Goal: Task Accomplishment & Management: Manage account settings

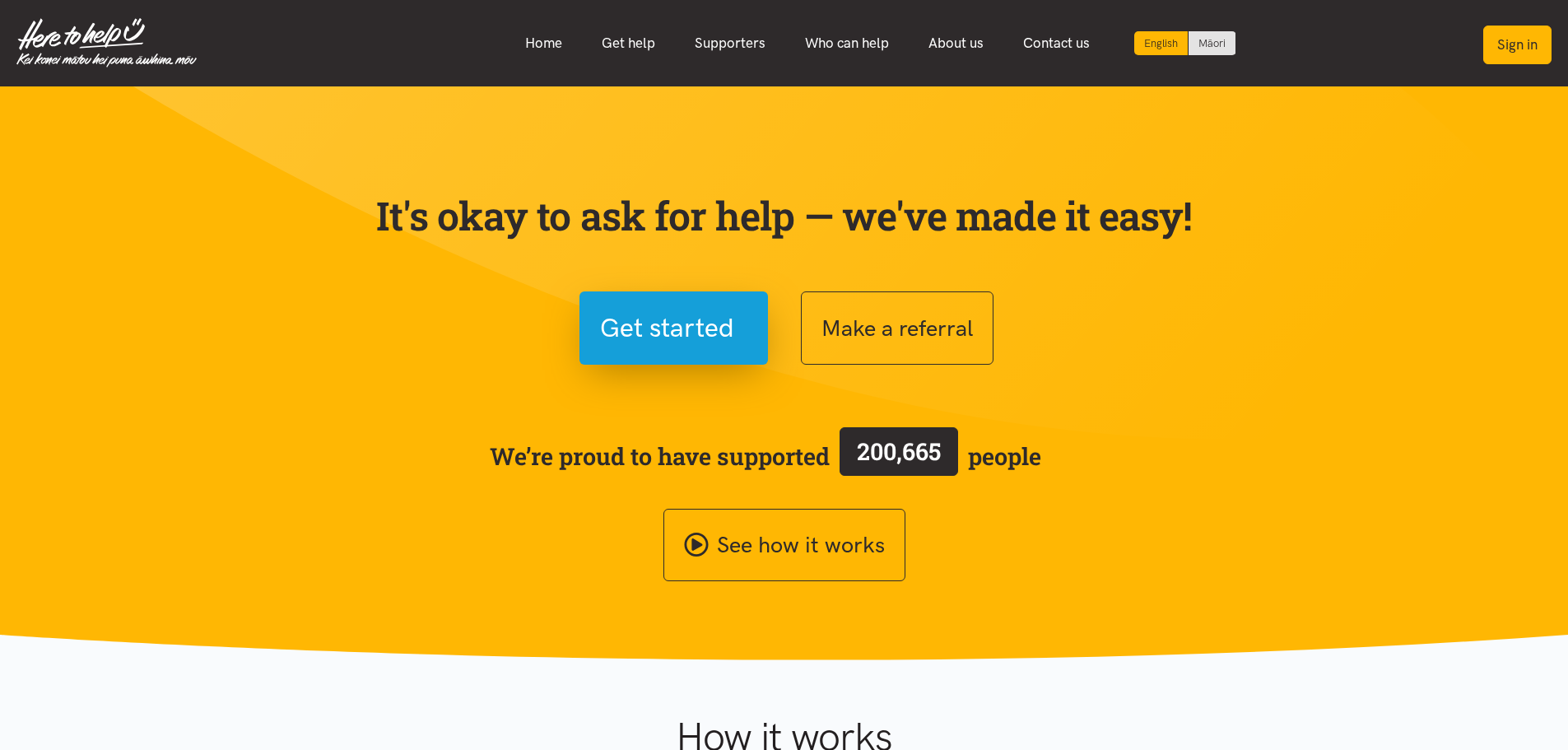
click at [1517, 51] on button "Sign in" at bounding box center [1517, 45] width 68 height 39
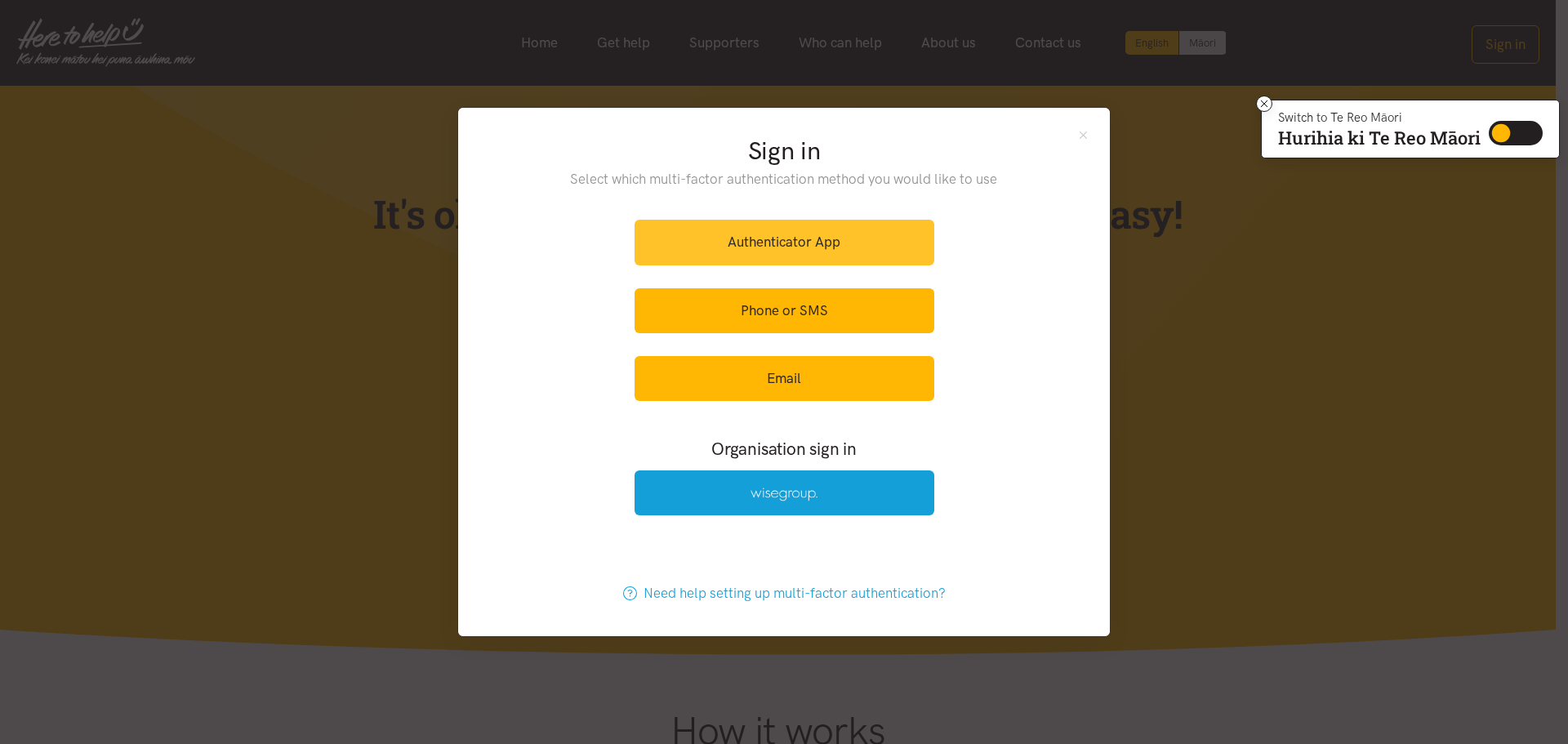
click at [866, 249] on link "Authenticator App" at bounding box center [784, 242] width 300 height 45
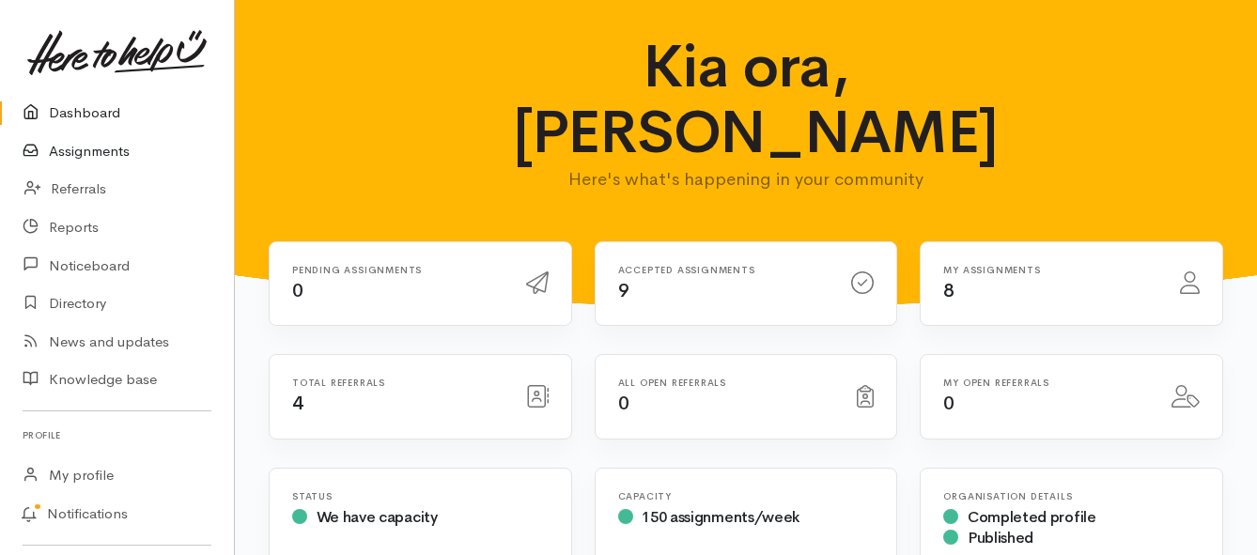
click at [116, 156] on link "Assignments" at bounding box center [117, 151] width 234 height 39
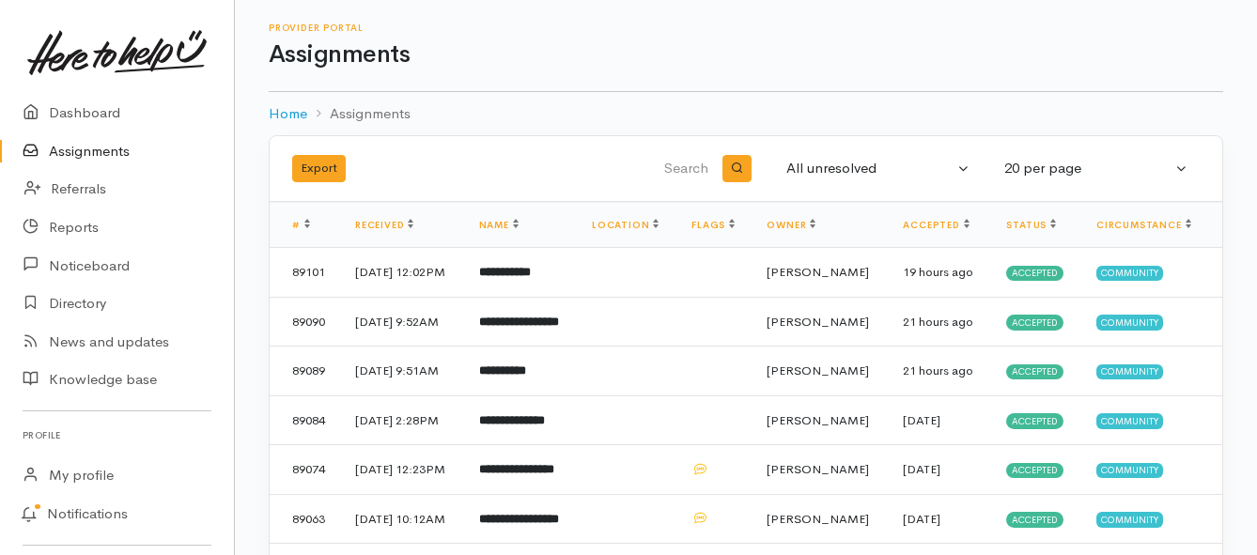
click at [83, 157] on link "Assignments" at bounding box center [117, 151] width 234 height 39
click at [109, 154] on link "Assignments" at bounding box center [117, 151] width 234 height 39
click at [96, 147] on link "Assignments" at bounding box center [117, 151] width 234 height 39
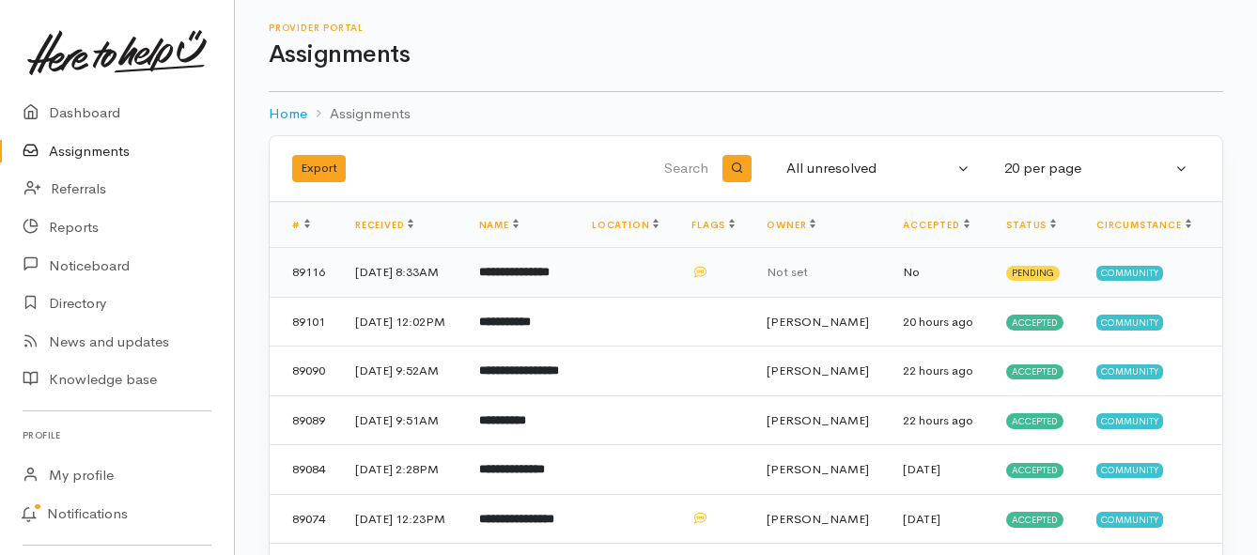
click at [512, 278] on b "**********" at bounding box center [514, 272] width 70 height 12
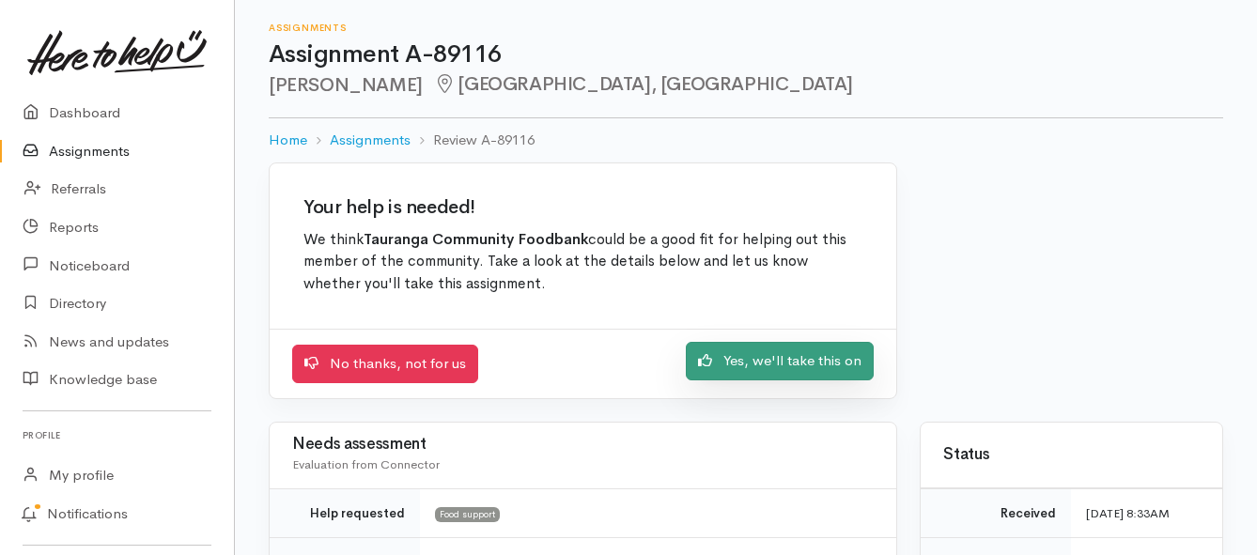
click at [704, 366] on icon at bounding box center [705, 360] width 14 height 14
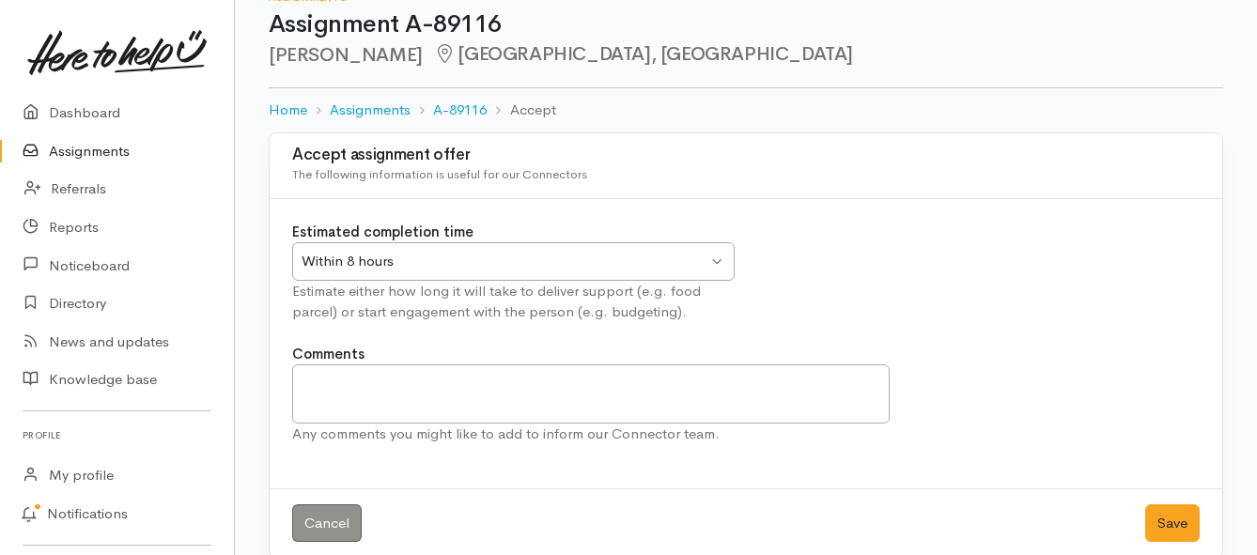
scroll to position [55, 0]
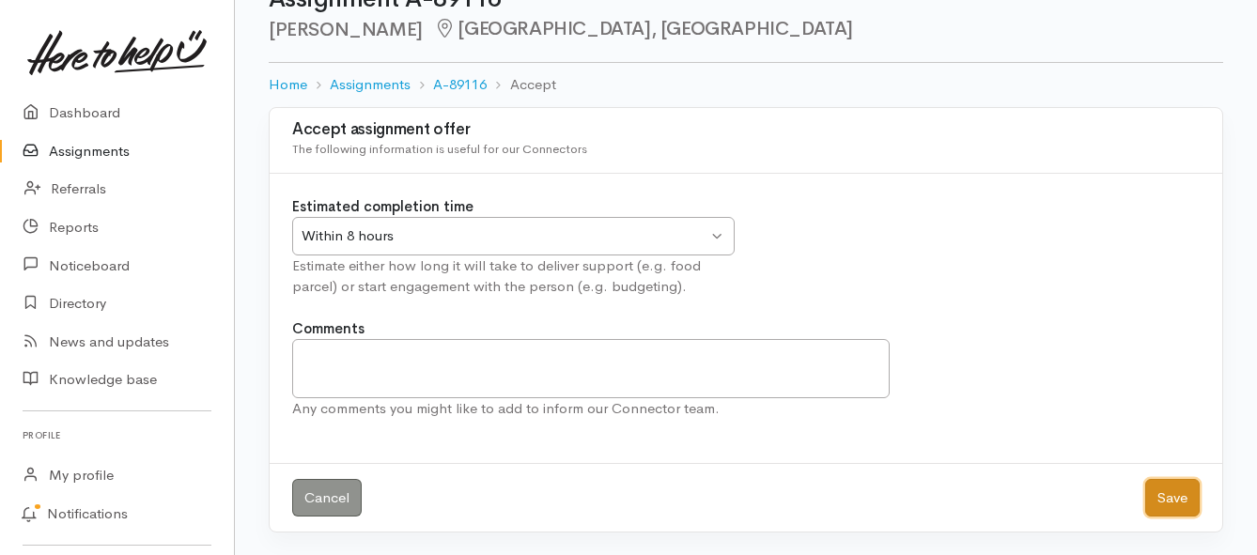
click at [1158, 500] on button "Save" at bounding box center [1172, 498] width 54 height 39
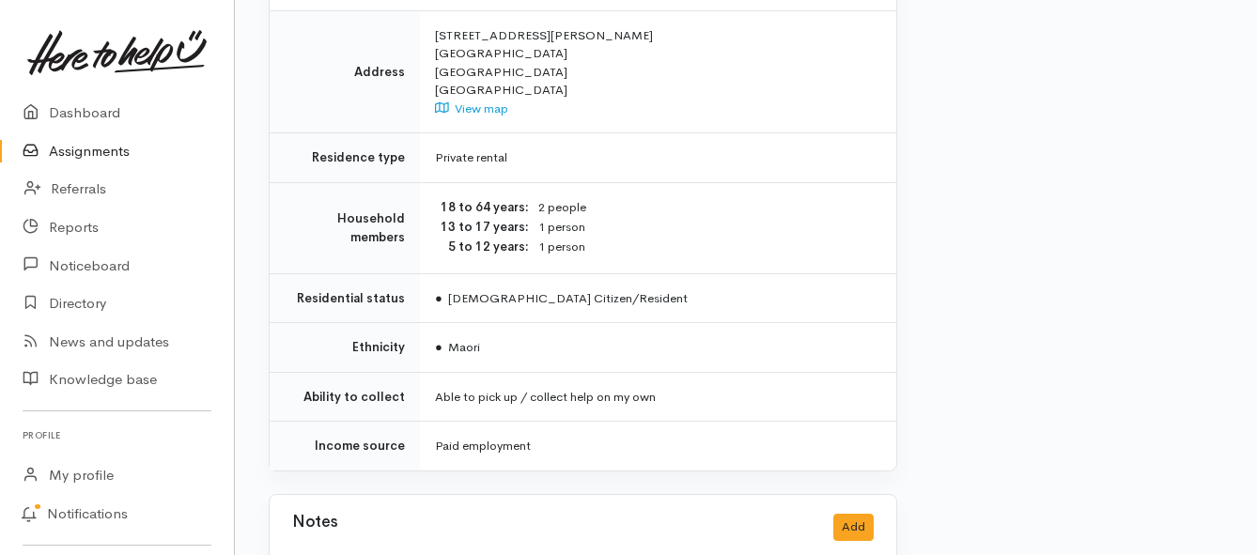
scroll to position [1597, 0]
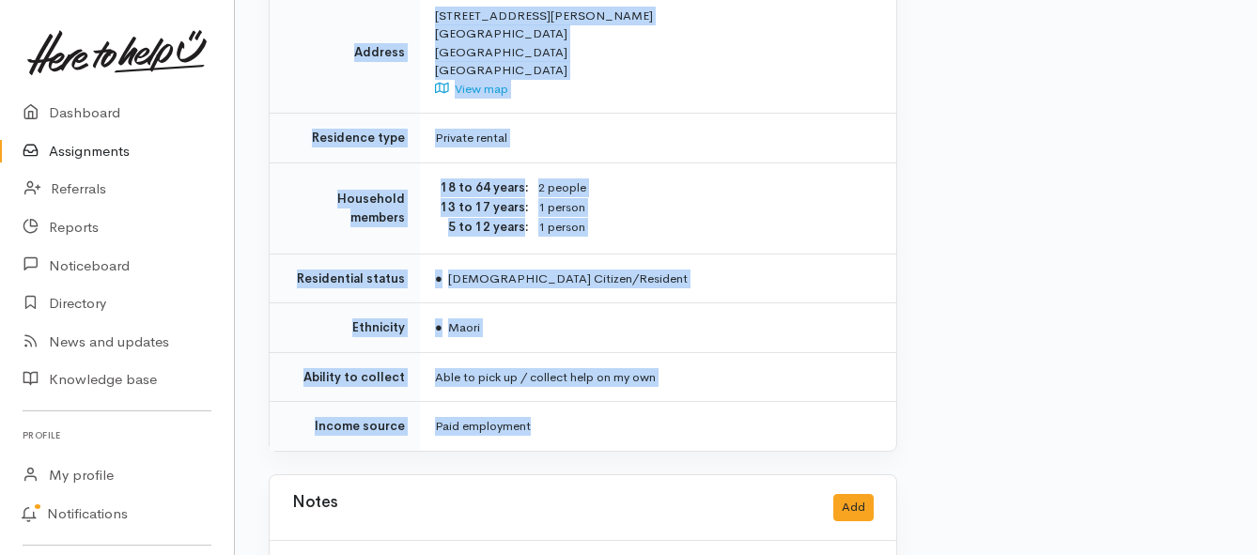
drag, startPoint x: 436, startPoint y: 167, endPoint x: 663, endPoint y: 399, distance: 324.8
copy div "**********"
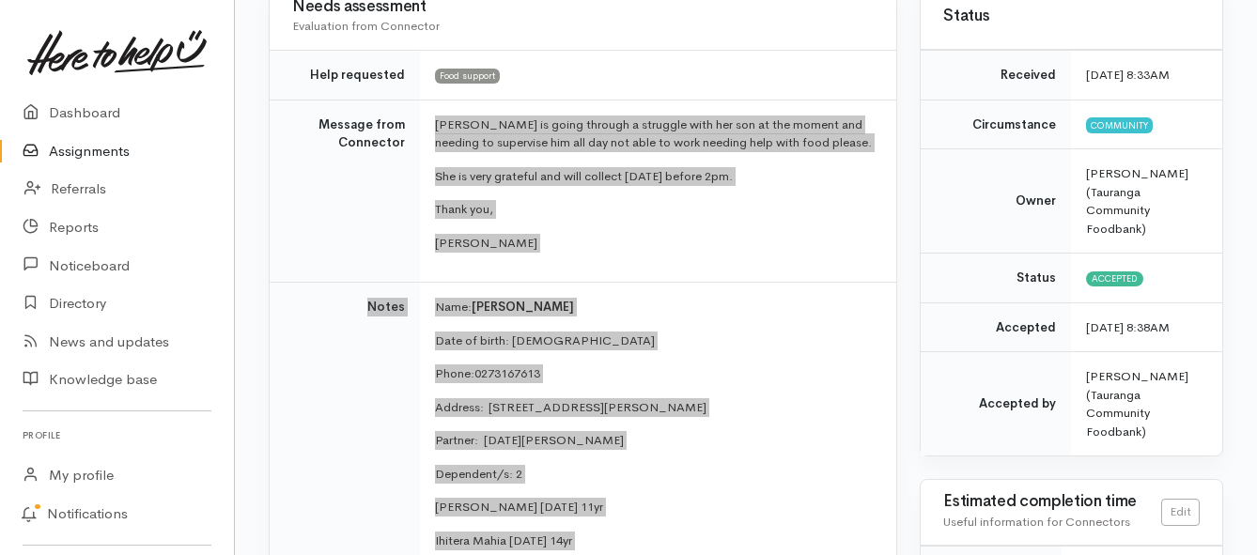
scroll to position [188, 0]
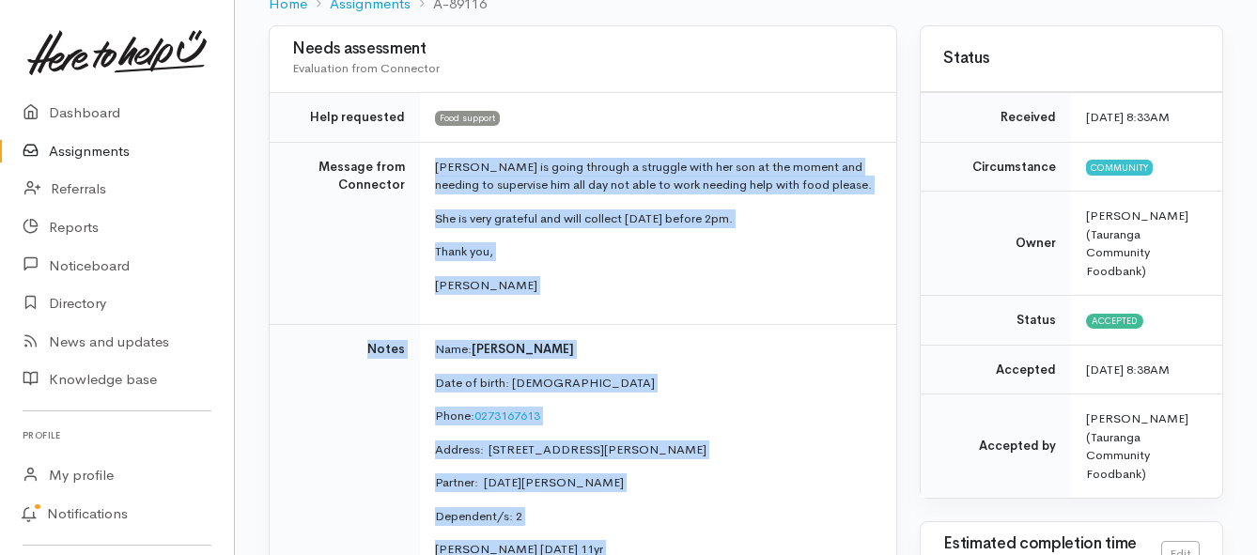
click at [79, 150] on link "Assignments" at bounding box center [117, 151] width 234 height 39
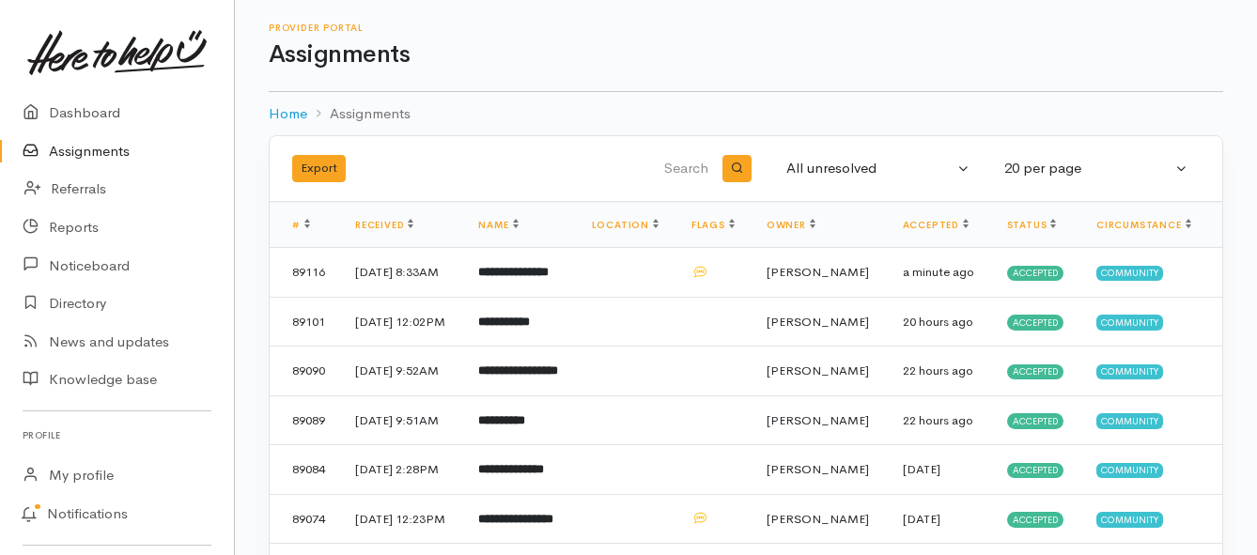
click at [64, 147] on link "Assignments" at bounding box center [117, 151] width 234 height 39
click at [94, 147] on link "Assignments" at bounding box center [117, 151] width 234 height 39
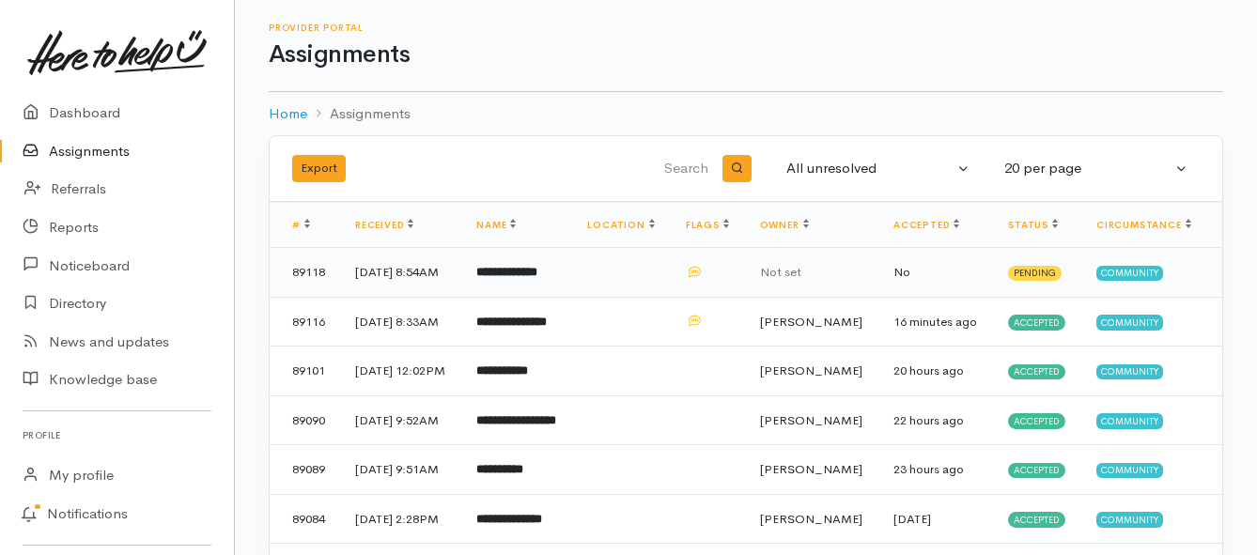
click at [512, 278] on b "**********" at bounding box center [506, 272] width 61 height 12
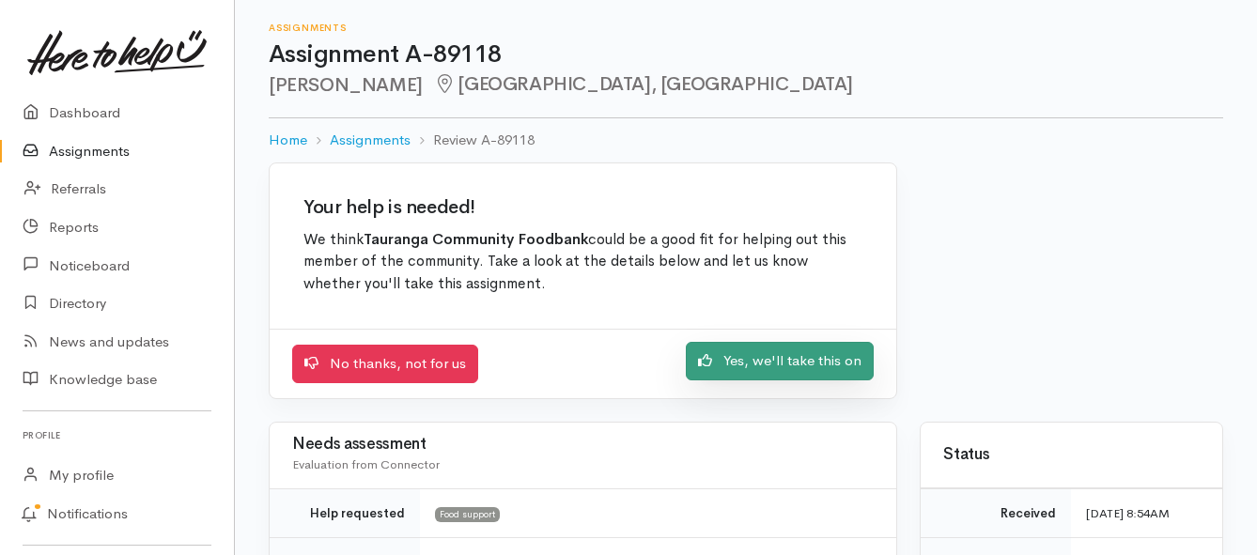
click at [764, 362] on link "Yes, we'll take this on" at bounding box center [780, 361] width 188 height 39
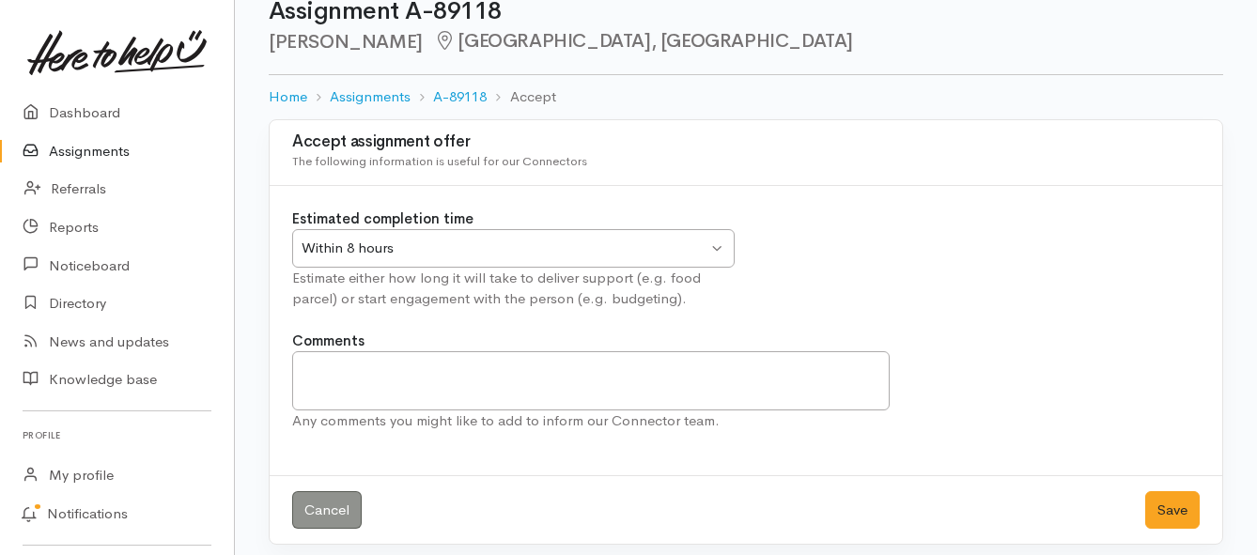
scroll to position [55, 0]
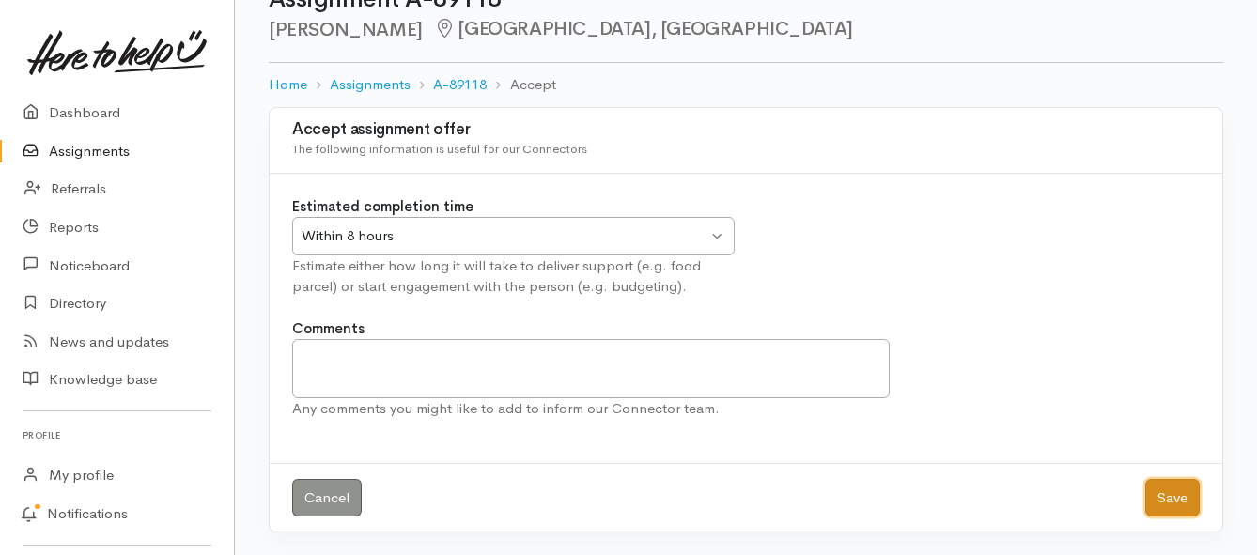
click at [1159, 496] on button "Save" at bounding box center [1172, 498] width 54 height 39
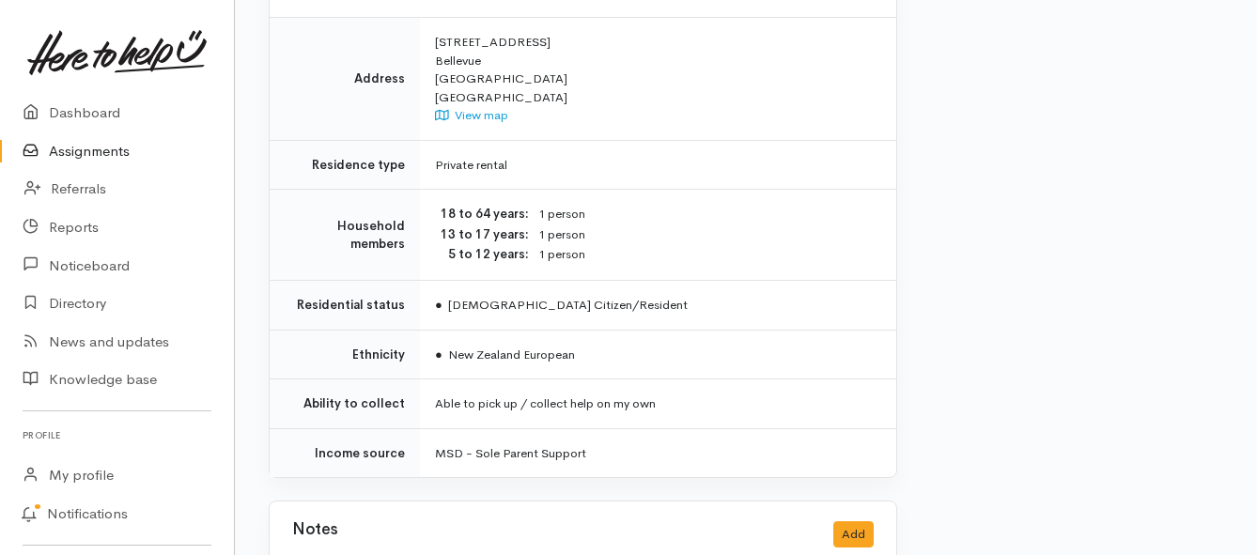
scroll to position [1784, 0]
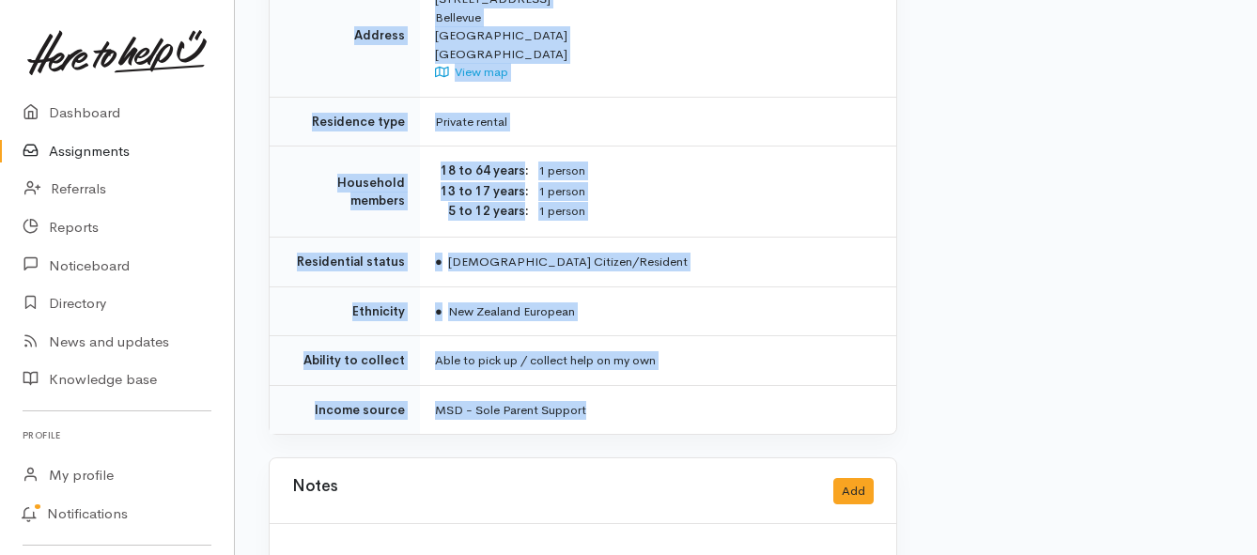
drag, startPoint x: 434, startPoint y: 147, endPoint x: 734, endPoint y: 333, distance: 352.6
copy div "Lor ips dolo, Sitametc adip el se doeius 6te in utlabor, 3 e dolor, 9 m aliquae…"
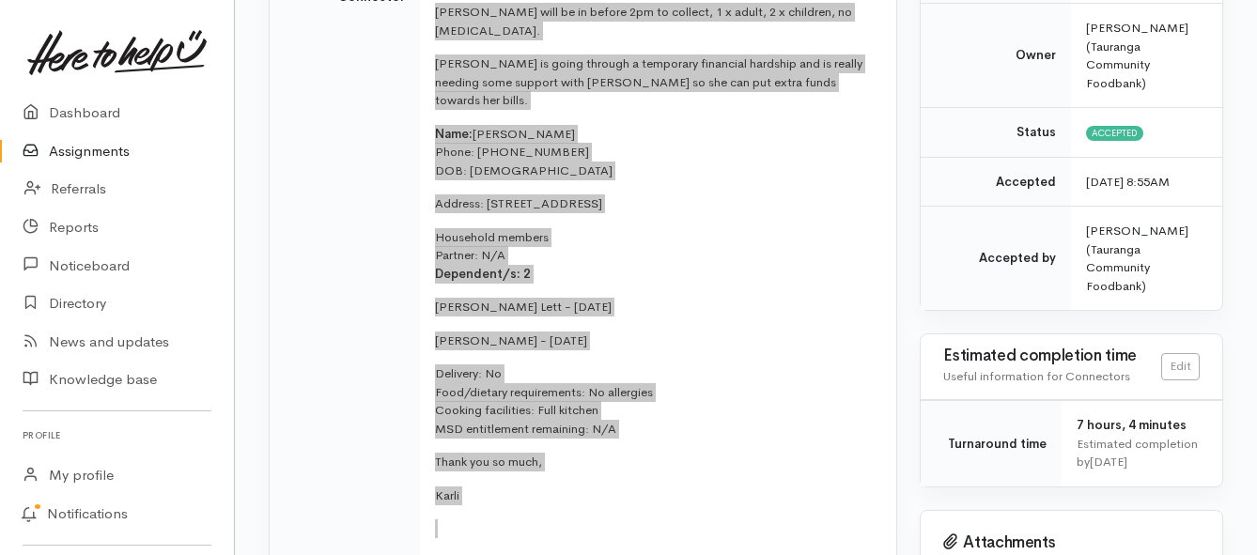
scroll to position [282, 0]
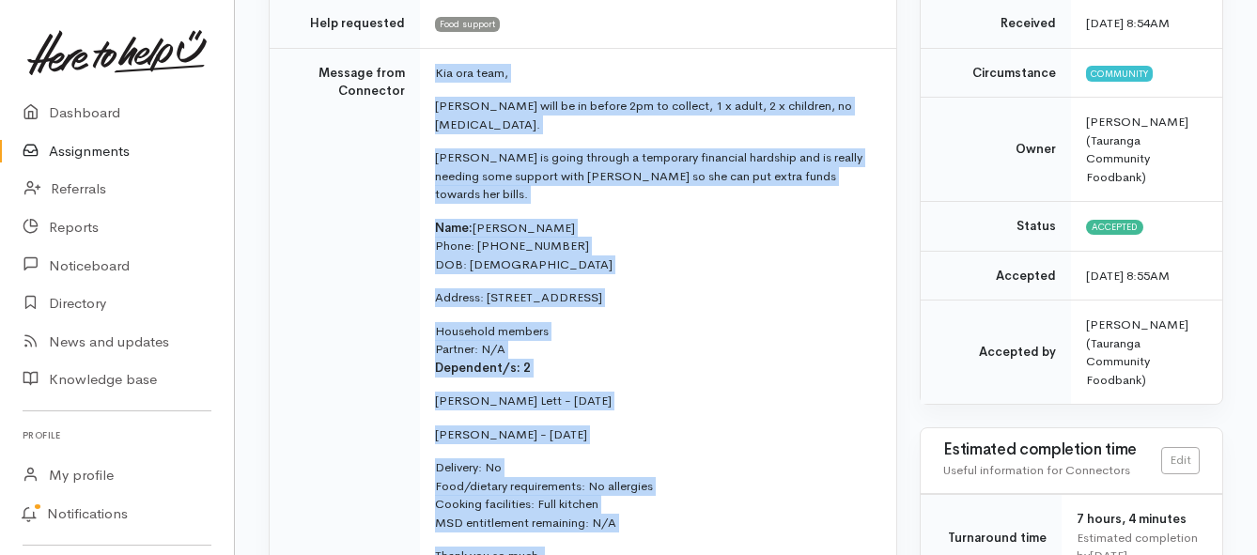
click at [91, 150] on link "Assignments" at bounding box center [117, 151] width 234 height 39
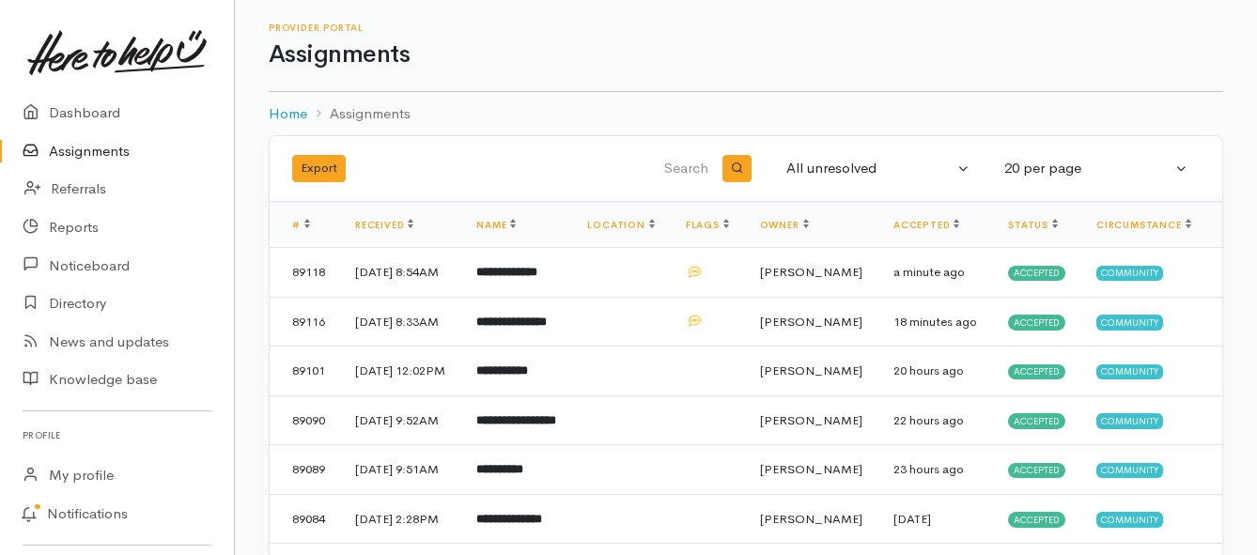
click at [83, 148] on link "Assignments" at bounding box center [117, 151] width 234 height 39
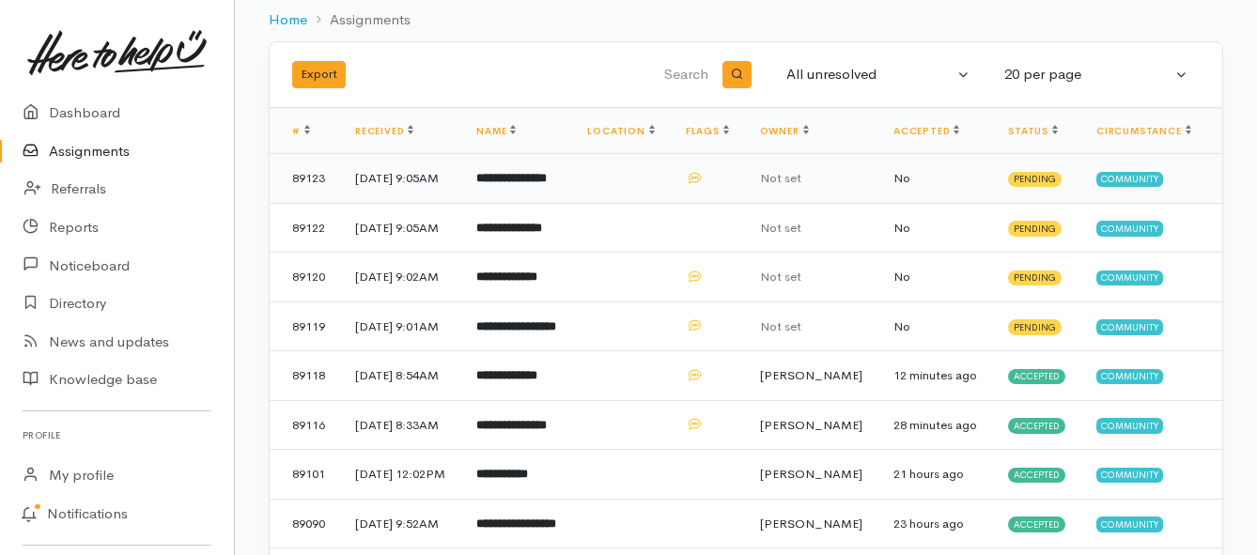
scroll to position [188, 0]
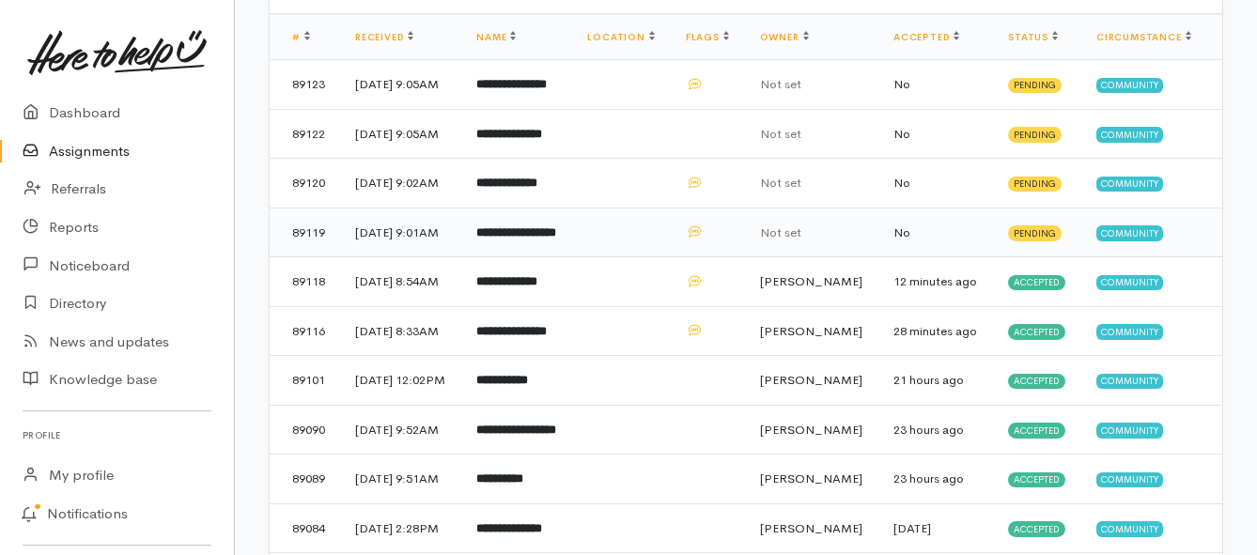
click at [546, 239] on b "**********" at bounding box center [516, 232] width 80 height 12
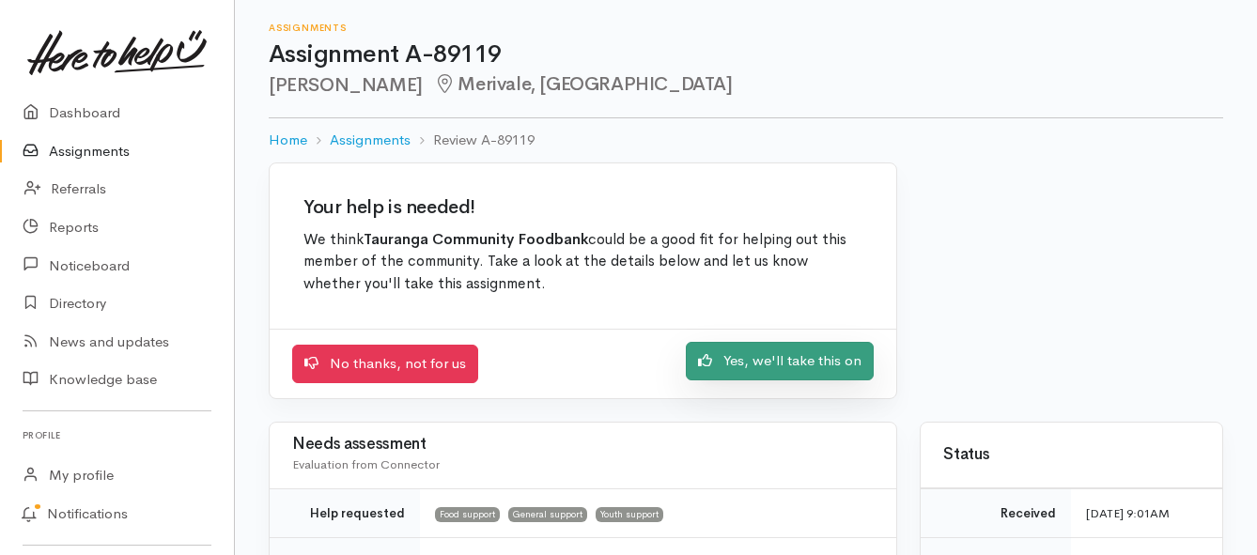
click at [743, 362] on link "Yes, we'll take this on" at bounding box center [780, 361] width 188 height 39
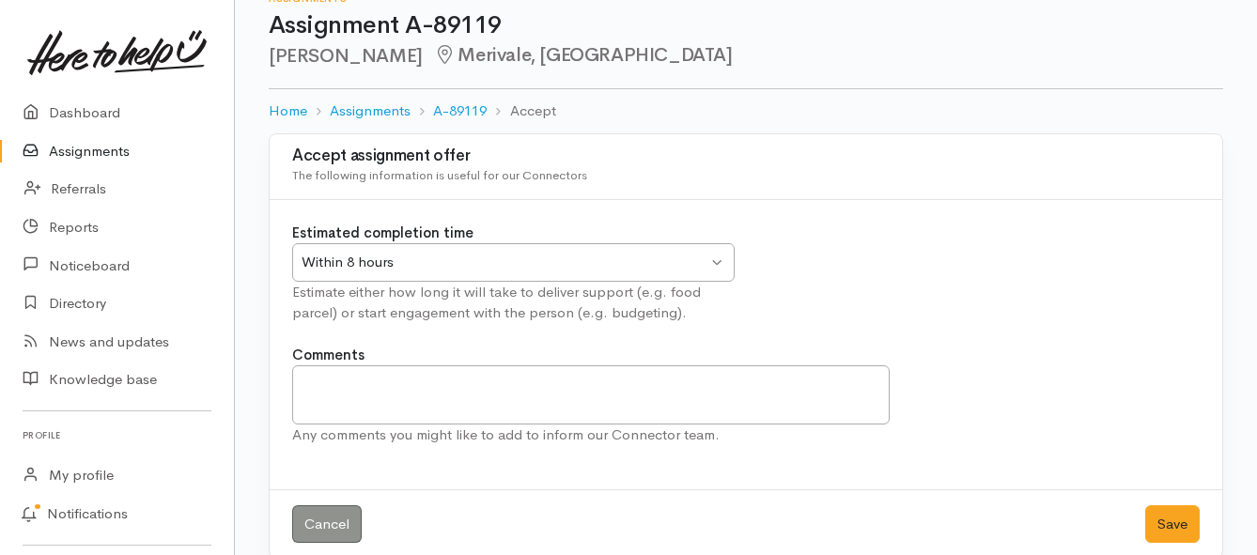
scroll to position [55, 0]
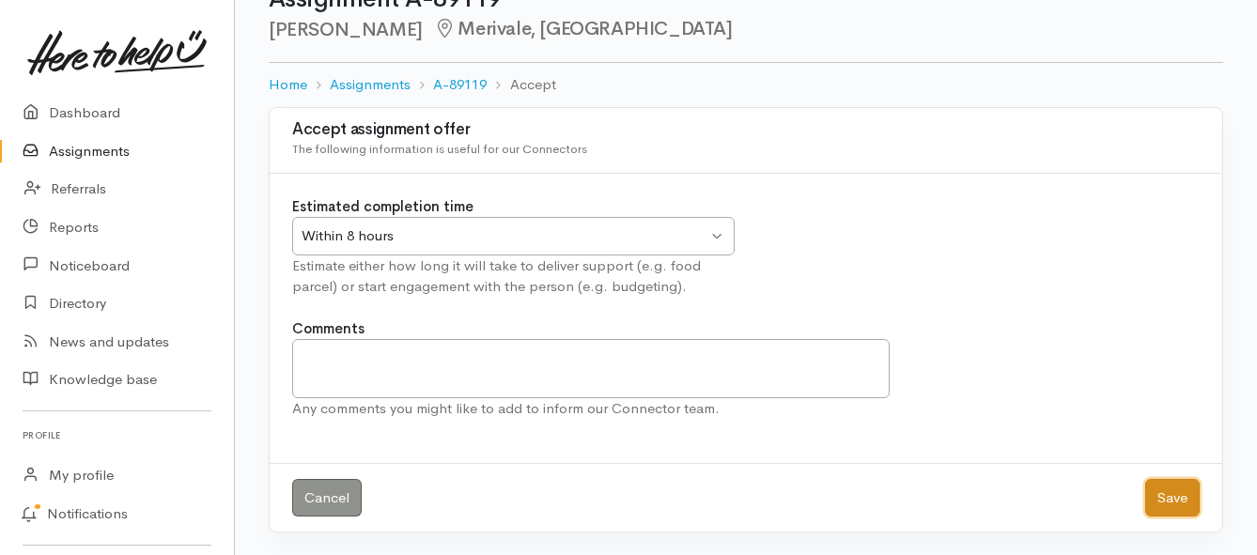
click at [1162, 495] on button "Save" at bounding box center [1172, 498] width 54 height 39
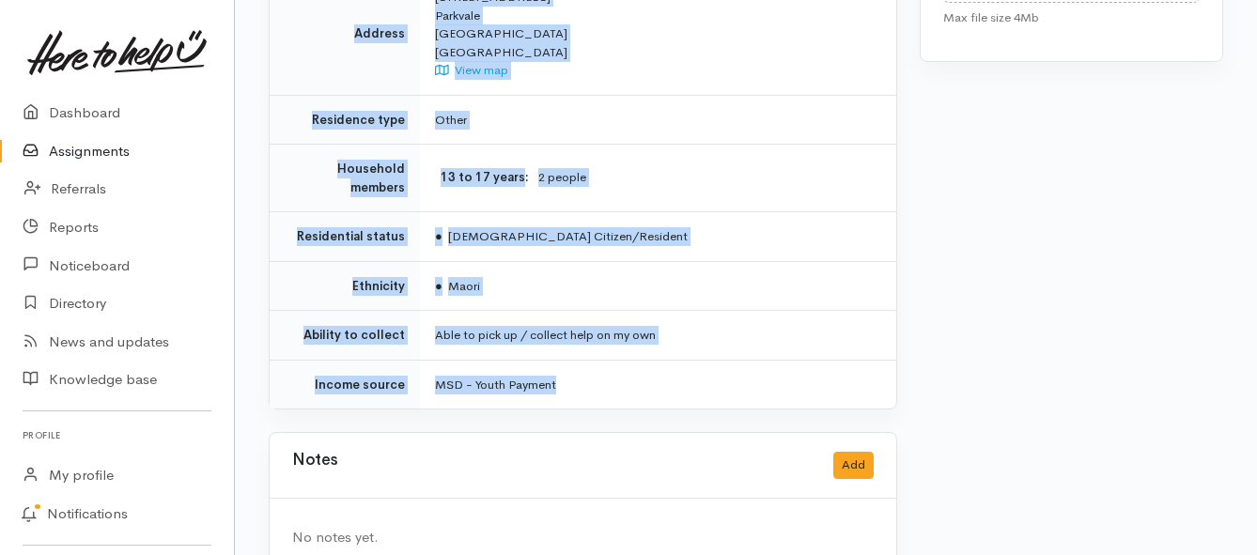
scroll to position [1183, 0]
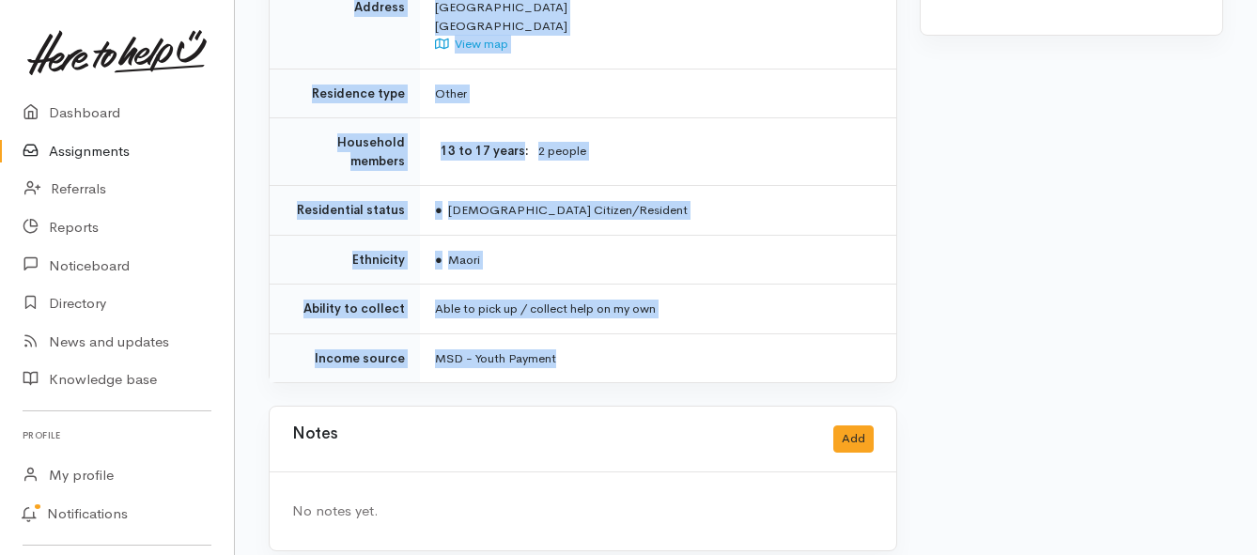
drag, startPoint x: 433, startPoint y: 168, endPoint x: 720, endPoint y: 345, distance: 337.3
copy div "**********"
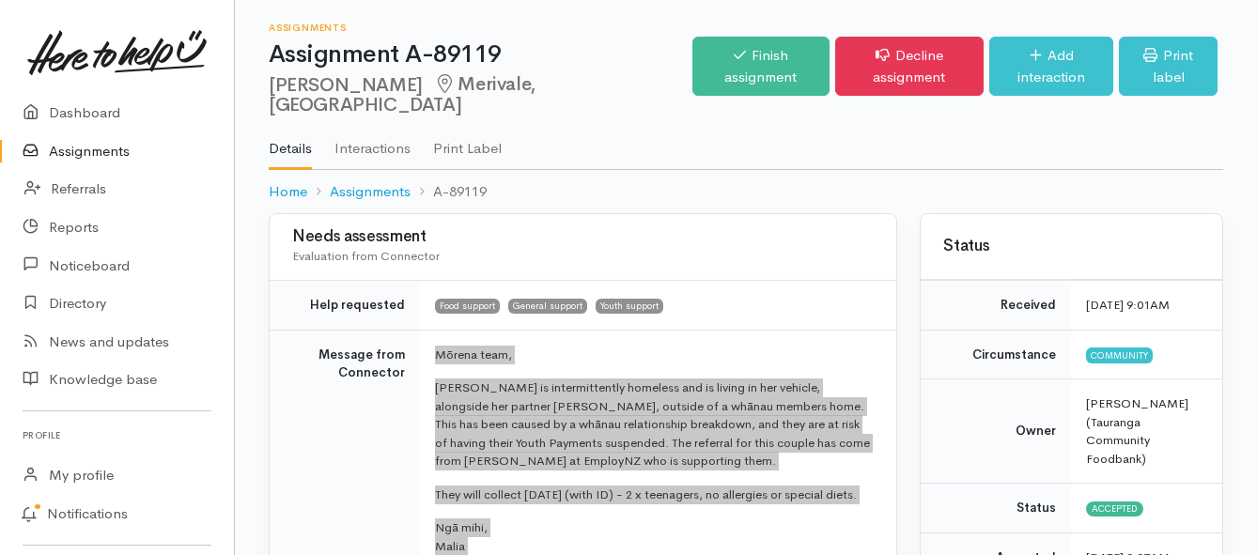
scroll to position [94, 0]
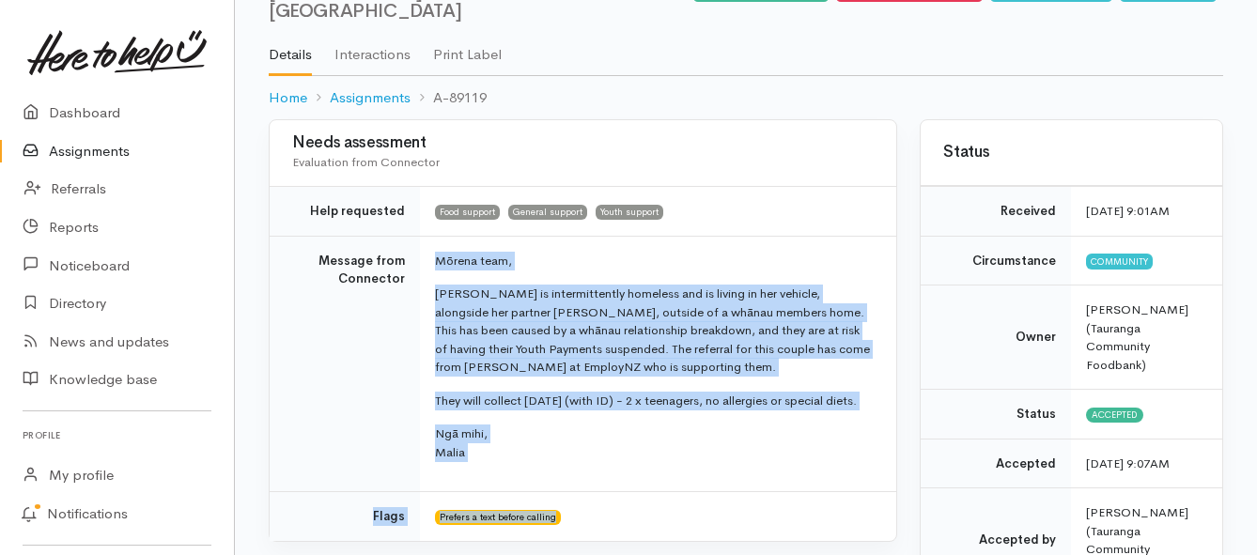
click at [86, 146] on link "Assignments" at bounding box center [117, 151] width 234 height 39
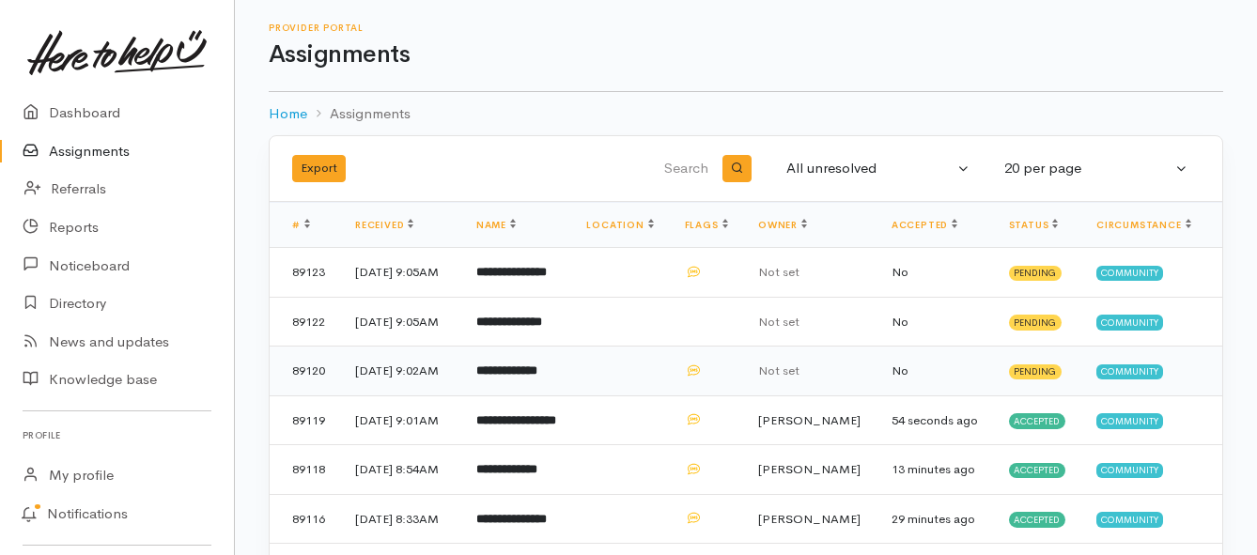
click at [503, 377] on b "**********" at bounding box center [506, 370] width 61 height 12
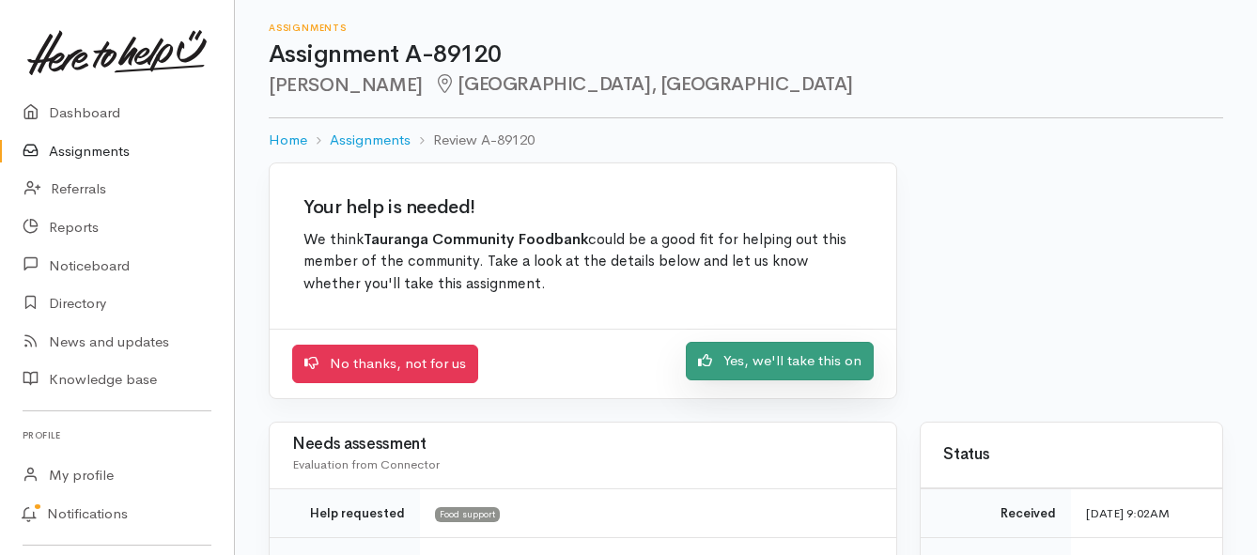
click at [734, 358] on link "Yes, we'll take this on" at bounding box center [780, 361] width 188 height 39
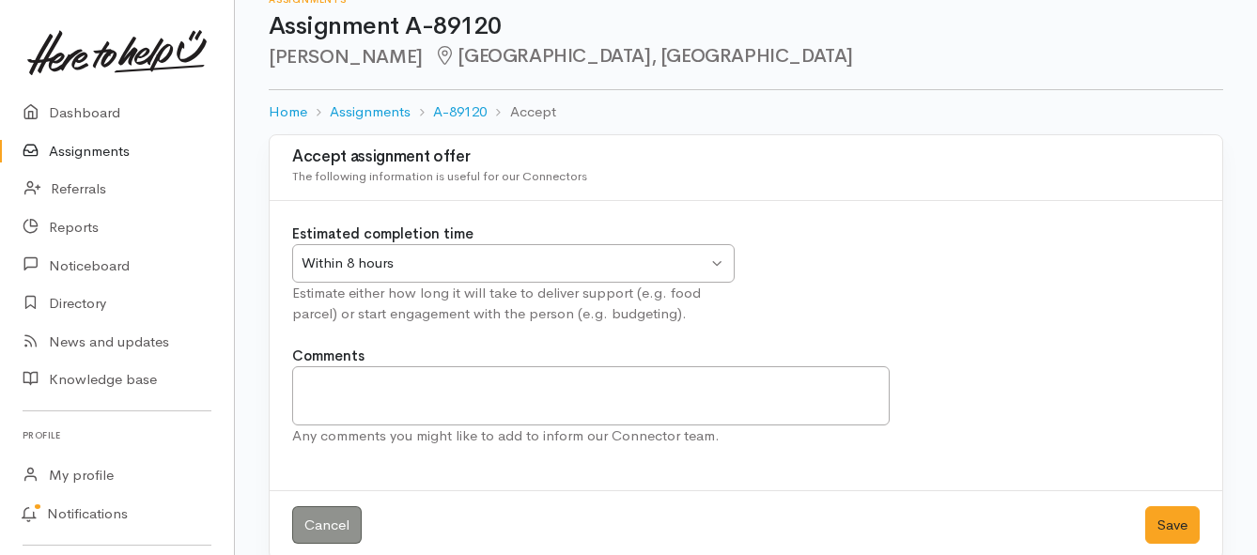
scroll to position [55, 0]
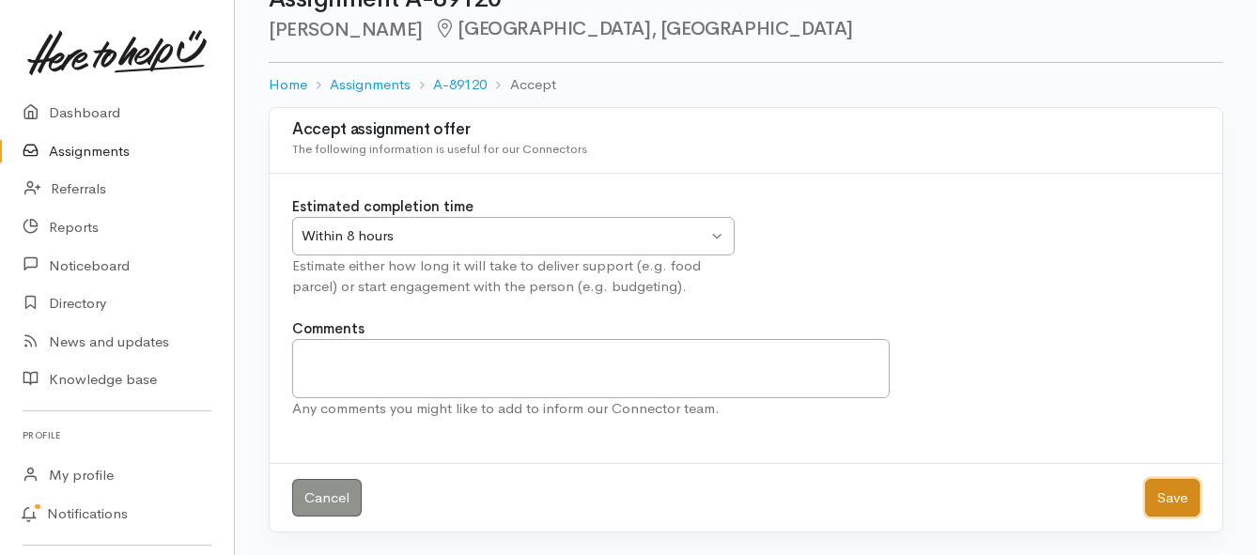
click at [1169, 499] on button "Save" at bounding box center [1172, 498] width 54 height 39
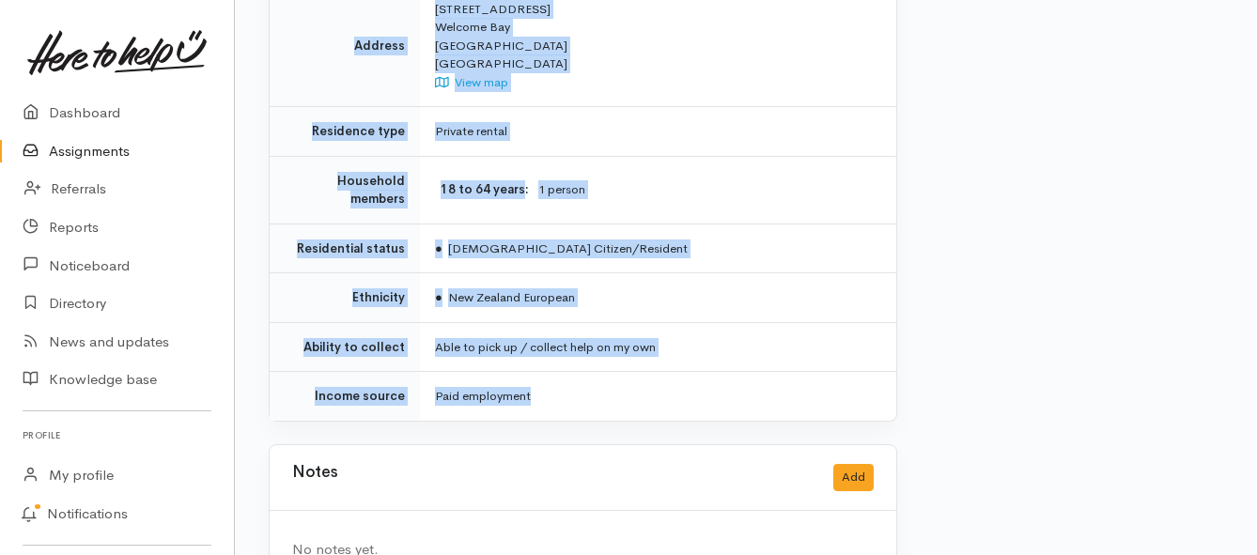
scroll to position [1409, 0]
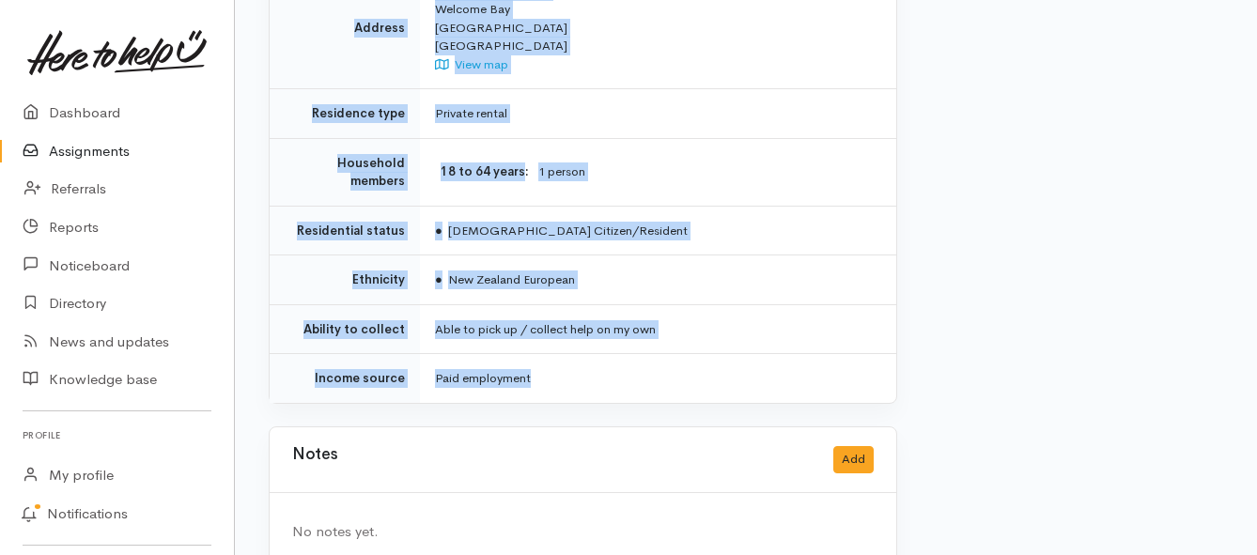
drag, startPoint x: 435, startPoint y: 258, endPoint x: 685, endPoint y: 359, distance: 269.3
copy div "**********"
click at [87, 153] on link "Assignments" at bounding box center [117, 151] width 234 height 39
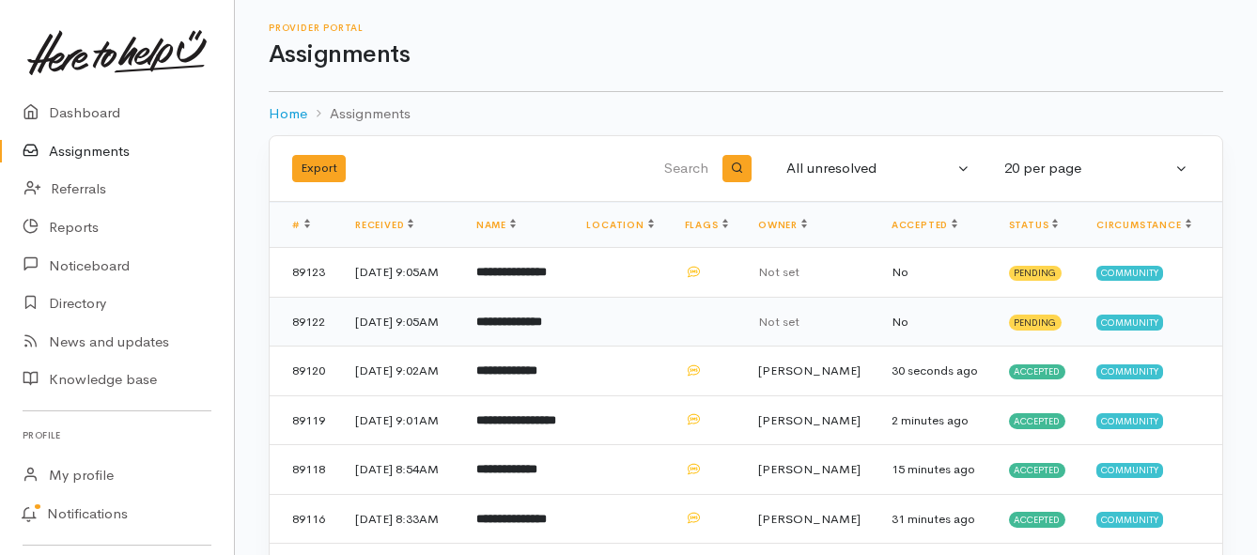
click at [511, 328] on b "**********" at bounding box center [509, 322] width 66 height 12
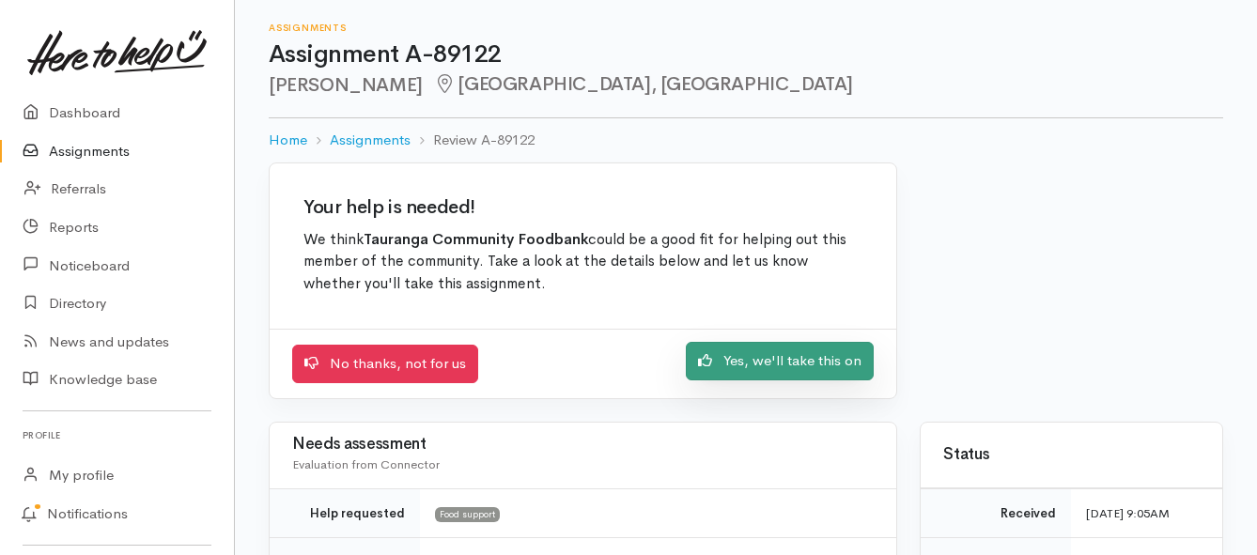
click at [734, 363] on link "Yes, we'll take this on" at bounding box center [780, 361] width 188 height 39
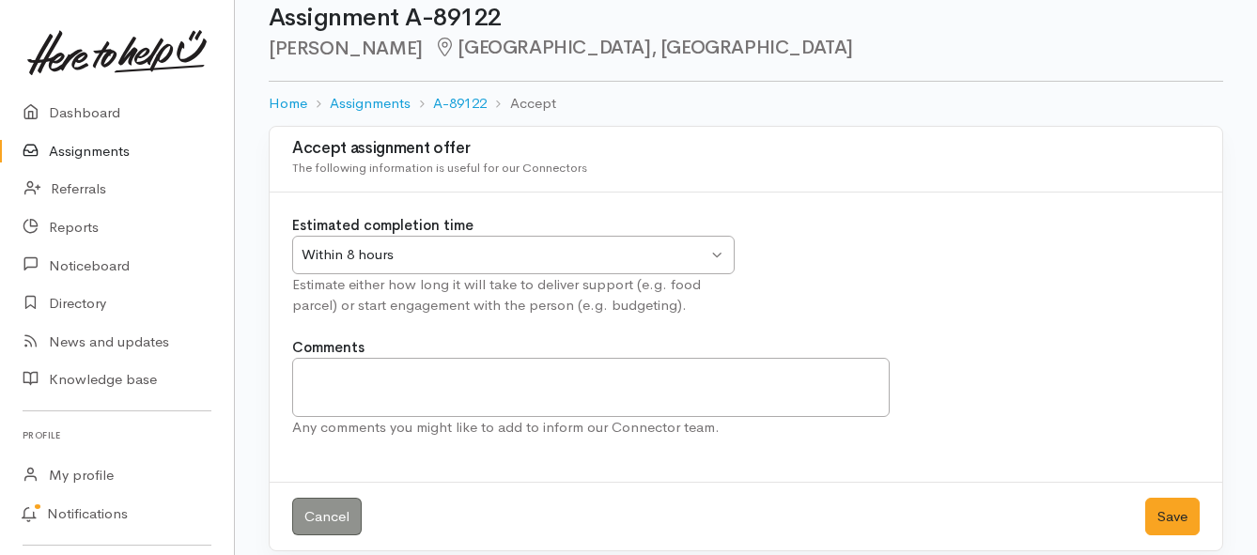
scroll to position [55, 0]
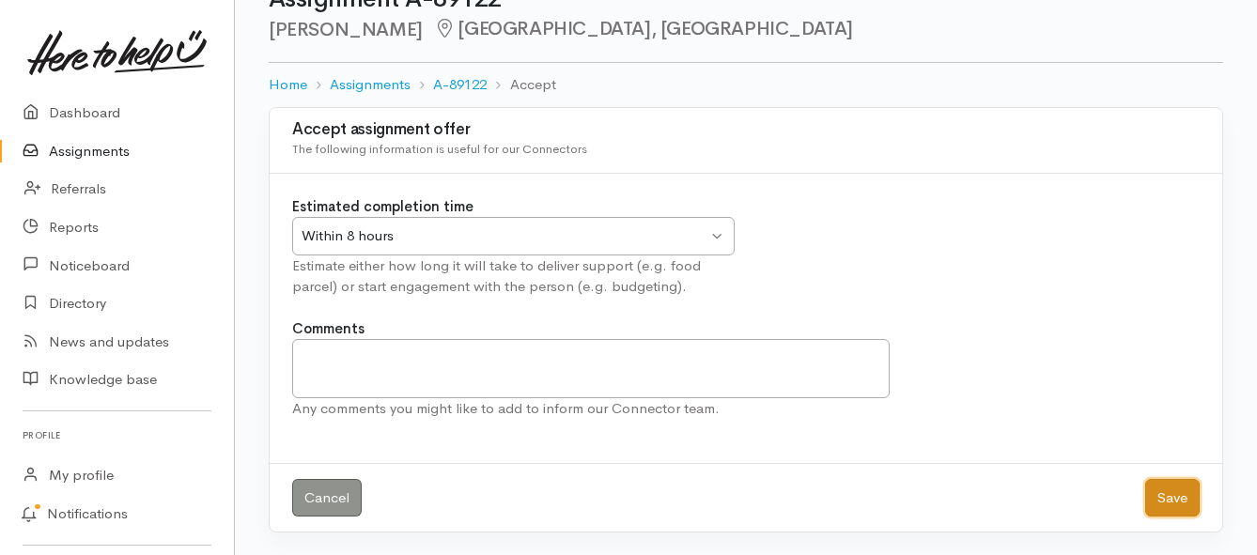
click at [1175, 493] on button "Save" at bounding box center [1172, 498] width 54 height 39
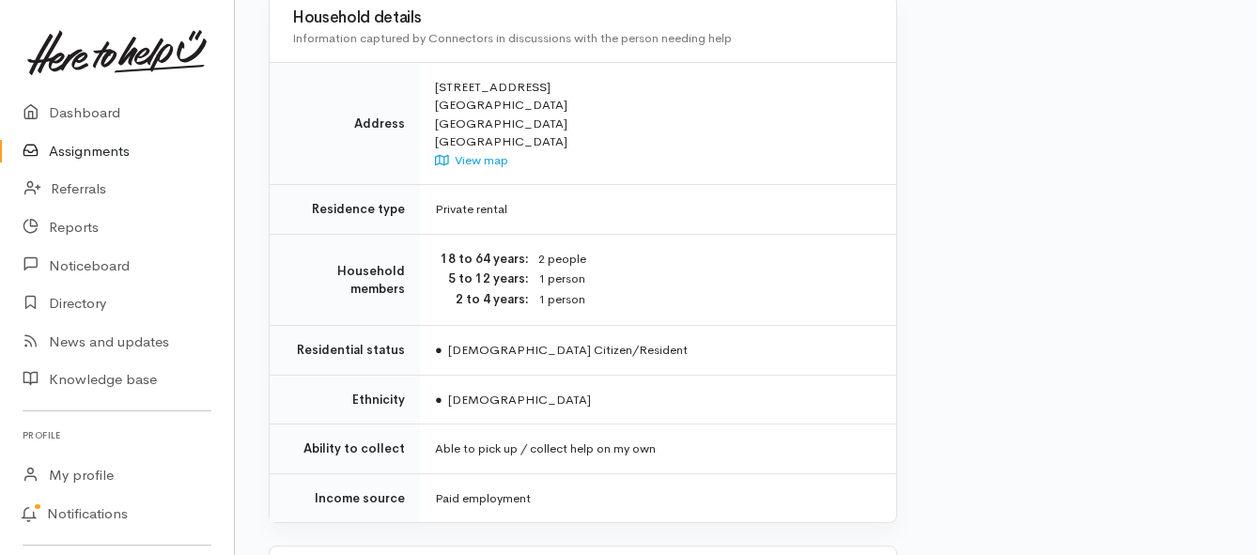
scroll to position [1409, 0]
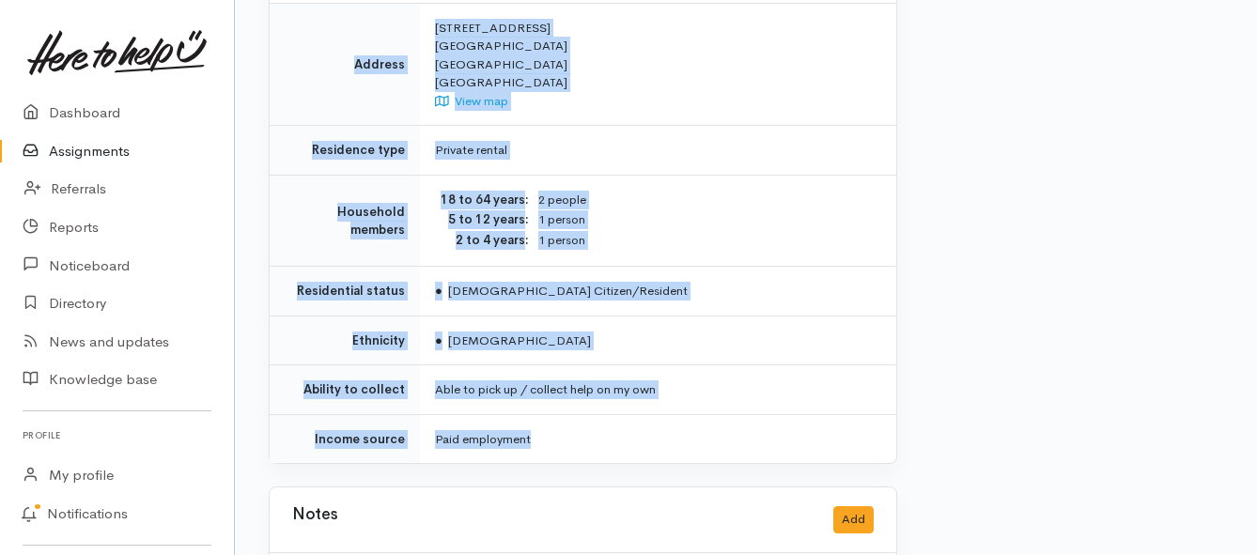
drag, startPoint x: 432, startPoint y: 244, endPoint x: 656, endPoint y: 385, distance: 264.2
copy div "**********"
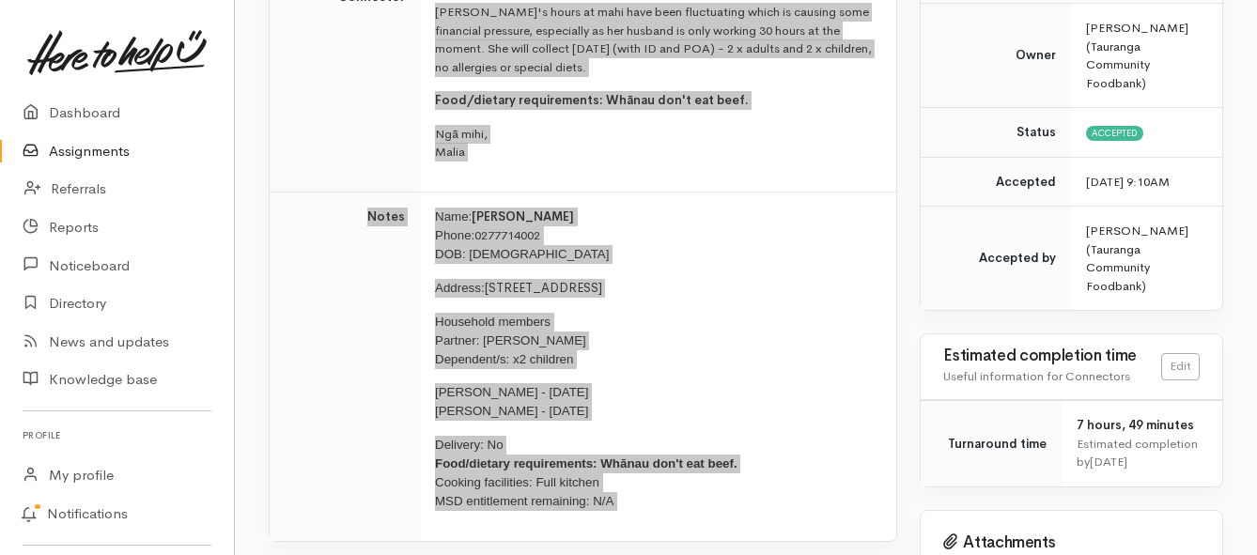
scroll to position [282, 0]
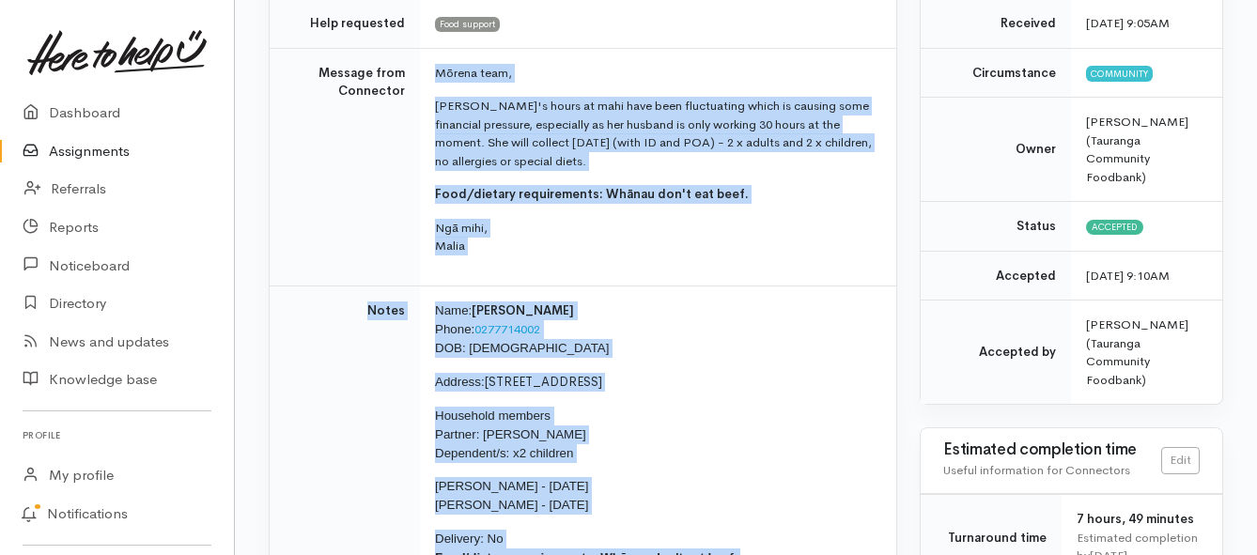
click at [112, 147] on link "Assignments" at bounding box center [117, 151] width 234 height 39
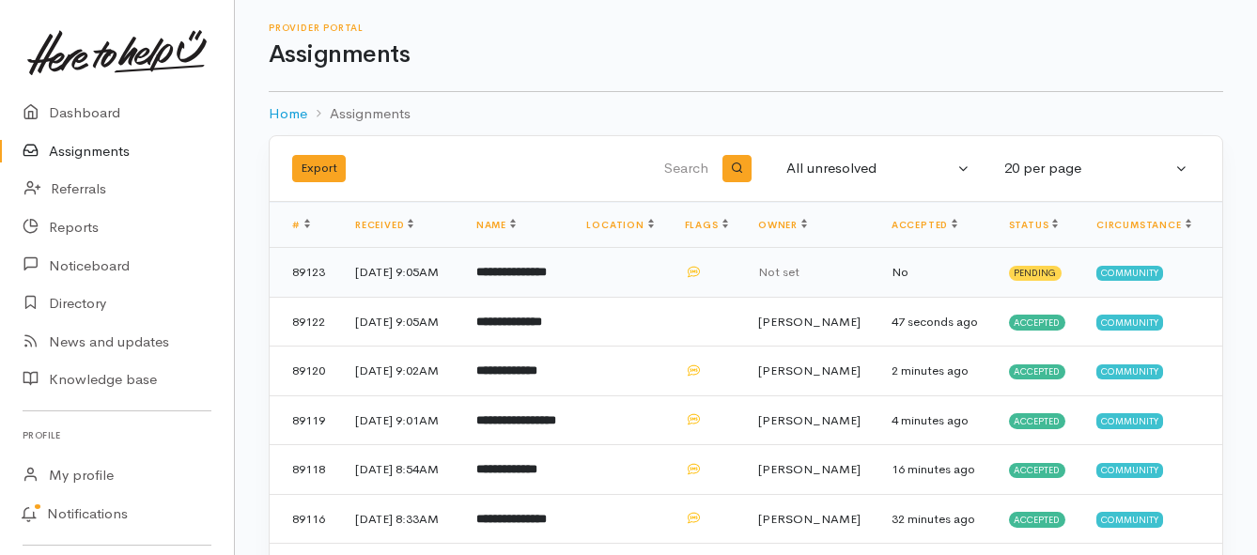
click at [543, 278] on b "**********" at bounding box center [511, 272] width 70 height 12
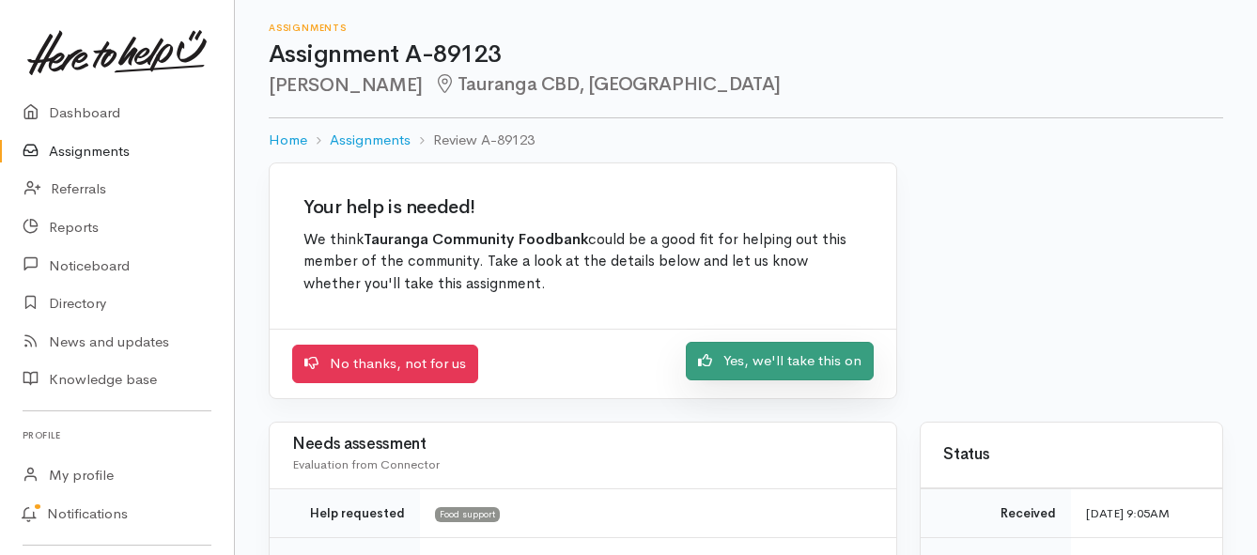
click at [782, 361] on link "Yes, we'll take this on" at bounding box center [780, 361] width 188 height 39
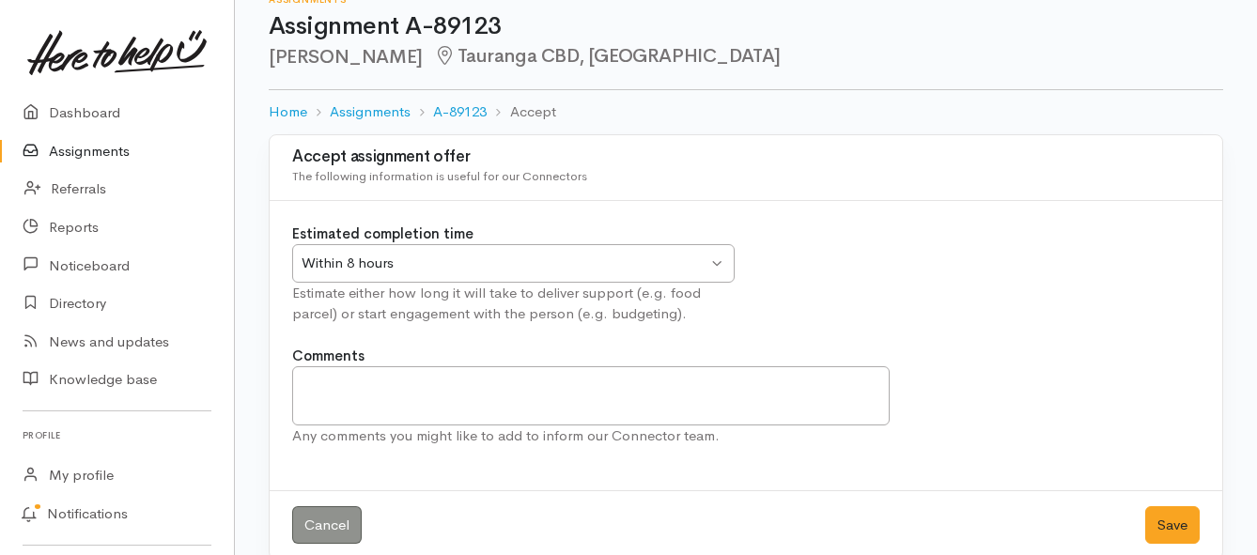
scroll to position [55, 0]
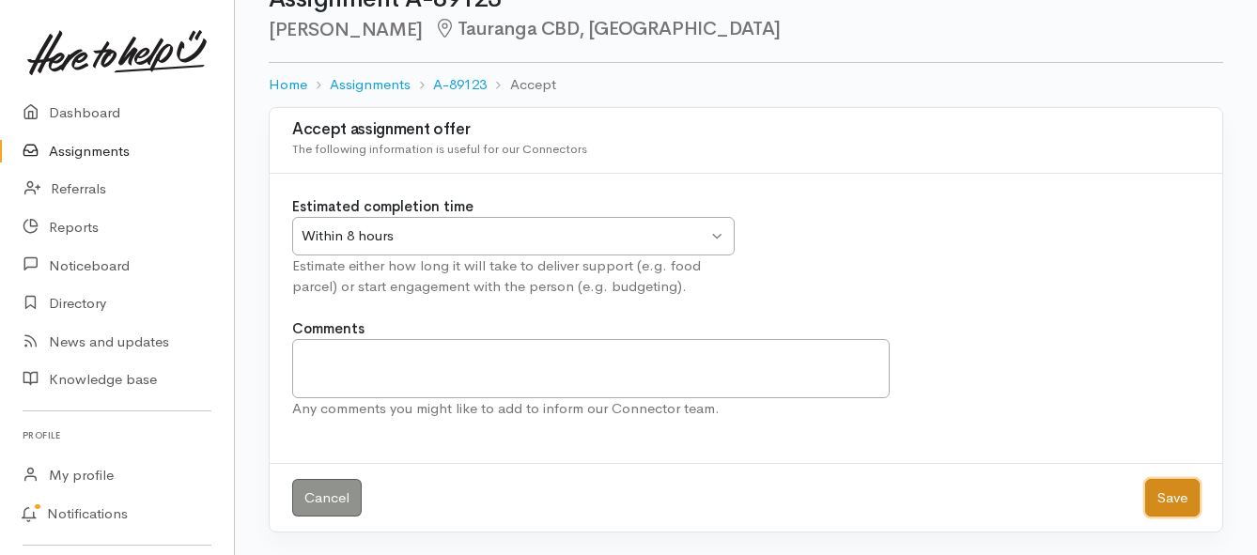
click at [1156, 497] on button "Save" at bounding box center [1172, 498] width 54 height 39
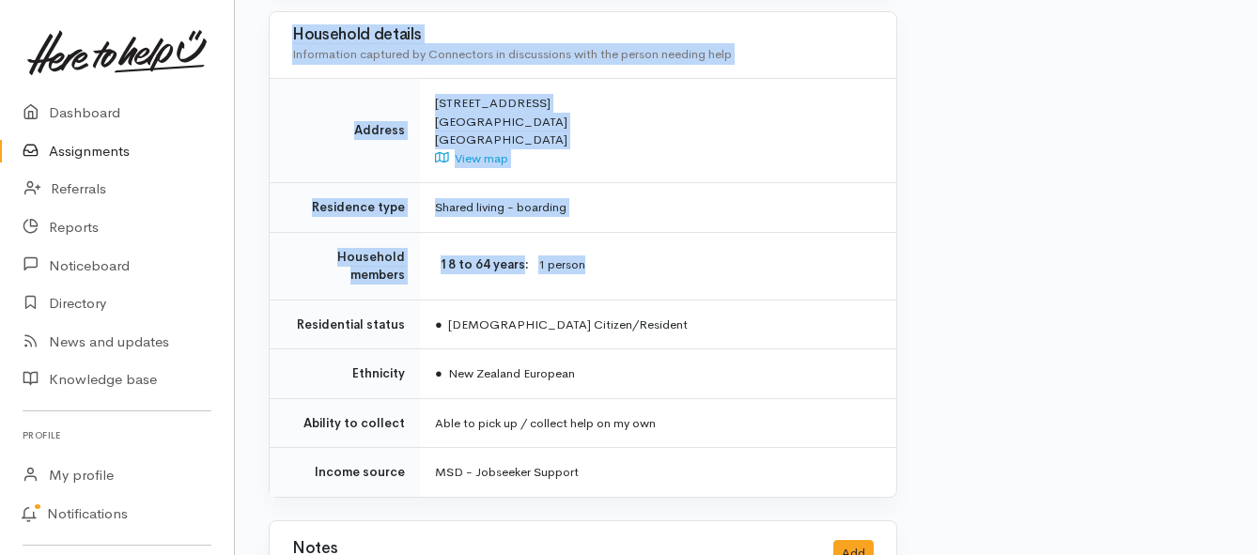
scroll to position [1503, 0]
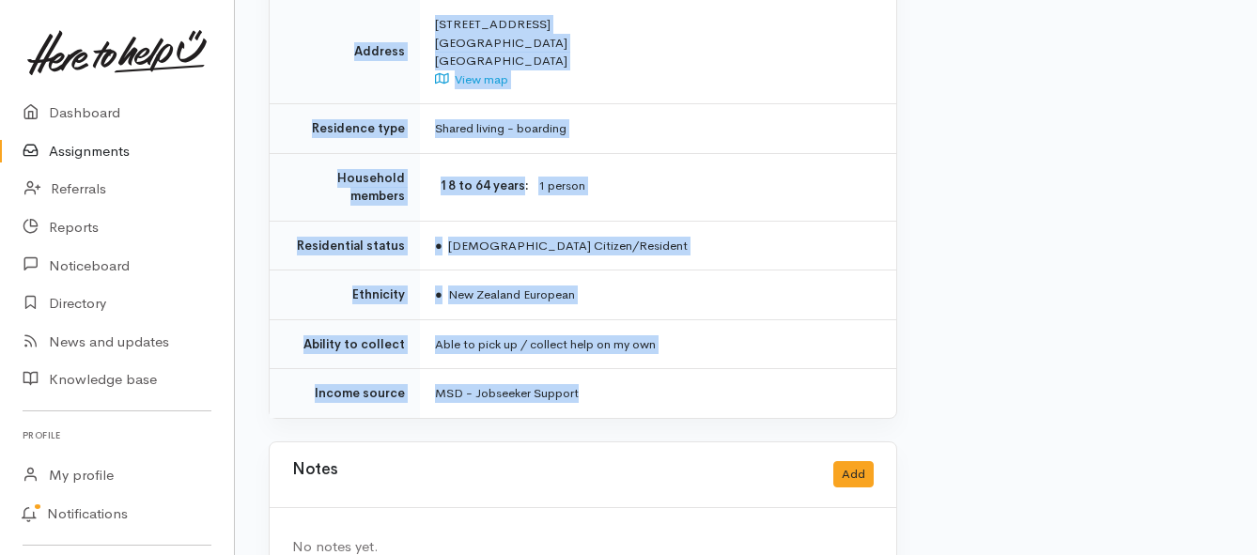
drag, startPoint x: 428, startPoint y: 169, endPoint x: 644, endPoint y: 357, distance: 286.3
copy div "**********"
click at [68, 156] on link "Assignments" at bounding box center [117, 151] width 234 height 39
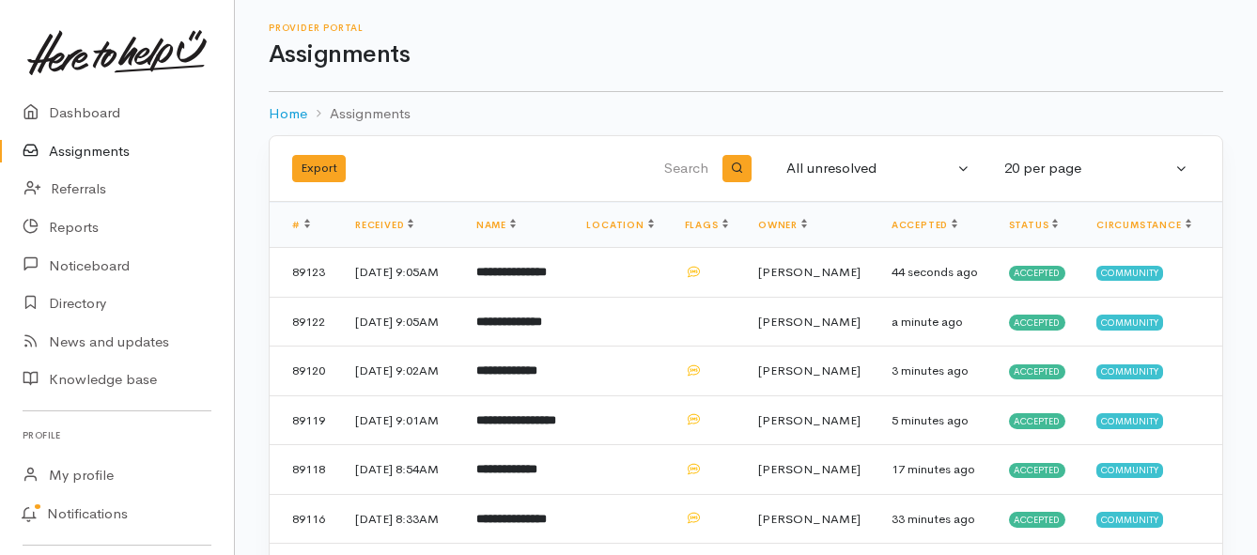
click at [104, 146] on link "Assignments" at bounding box center [117, 151] width 234 height 39
click at [111, 152] on link "Assignments" at bounding box center [117, 151] width 234 height 39
click at [101, 149] on link "Assignments" at bounding box center [117, 151] width 234 height 39
click at [528, 278] on b "**********" at bounding box center [502, 272] width 52 height 12
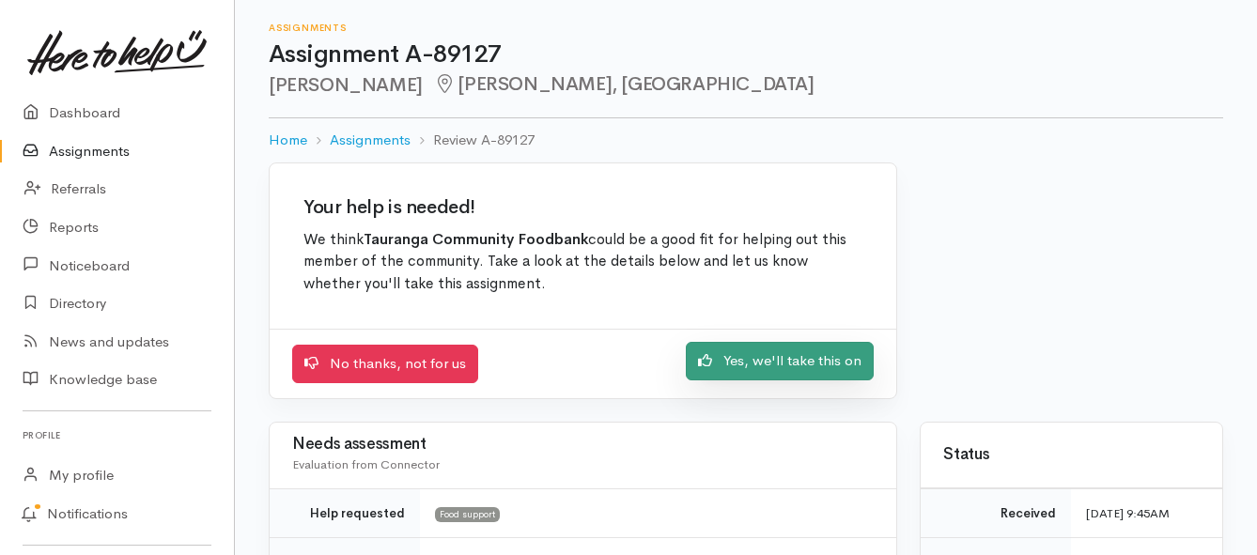
click at [769, 360] on link "Yes, we'll take this on" at bounding box center [780, 361] width 188 height 39
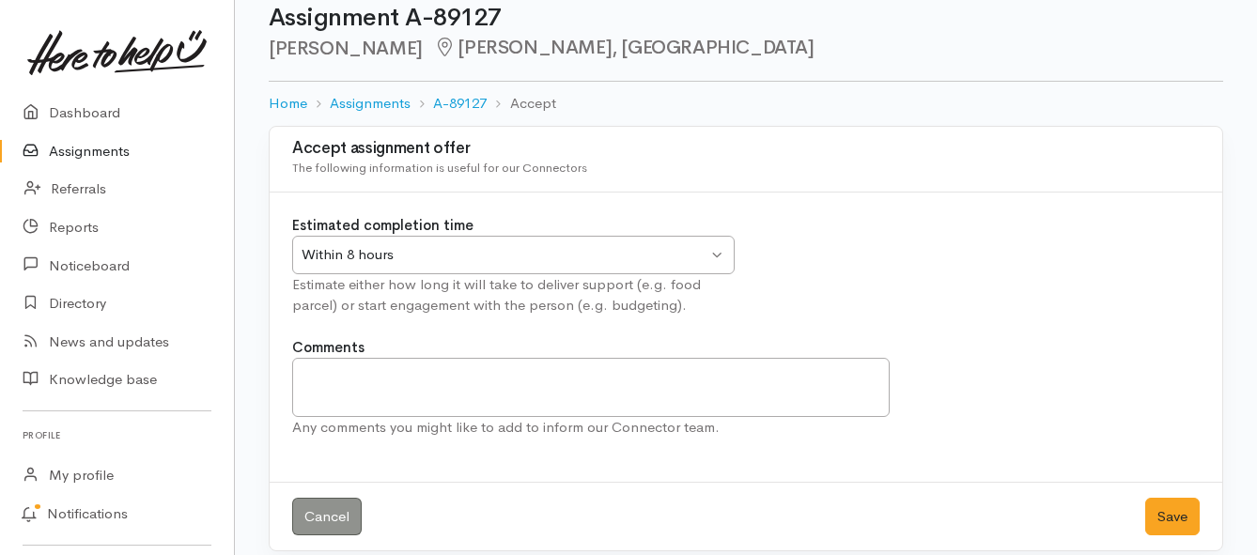
scroll to position [55, 0]
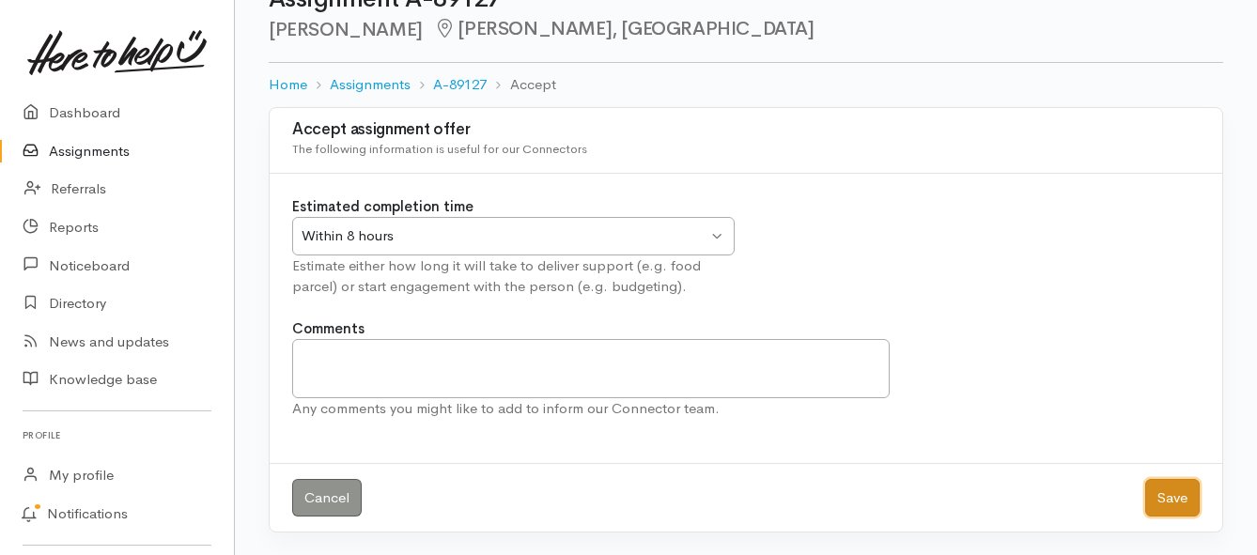
click at [1171, 496] on button "Save" at bounding box center [1172, 498] width 54 height 39
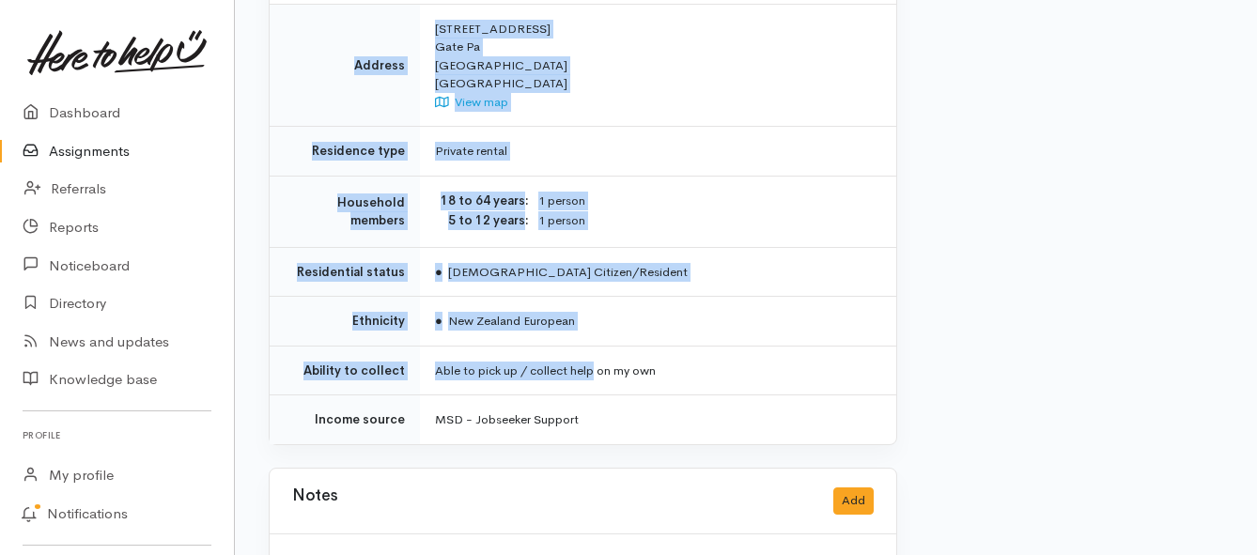
scroll to position [1379, 0]
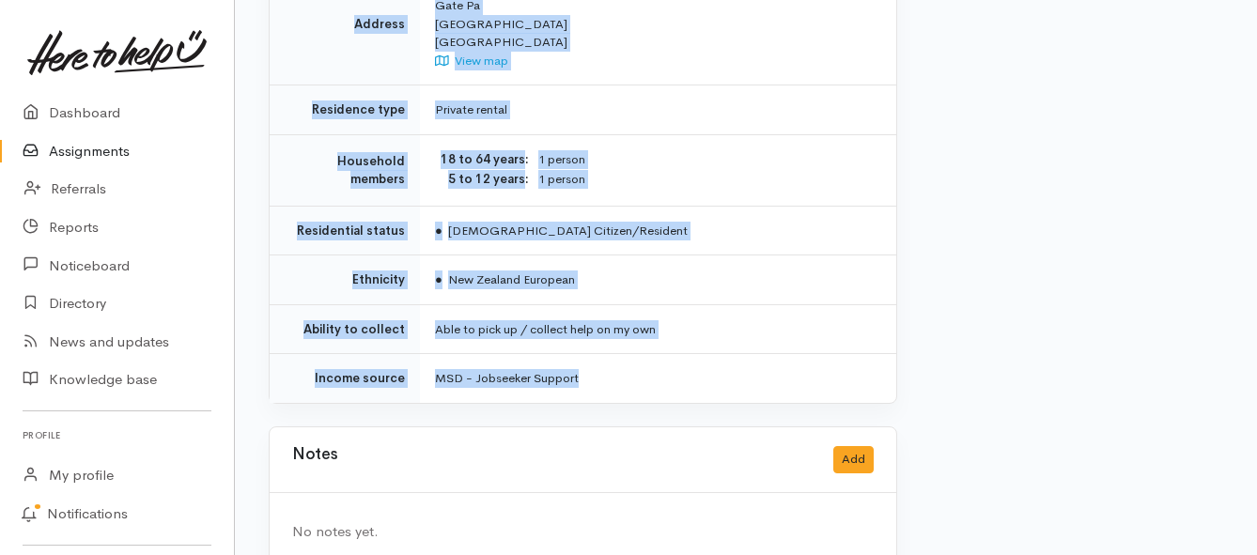
drag, startPoint x: 468, startPoint y: 251, endPoint x: 613, endPoint y: 337, distance: 169.3
copy div "**********"
click at [64, 150] on link "Assignments" at bounding box center [117, 151] width 234 height 39
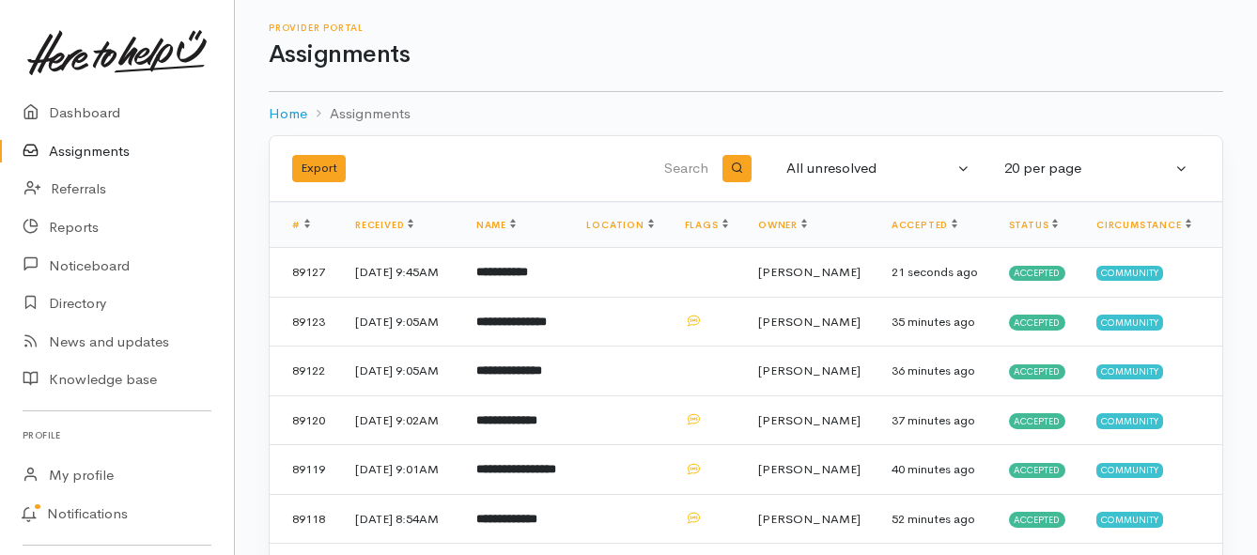
click at [116, 148] on link "Assignments" at bounding box center [117, 151] width 234 height 39
click at [86, 149] on link "Assignments" at bounding box center [117, 151] width 234 height 39
click at [114, 147] on link "Assignments" at bounding box center [117, 151] width 234 height 39
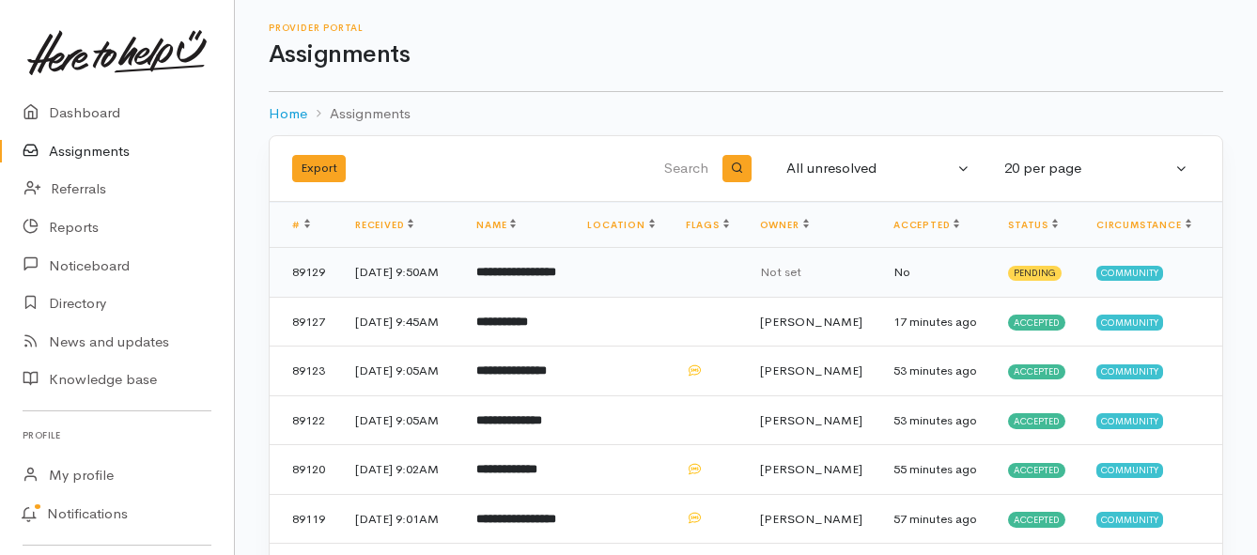
click at [517, 278] on b "**********" at bounding box center [516, 272] width 80 height 12
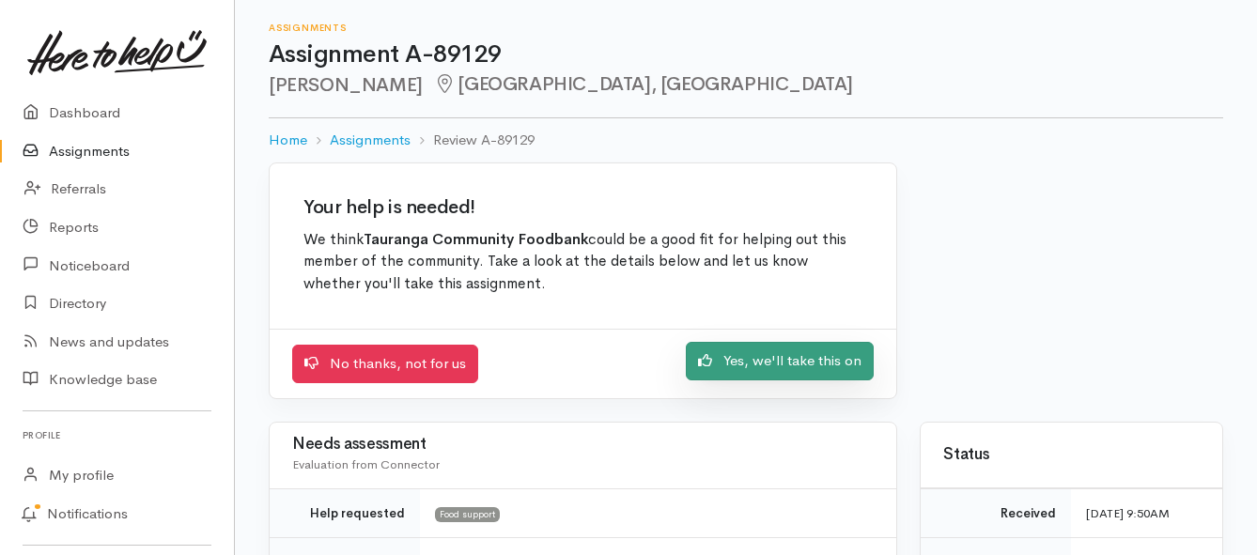
click at [707, 363] on icon at bounding box center [705, 360] width 14 height 14
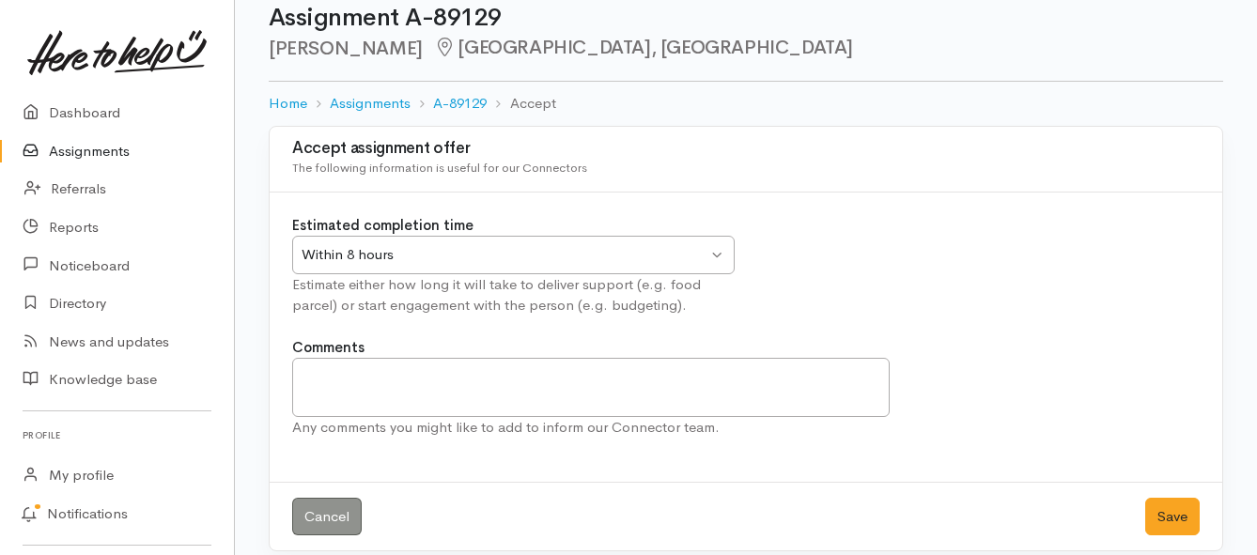
scroll to position [55, 0]
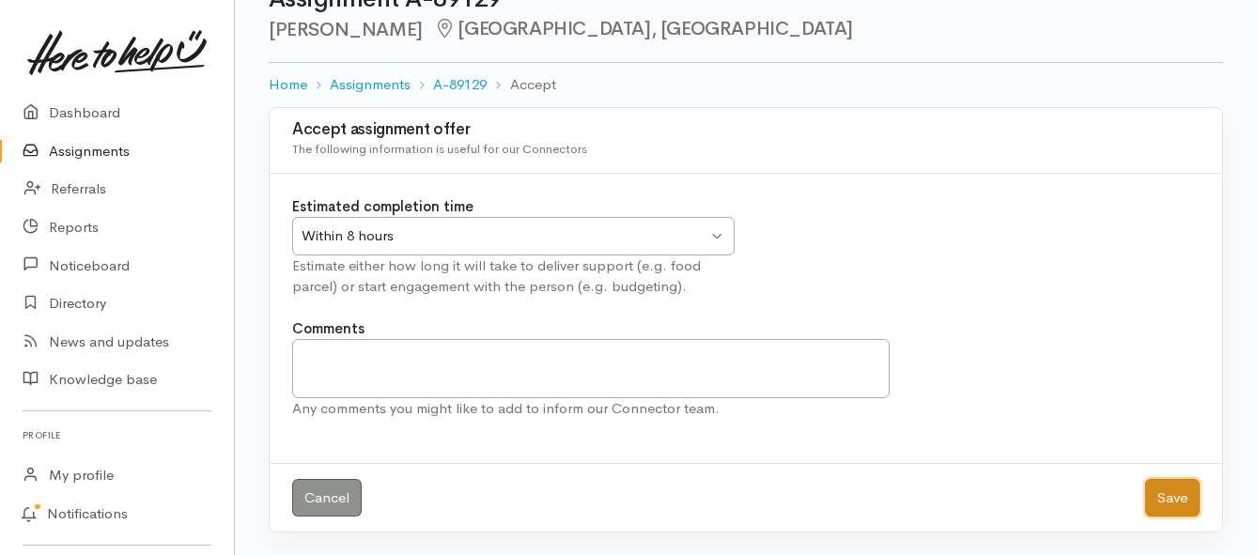
click at [1151, 490] on button "Save" at bounding box center [1172, 498] width 54 height 39
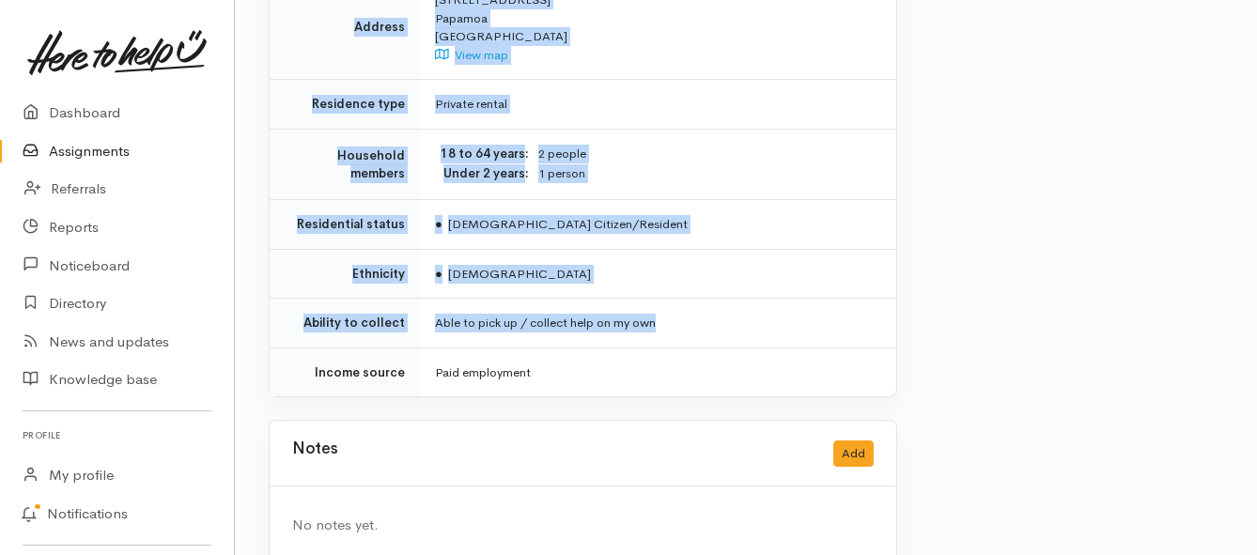
scroll to position [1442, 0]
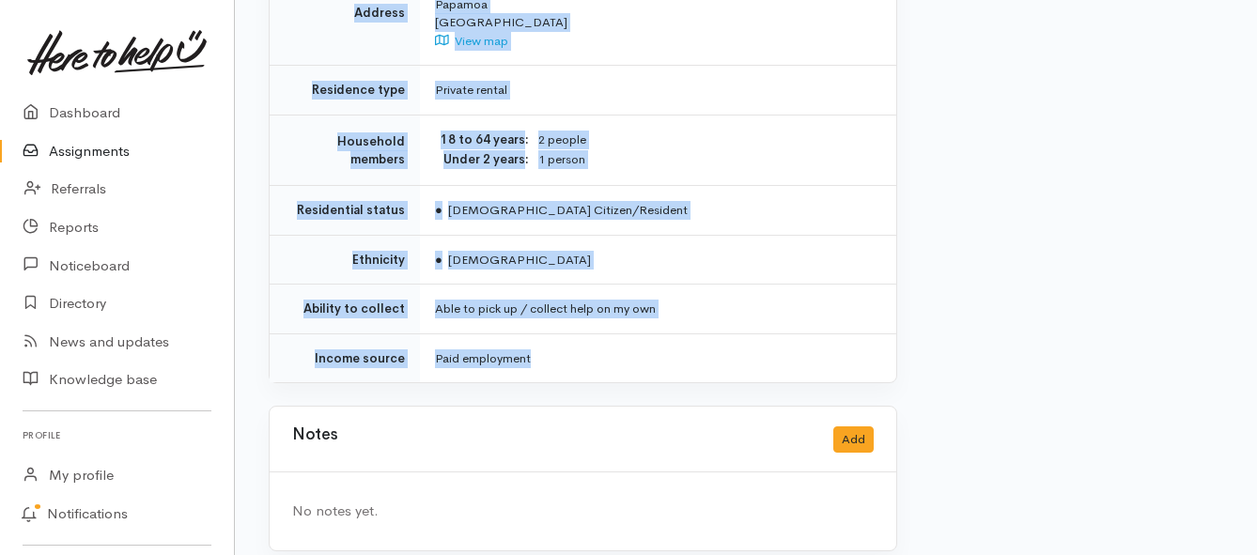
drag, startPoint x: 428, startPoint y: 164, endPoint x: 741, endPoint y: 324, distance: 351.2
copy div "**********"
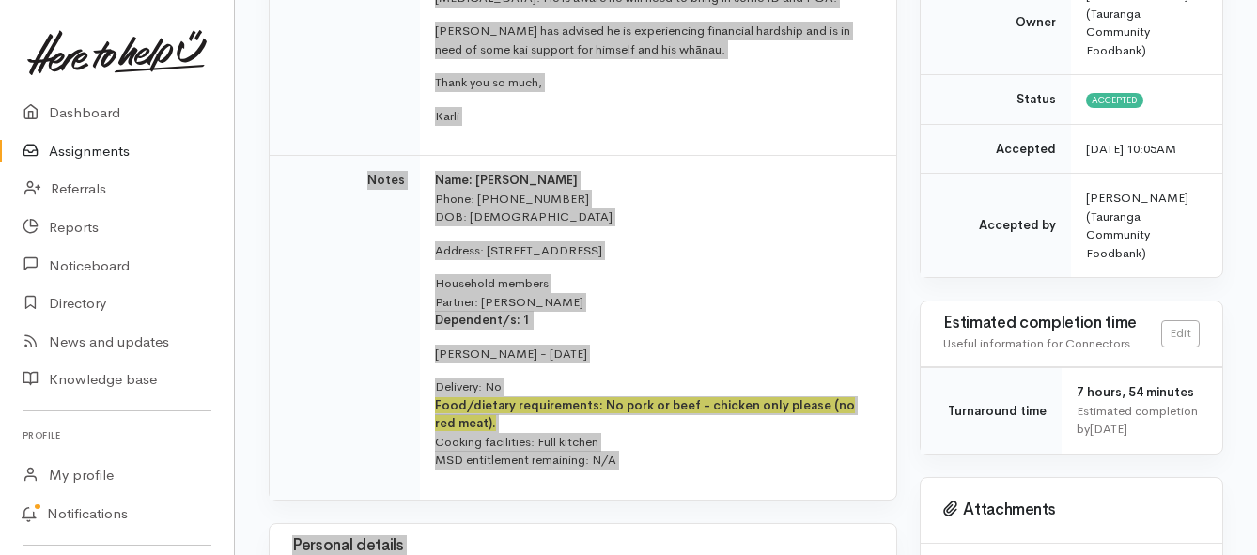
scroll to position [315, 0]
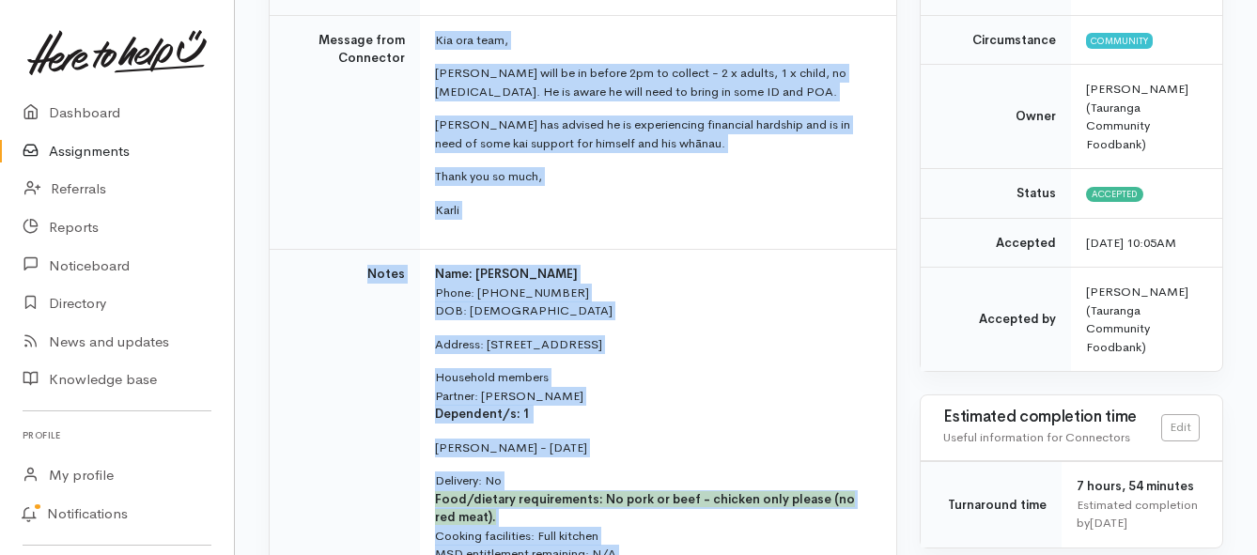
click at [57, 144] on link "Assignments" at bounding box center [117, 151] width 234 height 39
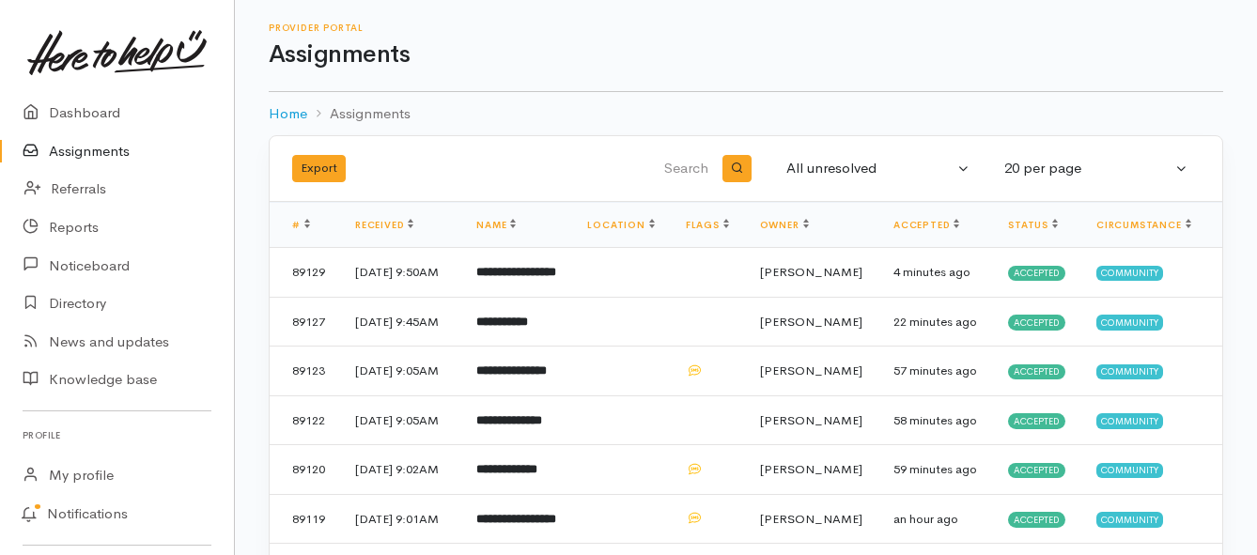
click at [123, 142] on link "Assignments" at bounding box center [117, 151] width 234 height 39
click at [116, 158] on link "Assignments" at bounding box center [117, 151] width 234 height 39
click at [127, 147] on link "Assignments" at bounding box center [117, 151] width 234 height 39
click at [81, 149] on link "Assignments" at bounding box center [117, 151] width 234 height 39
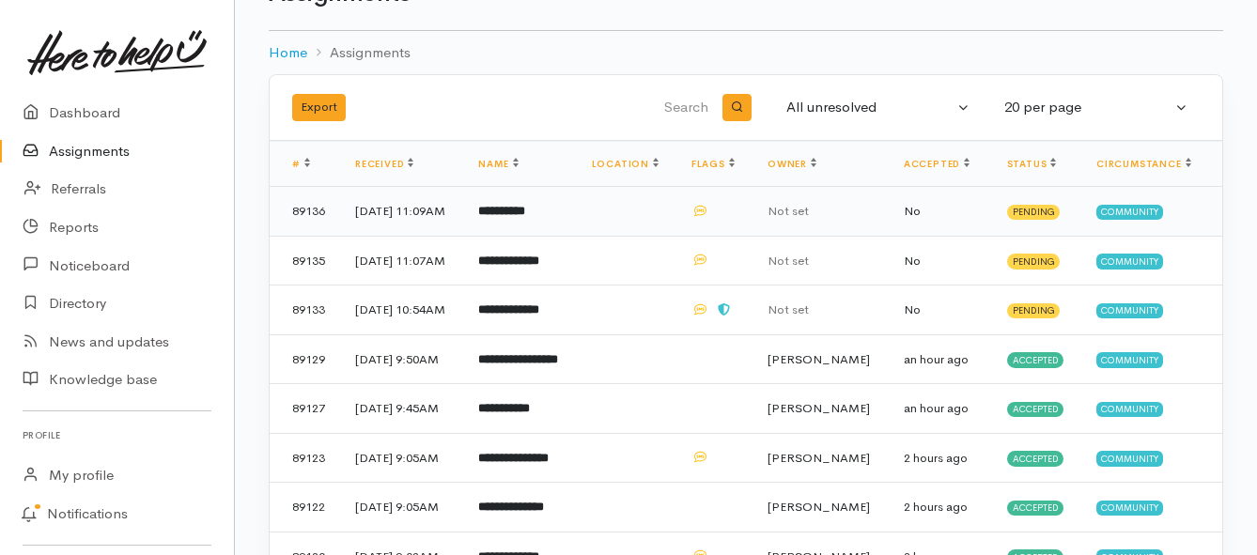
scroll to position [94, 0]
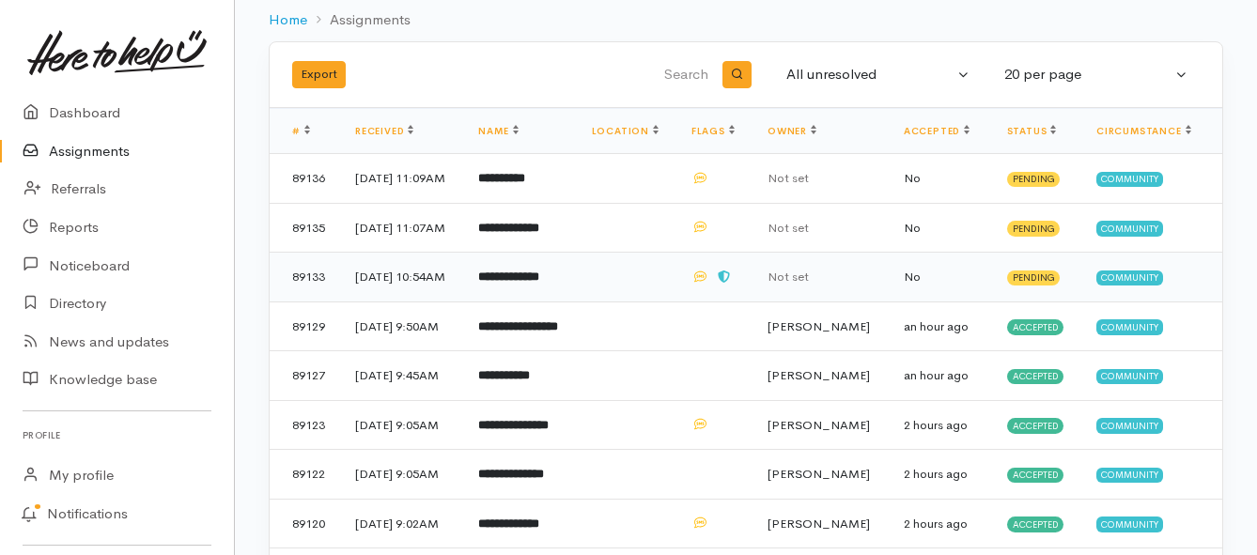
click at [524, 283] on b "**********" at bounding box center [508, 276] width 61 height 12
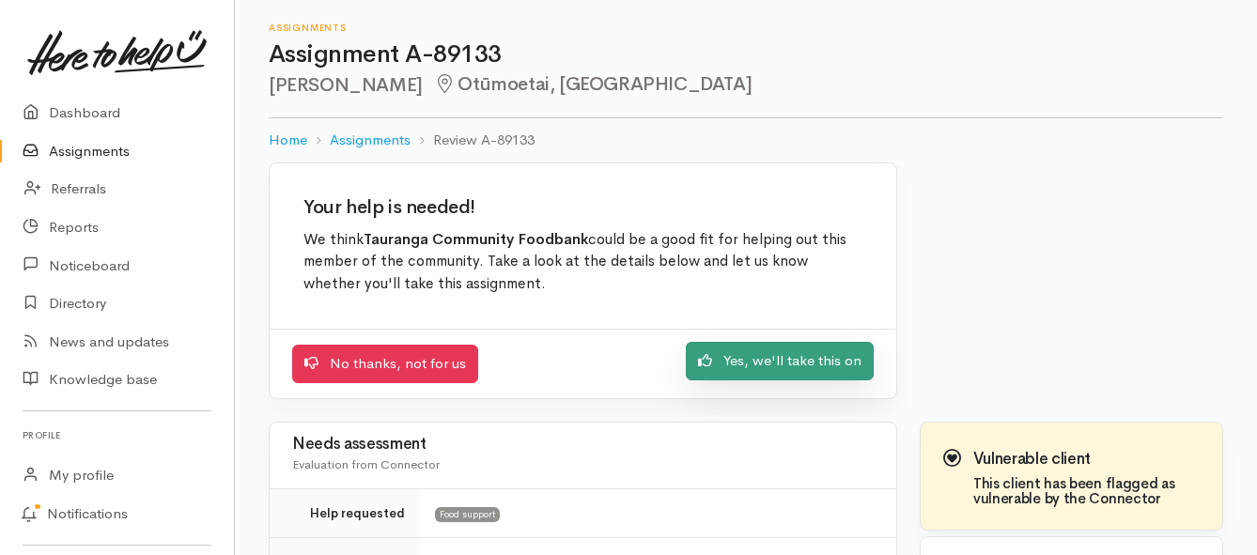
click at [741, 358] on link "Yes, we'll take this on" at bounding box center [780, 361] width 188 height 39
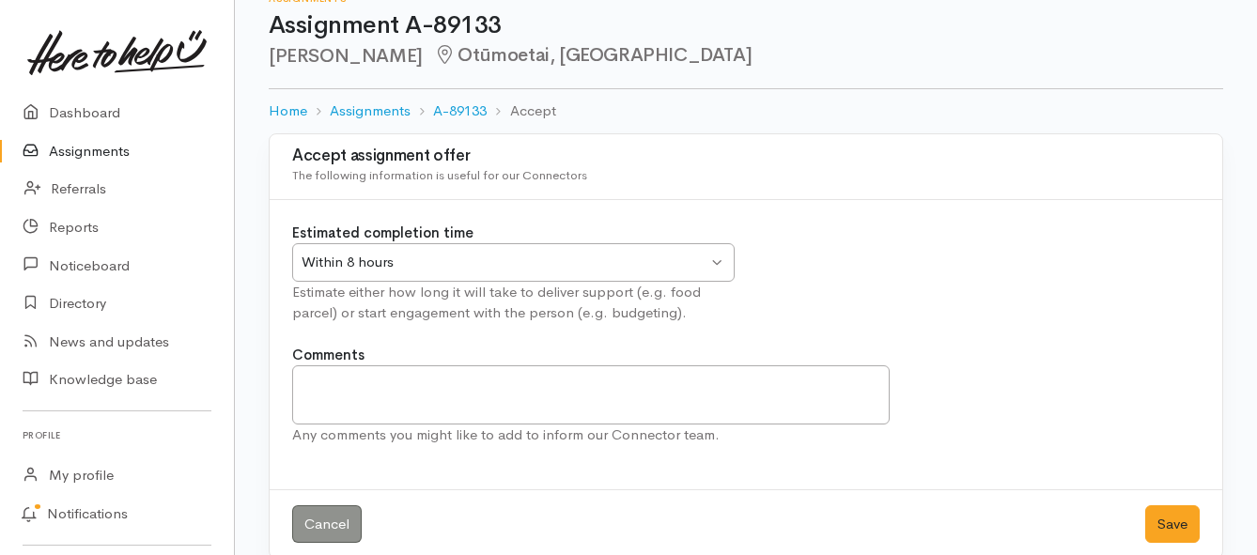
scroll to position [55, 0]
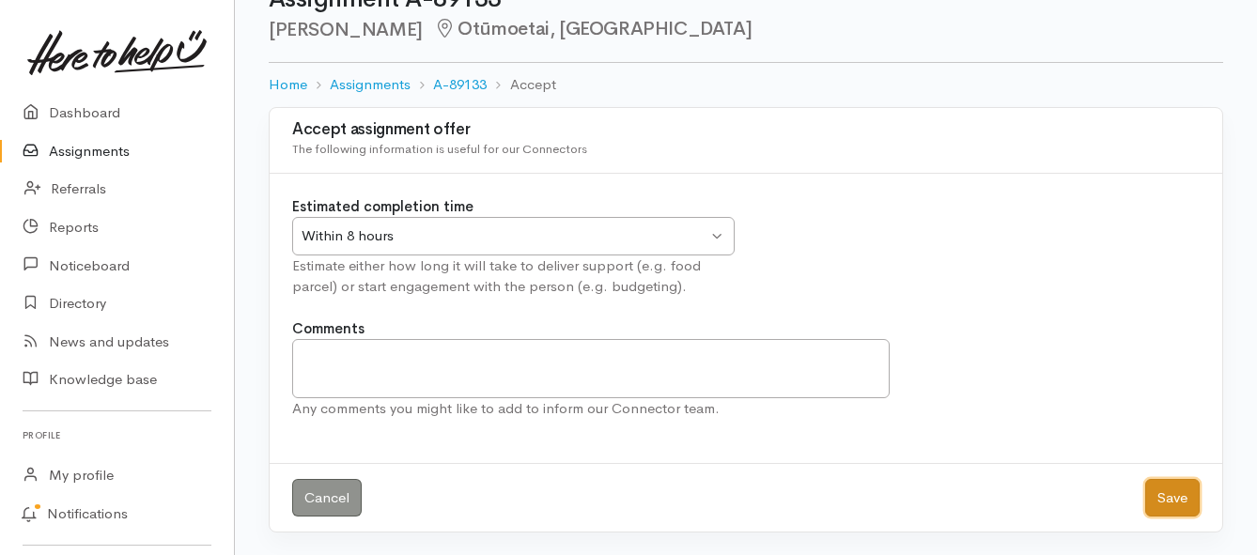
click at [1167, 503] on button "Save" at bounding box center [1172, 498] width 54 height 39
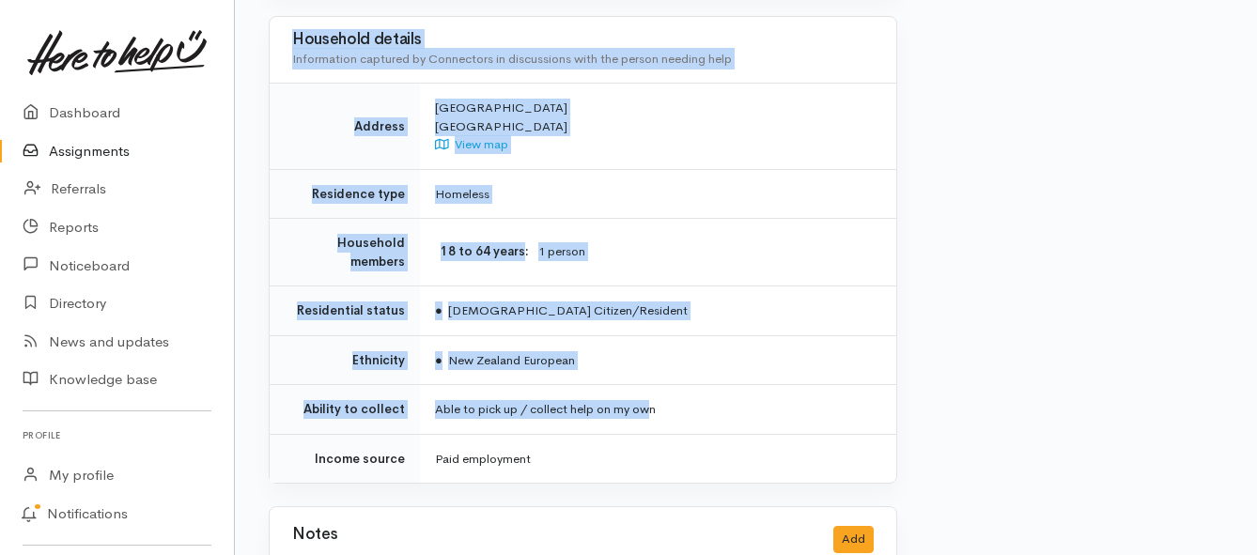
scroll to position [1597, 0]
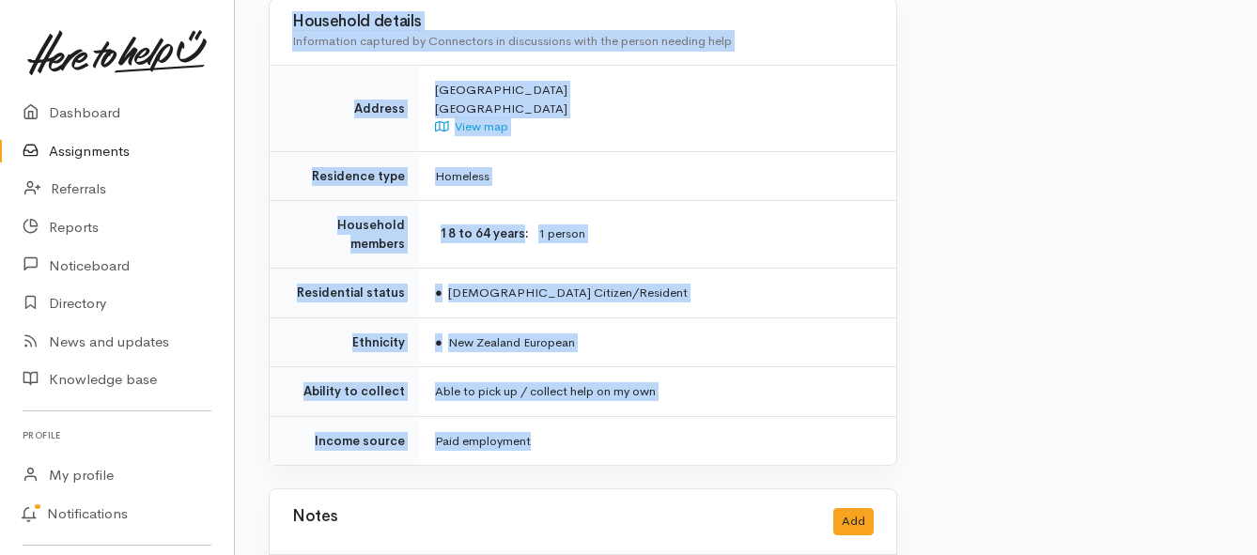
drag, startPoint x: 431, startPoint y: 170, endPoint x: 672, endPoint y: 393, distance: 327.7
copy div "Kia ora team, Dante will be in before 2pm to collect - 1 x adult, no food aller…"
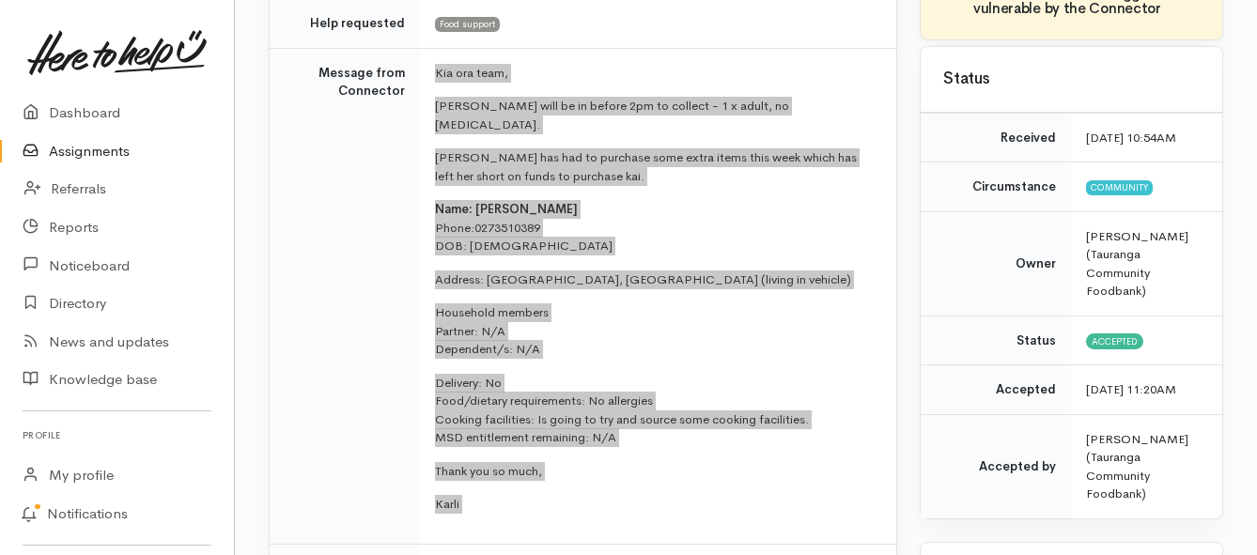
scroll to position [188, 0]
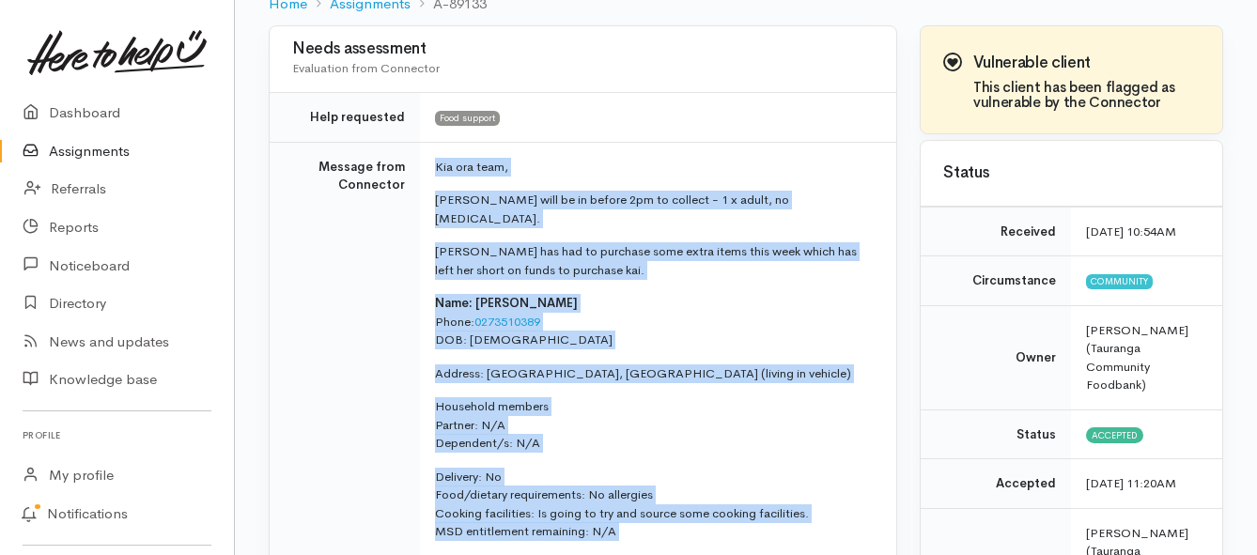
click at [77, 151] on link "Assignments" at bounding box center [117, 151] width 234 height 39
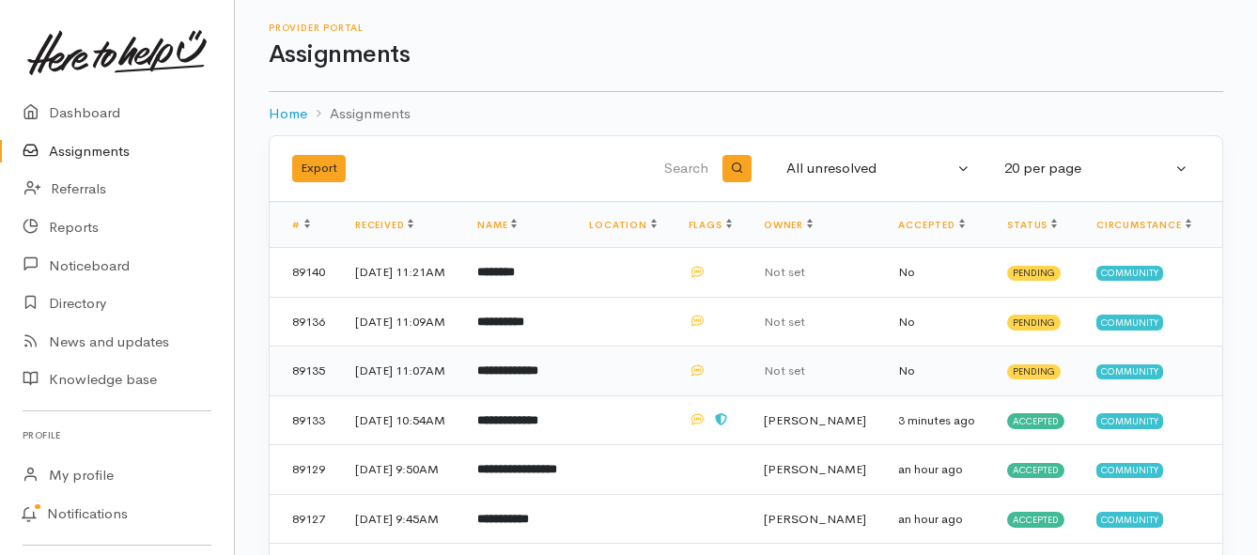
click at [538, 377] on b "**********" at bounding box center [507, 370] width 61 height 12
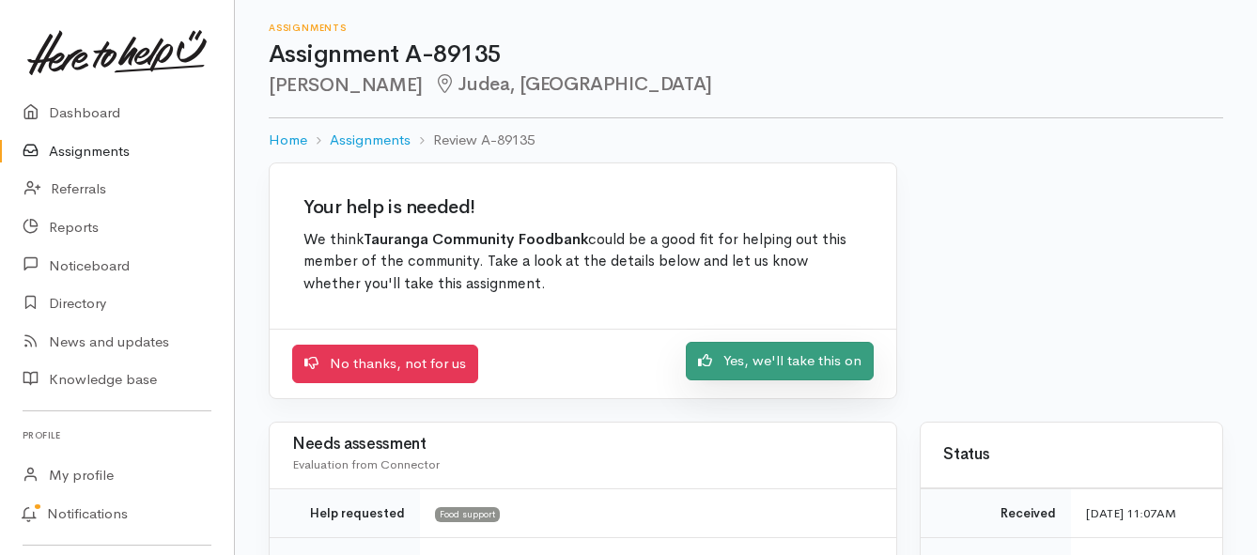
click at [745, 364] on link "Yes, we'll take this on" at bounding box center [780, 361] width 188 height 39
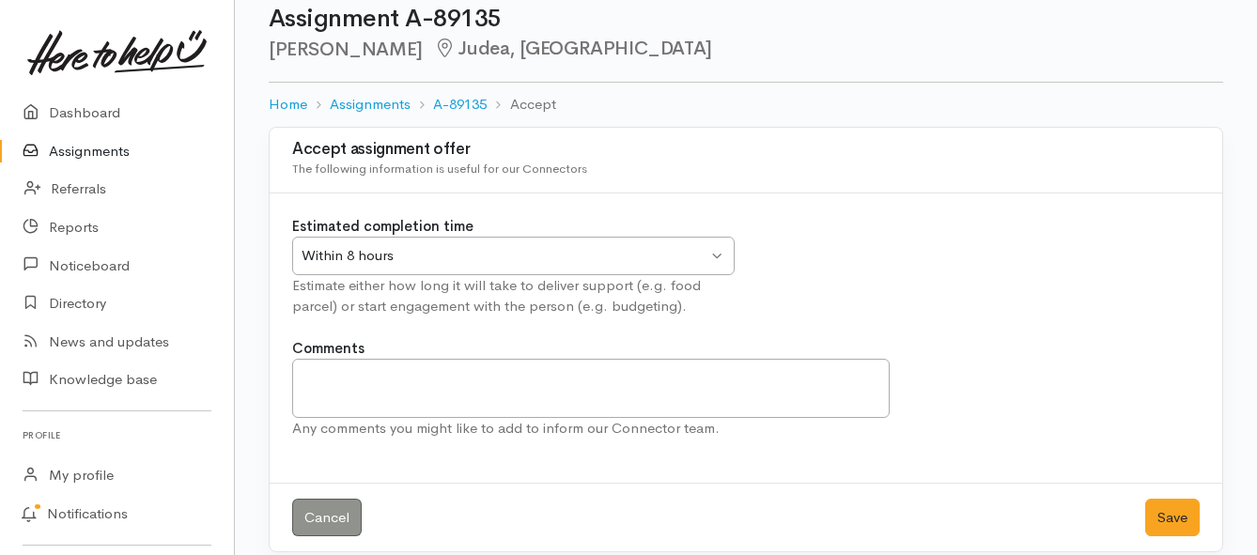
scroll to position [55, 0]
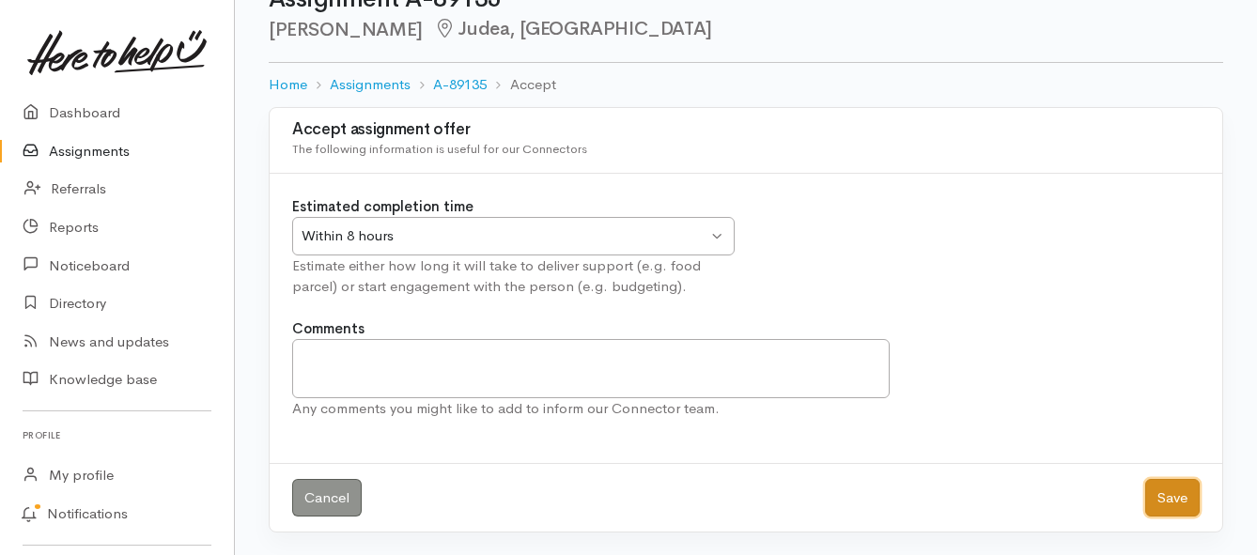
click at [1152, 503] on button "Save" at bounding box center [1172, 498] width 54 height 39
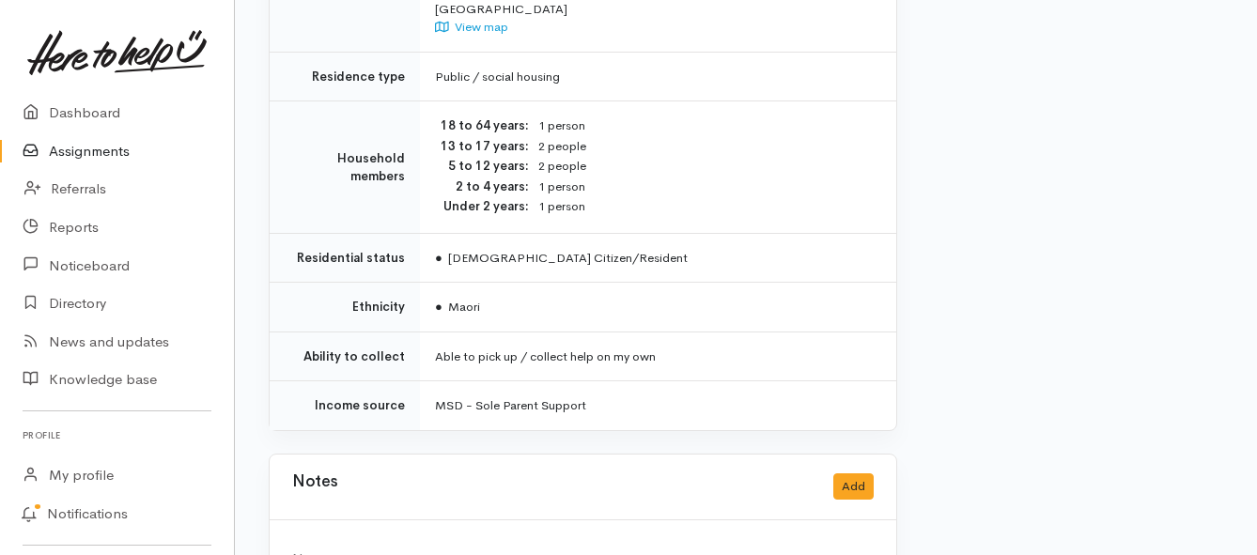
scroll to position [1580, 0]
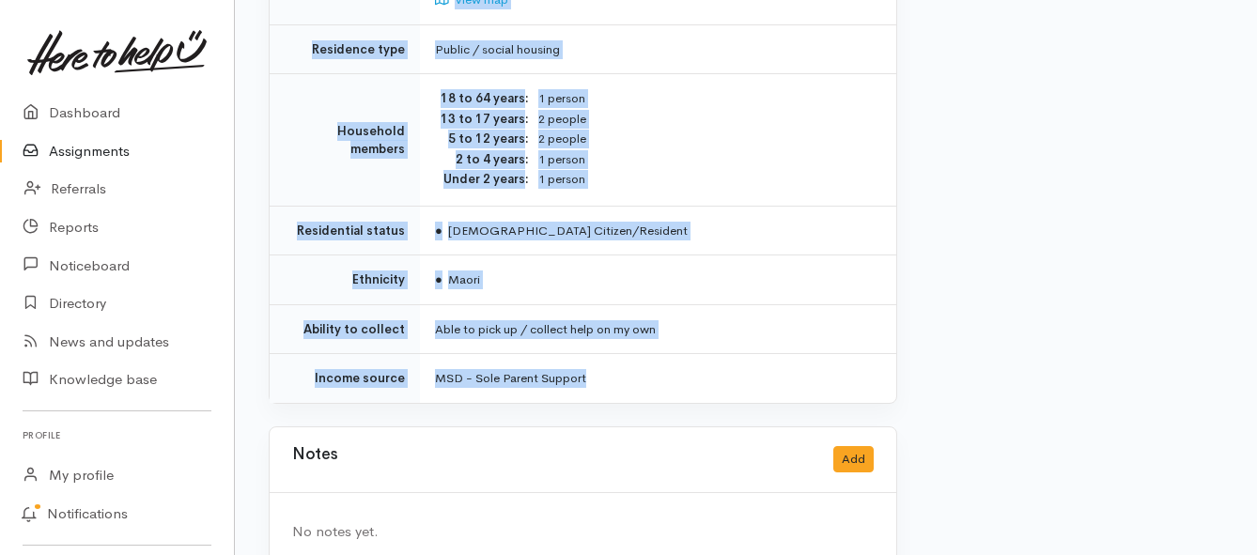
drag, startPoint x: 425, startPoint y: 143, endPoint x: 688, endPoint y: 324, distance: 319.4
copy div "**********"
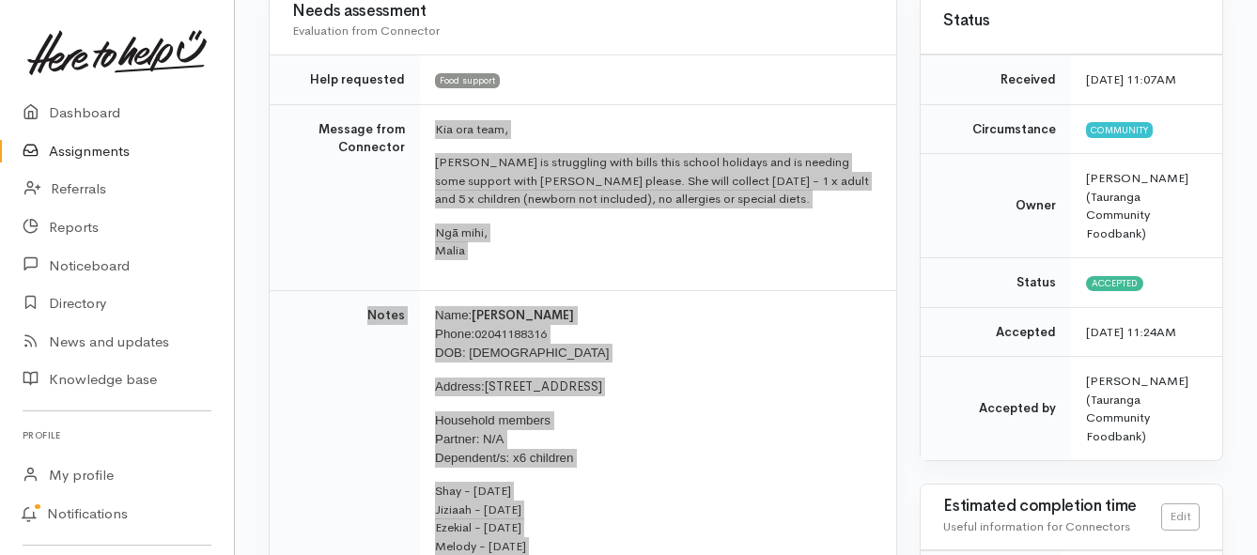
scroll to position [171, 0]
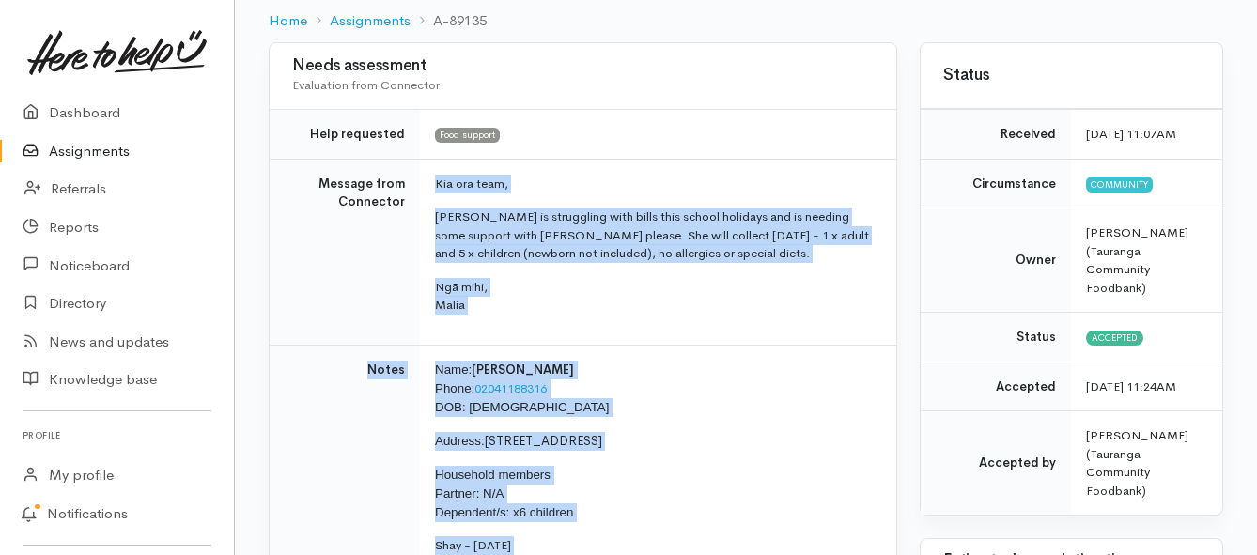
drag, startPoint x: 79, startPoint y: 154, endPoint x: 77, endPoint y: 145, distance: 9.6
click at [79, 154] on link "Assignments" at bounding box center [117, 151] width 234 height 39
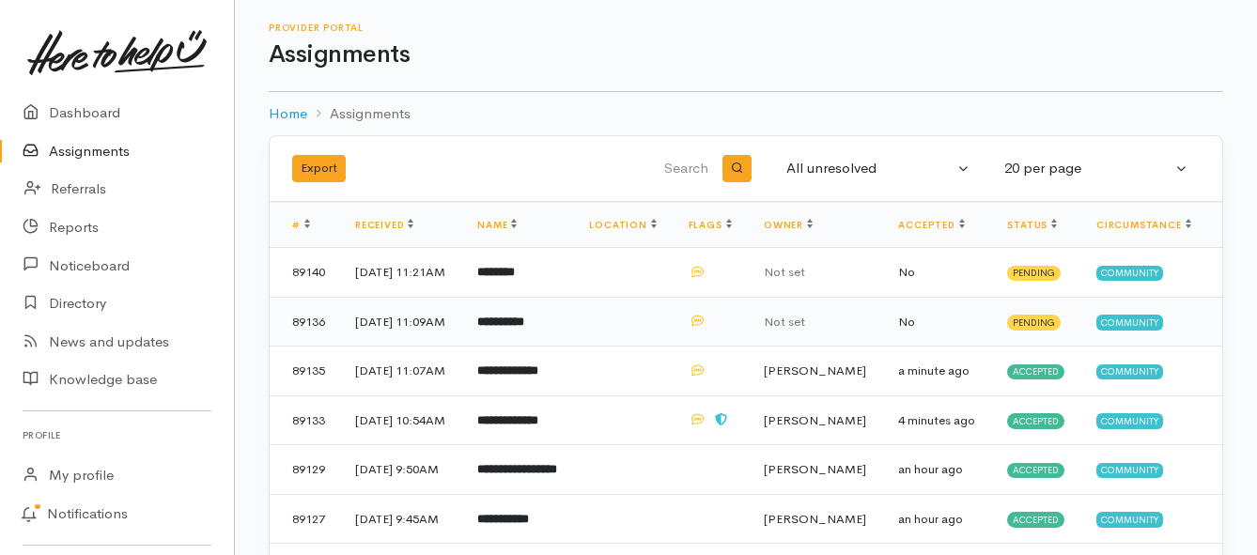
click at [519, 328] on b "**********" at bounding box center [500, 322] width 47 height 12
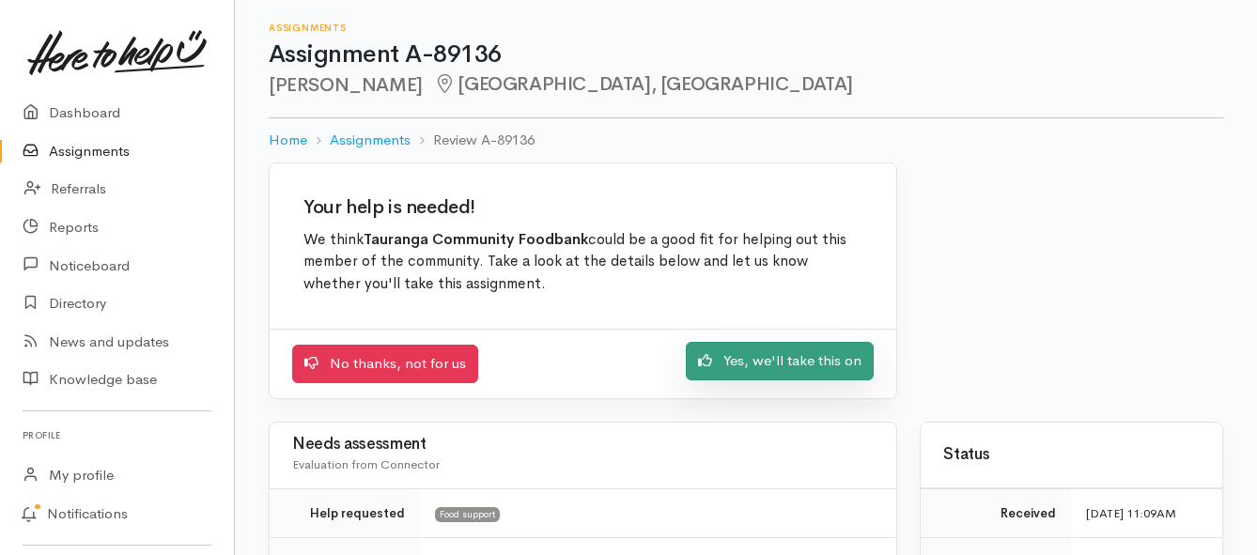
click at [737, 370] on link "Yes, we'll take this on" at bounding box center [780, 361] width 188 height 39
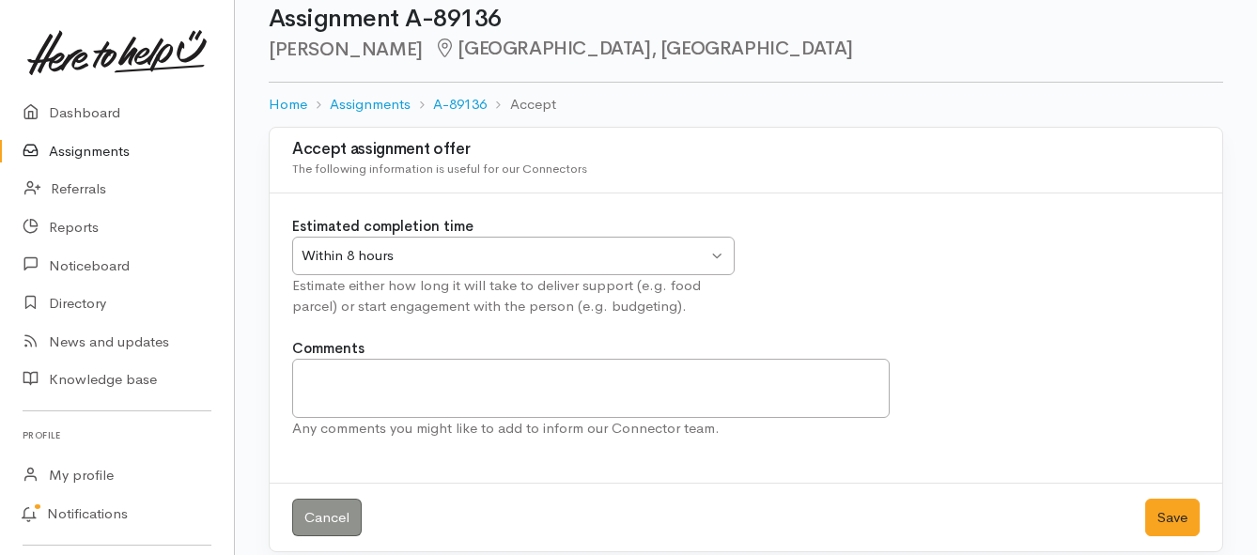
scroll to position [55, 0]
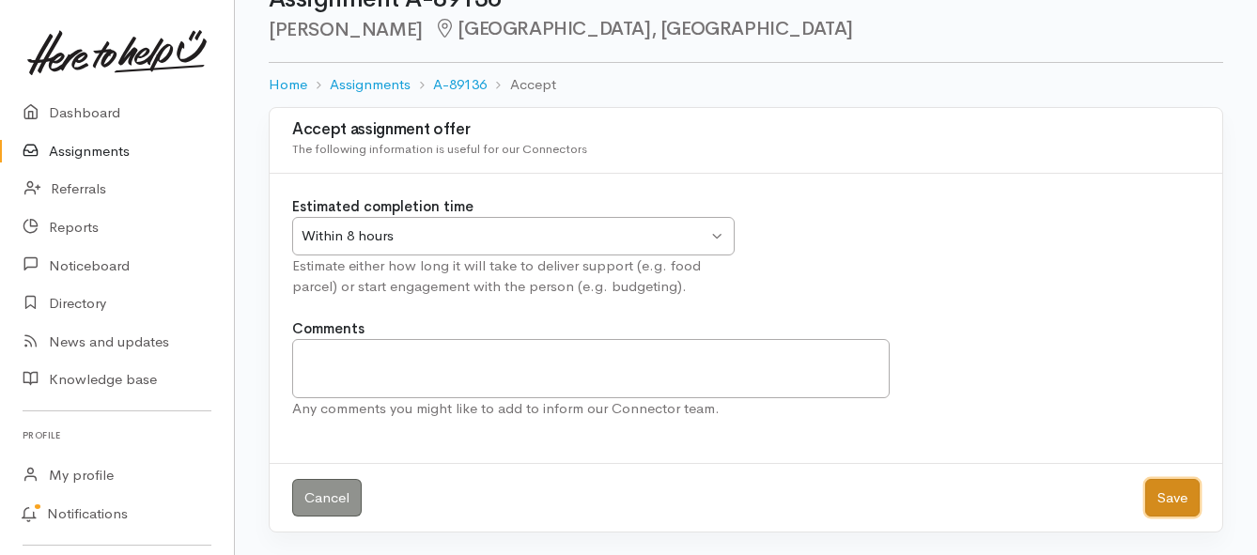
click at [1163, 499] on button "Save" at bounding box center [1172, 498] width 54 height 39
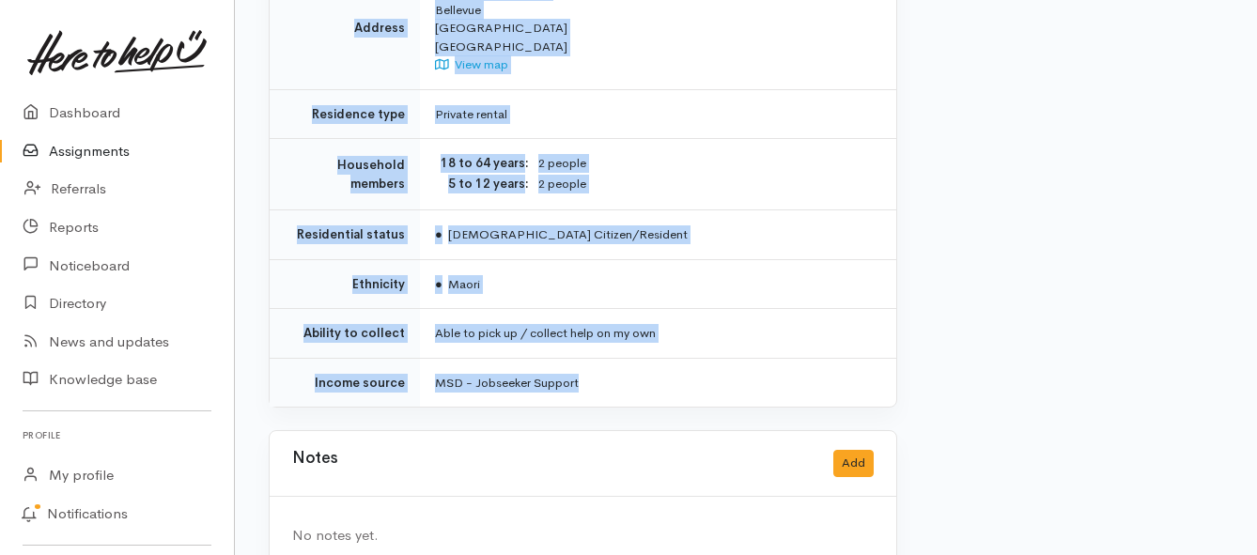
scroll to position [1445, 0]
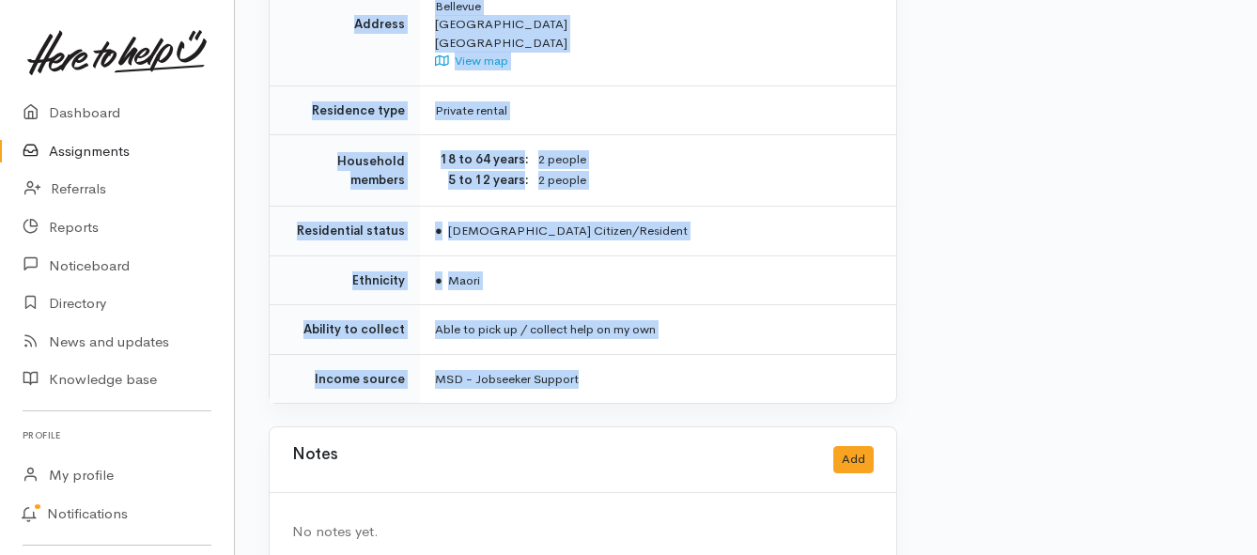
drag, startPoint x: 427, startPoint y: 147, endPoint x: 699, endPoint y: 355, distance: 341.7
copy div "**********"
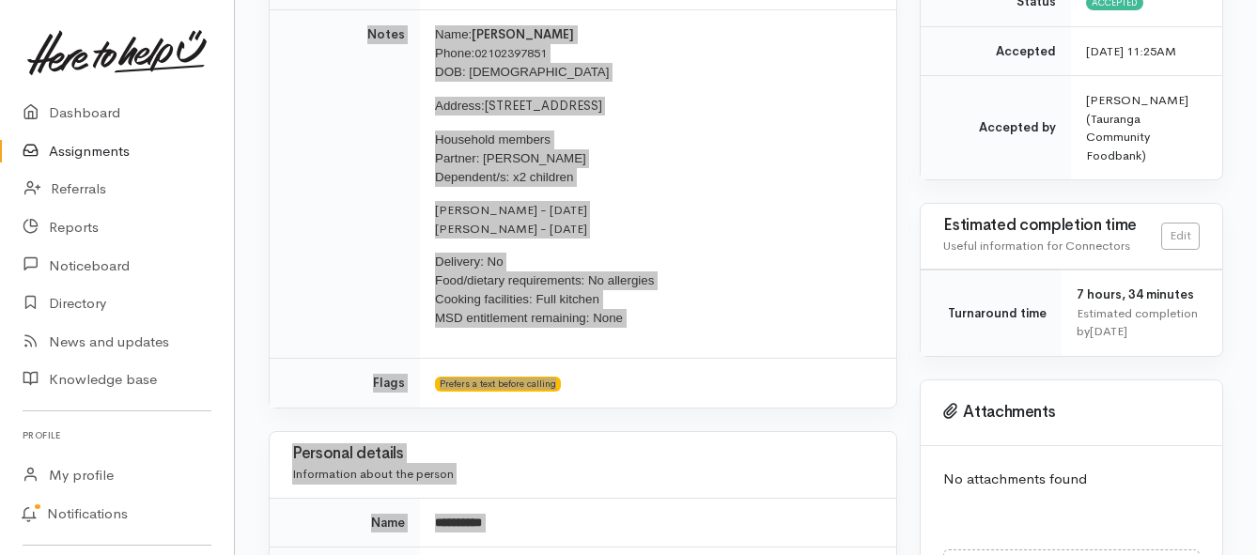
scroll to position [224, 0]
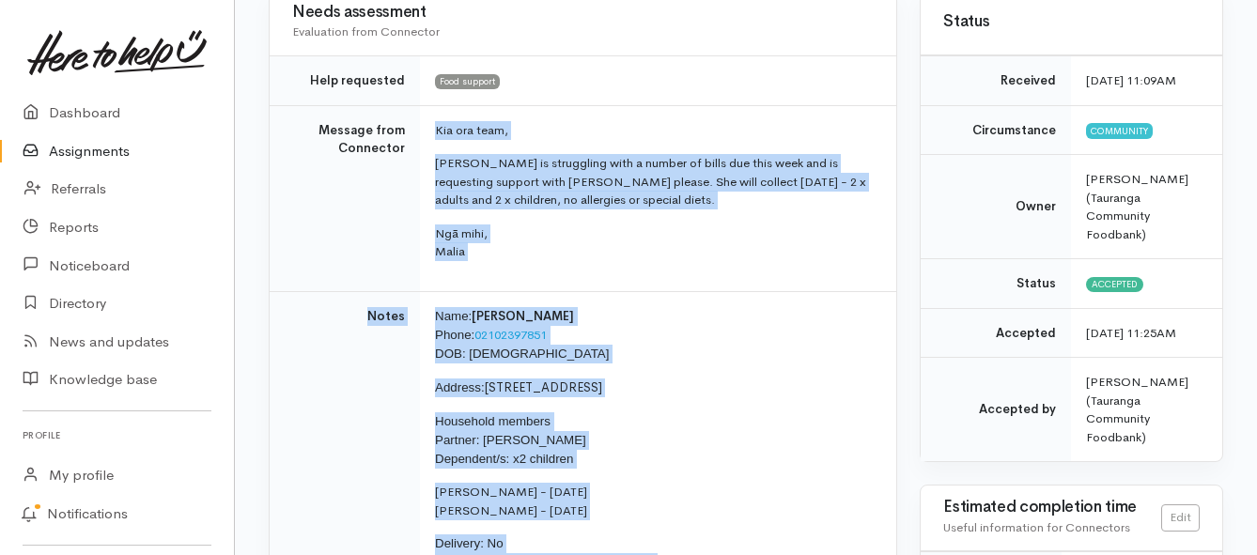
click at [73, 154] on link "Assignments" at bounding box center [117, 151] width 234 height 39
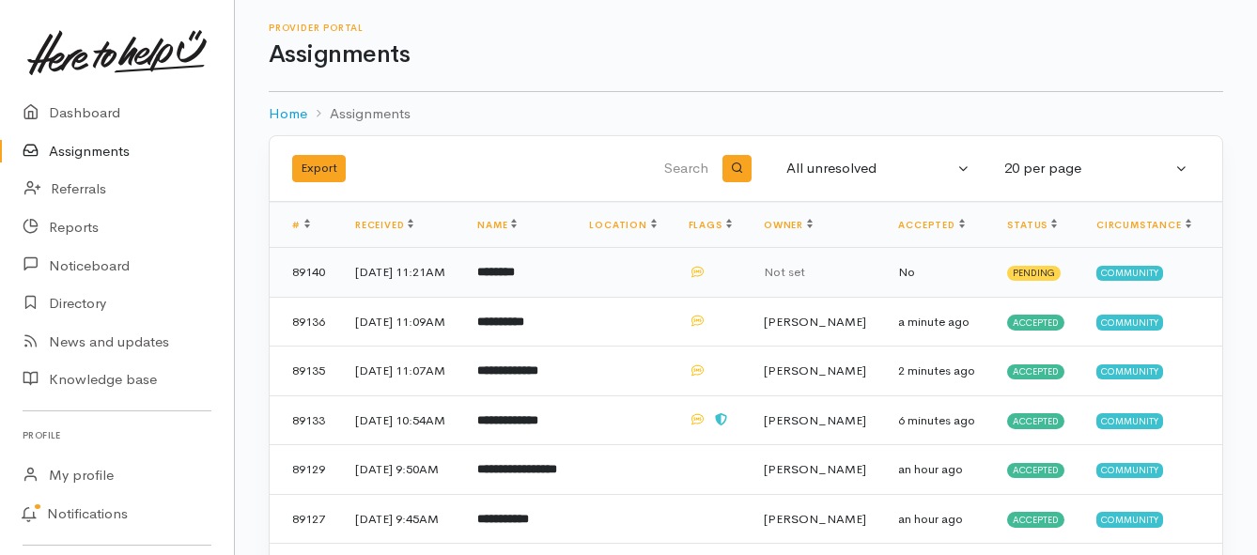
click at [514, 278] on b "********" at bounding box center [496, 272] width 38 height 12
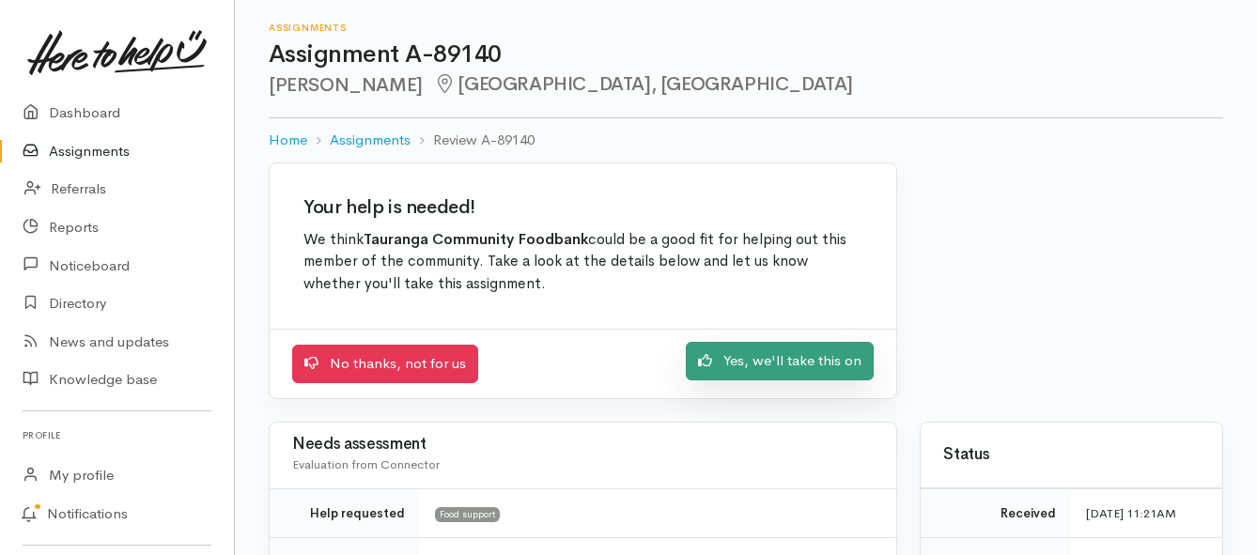
click at [729, 363] on link "Yes, we'll take this on" at bounding box center [780, 361] width 188 height 39
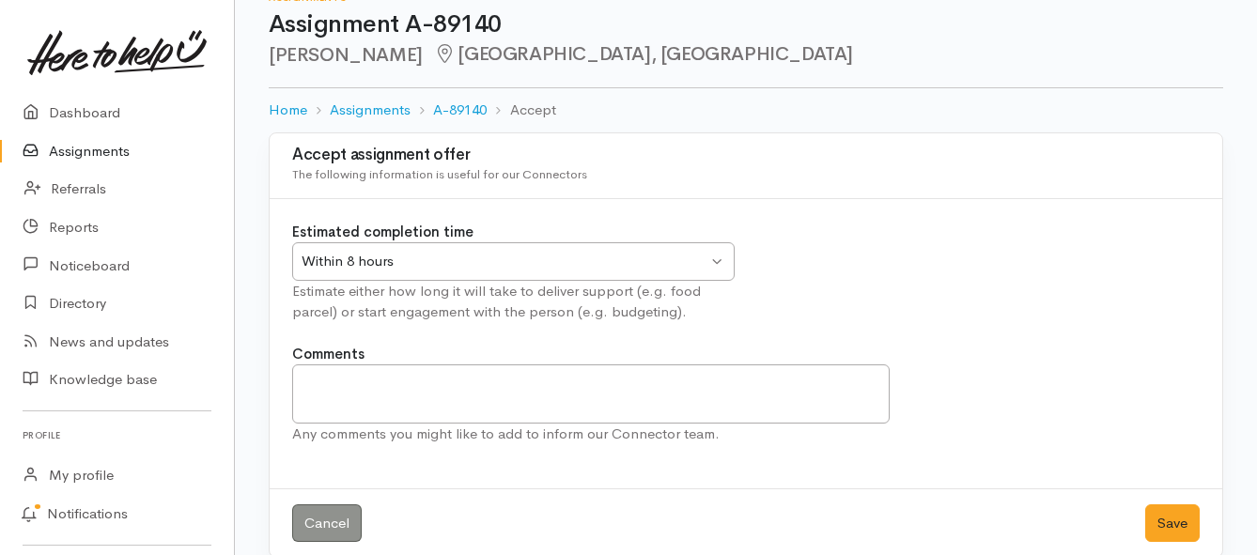
scroll to position [55, 0]
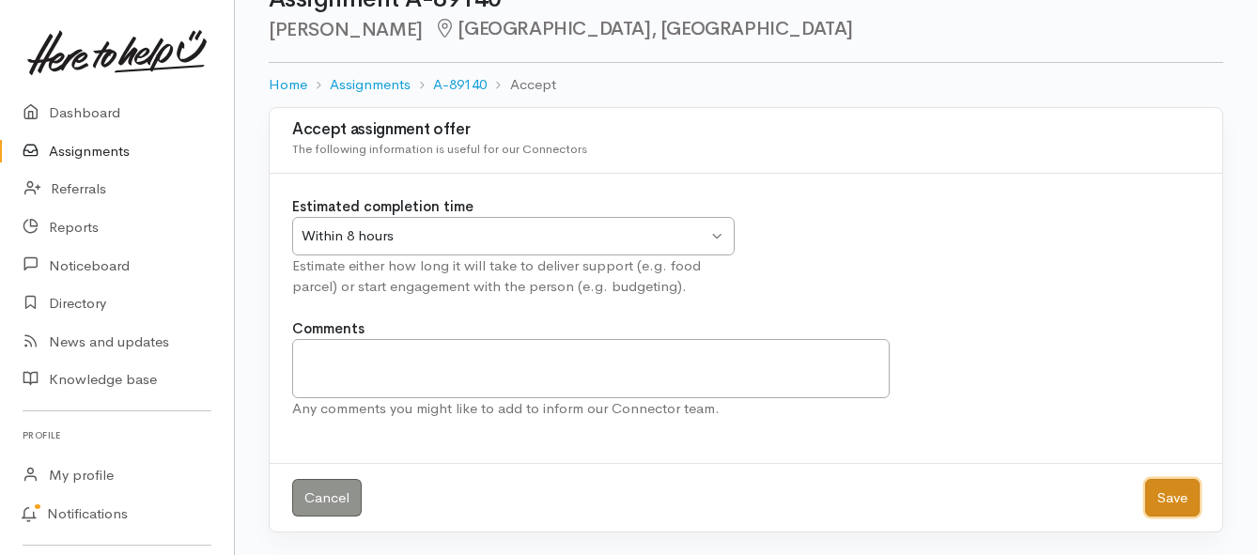
click at [1162, 500] on button "Save" at bounding box center [1172, 498] width 54 height 39
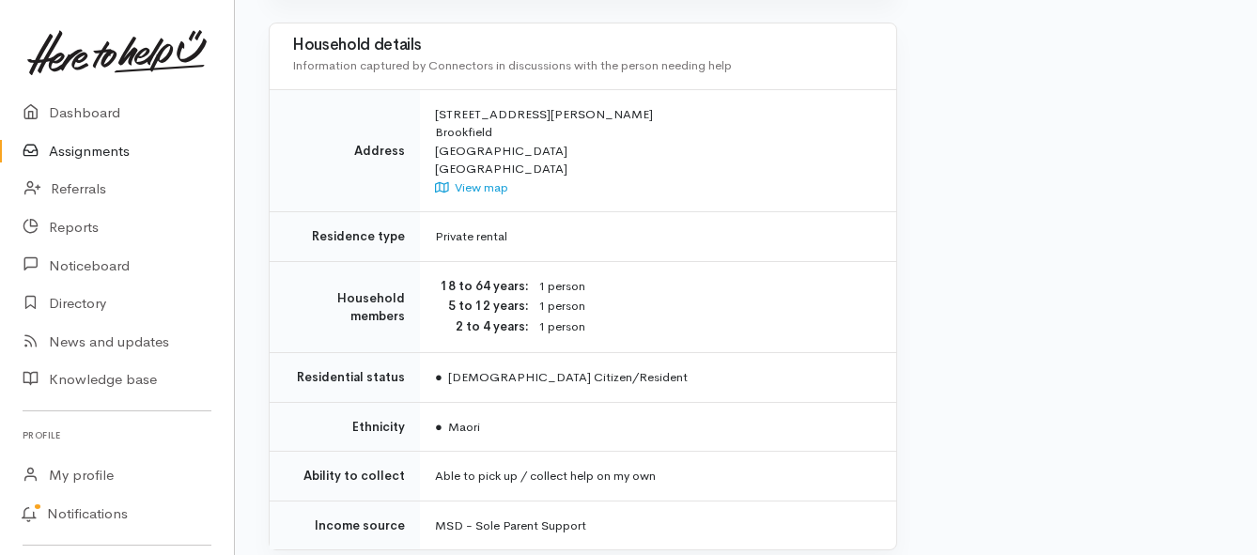
scroll to position [1503, 0]
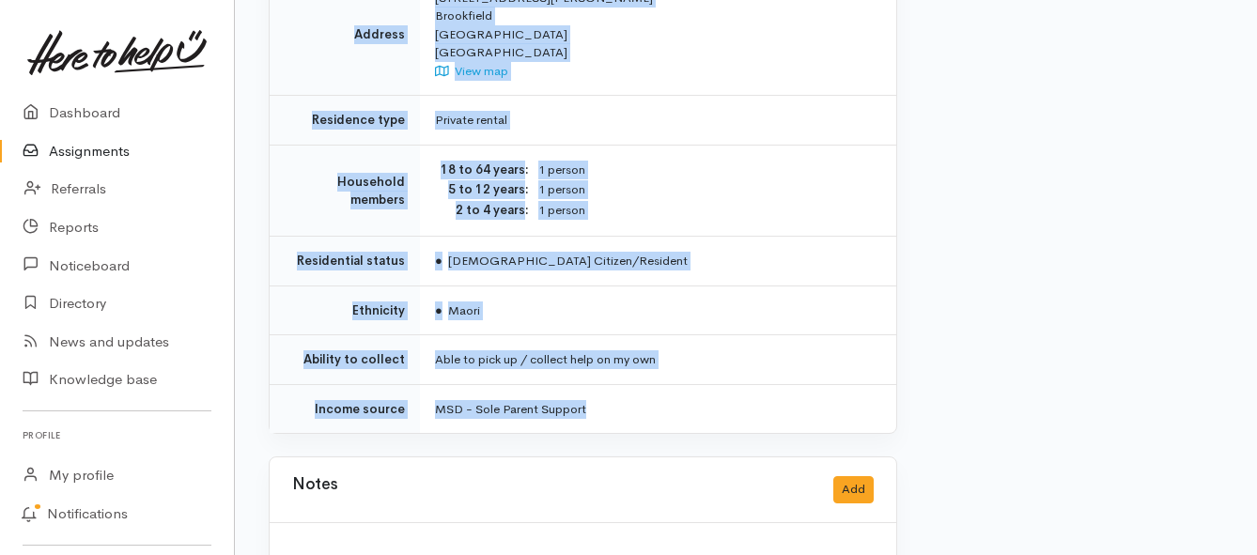
drag, startPoint x: 433, startPoint y: 146, endPoint x: 743, endPoint y: 352, distance: 372.5
copy div "**********"
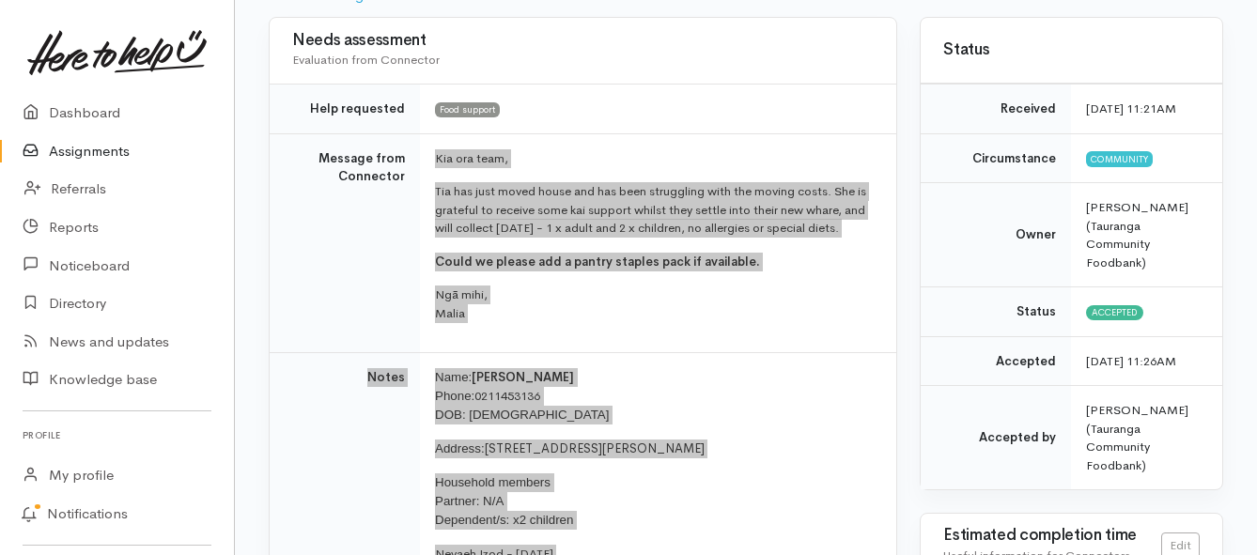
scroll to position [188, 0]
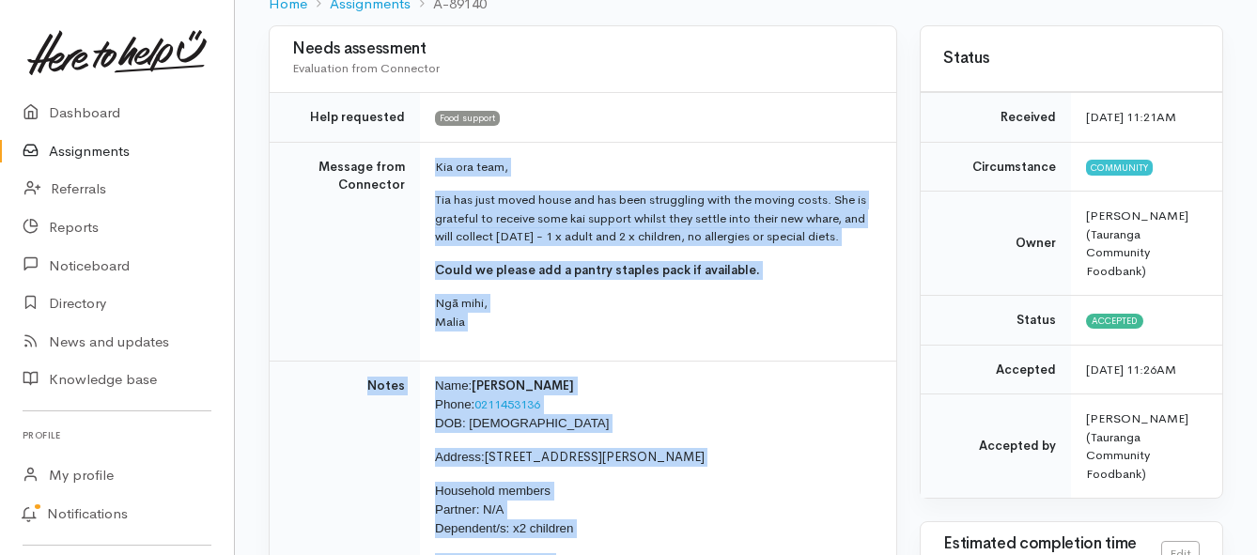
click at [70, 147] on link "Assignments" at bounding box center [117, 151] width 234 height 39
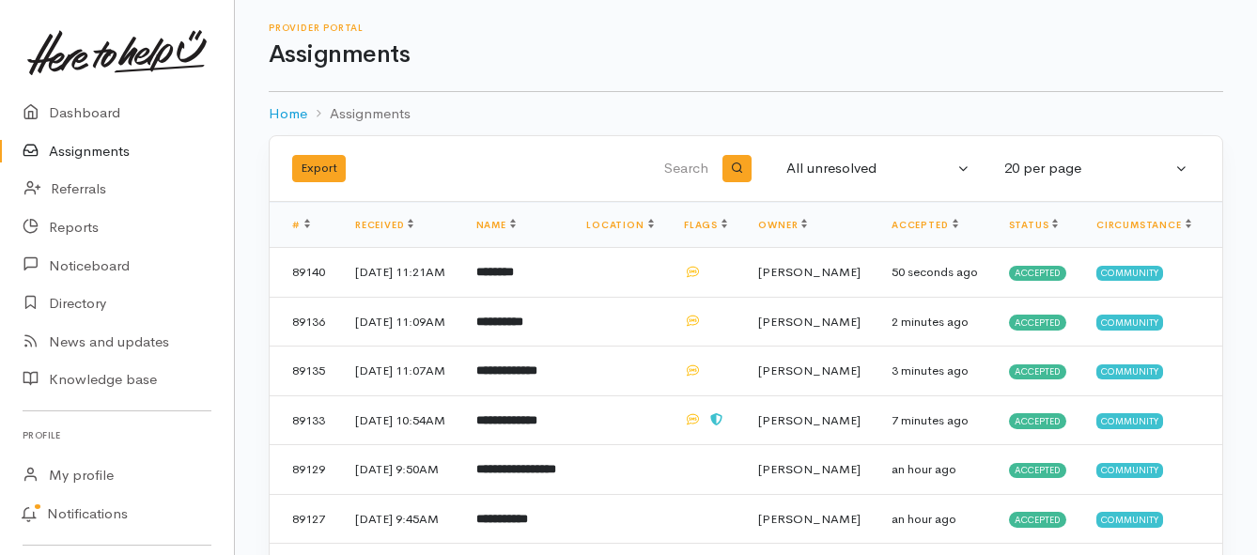
click at [89, 156] on link "Assignments" at bounding box center [117, 151] width 234 height 39
click at [102, 147] on link "Assignments" at bounding box center [117, 151] width 234 height 39
drag, startPoint x: 110, startPoint y: 151, endPoint x: 94, endPoint y: 153, distance: 16.1
click at [110, 151] on link "Assignments" at bounding box center [117, 151] width 234 height 39
click at [116, 152] on link "Assignments" at bounding box center [117, 151] width 234 height 39
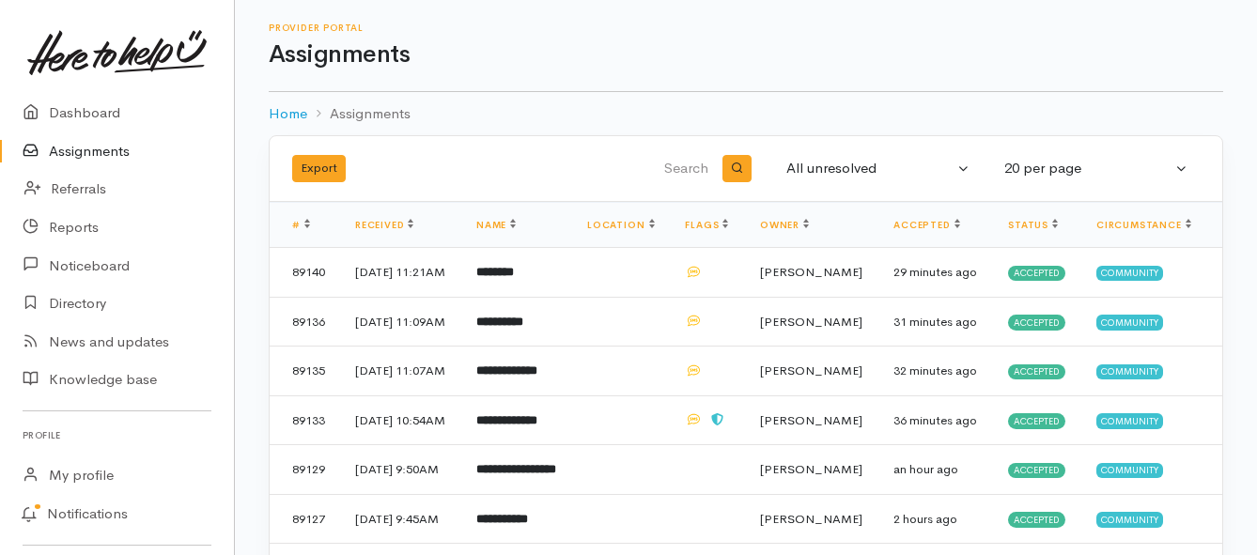
click at [70, 156] on link "Assignments" at bounding box center [117, 151] width 234 height 39
click at [70, 158] on link "Assignments" at bounding box center [117, 151] width 234 height 39
click at [90, 148] on link "Assignments" at bounding box center [117, 151] width 234 height 39
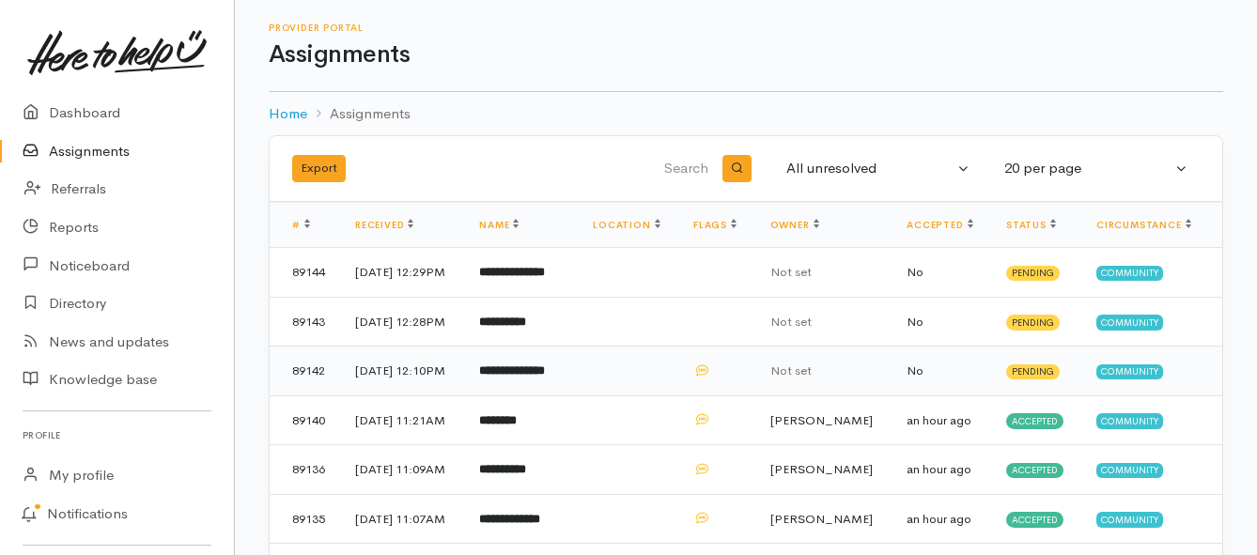
click at [518, 377] on b "**********" at bounding box center [512, 370] width 66 height 12
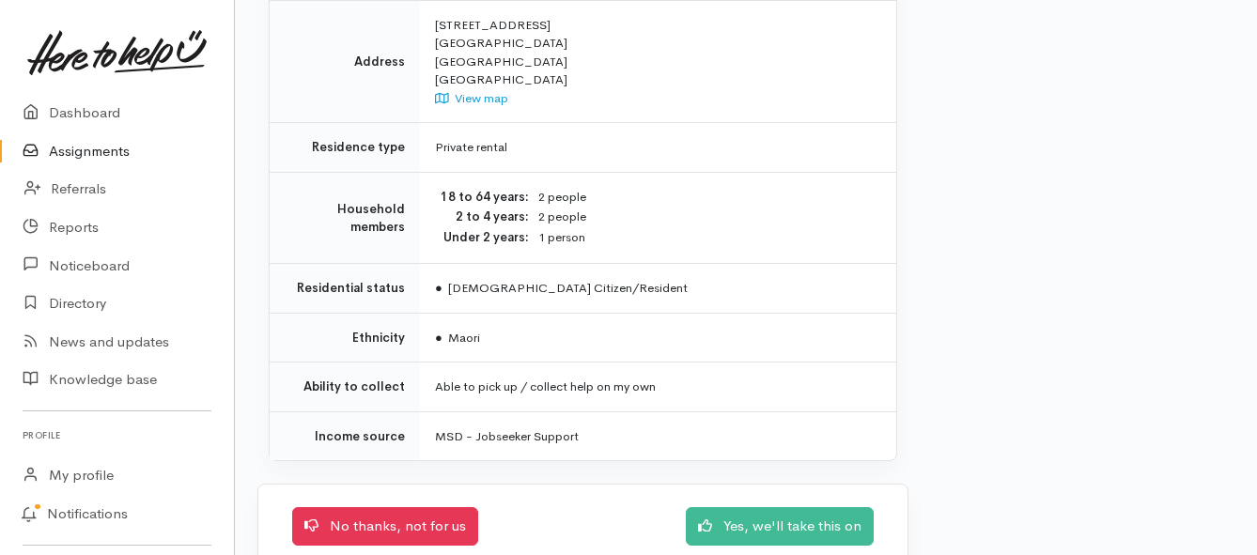
scroll to position [1725, 0]
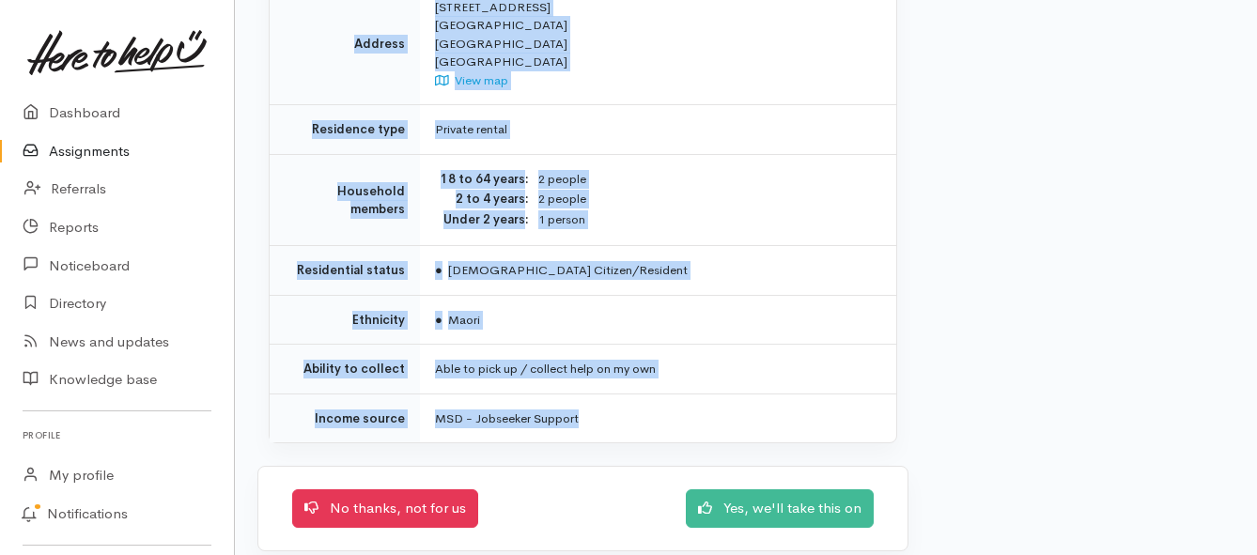
drag, startPoint x: 436, startPoint y: 186, endPoint x: 657, endPoint y: 387, distance: 298.5
copy div "**********"
click at [749, 489] on link "Yes, we'll take this on" at bounding box center [780, 506] width 188 height 39
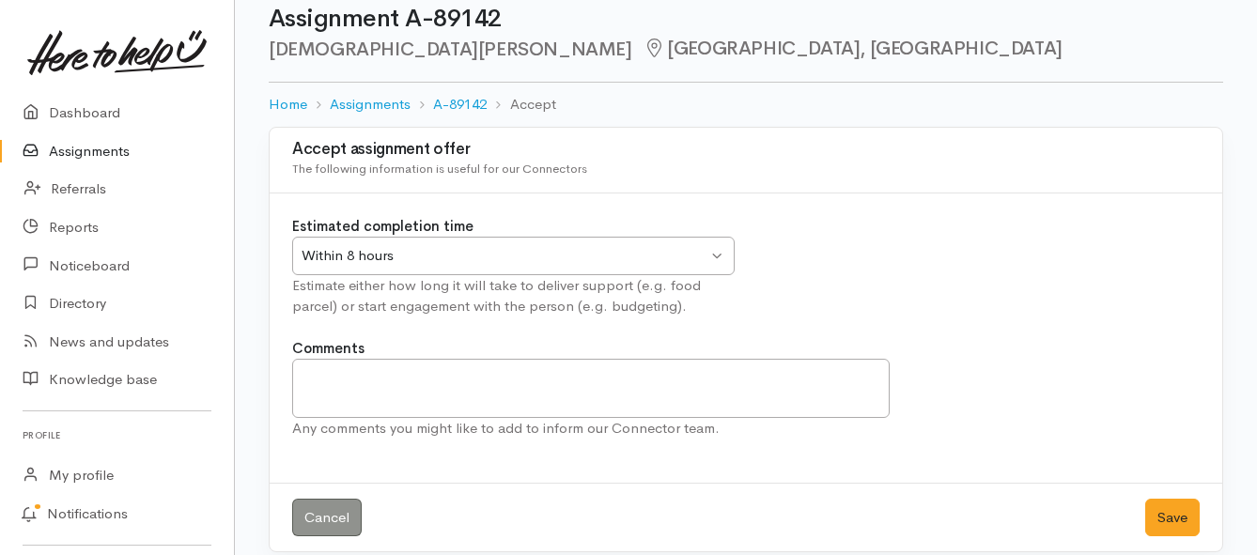
scroll to position [55, 0]
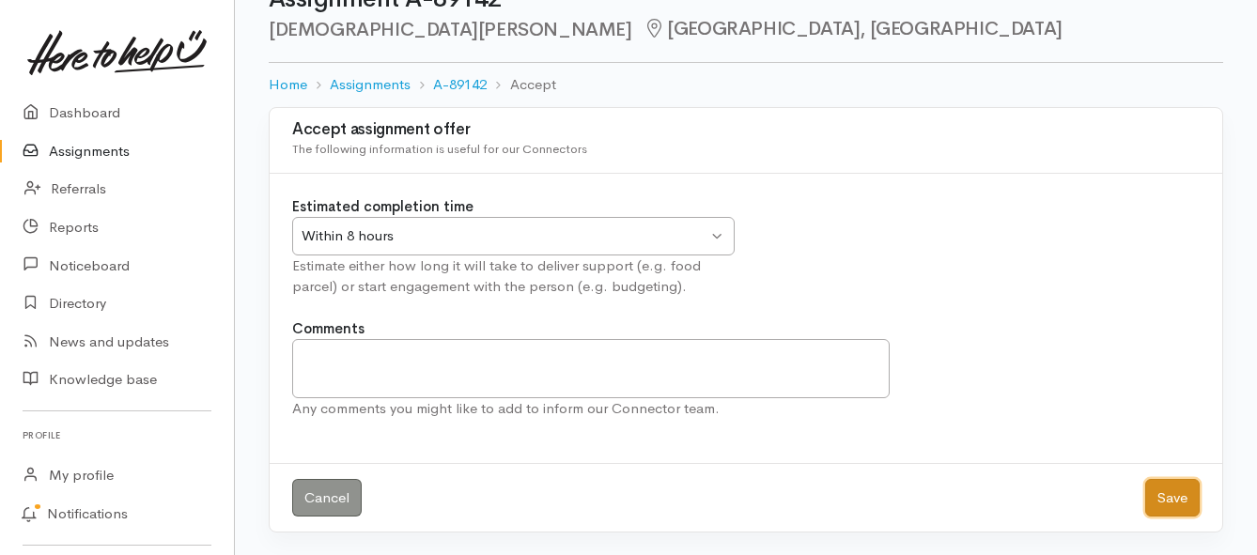
click at [1165, 509] on button "Save" at bounding box center [1172, 498] width 54 height 39
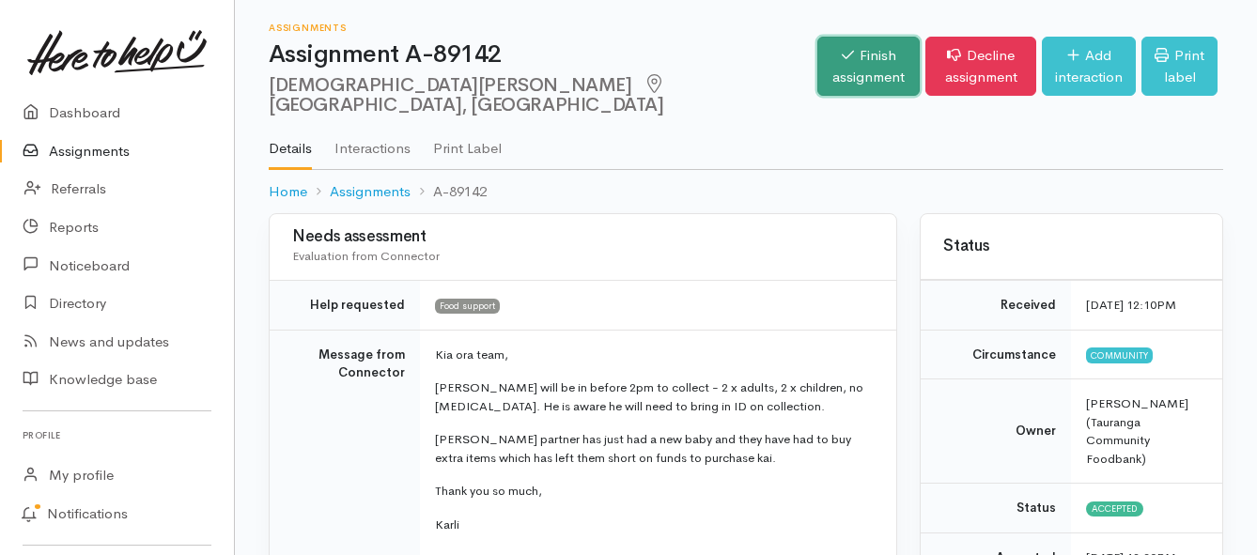
click at [817, 69] on link "Finish assignment" at bounding box center [868, 66] width 103 height 59
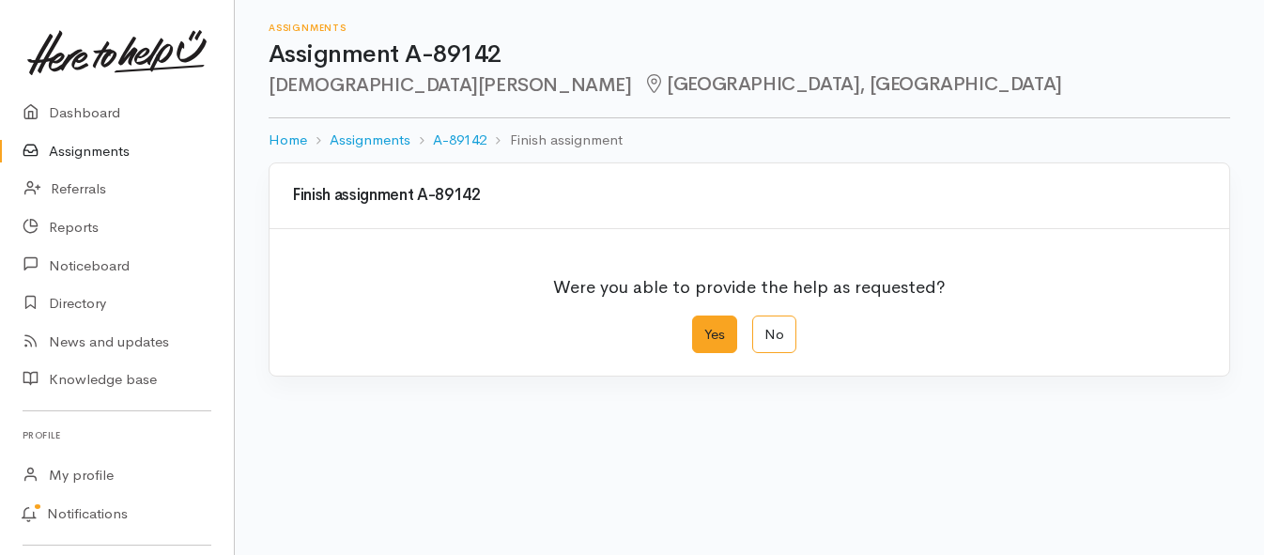
click at [713, 340] on label "Yes" at bounding box center [714, 335] width 45 height 39
click at [704, 328] on input "Yes" at bounding box center [698, 322] width 12 height 12
radio input "true"
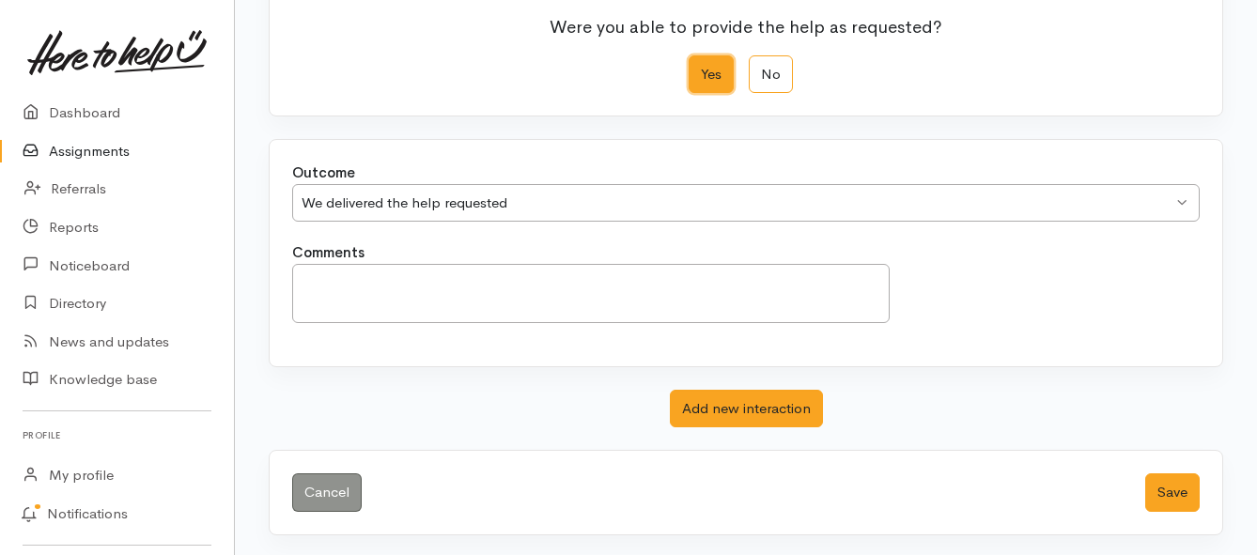
scroll to position [263, 0]
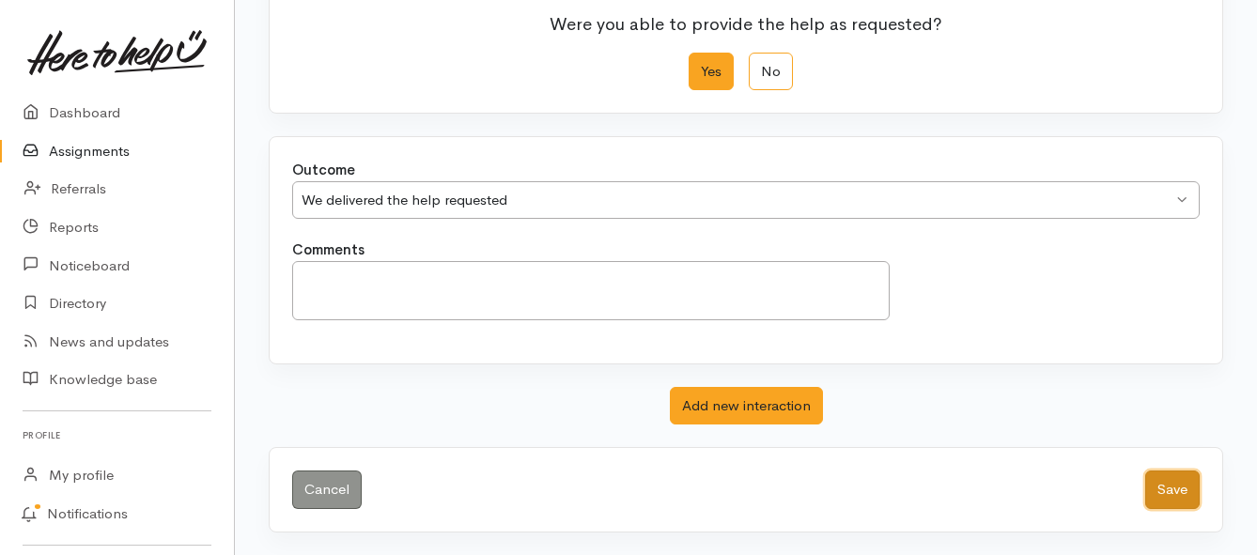
click at [1160, 485] on button "Save" at bounding box center [1172, 490] width 54 height 39
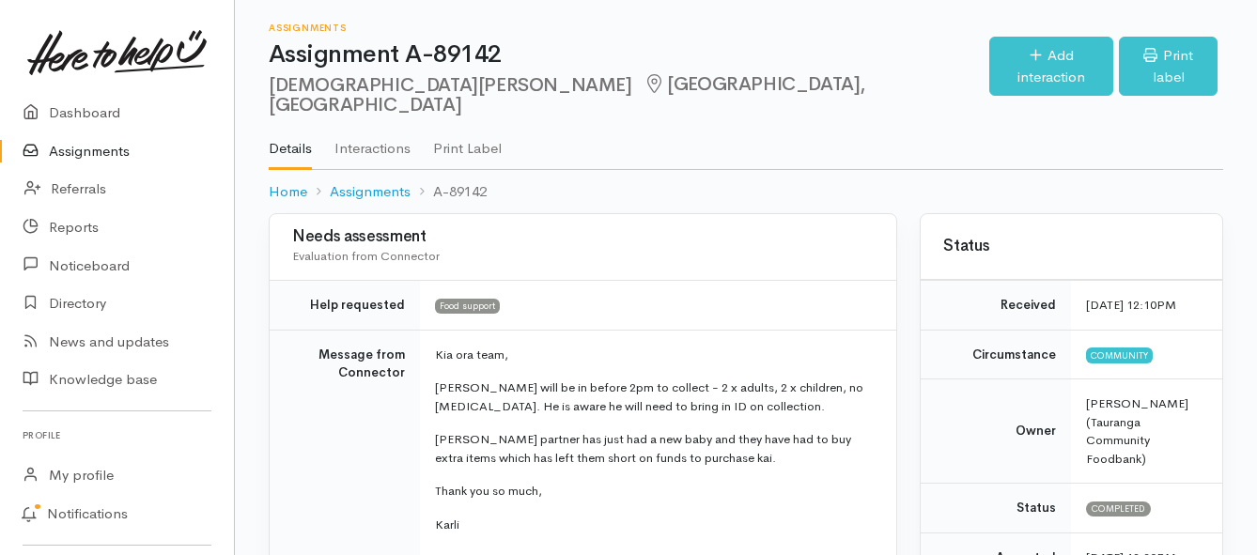
click at [70, 155] on link "Assignments" at bounding box center [117, 151] width 234 height 39
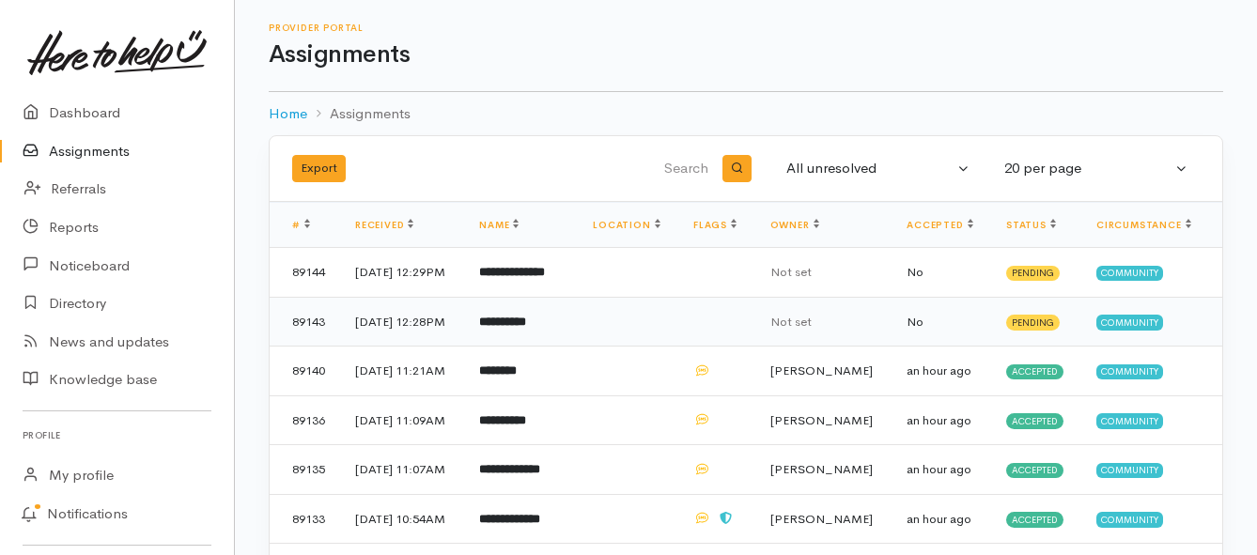
click at [526, 328] on b "**********" at bounding box center [502, 322] width 47 height 12
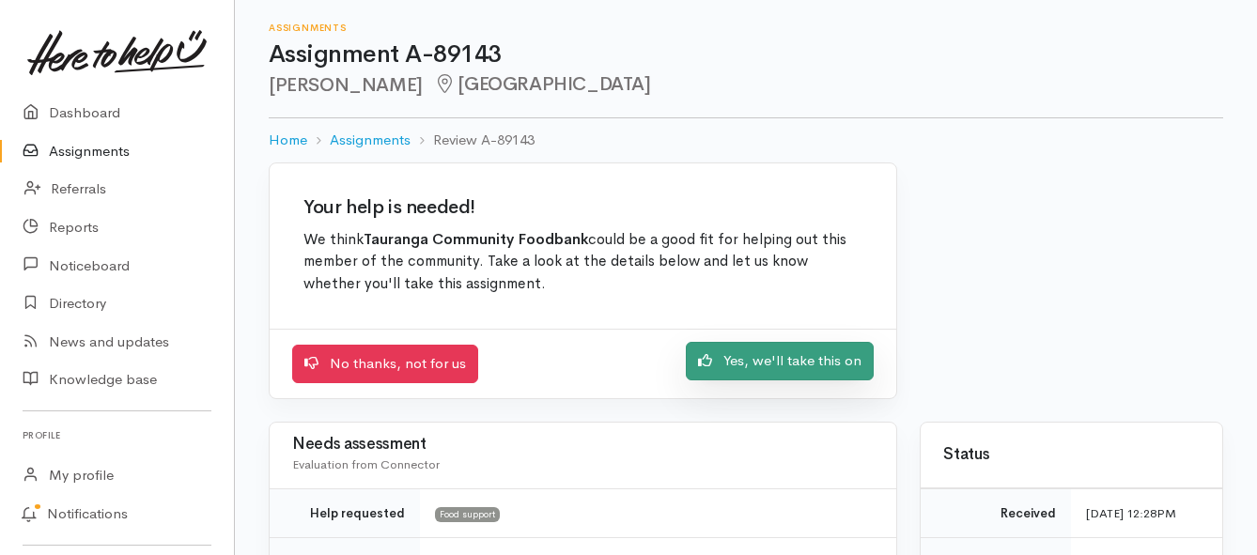
click at [734, 378] on link "Yes, we'll take this on" at bounding box center [780, 361] width 188 height 39
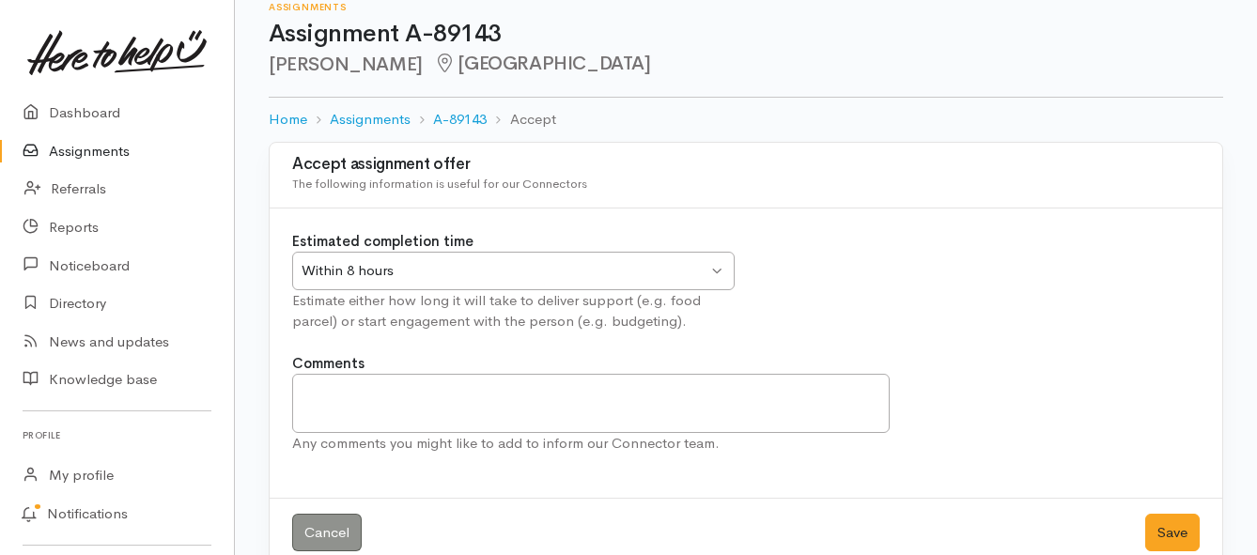
scroll to position [55, 0]
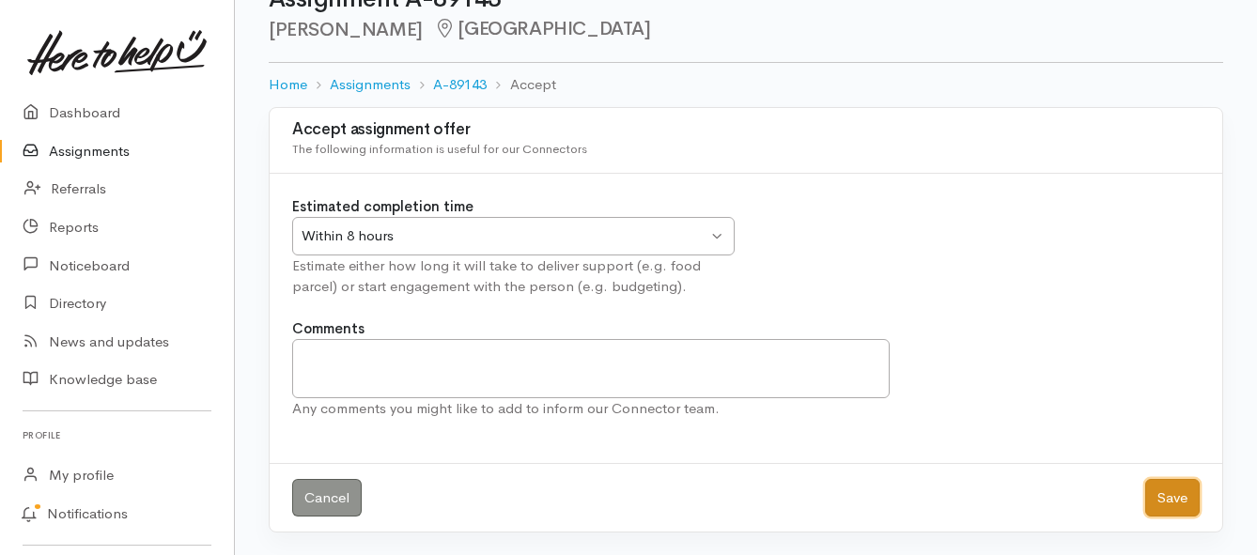
click at [1183, 504] on button "Save" at bounding box center [1172, 498] width 54 height 39
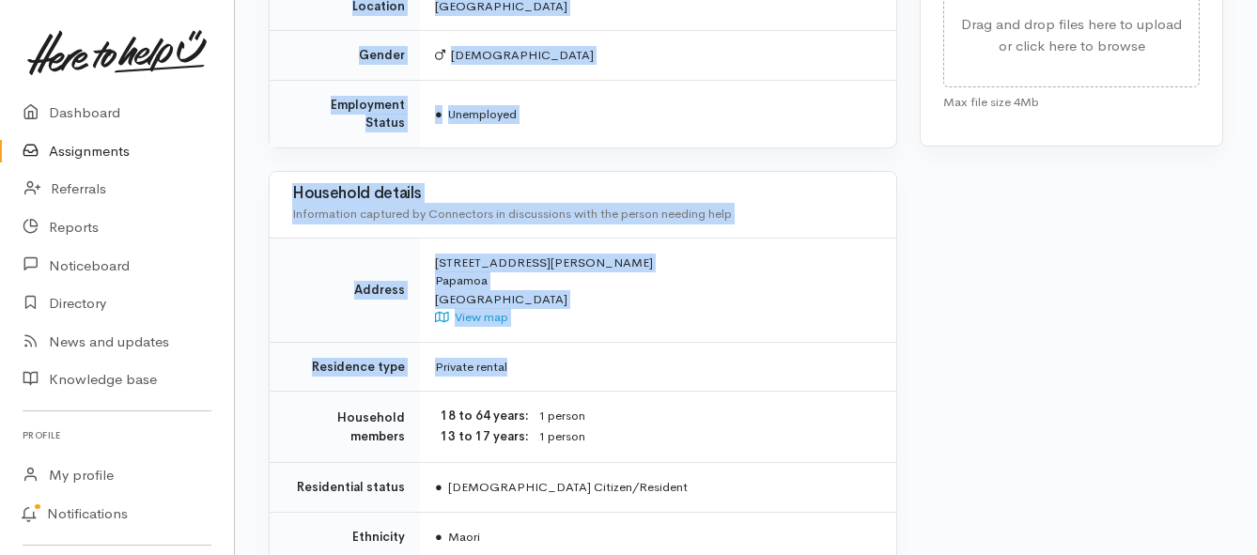
scroll to position [1221, 0]
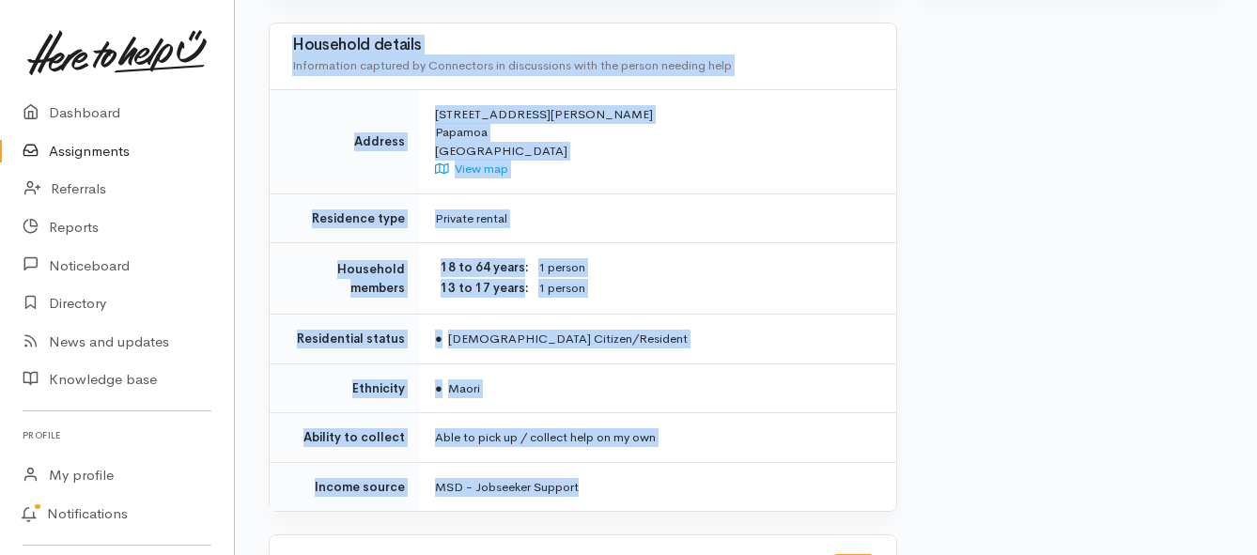
drag, startPoint x: 435, startPoint y: 143, endPoint x: 663, endPoint y: 436, distance: 371.4
copy div "**********"
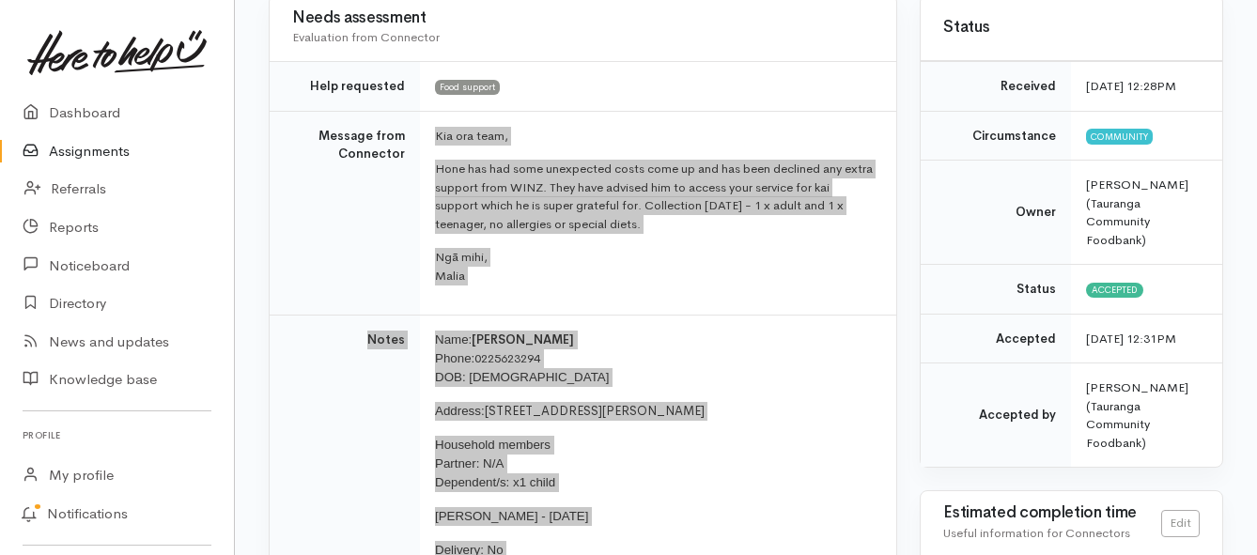
scroll to position [0, 0]
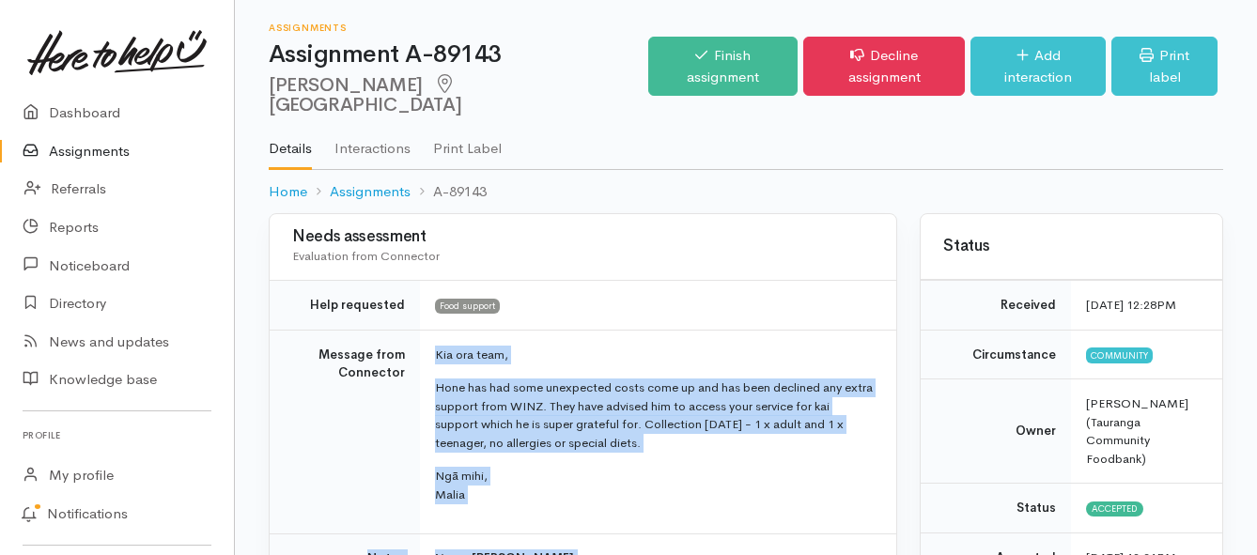
click at [138, 154] on link "Assignments" at bounding box center [117, 151] width 234 height 39
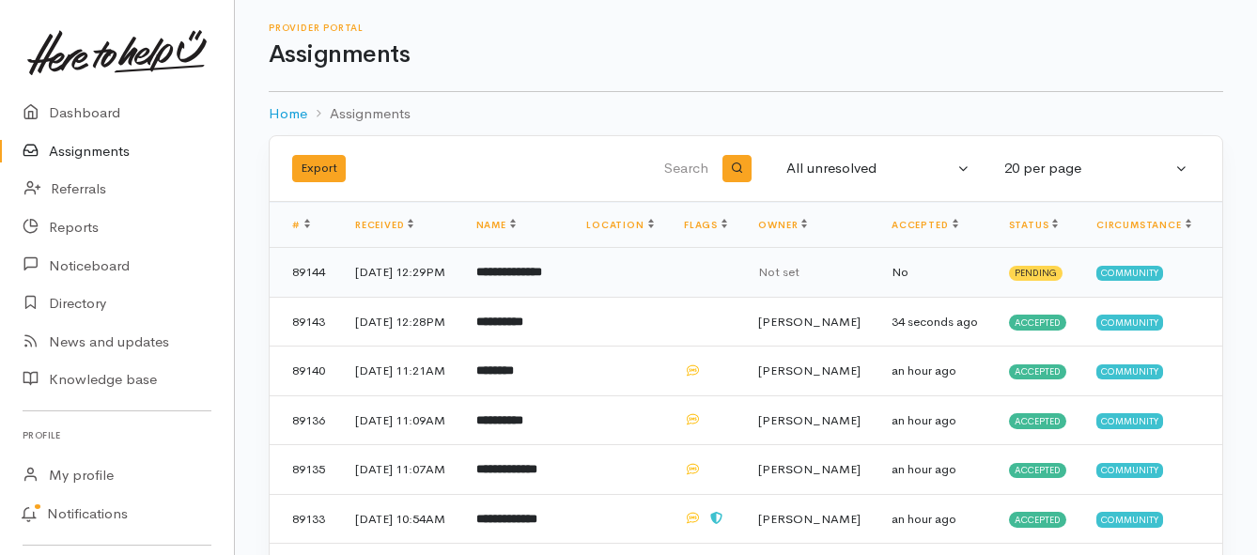
click at [513, 278] on b "**********" at bounding box center [509, 272] width 66 height 12
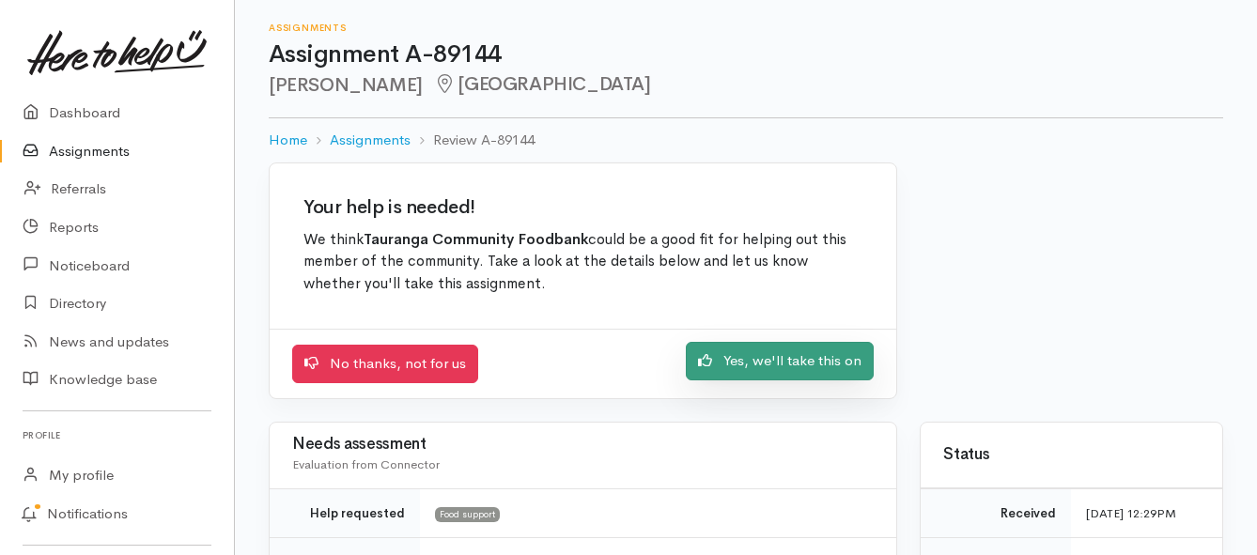
click at [707, 366] on icon at bounding box center [705, 360] width 14 height 12
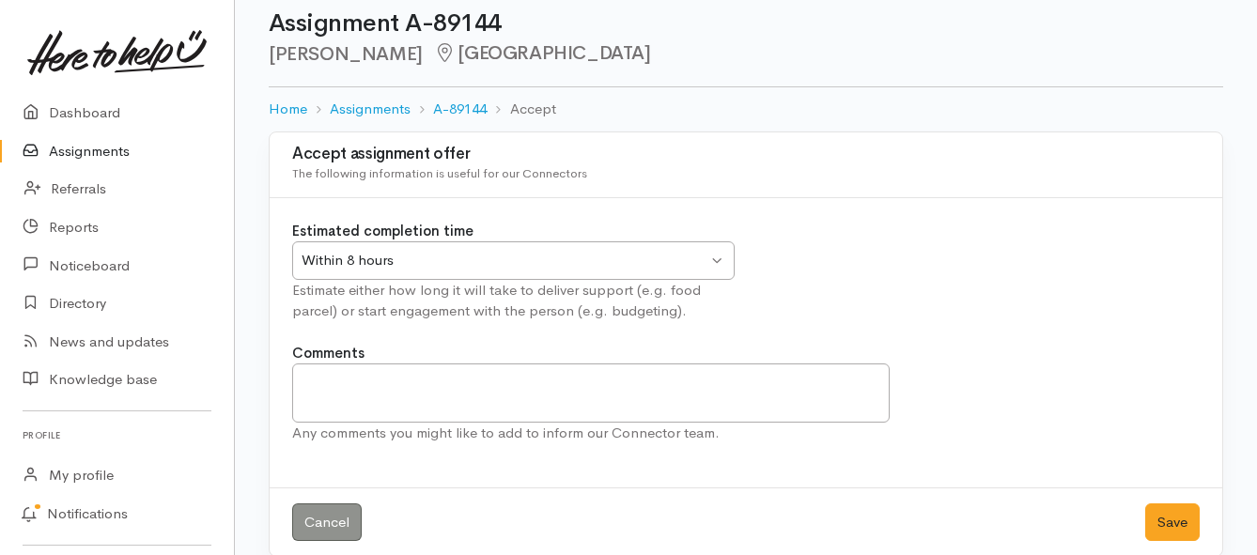
scroll to position [55, 0]
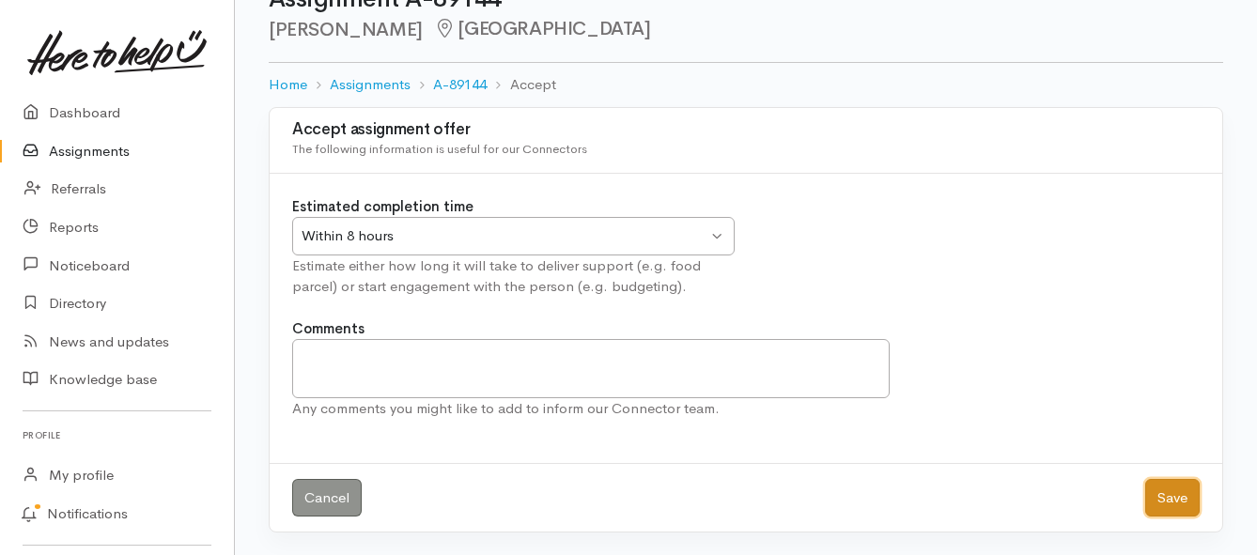
click at [1149, 507] on button "Save" at bounding box center [1172, 498] width 54 height 39
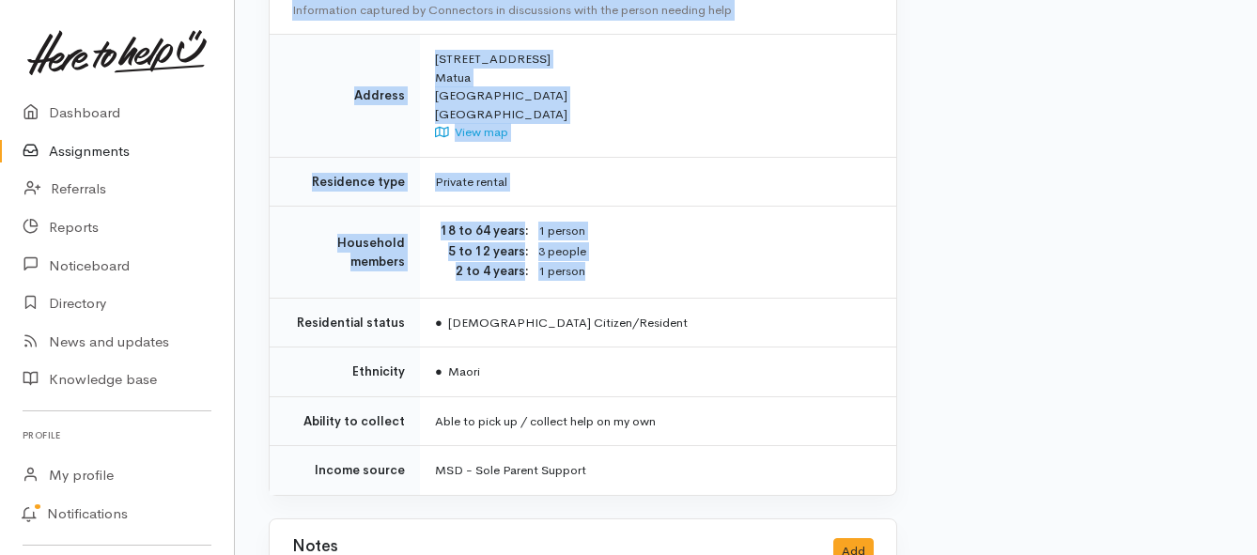
scroll to position [1315, 0]
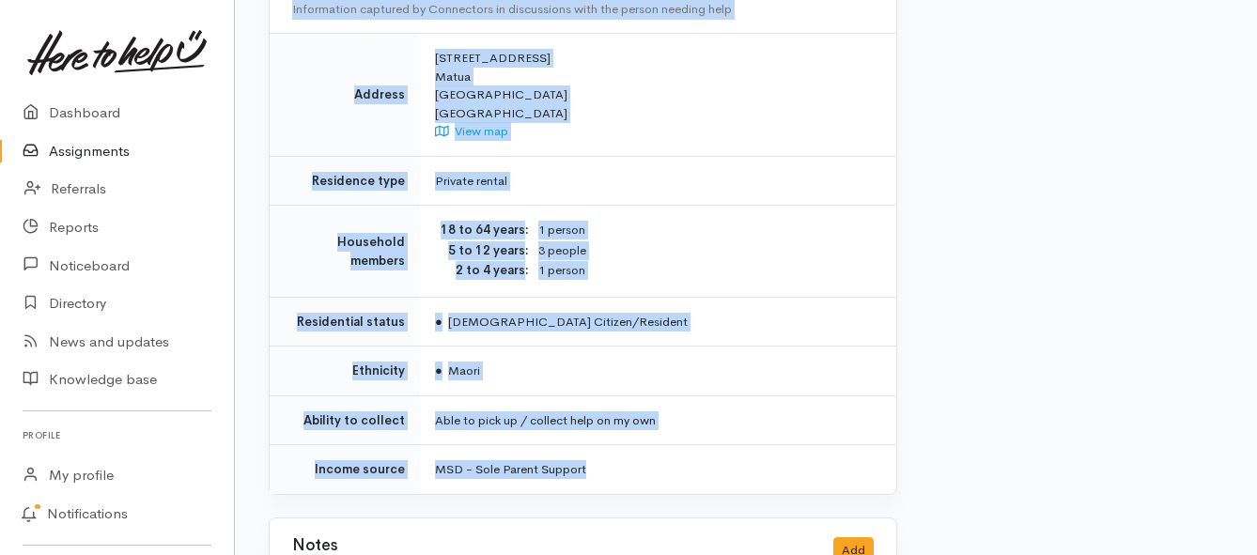
drag, startPoint x: 429, startPoint y: 53, endPoint x: 705, endPoint y: 417, distance: 457.2
copy div "**********"
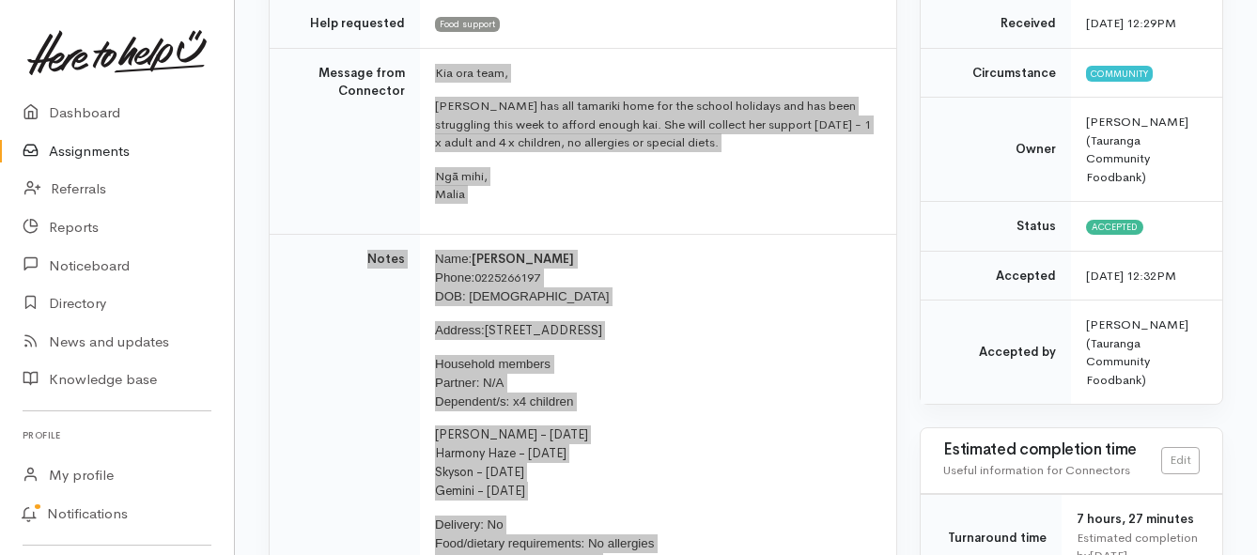
scroll to position [188, 0]
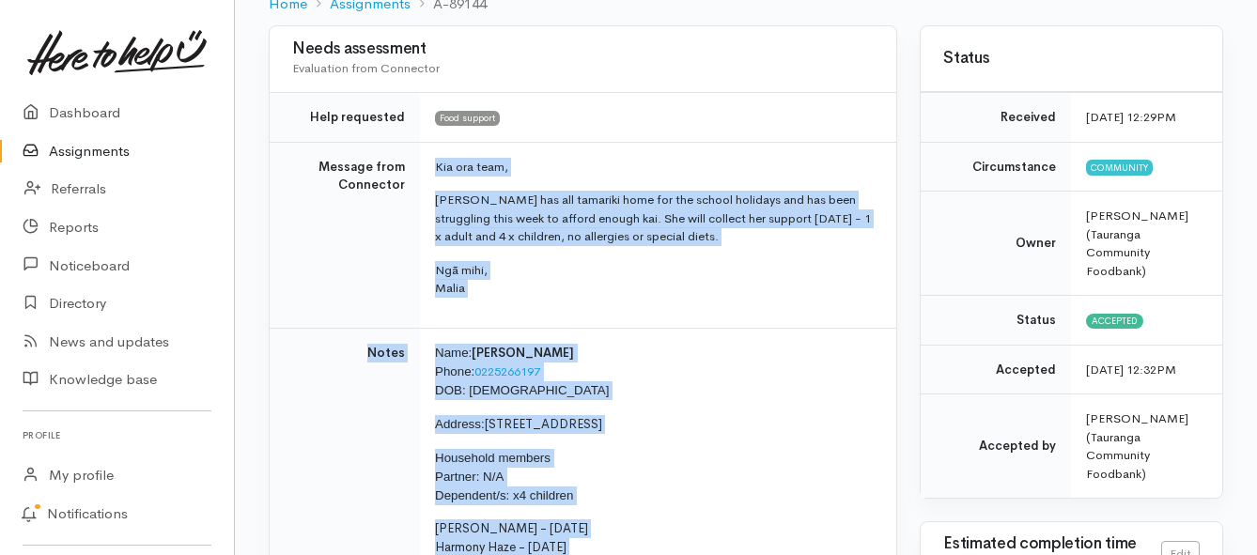
click at [82, 154] on link "Assignments" at bounding box center [117, 151] width 234 height 39
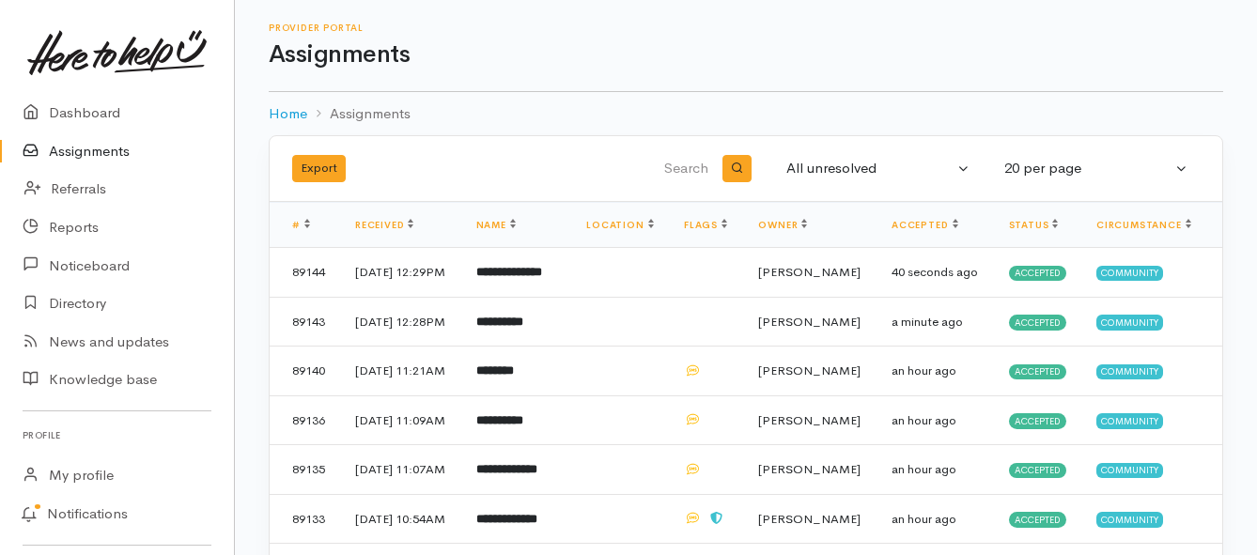
click at [113, 153] on link "Assignments" at bounding box center [117, 151] width 234 height 39
click at [100, 154] on link "Assignments" at bounding box center [117, 151] width 234 height 39
click at [98, 153] on link "Assignments" at bounding box center [117, 151] width 234 height 39
click at [106, 157] on link "Assignments" at bounding box center [117, 151] width 234 height 39
click at [123, 150] on link "Assignments" at bounding box center [117, 151] width 234 height 39
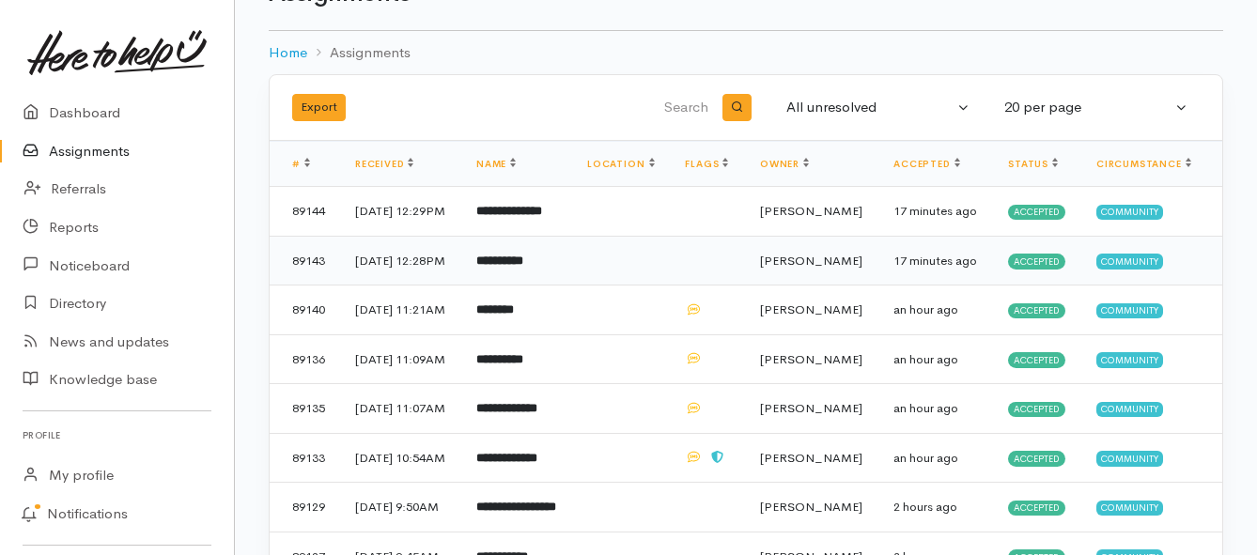
scroll to position [94, 0]
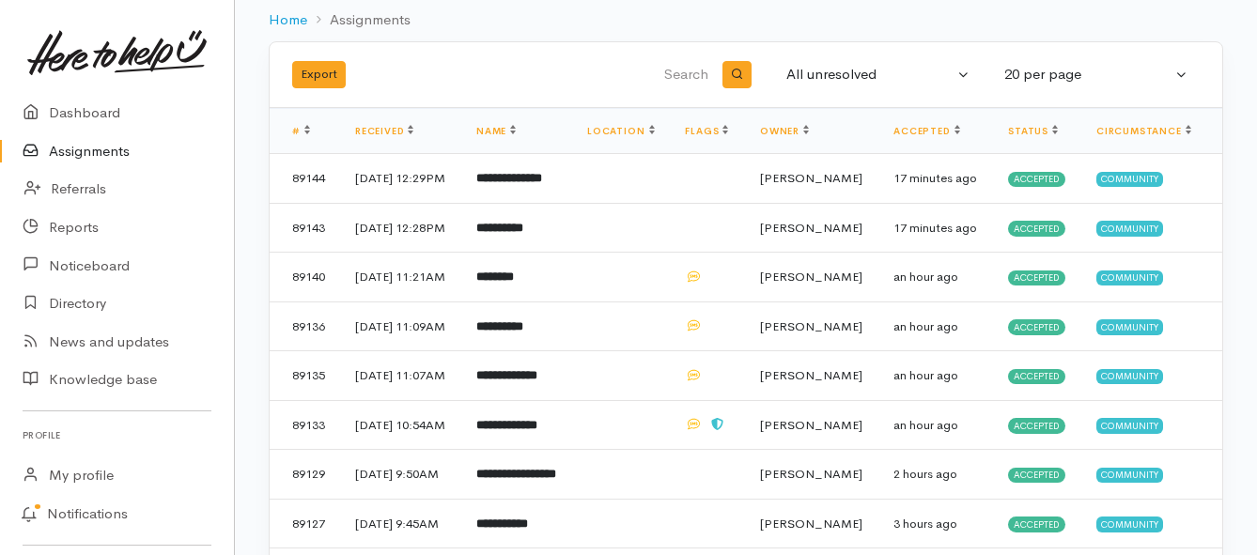
click at [80, 157] on link "Assignments" at bounding box center [117, 151] width 234 height 39
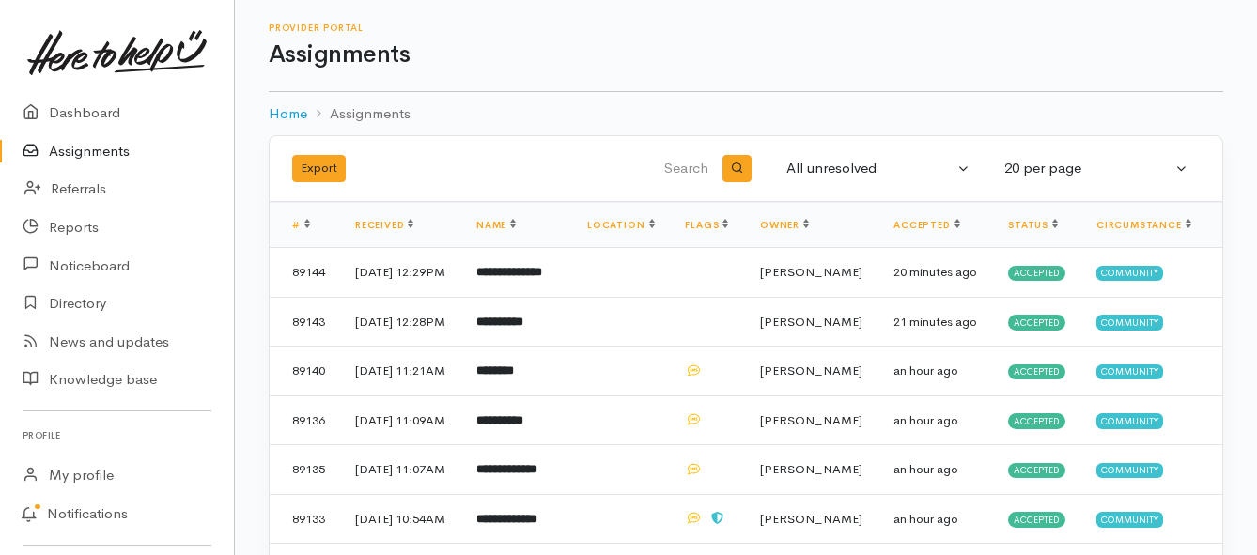
click at [99, 153] on link "Assignments" at bounding box center [117, 151] width 234 height 39
click at [89, 151] on link "Assignments" at bounding box center [117, 151] width 234 height 39
click at [85, 149] on link "Assignments" at bounding box center [117, 151] width 234 height 39
click at [528, 278] on b "**********" at bounding box center [502, 272] width 52 height 12
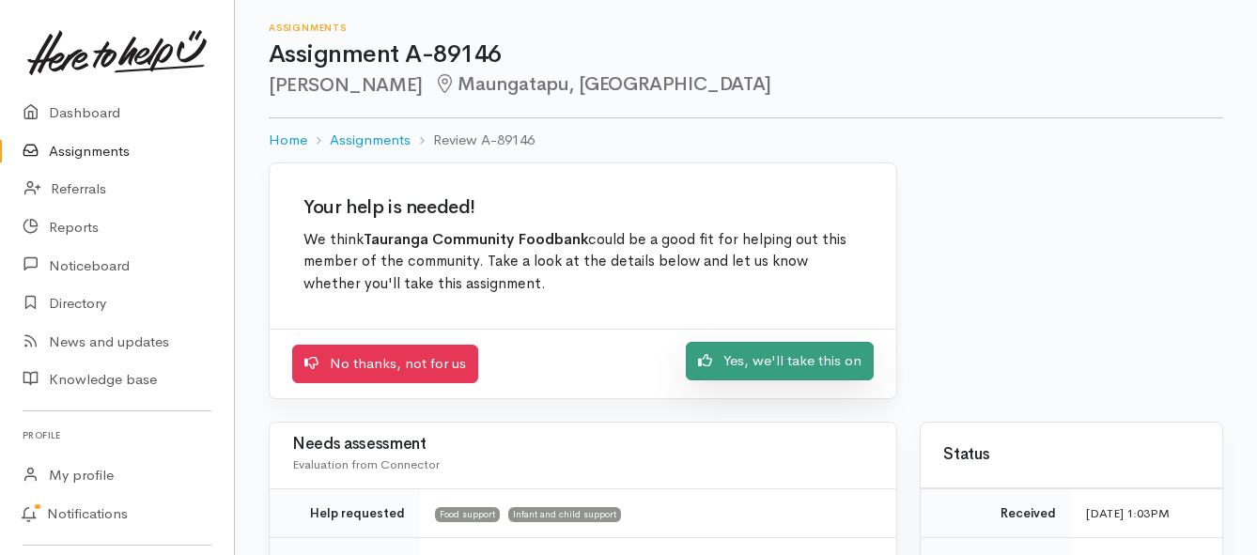
click at [720, 361] on link "Yes, we'll take this on" at bounding box center [780, 361] width 188 height 39
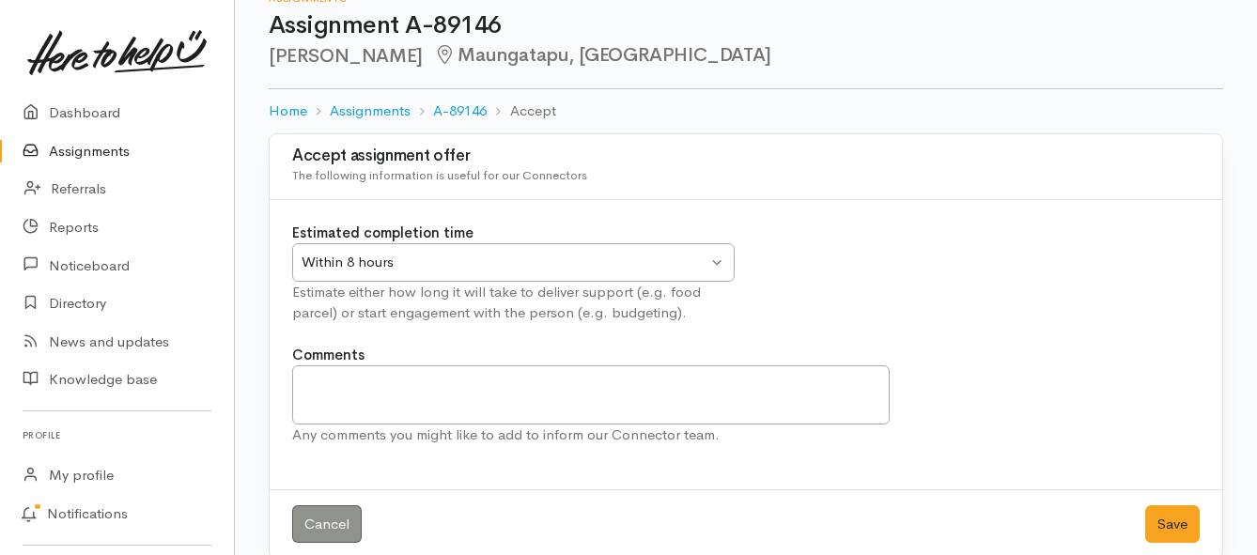
scroll to position [55, 0]
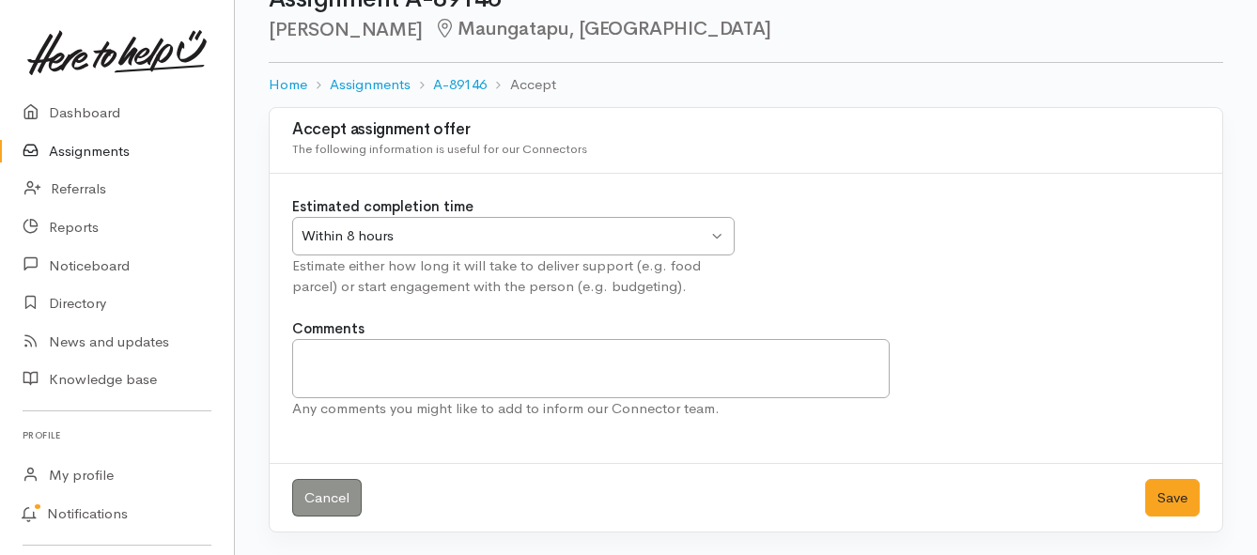
click at [656, 236] on div "Within 8 hours" at bounding box center [504, 236] width 406 height 22
click at [1158, 500] on button "Save" at bounding box center [1172, 498] width 54 height 39
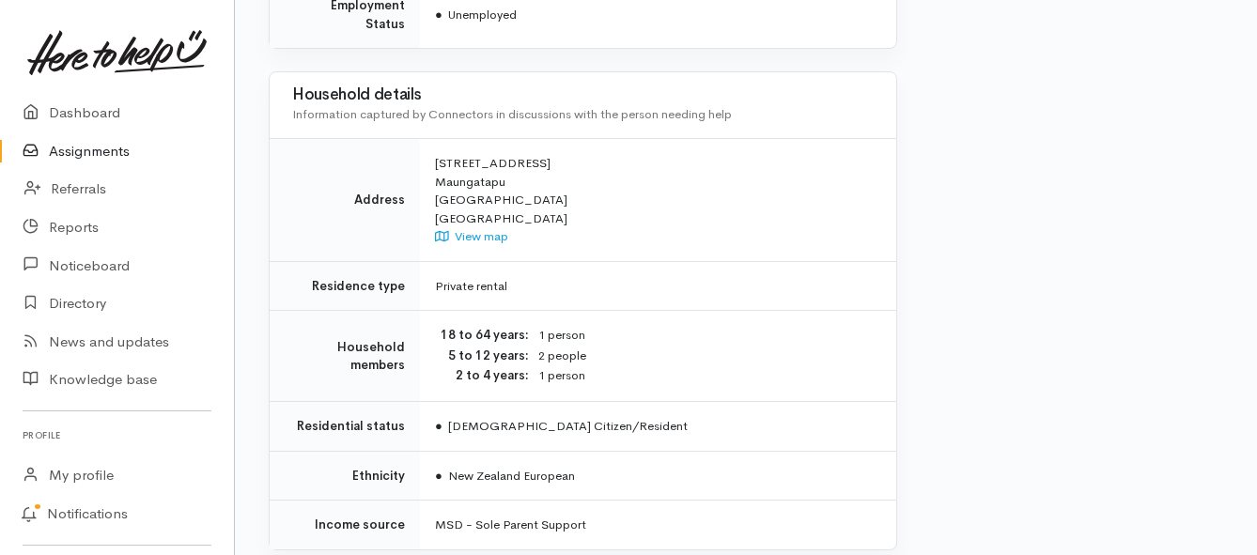
scroll to position [1691, 0]
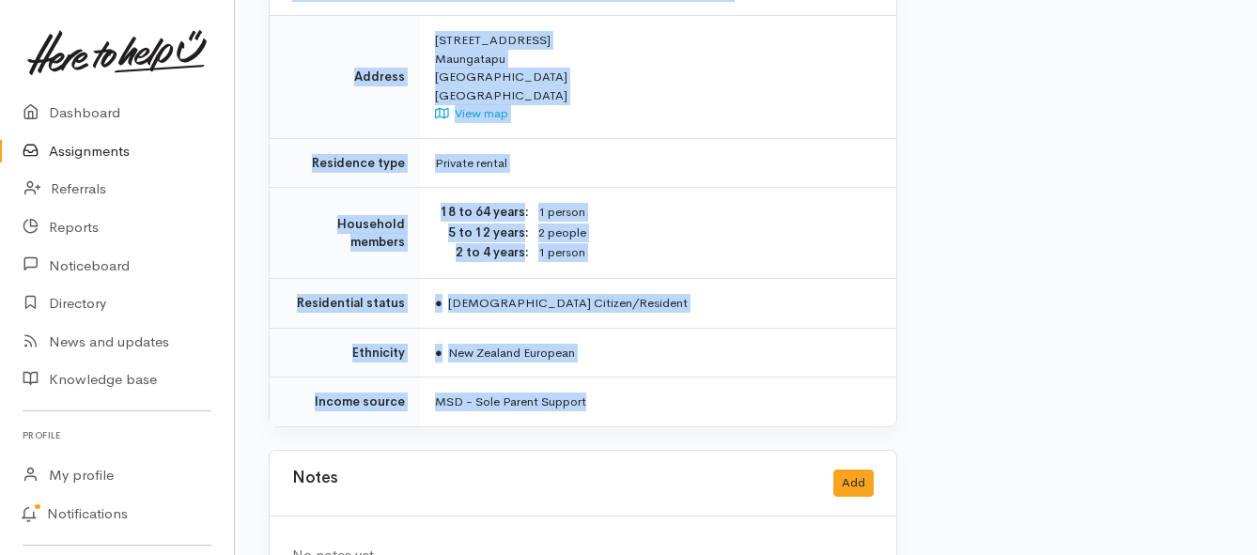
drag, startPoint x: 426, startPoint y: 168, endPoint x: 740, endPoint y: 355, distance: 365.2
copy div "Kia ora team, Delivery tomorrow for Shuane please - 1 x adult, 3 x children, no…"
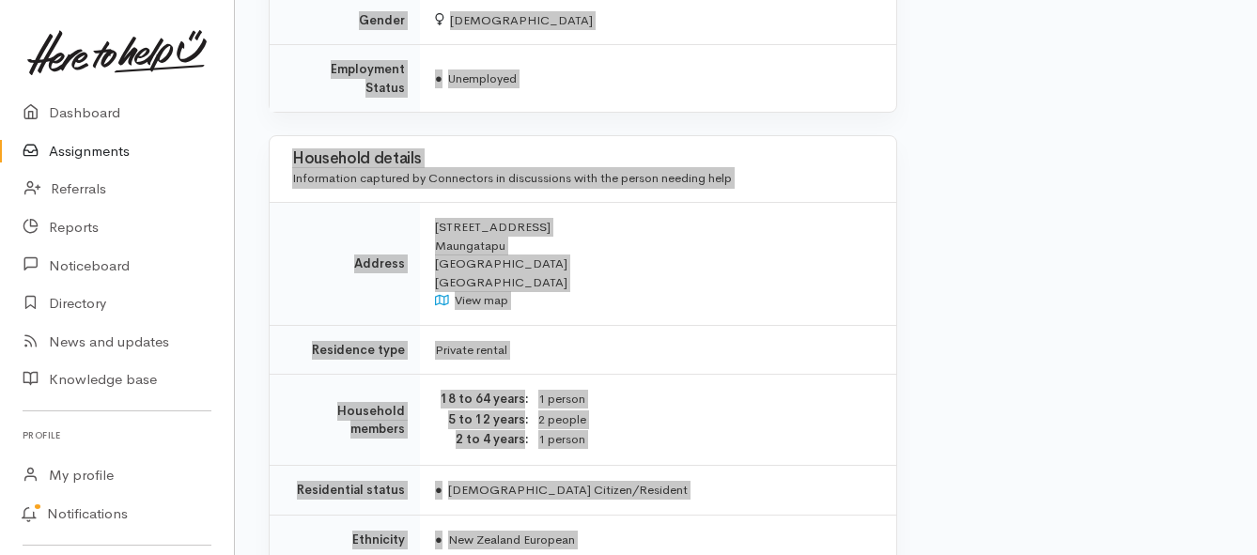
scroll to position [1503, 0]
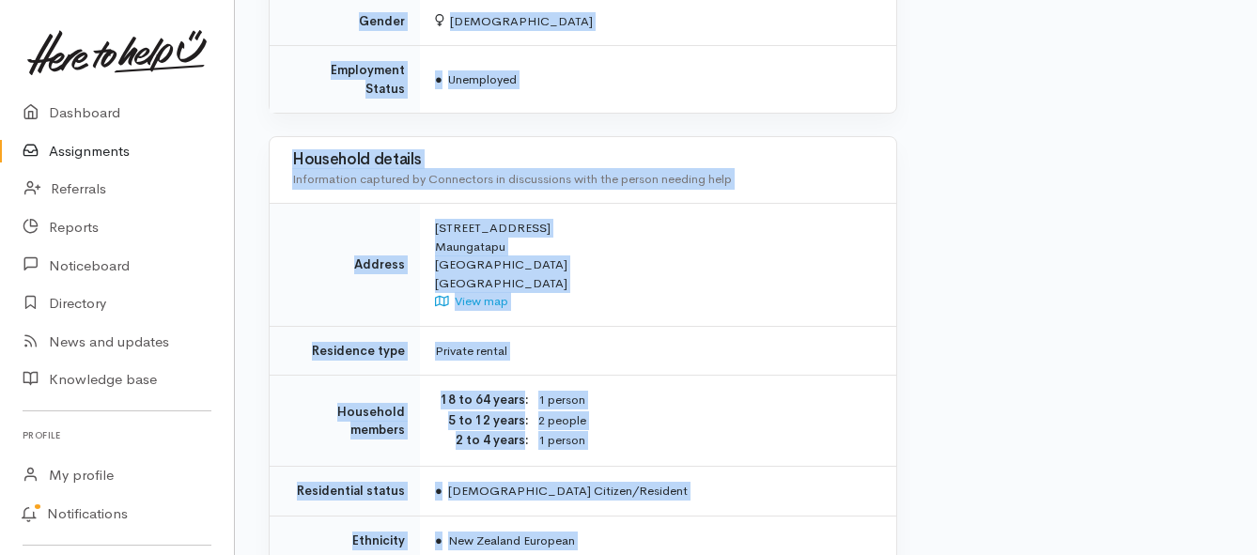
click at [102, 155] on link "Assignments" at bounding box center [117, 151] width 234 height 39
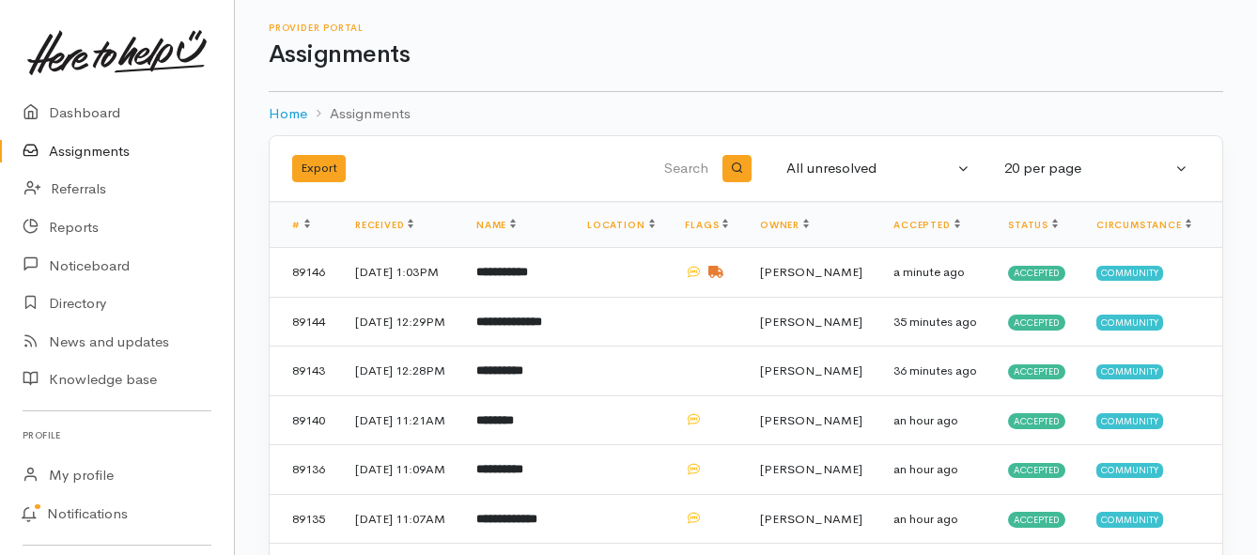
click at [86, 162] on link "Assignments" at bounding box center [117, 151] width 234 height 39
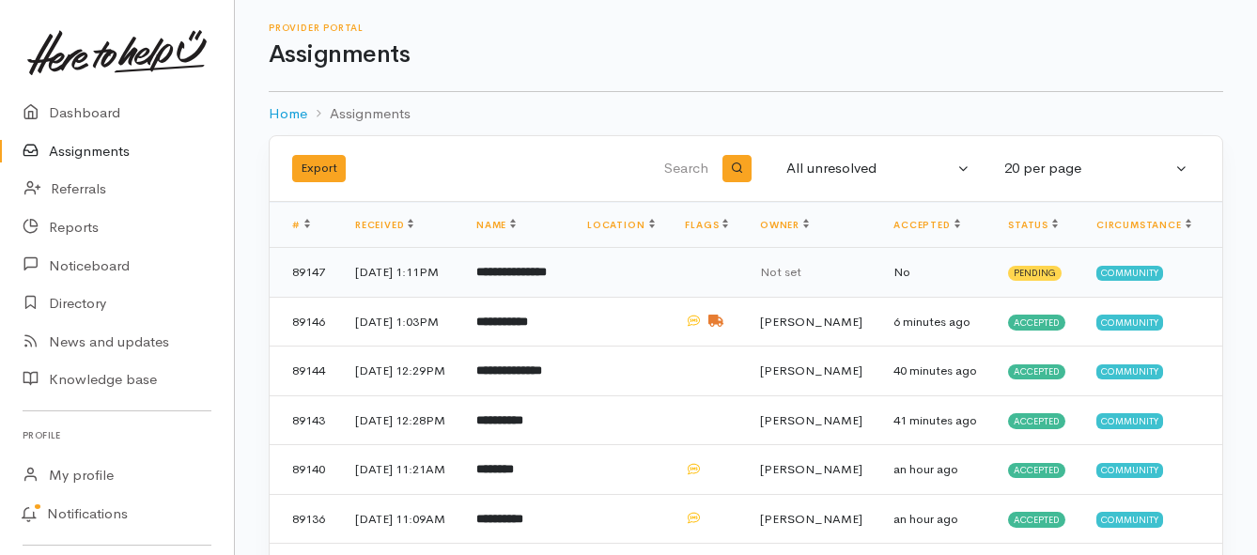
click at [533, 278] on b "**********" at bounding box center [511, 272] width 70 height 12
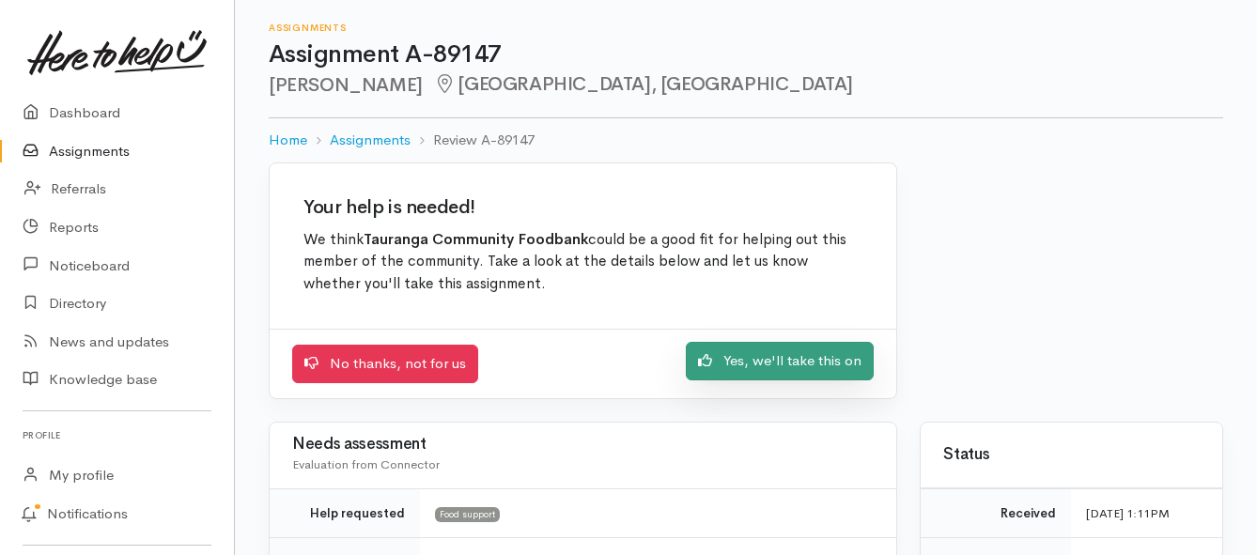
click at [715, 373] on link "Yes, we'll take this on" at bounding box center [780, 361] width 188 height 39
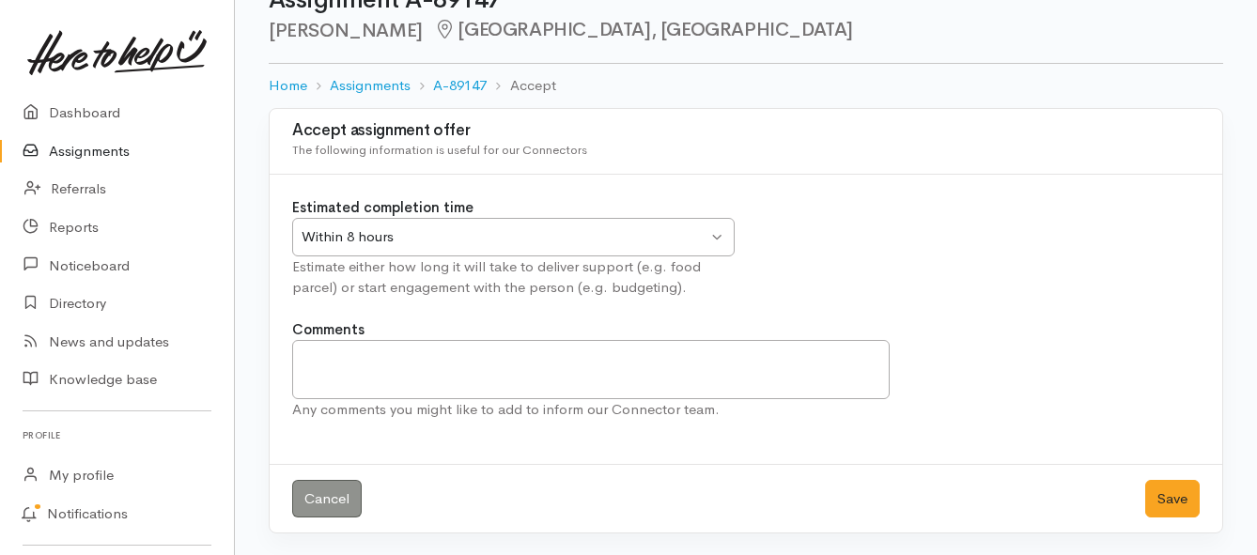
scroll to position [55, 0]
click at [1165, 502] on button "Save" at bounding box center [1172, 498] width 54 height 39
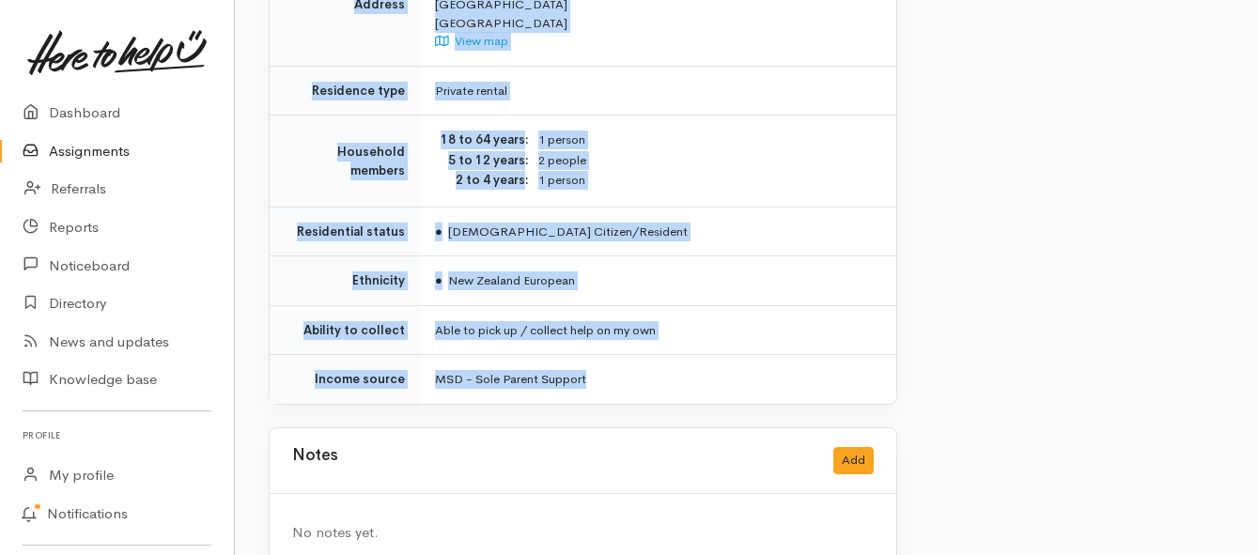
scroll to position [1435, 0]
drag, startPoint x: 432, startPoint y: 247, endPoint x: 699, endPoint y: 332, distance: 280.1
copy div "**********"
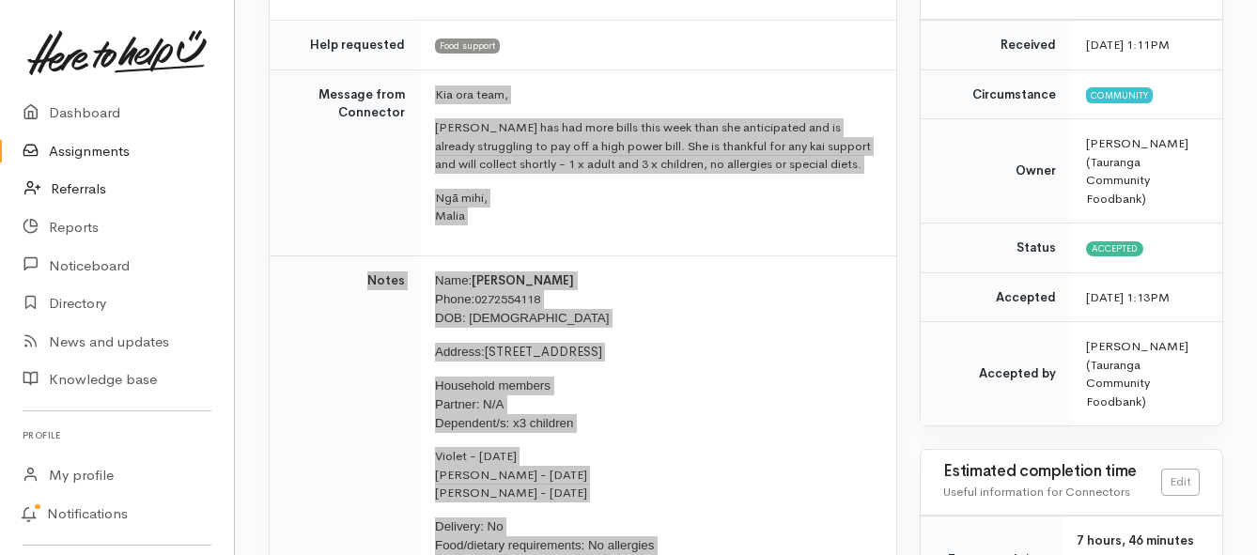
scroll to position [214, 0]
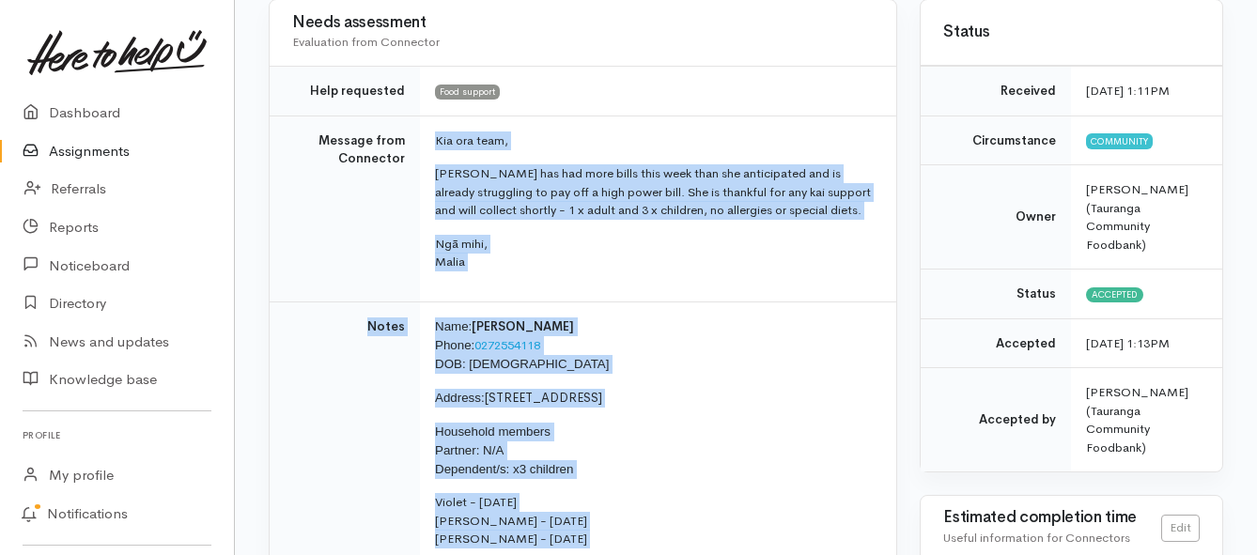
click at [100, 149] on link "Assignments" at bounding box center [117, 151] width 234 height 39
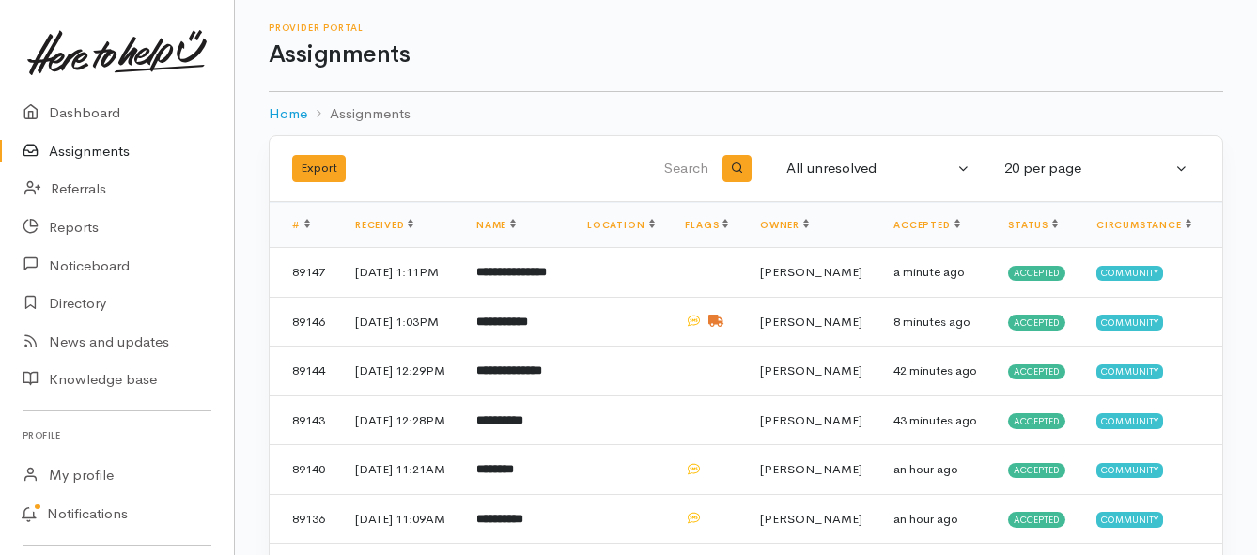
click at [80, 144] on link "Assignments" at bounding box center [117, 151] width 234 height 39
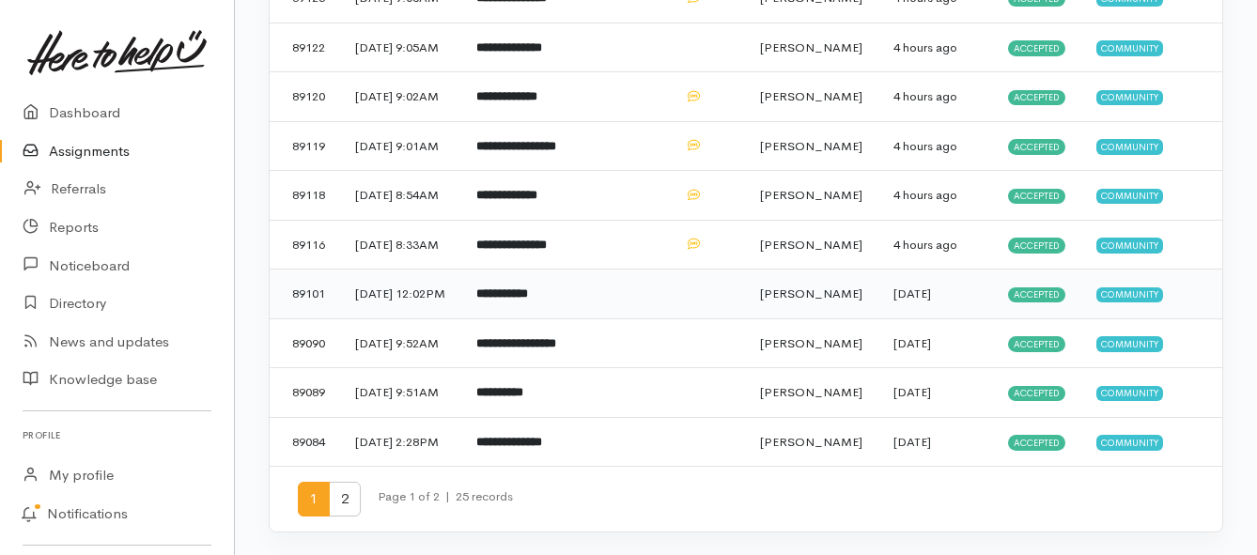
scroll to position [1127, 0]
click at [537, 337] on b "**********" at bounding box center [516, 343] width 80 height 12
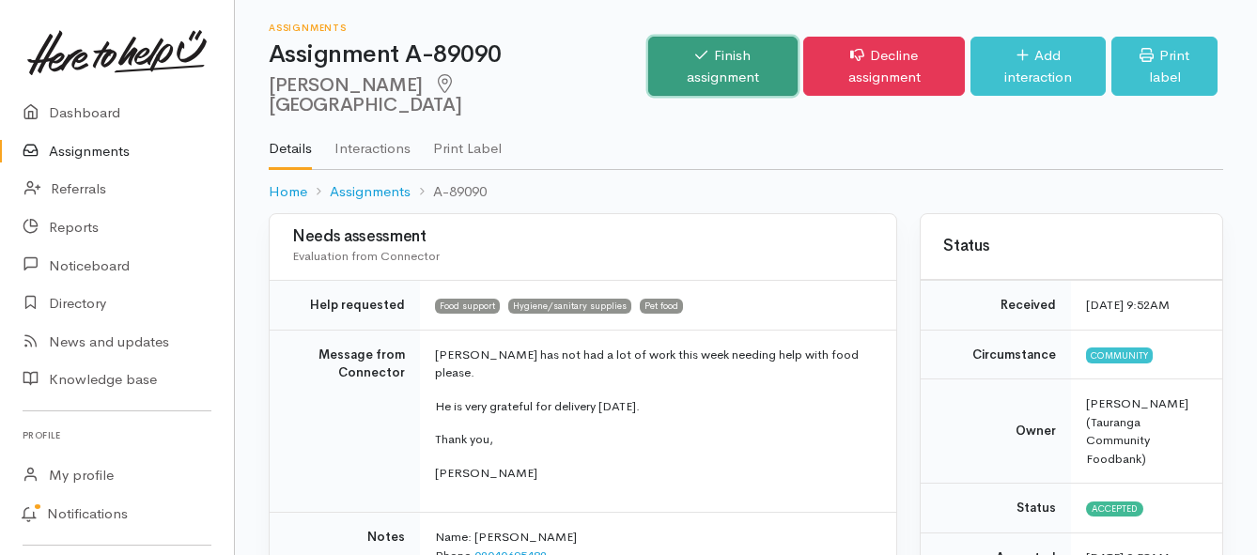
click at [683, 61] on link "Finish assignment" at bounding box center [722, 66] width 149 height 59
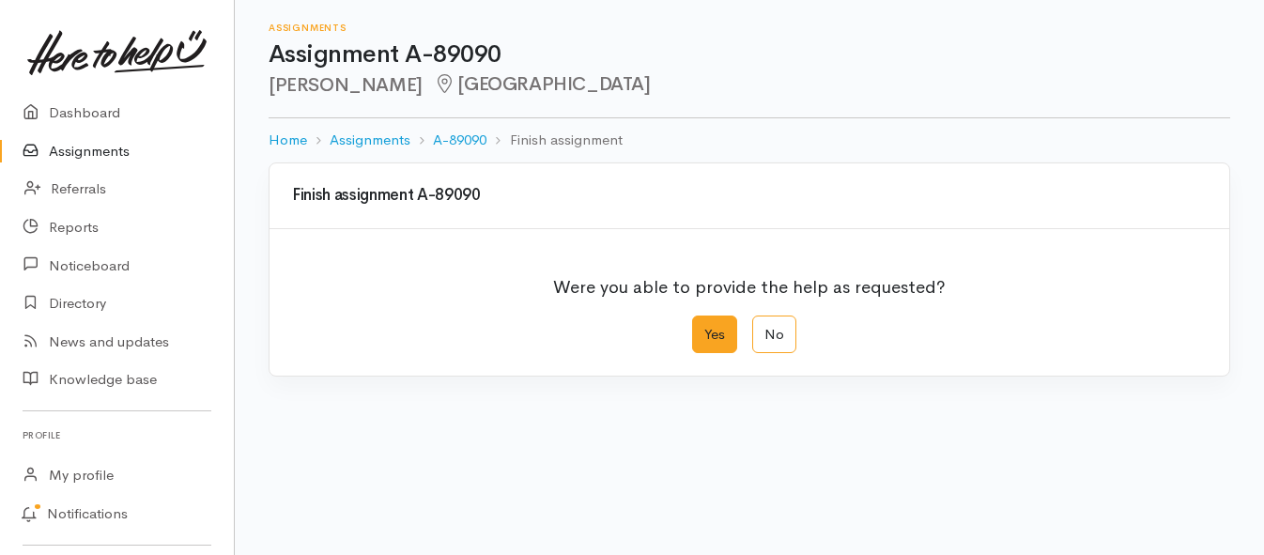
click at [716, 331] on label "Yes" at bounding box center [714, 335] width 45 height 39
click at [704, 328] on input "Yes" at bounding box center [698, 322] width 12 height 12
radio input "true"
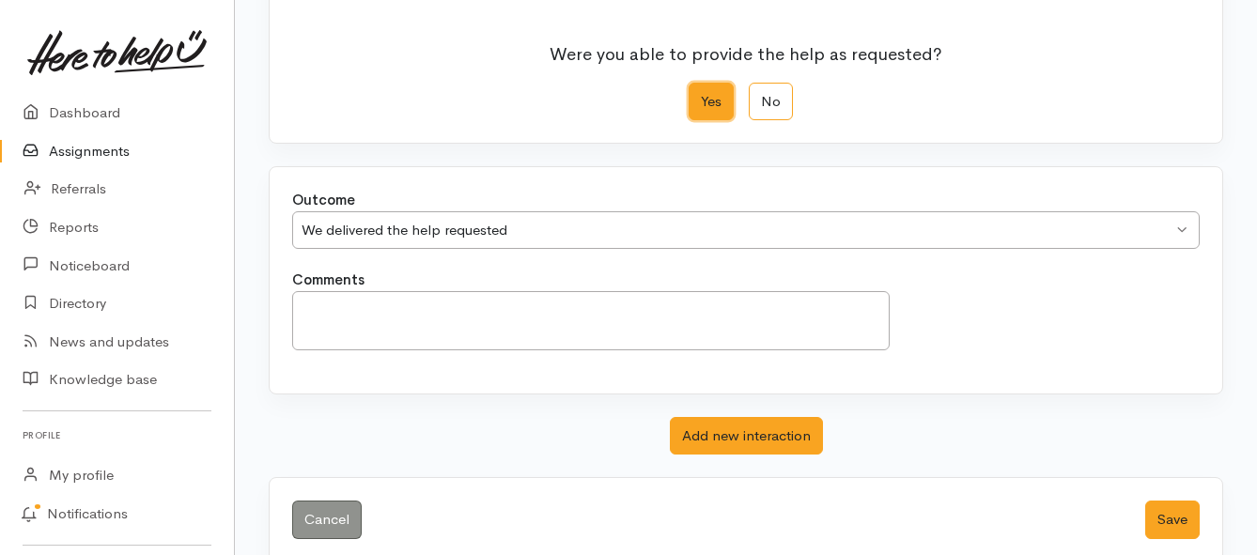
scroll to position [263, 0]
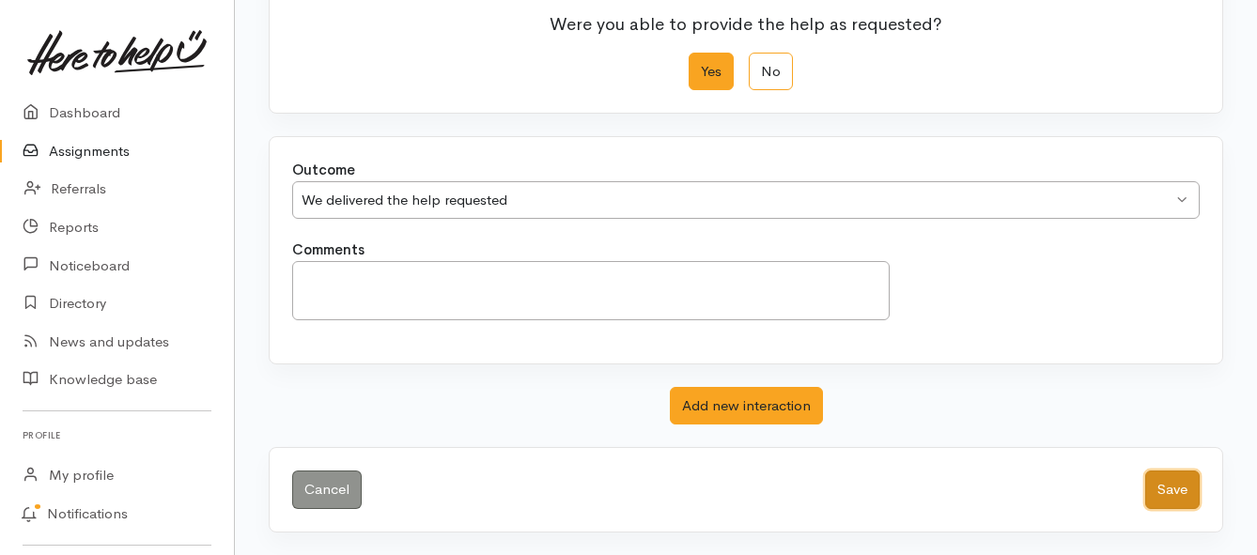
click at [1163, 486] on button "Save" at bounding box center [1172, 490] width 54 height 39
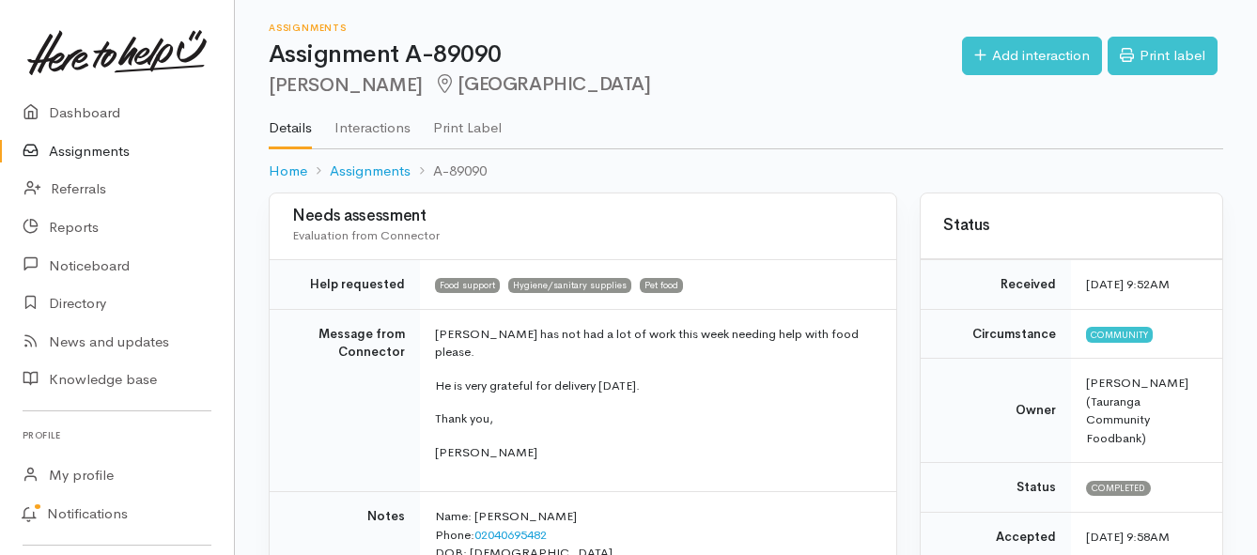
click at [102, 158] on link "Assignments" at bounding box center [117, 151] width 234 height 39
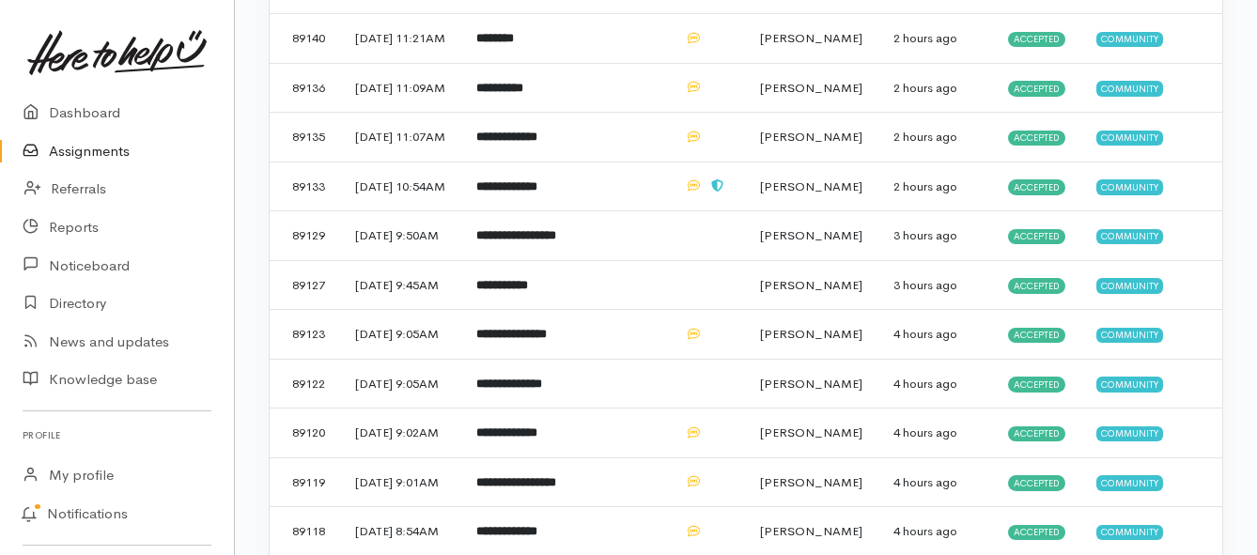
scroll to position [470, 0]
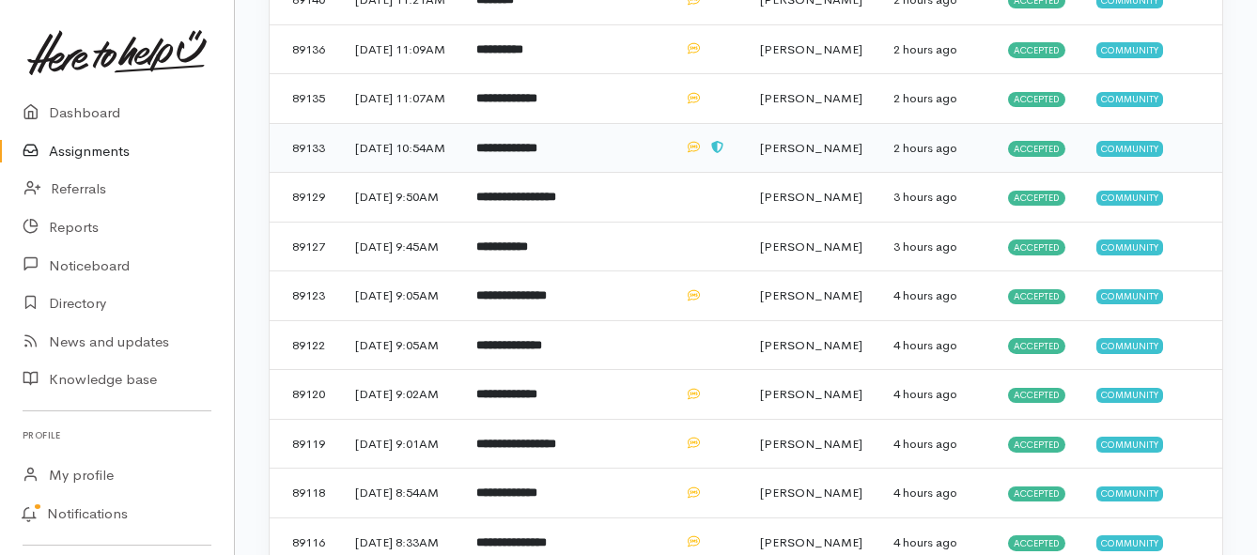
click at [516, 154] on b "**********" at bounding box center [506, 148] width 61 height 12
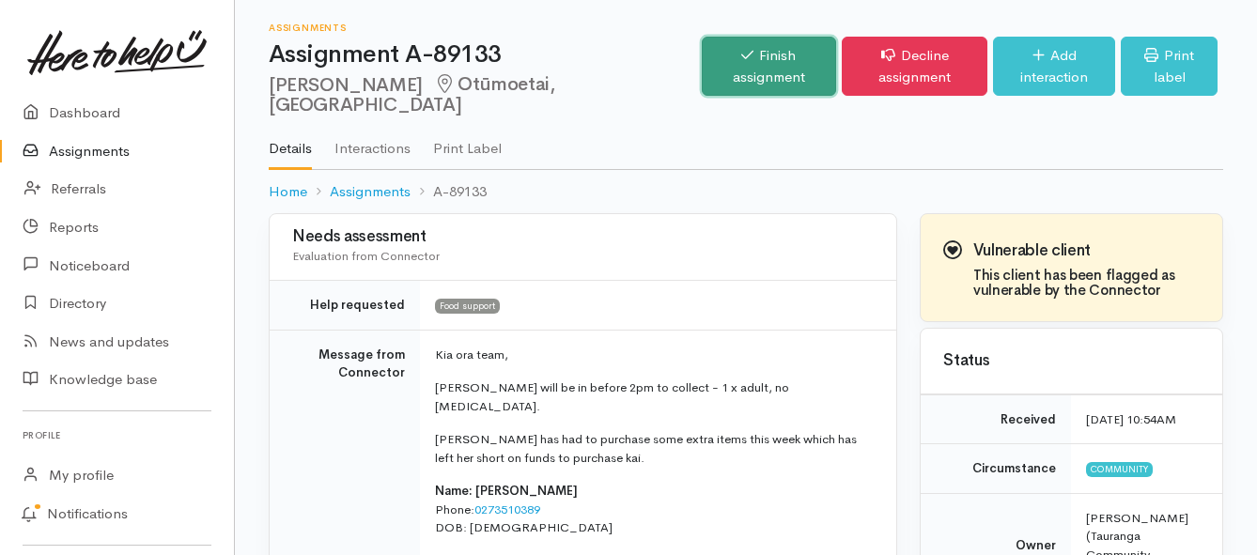
click at [702, 77] on link "Finish assignment" at bounding box center [769, 66] width 134 height 59
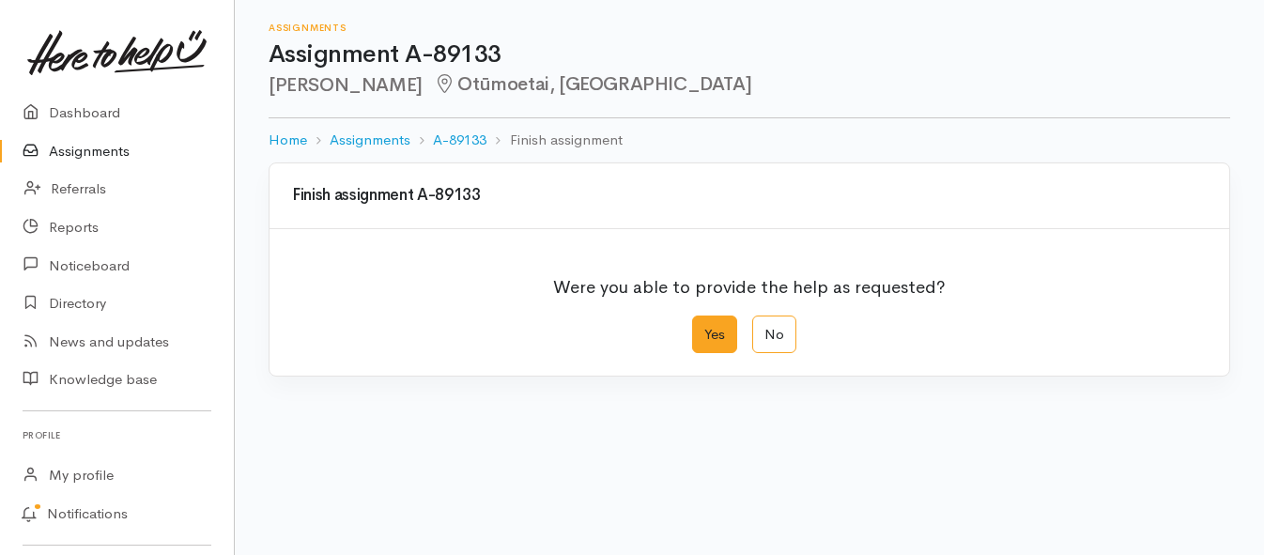
click at [709, 327] on label "Yes" at bounding box center [714, 335] width 45 height 39
click at [704, 327] on input "Yes" at bounding box center [698, 322] width 12 height 12
radio input "true"
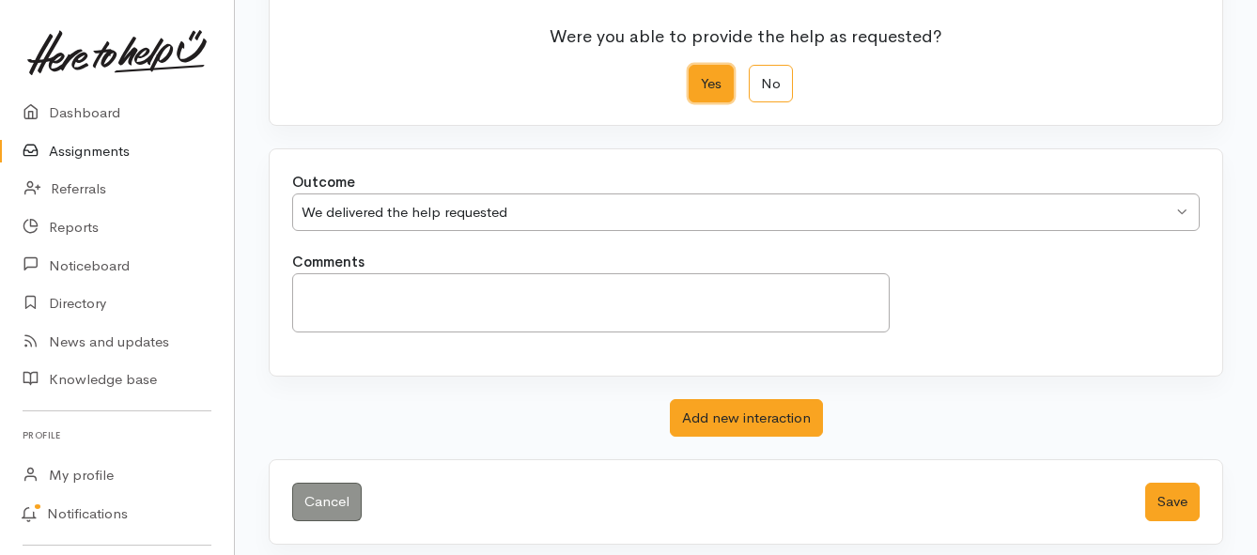
scroll to position [263, 0]
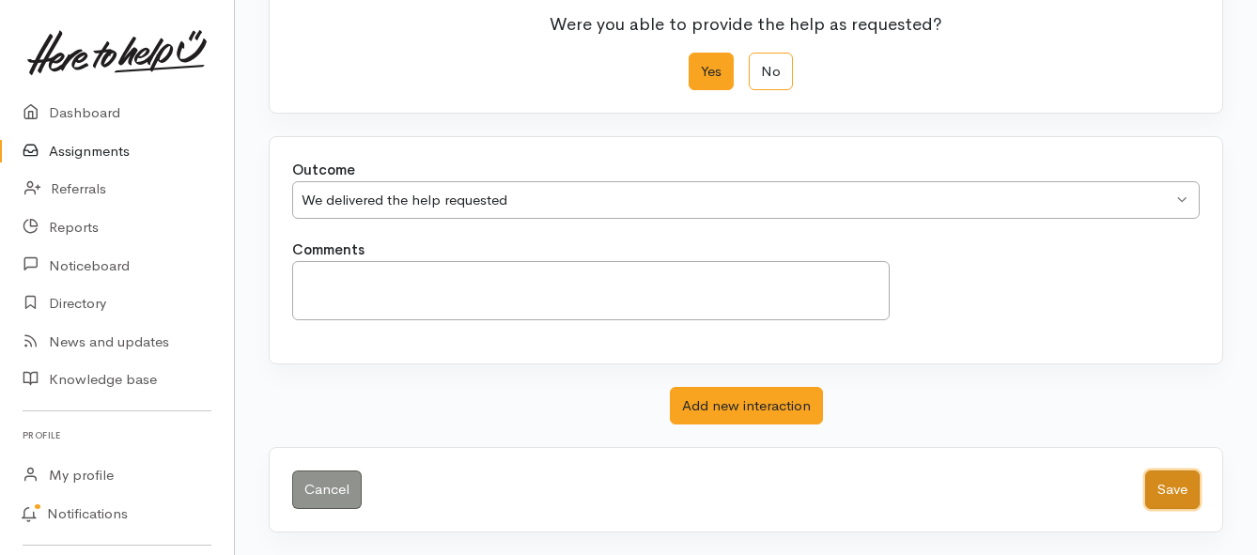
click at [1187, 490] on button "Save" at bounding box center [1172, 490] width 54 height 39
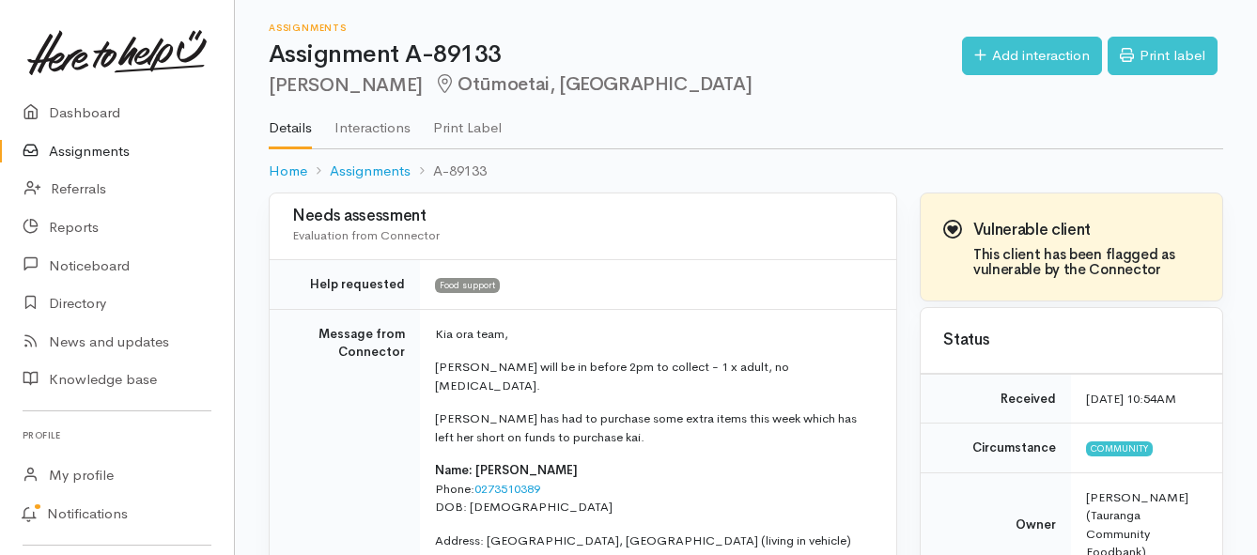
click at [131, 151] on link "Assignments" at bounding box center [117, 151] width 234 height 39
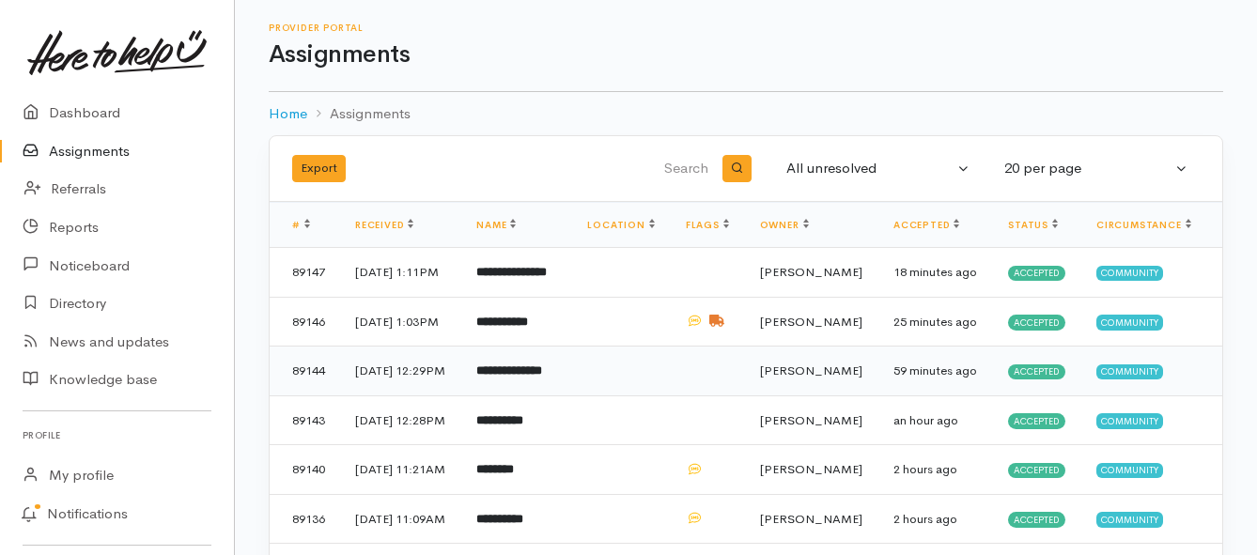
click at [530, 377] on b "**********" at bounding box center [509, 370] width 66 height 12
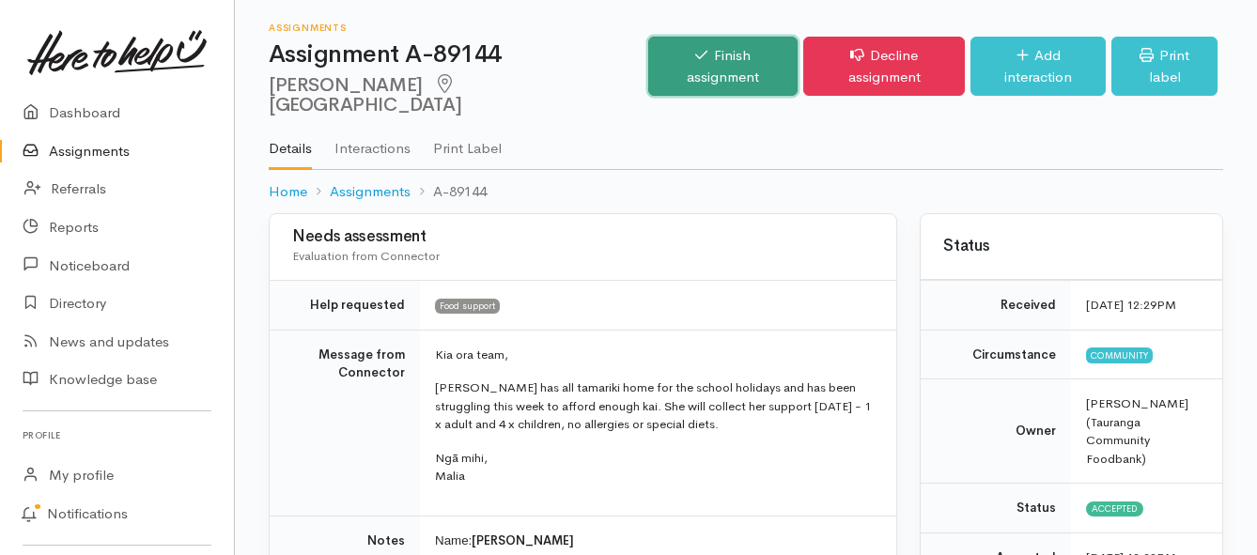
click at [681, 54] on link "Finish assignment" at bounding box center [722, 66] width 149 height 59
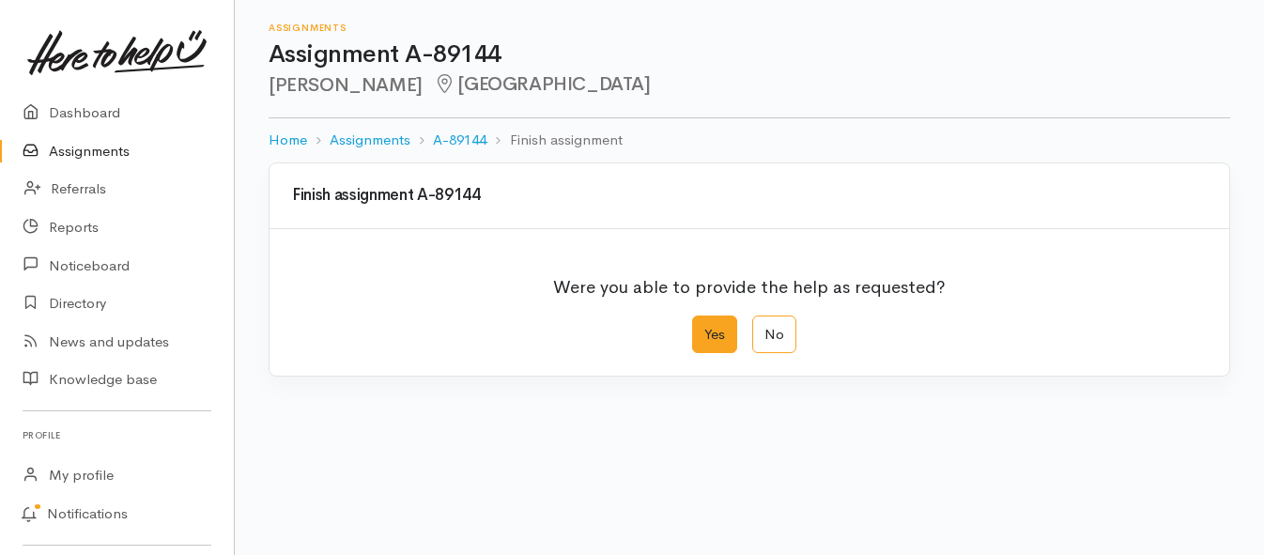
click at [705, 329] on label "Yes" at bounding box center [714, 335] width 45 height 39
click at [704, 328] on input "Yes" at bounding box center [698, 322] width 12 height 12
radio input "true"
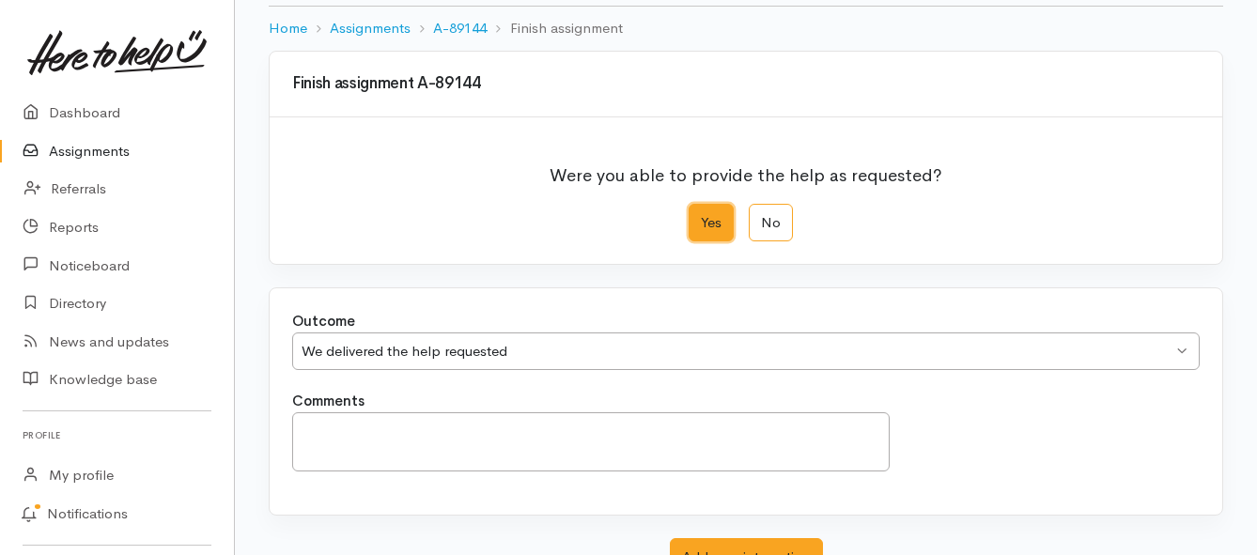
scroll to position [263, 0]
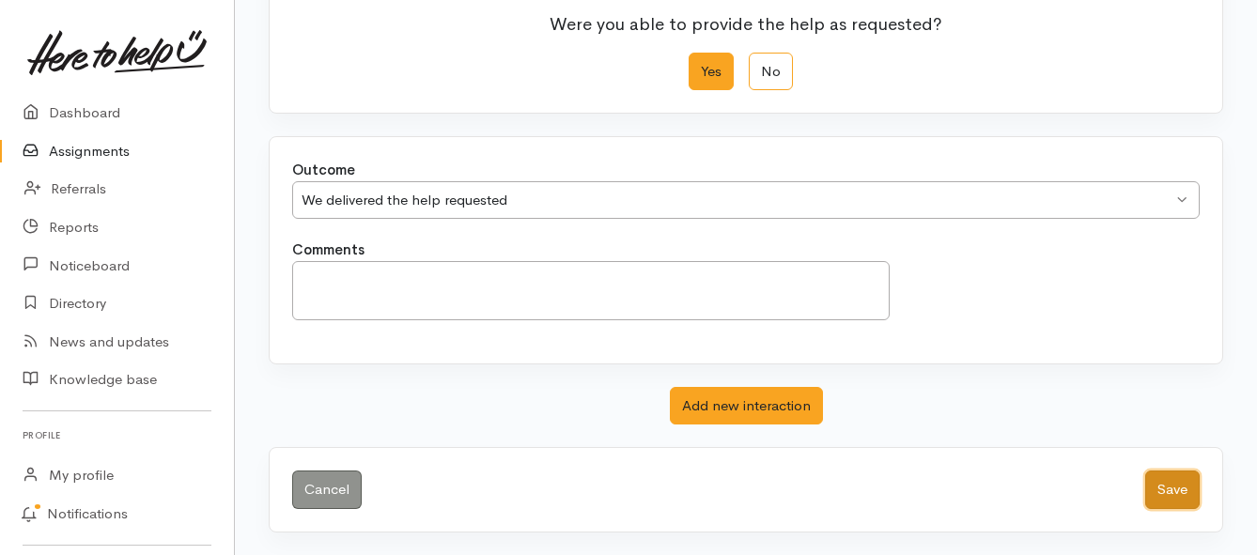
click at [1168, 484] on button "Save" at bounding box center [1172, 490] width 54 height 39
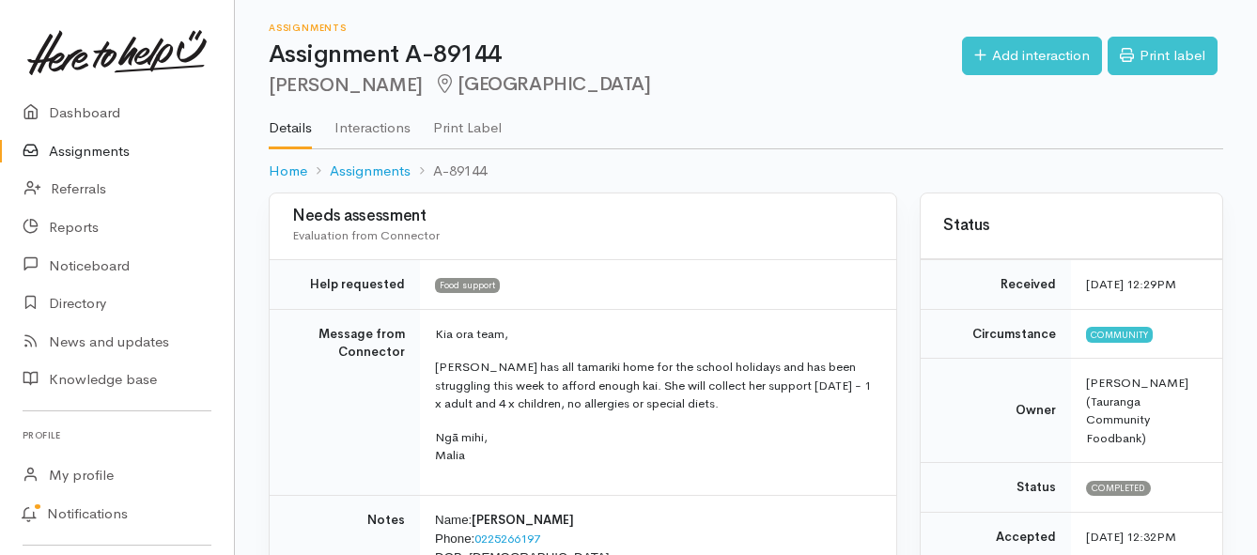
click at [70, 146] on link "Assignments" at bounding box center [117, 151] width 234 height 39
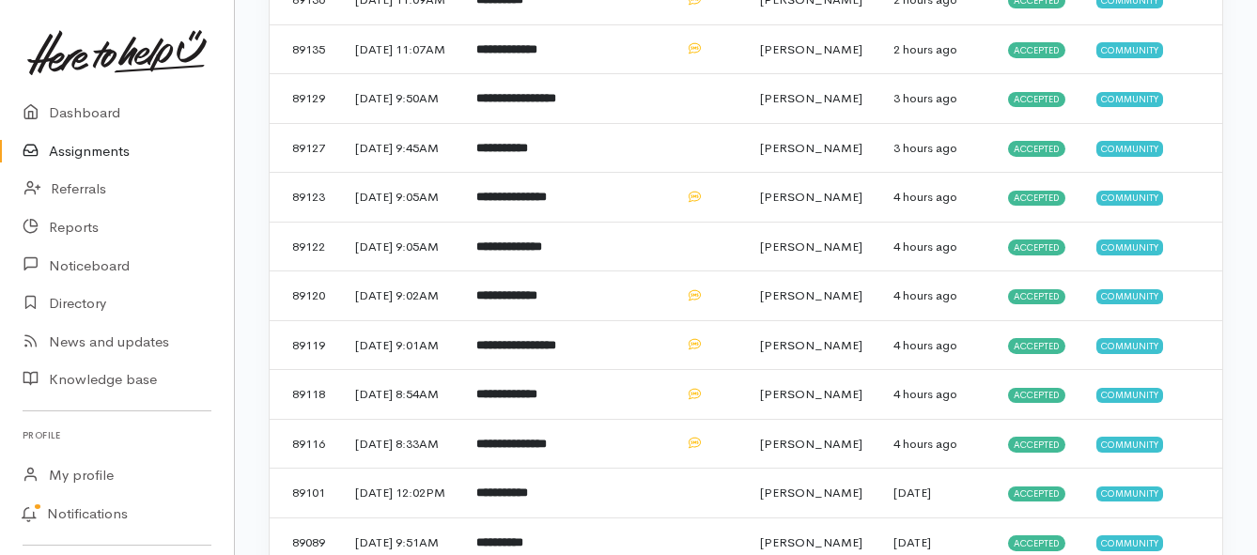
scroll to position [564, 0]
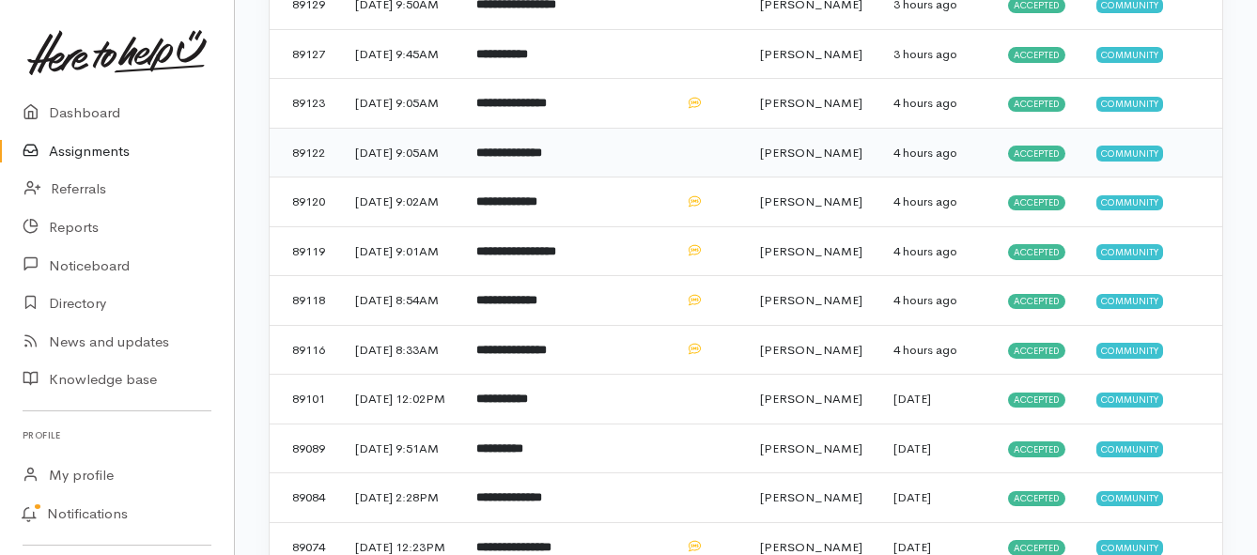
click at [511, 178] on td "**********" at bounding box center [516, 153] width 111 height 50
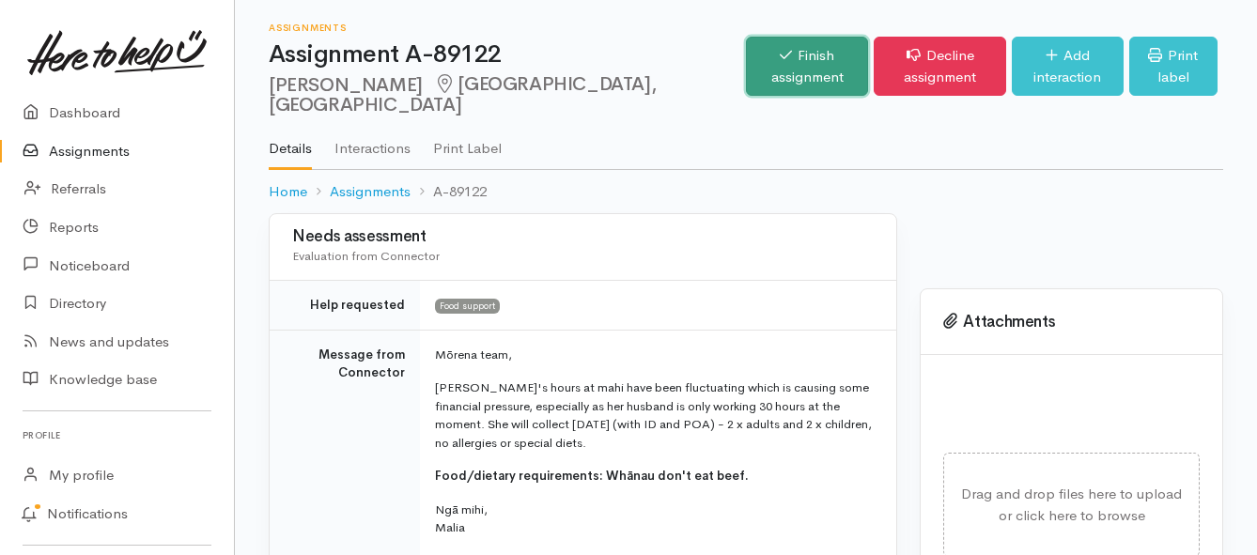
click at [746, 55] on link "Finish assignment" at bounding box center [807, 66] width 122 height 59
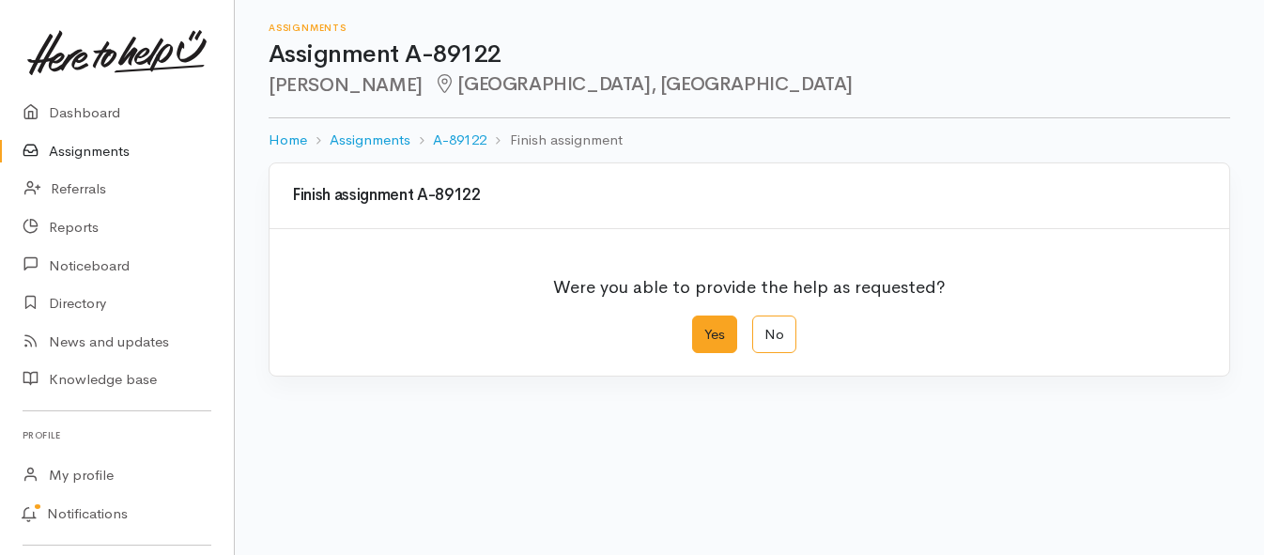
click at [706, 329] on label "Yes" at bounding box center [714, 335] width 45 height 39
click at [704, 328] on input "Yes" at bounding box center [698, 322] width 12 height 12
radio input "true"
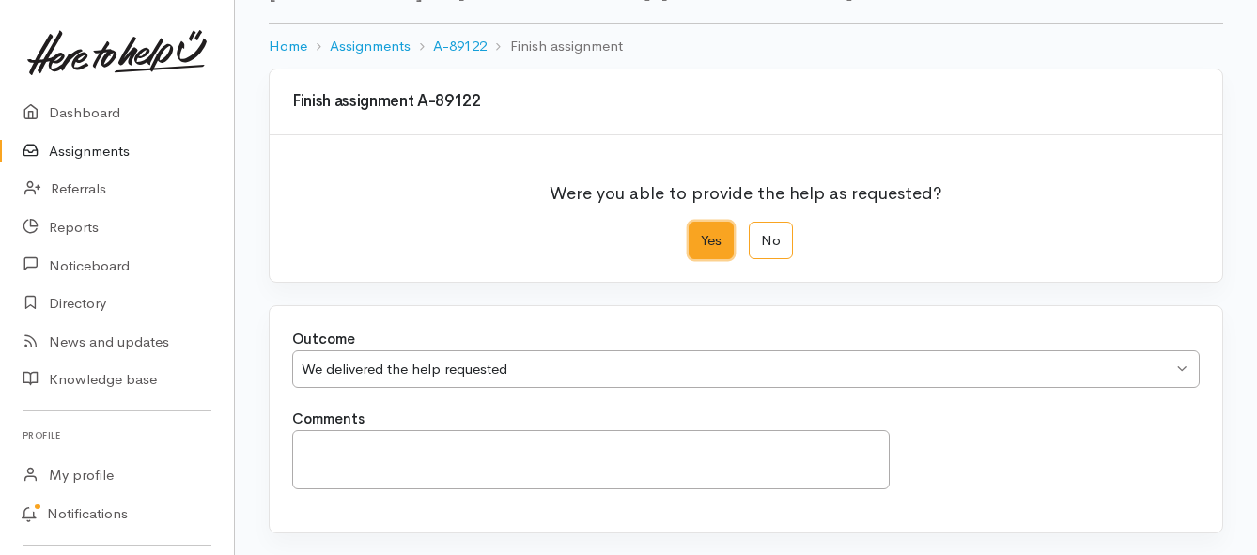
scroll to position [263, 0]
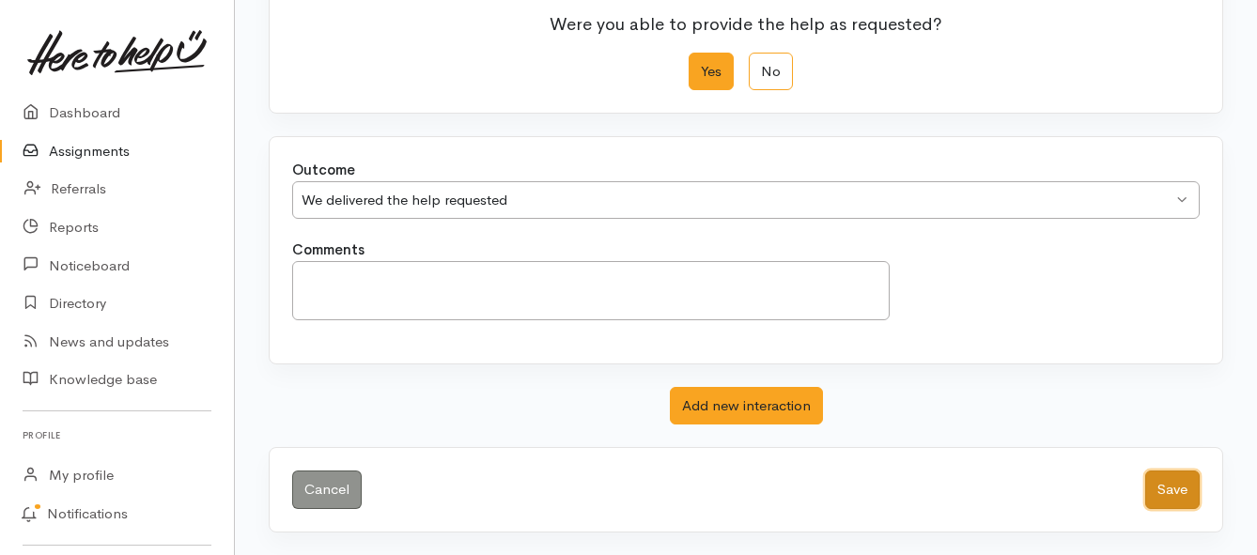
click at [1176, 481] on button "Save" at bounding box center [1172, 490] width 54 height 39
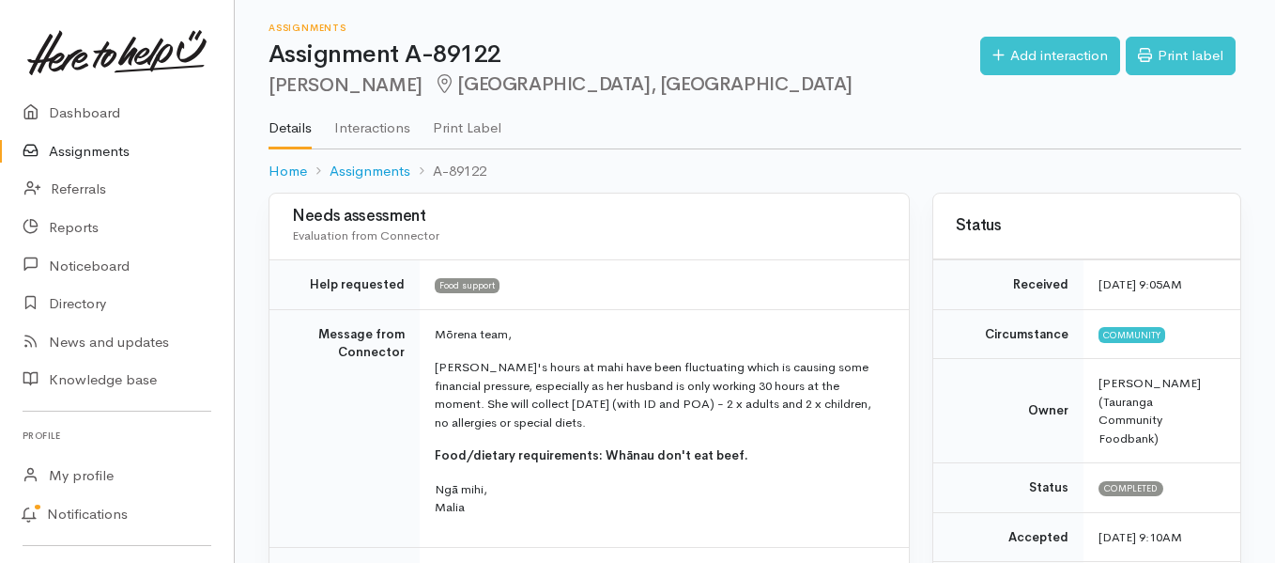
click at [114, 155] on link "Assignments" at bounding box center [117, 151] width 234 height 39
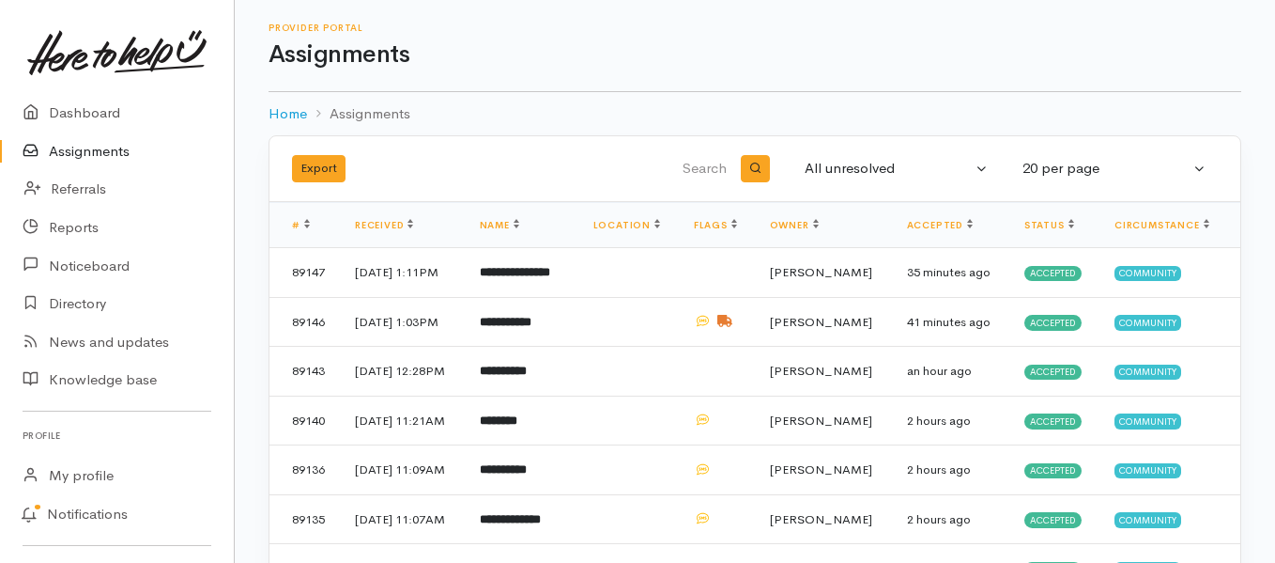
click at [123, 154] on link "Assignments" at bounding box center [117, 151] width 234 height 39
click at [108, 155] on link "Assignments" at bounding box center [117, 151] width 234 height 39
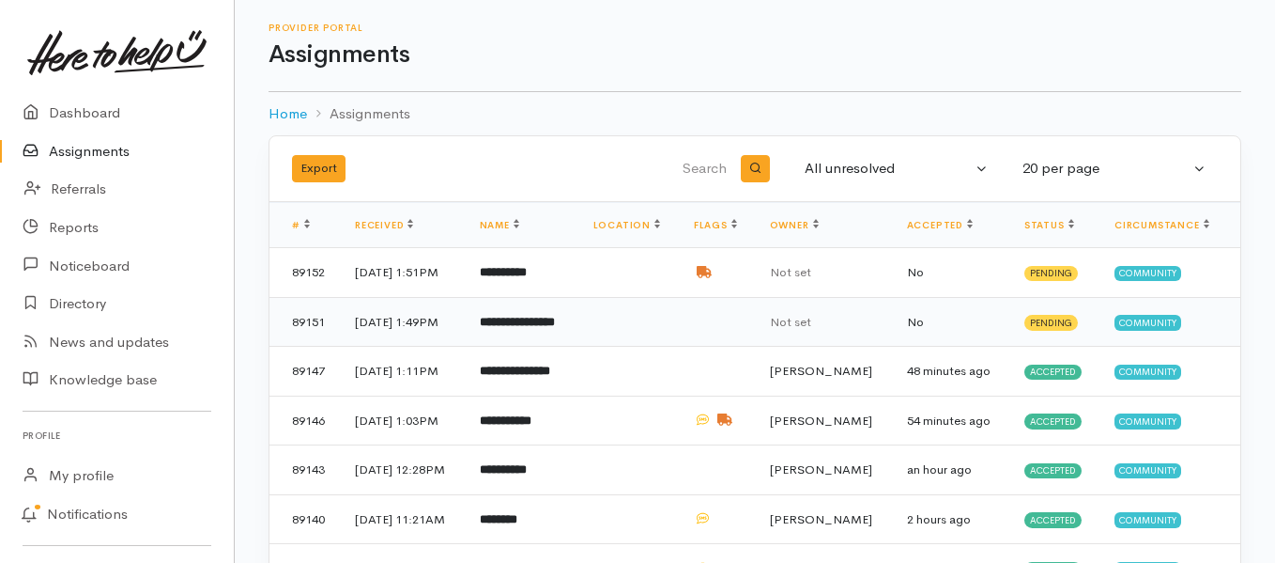
click at [555, 325] on b "**********" at bounding box center [517, 322] width 75 height 12
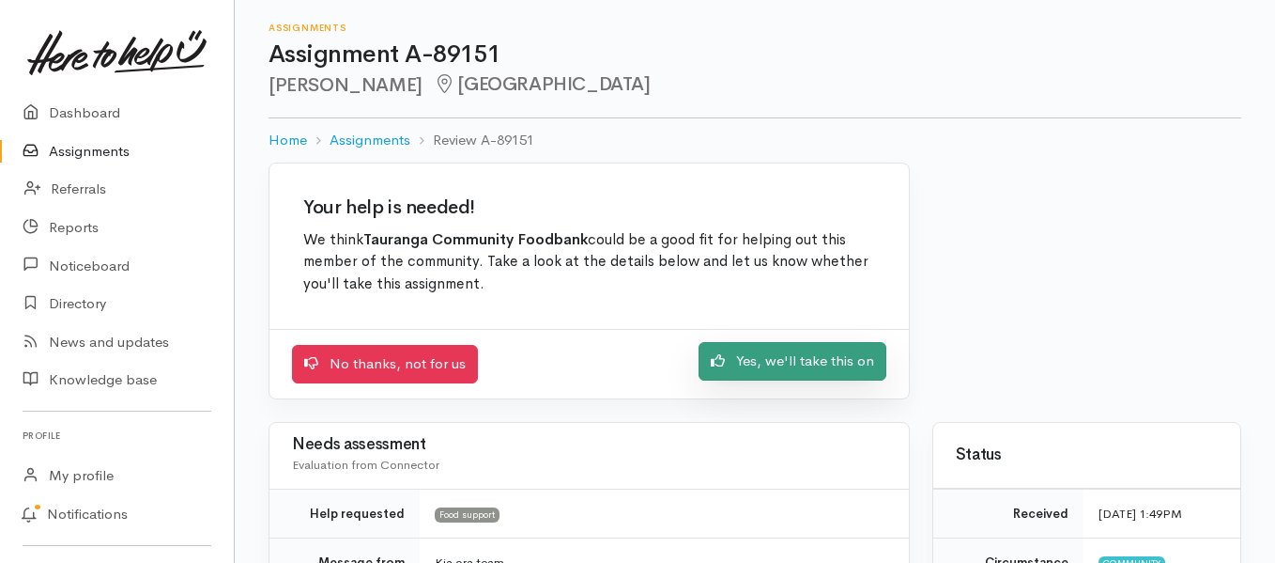
click at [755, 365] on link "Yes, we'll take this on" at bounding box center [793, 361] width 188 height 39
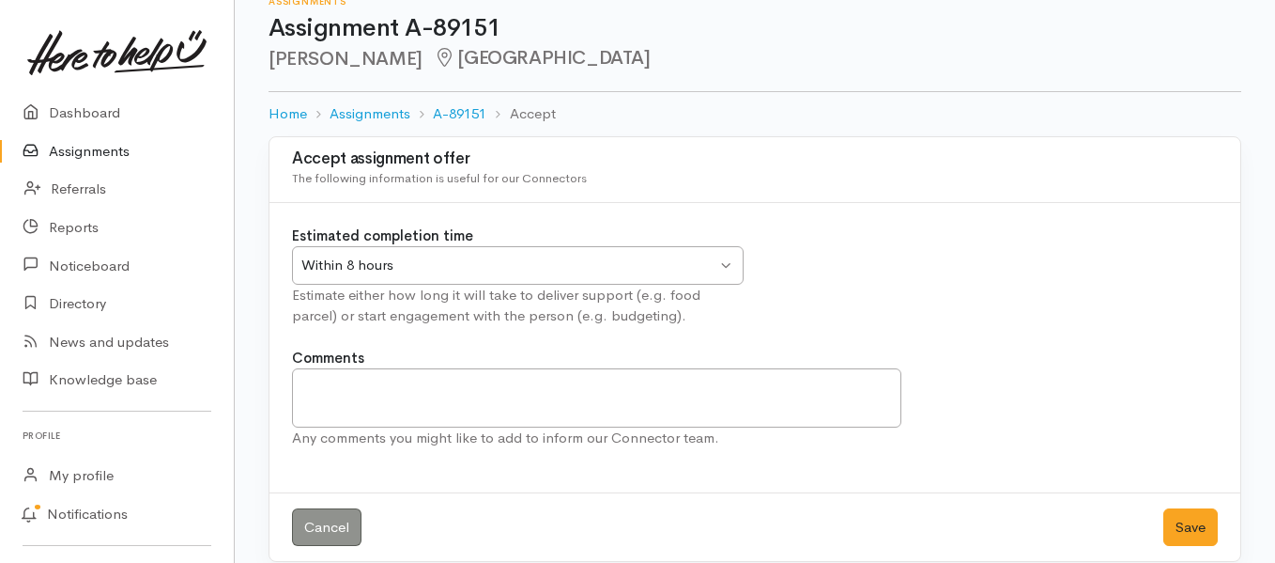
scroll to position [48, 0]
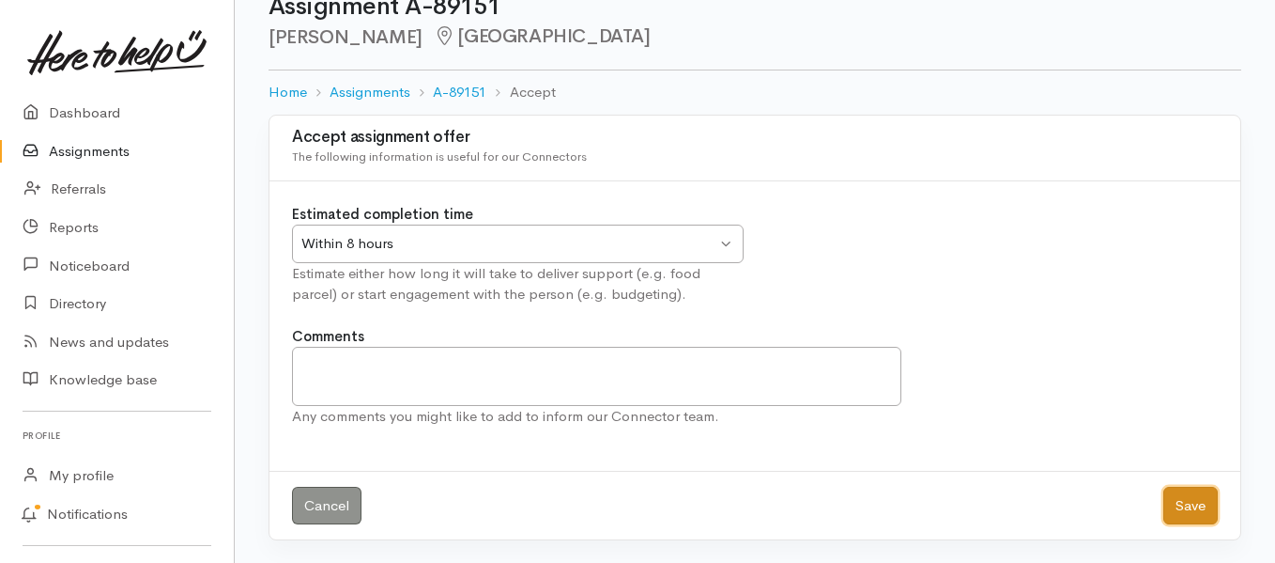
click at [1185, 494] on button "Save" at bounding box center [1191, 506] width 54 height 39
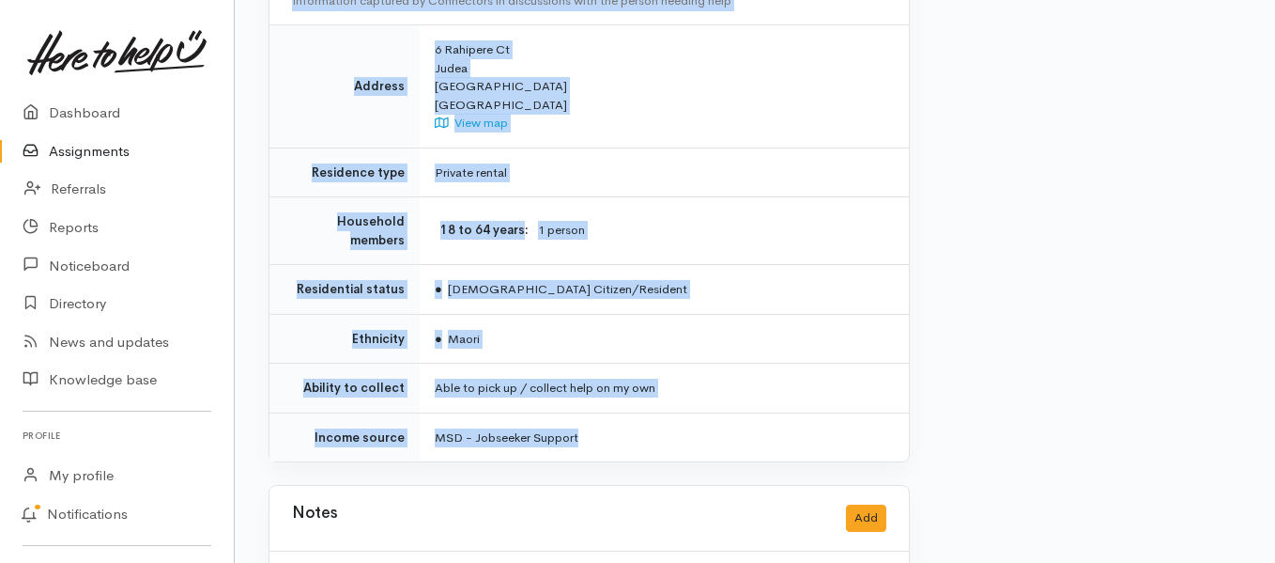
scroll to position [1315, 0]
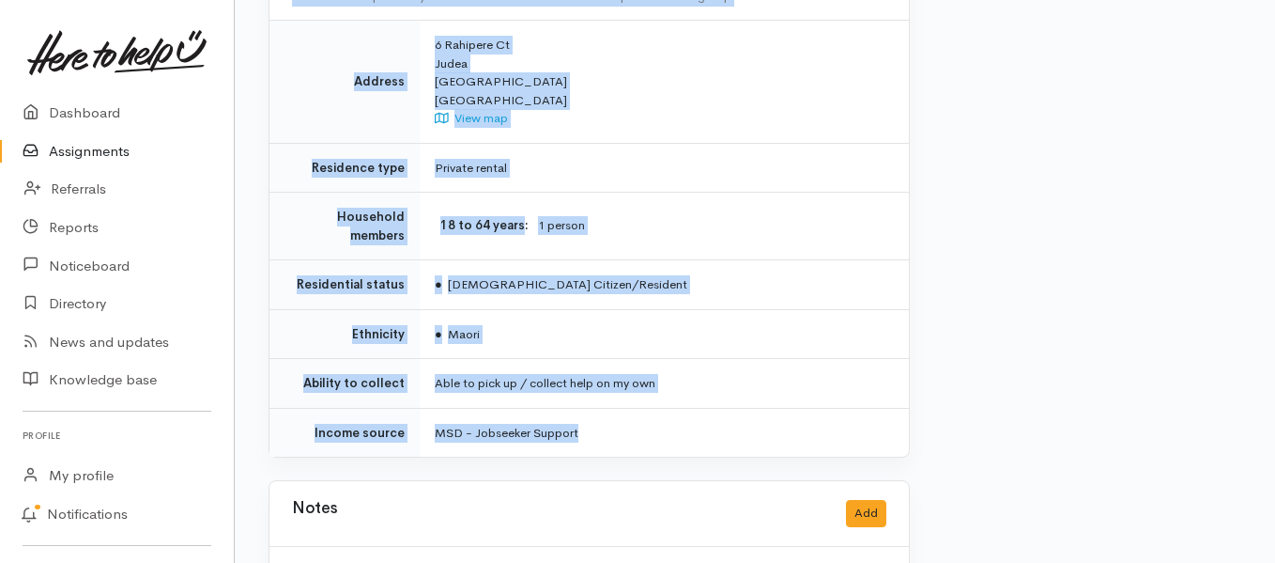
drag, startPoint x: 429, startPoint y: 239, endPoint x: 669, endPoint y: 390, distance: 282.7
copy div "**********"
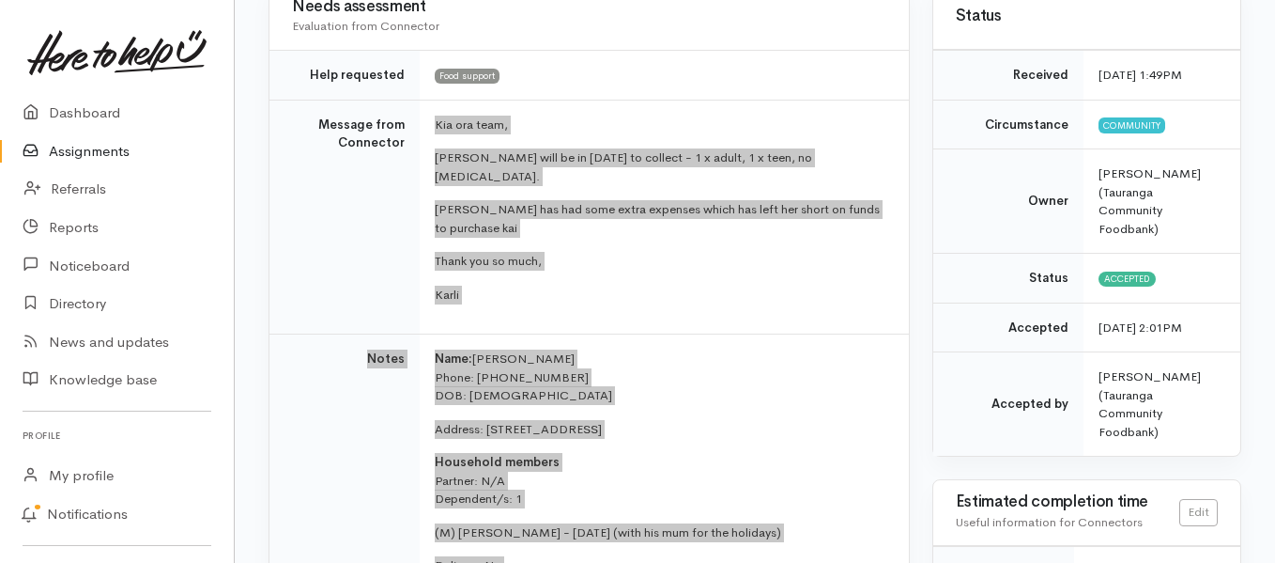
scroll to position [188, 0]
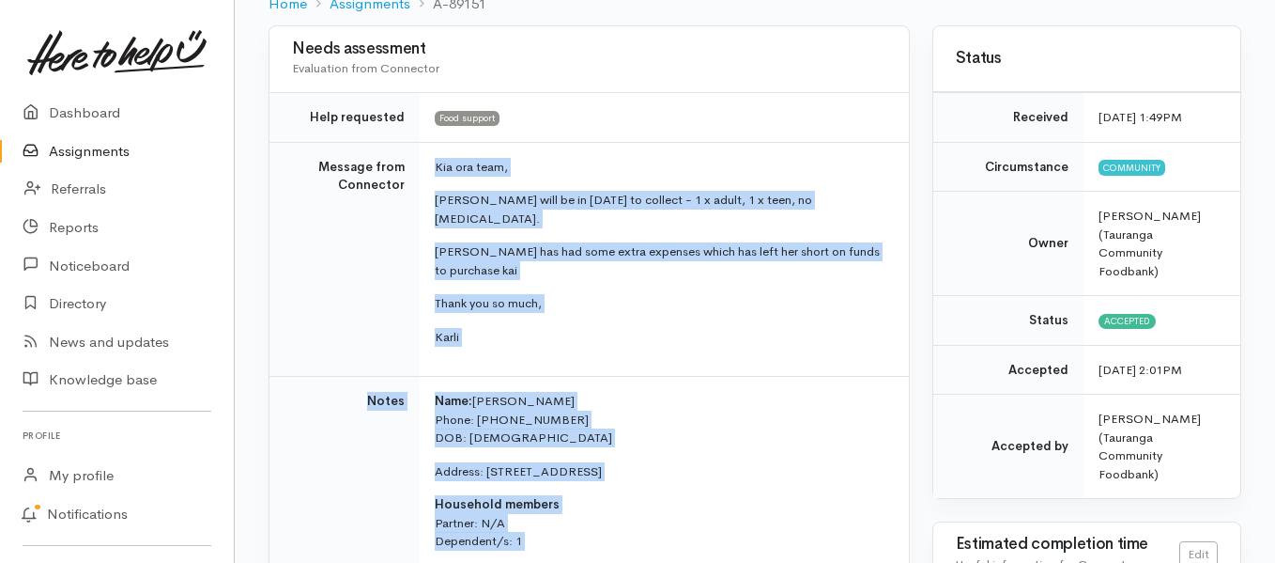
click at [103, 154] on link "Assignments" at bounding box center [117, 151] width 234 height 39
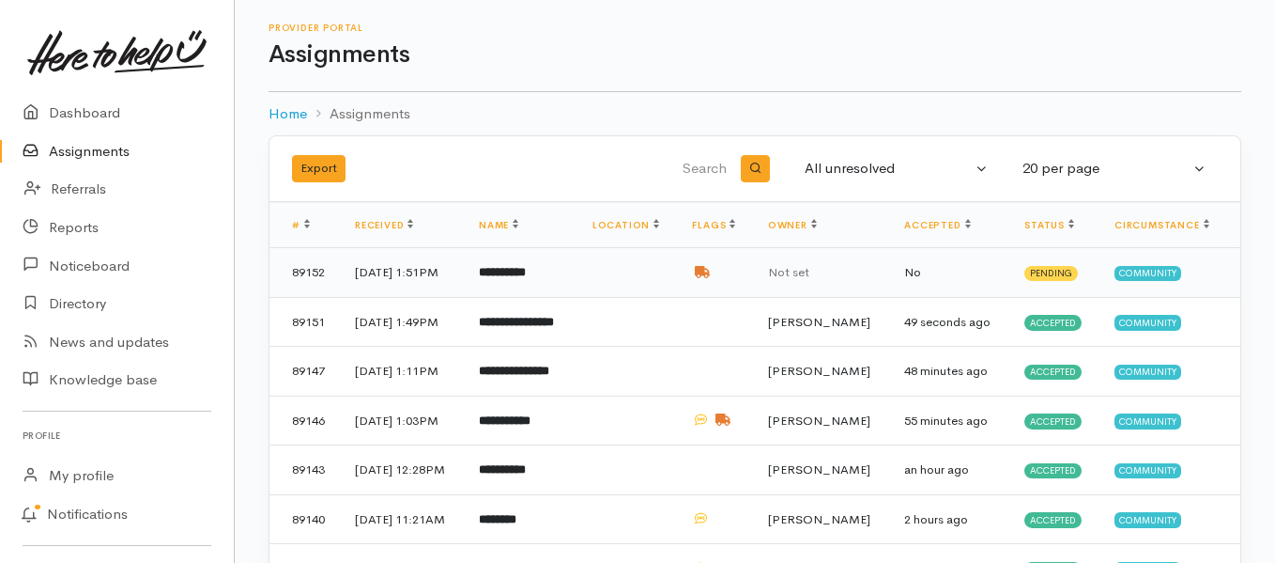
click at [566, 281] on td "**********" at bounding box center [521, 273] width 114 height 50
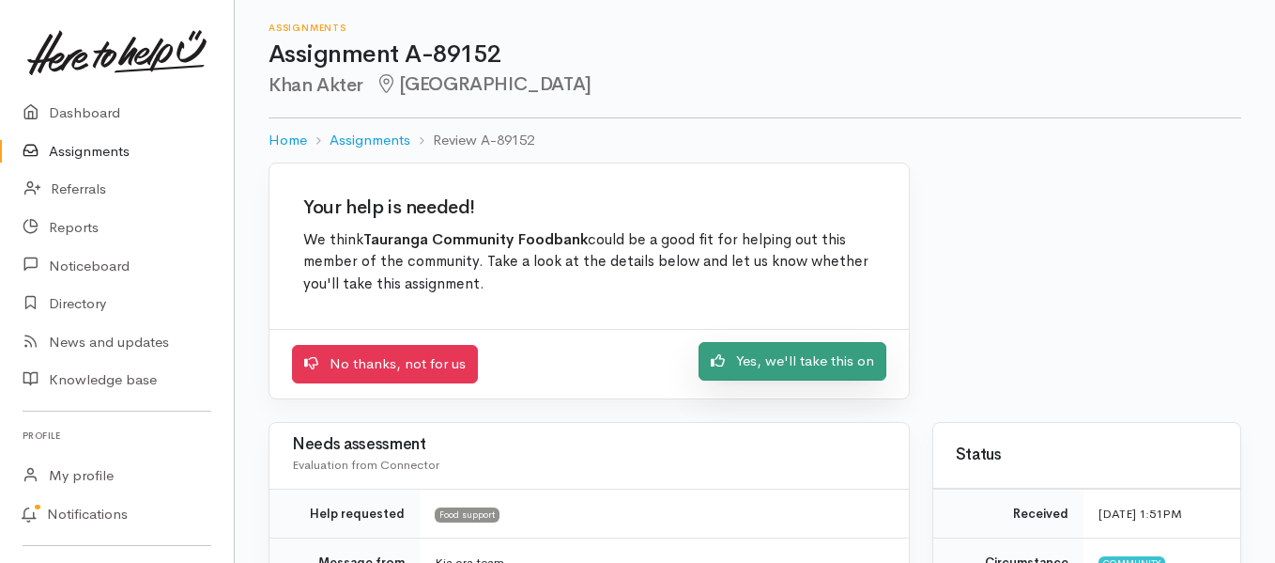
click at [734, 366] on link "Yes, we'll take this on" at bounding box center [793, 361] width 188 height 39
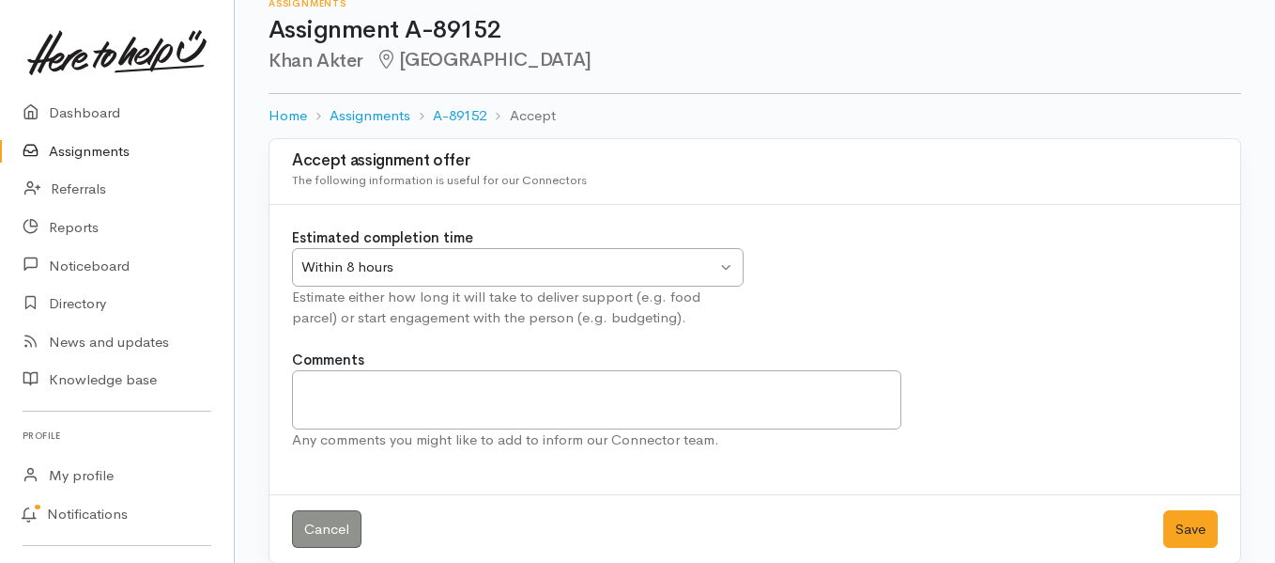
scroll to position [48, 0]
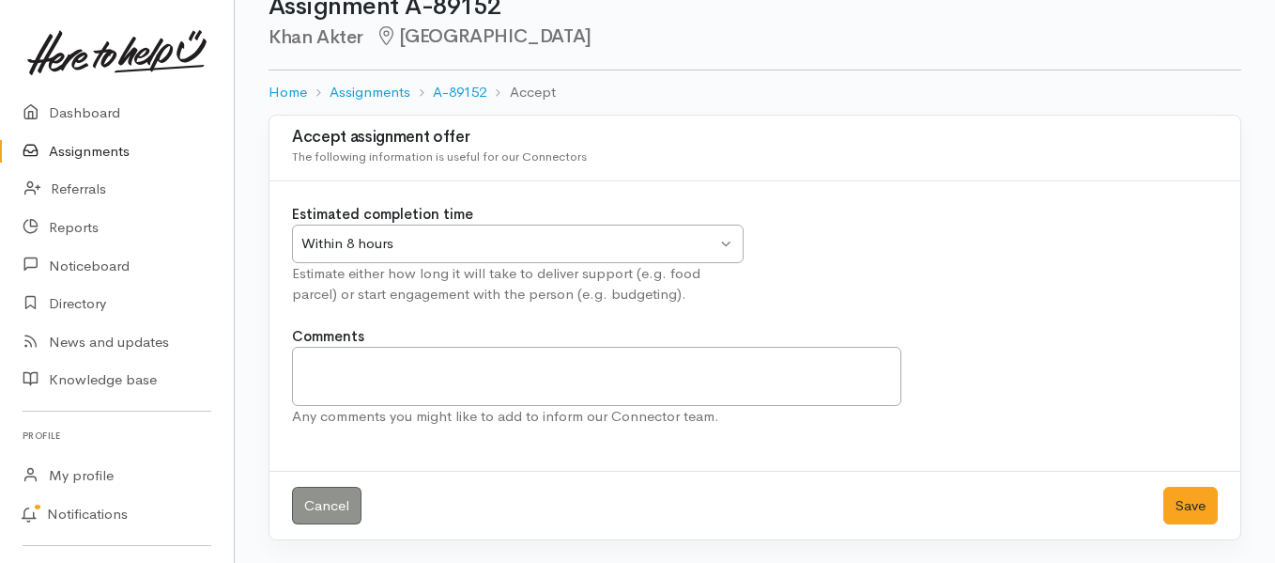
click at [650, 250] on div "Within 8 hours" at bounding box center [508, 244] width 415 height 22
click at [1169, 502] on button "Save" at bounding box center [1191, 506] width 54 height 39
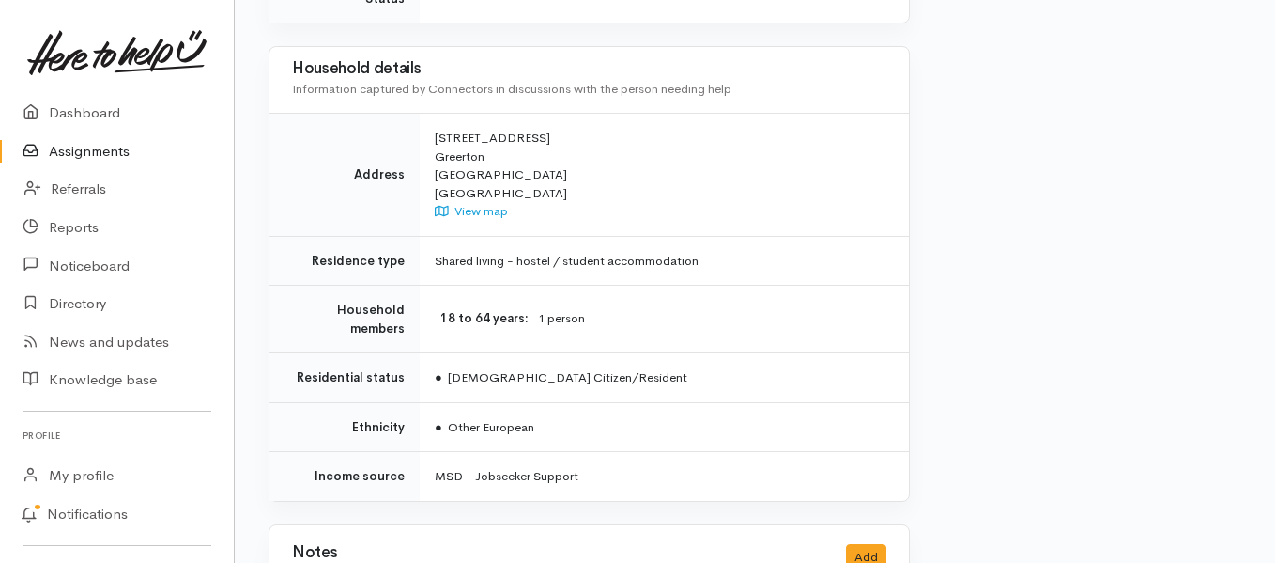
scroll to position [1500, 0]
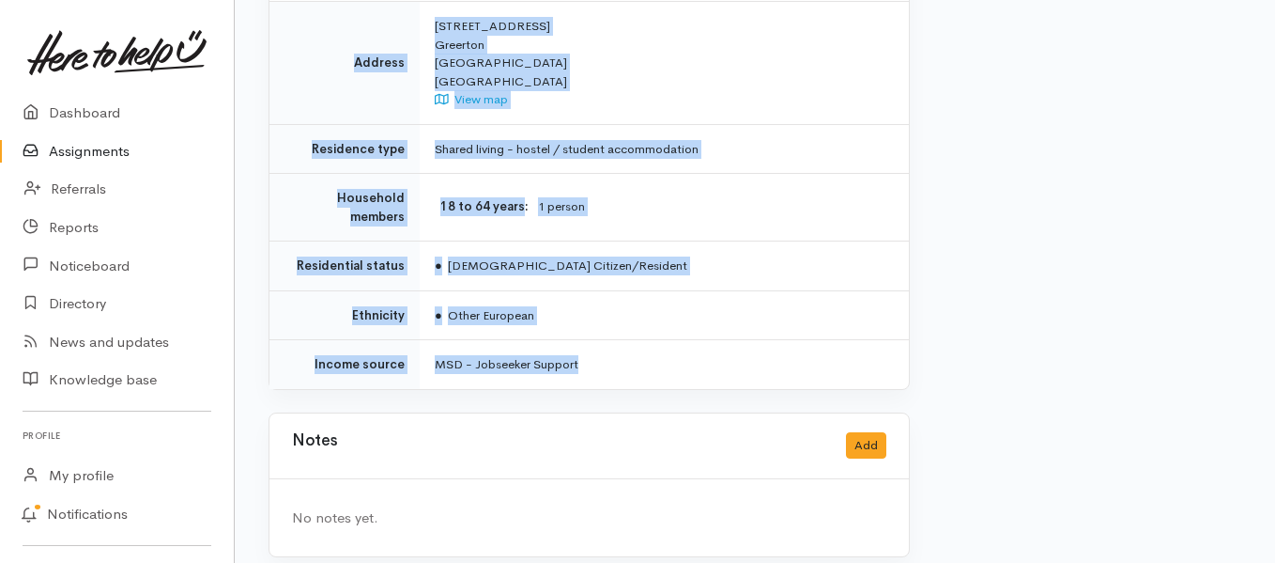
drag, startPoint x: 430, startPoint y: 244, endPoint x: 749, endPoint y: 367, distance: 342.2
copy div "Kia ora team, Delivery tomorrow for Khan - 1 x adult, no food allergies. He is …"
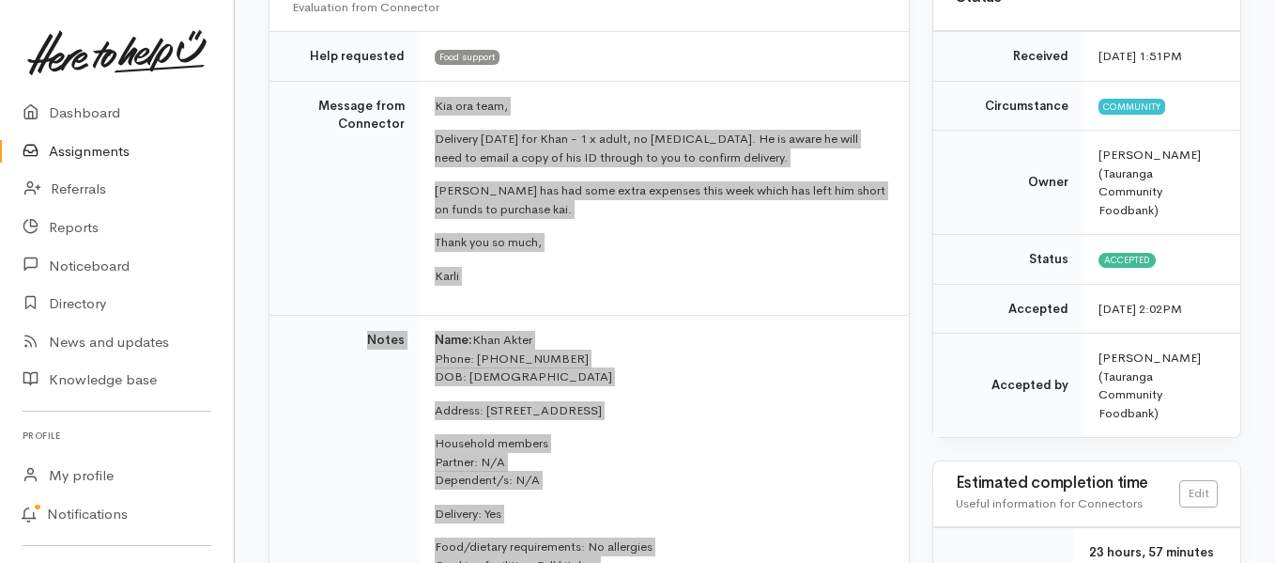
scroll to position [185, 0]
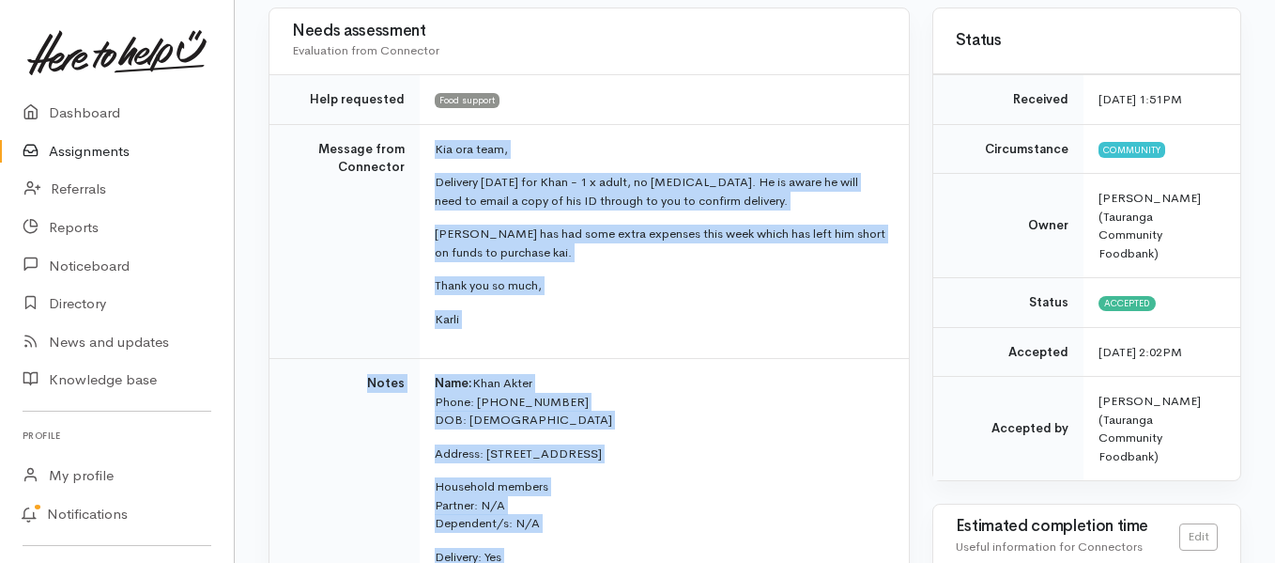
click at [90, 148] on link "Assignments" at bounding box center [117, 151] width 234 height 39
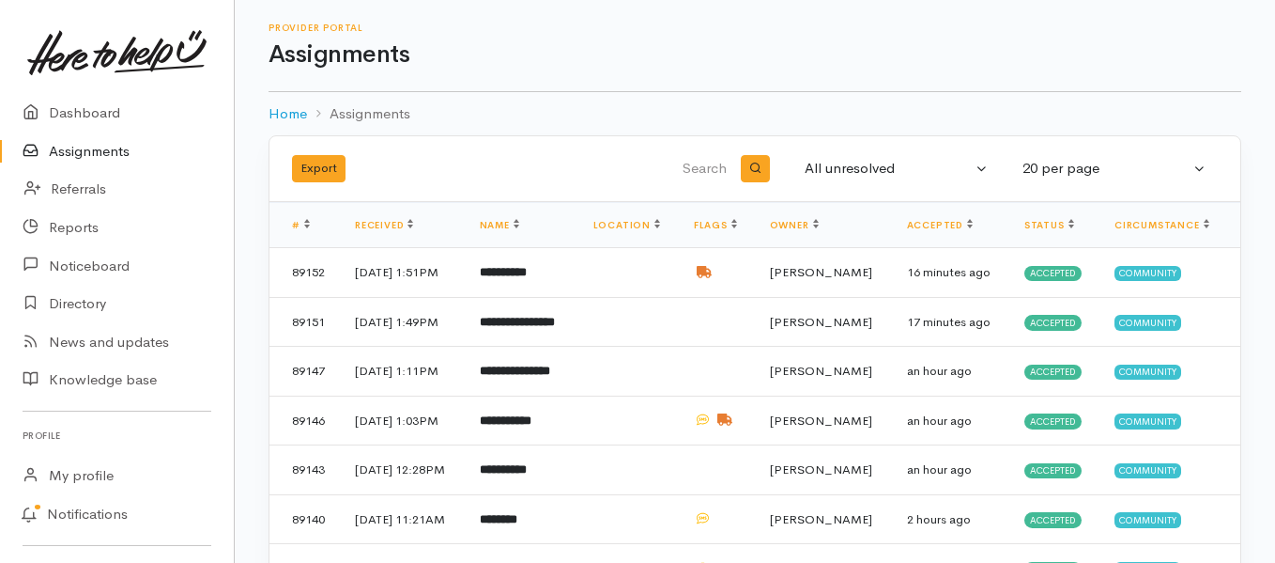
click at [109, 150] on link "Assignments" at bounding box center [117, 151] width 234 height 39
click at [86, 157] on link "Assignments" at bounding box center [117, 151] width 234 height 39
click at [550, 377] on b "**********" at bounding box center [515, 370] width 70 height 12
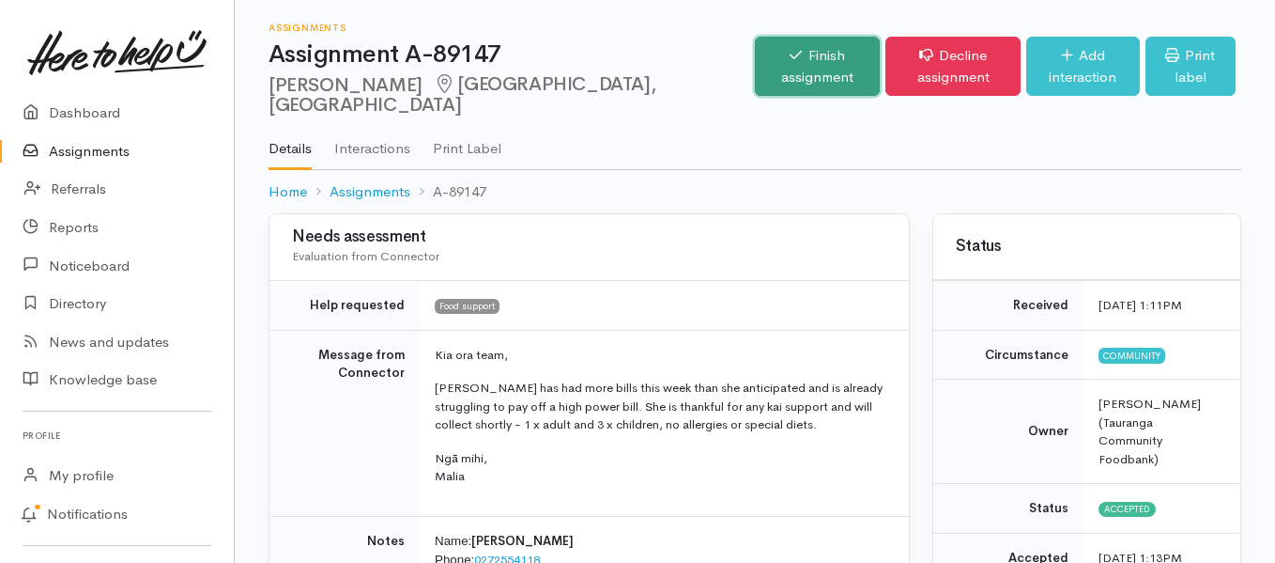
click at [755, 54] on link "Finish assignment" at bounding box center [817, 66] width 125 height 59
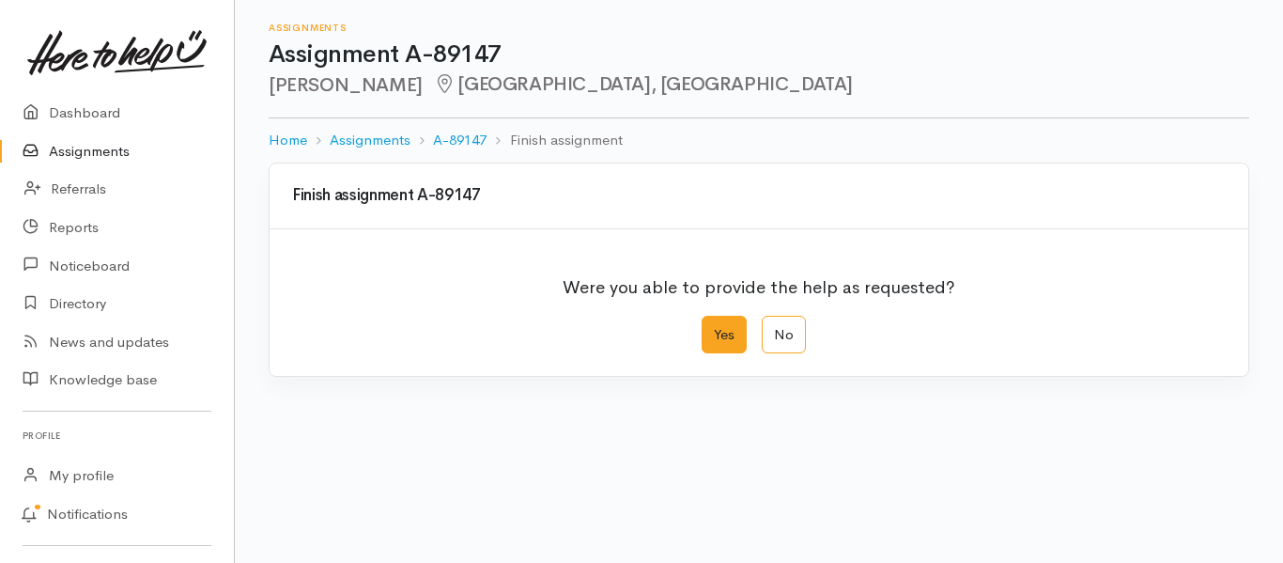
click at [727, 348] on label "Yes" at bounding box center [724, 335] width 45 height 39
click at [714, 328] on input "Yes" at bounding box center [708, 322] width 12 height 12
radio input "true"
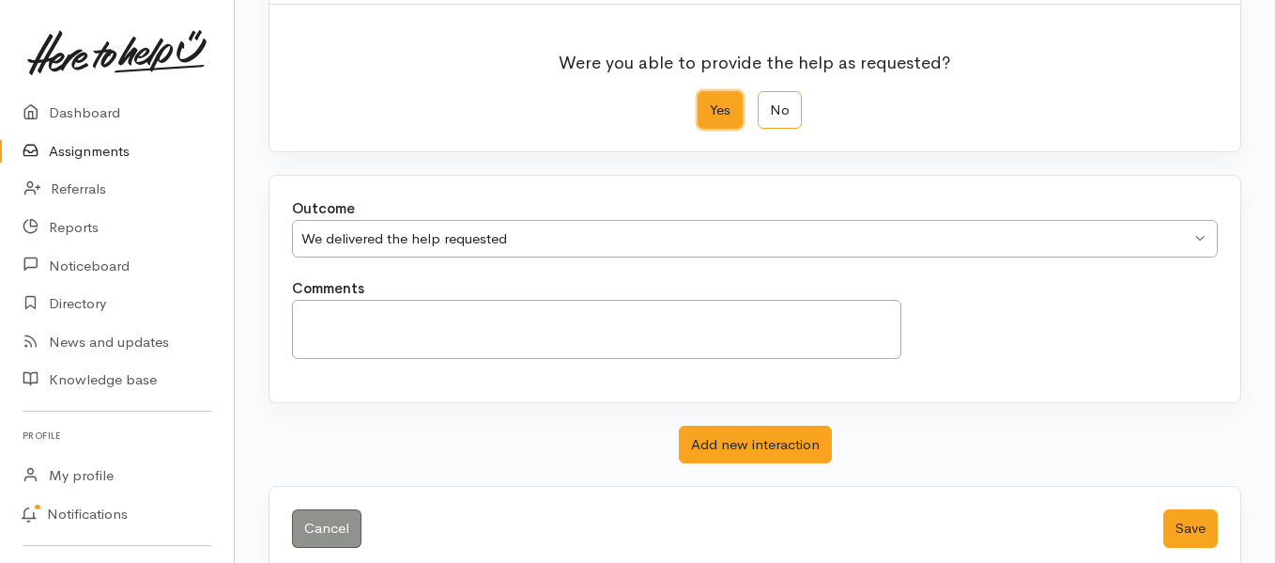
scroll to position [255, 0]
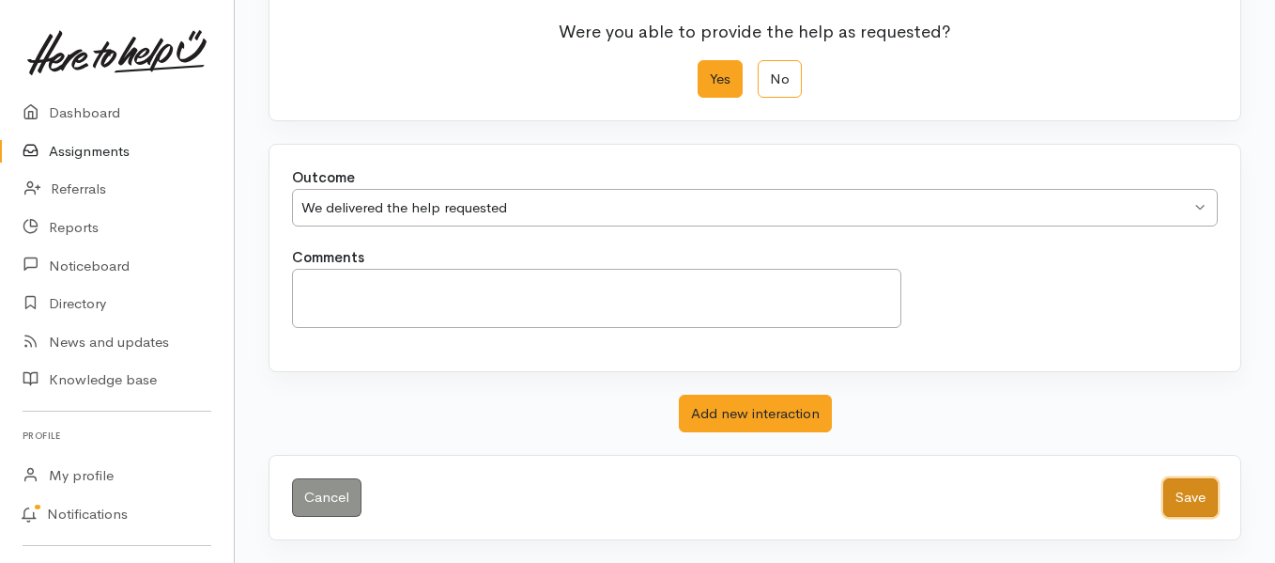
click at [1190, 501] on button "Save" at bounding box center [1191, 497] width 54 height 39
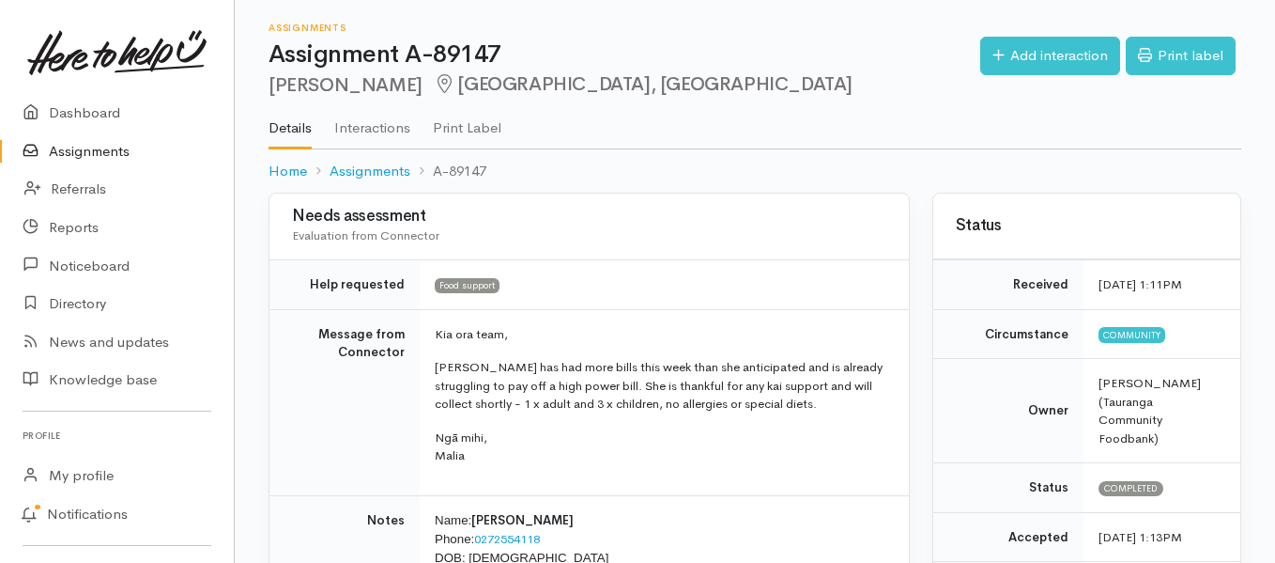
click at [109, 153] on link "Assignments" at bounding box center [117, 151] width 234 height 39
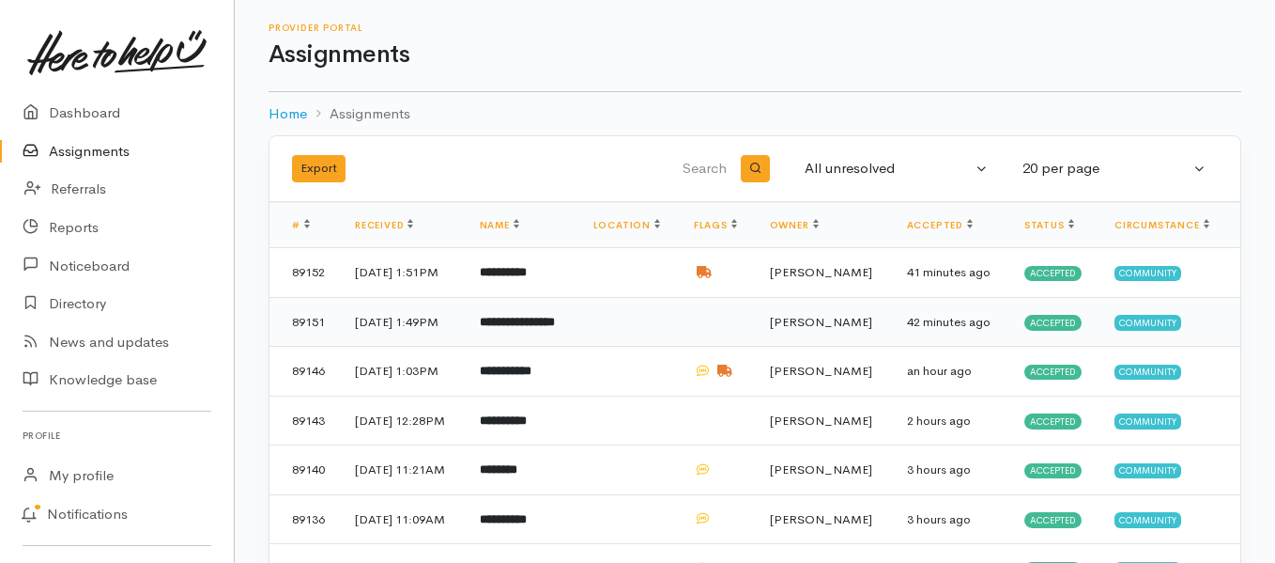
scroll to position [94, 0]
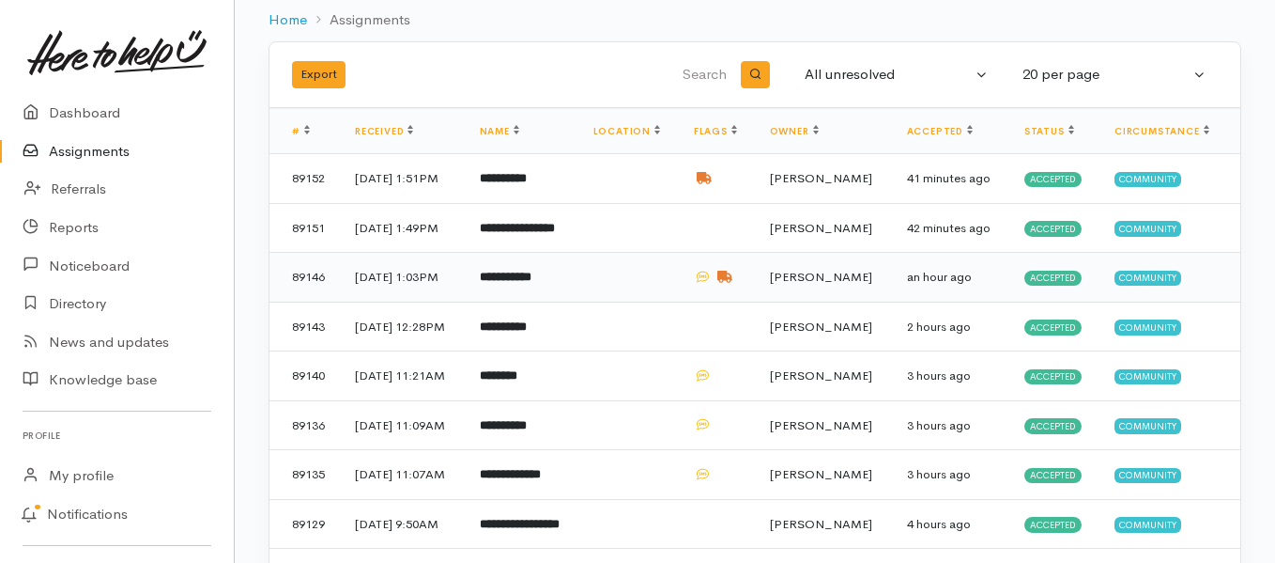
click at [490, 302] on td "**********" at bounding box center [522, 278] width 114 height 50
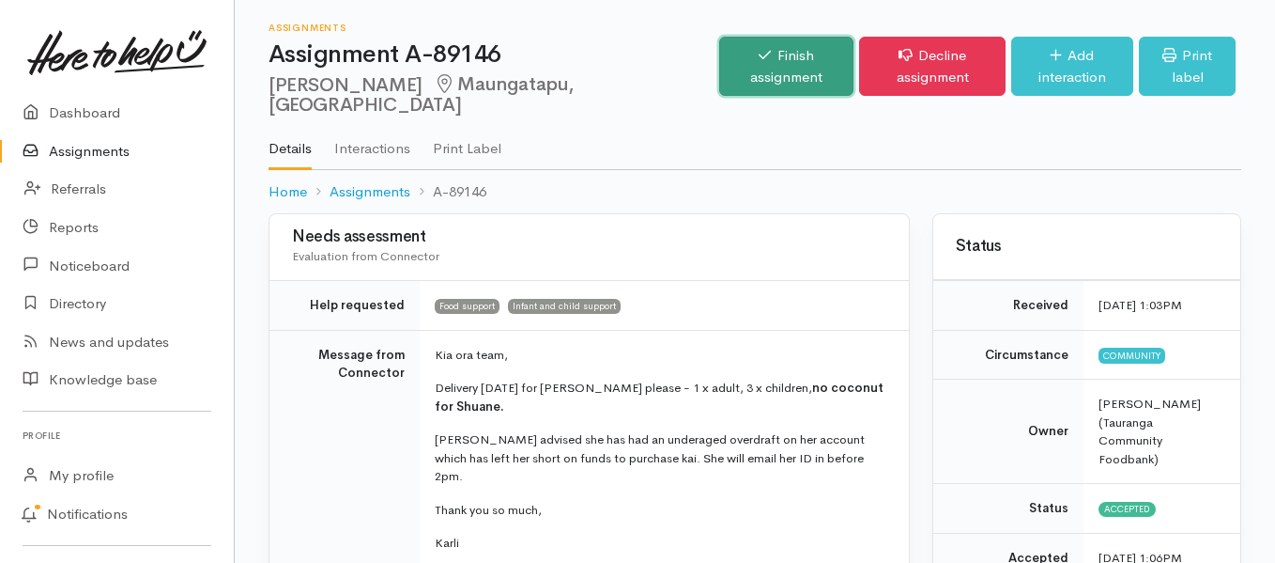
click at [719, 56] on link "Finish assignment" at bounding box center [786, 66] width 135 height 59
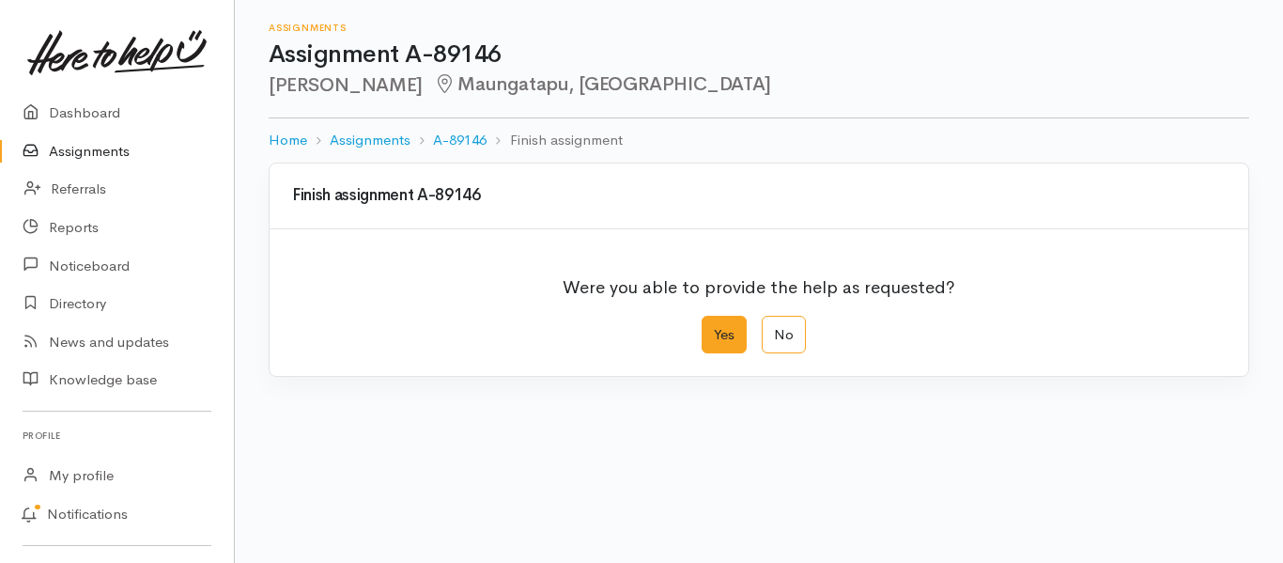
click at [716, 336] on label "Yes" at bounding box center [724, 335] width 45 height 39
click at [714, 328] on input "Yes" at bounding box center [708, 322] width 12 height 12
radio input "true"
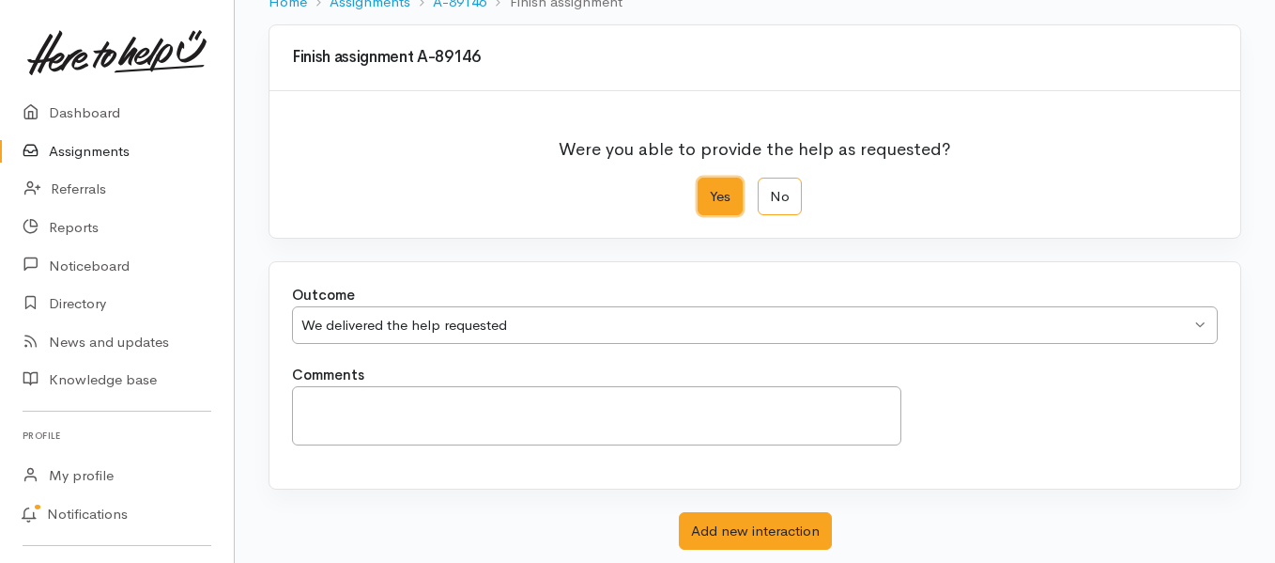
scroll to position [255, 0]
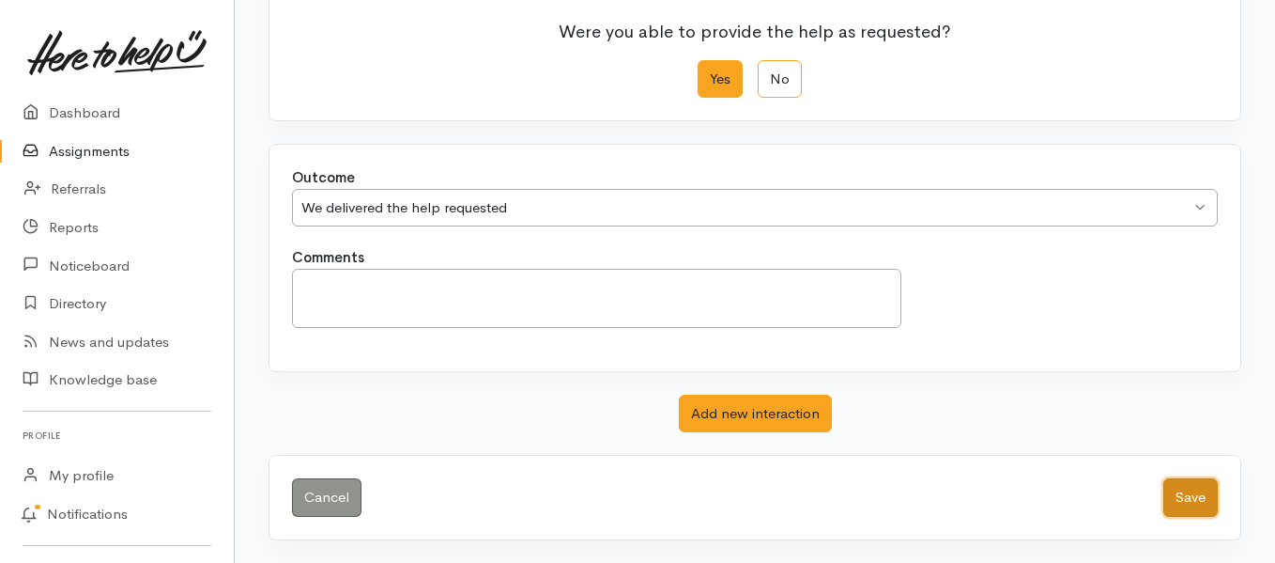
click at [1184, 500] on button "Save" at bounding box center [1191, 497] width 54 height 39
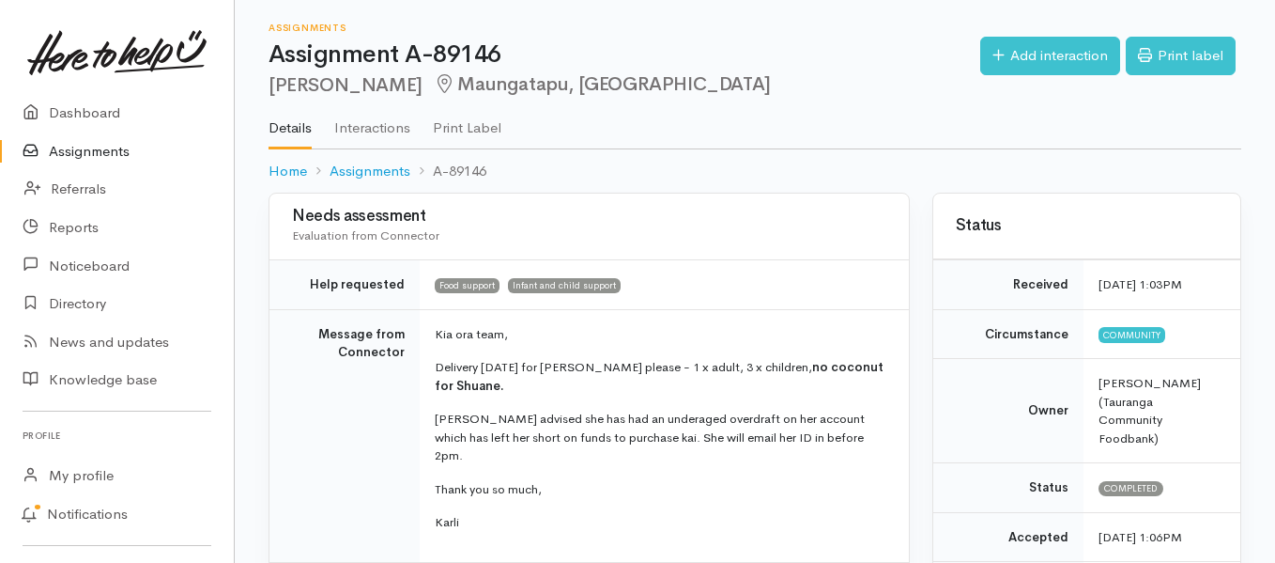
click at [105, 156] on link "Assignments" at bounding box center [117, 151] width 234 height 39
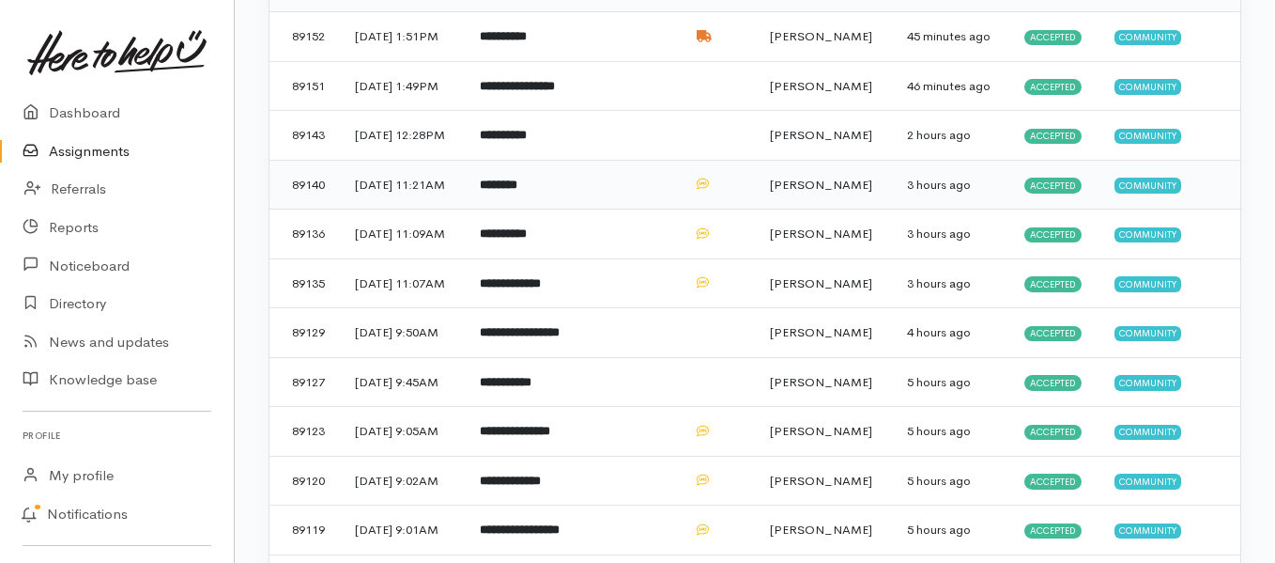
scroll to position [282, 0]
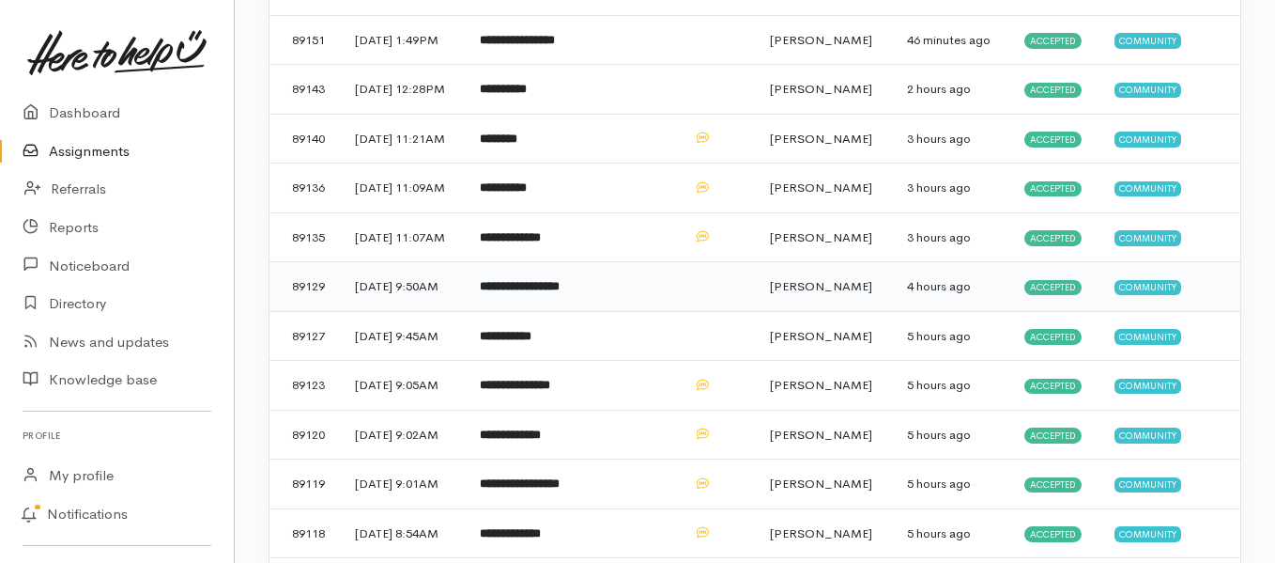
click at [560, 292] on b "**********" at bounding box center [520, 286] width 80 height 12
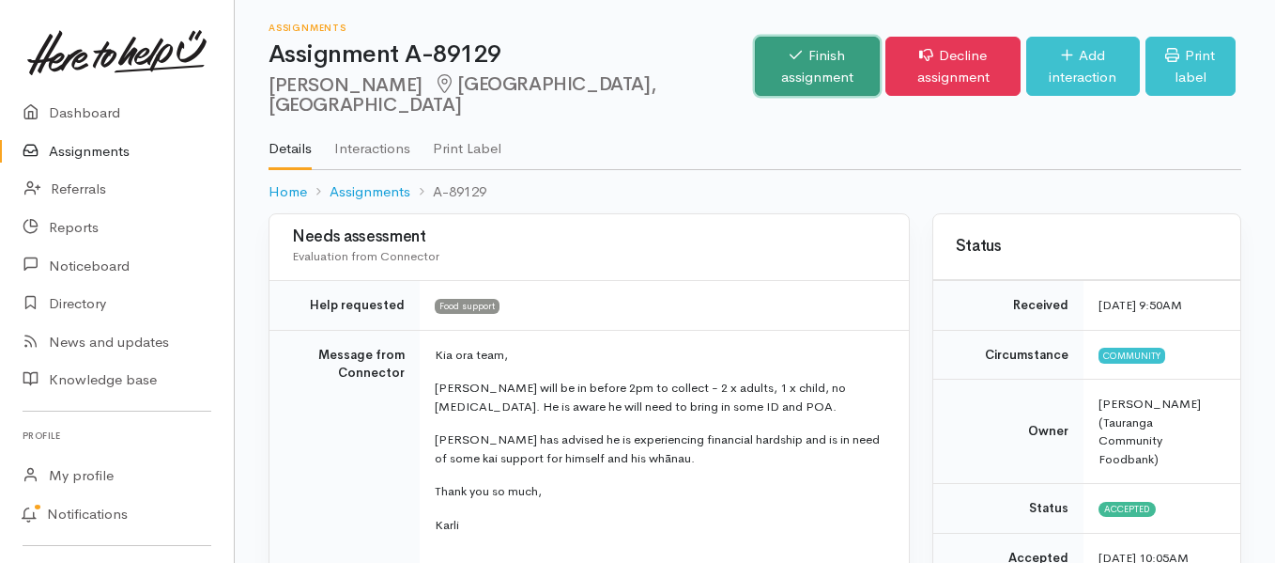
click at [755, 73] on link "Finish assignment" at bounding box center [817, 66] width 125 height 59
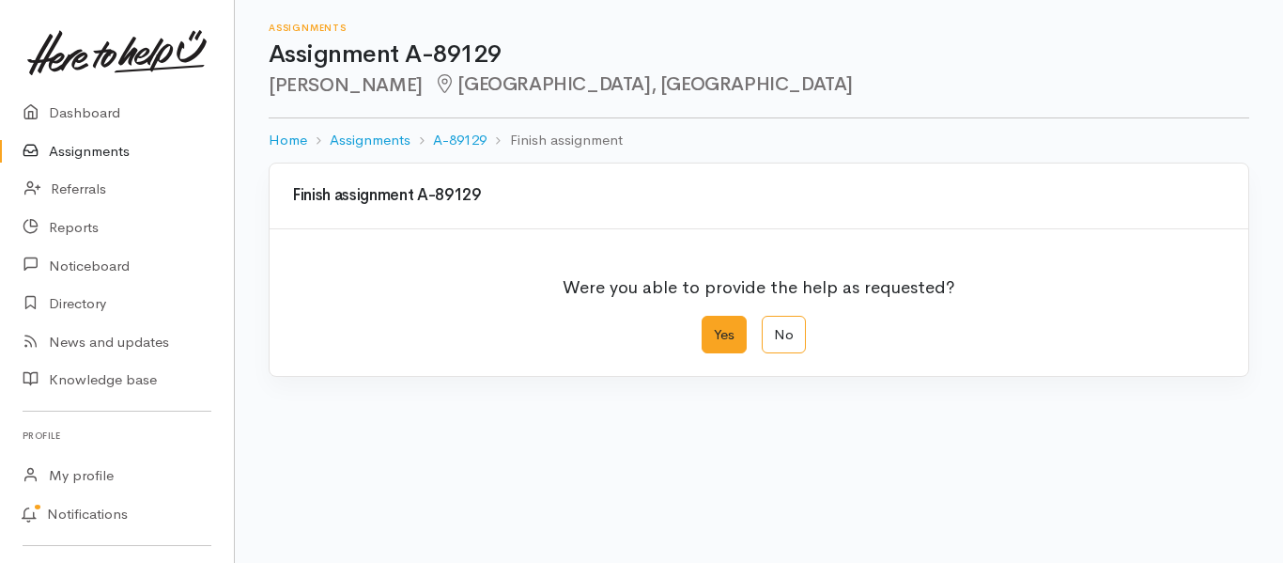
click at [722, 333] on label "Yes" at bounding box center [724, 335] width 45 height 39
click at [714, 328] on input "Yes" at bounding box center [708, 322] width 12 height 12
radio input "true"
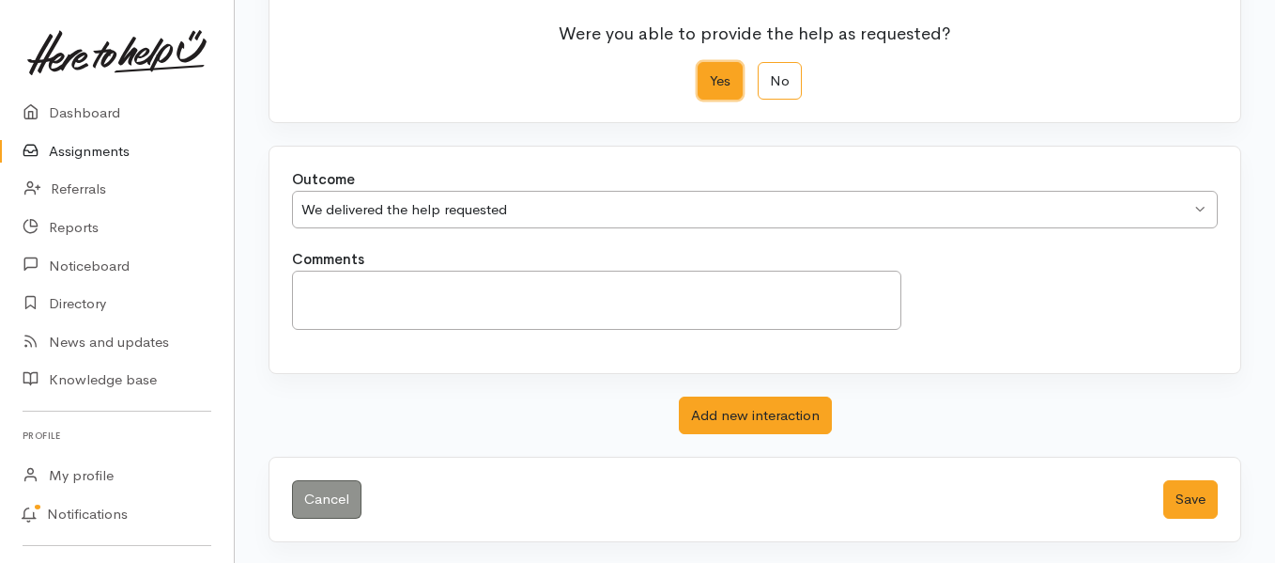
scroll to position [255, 0]
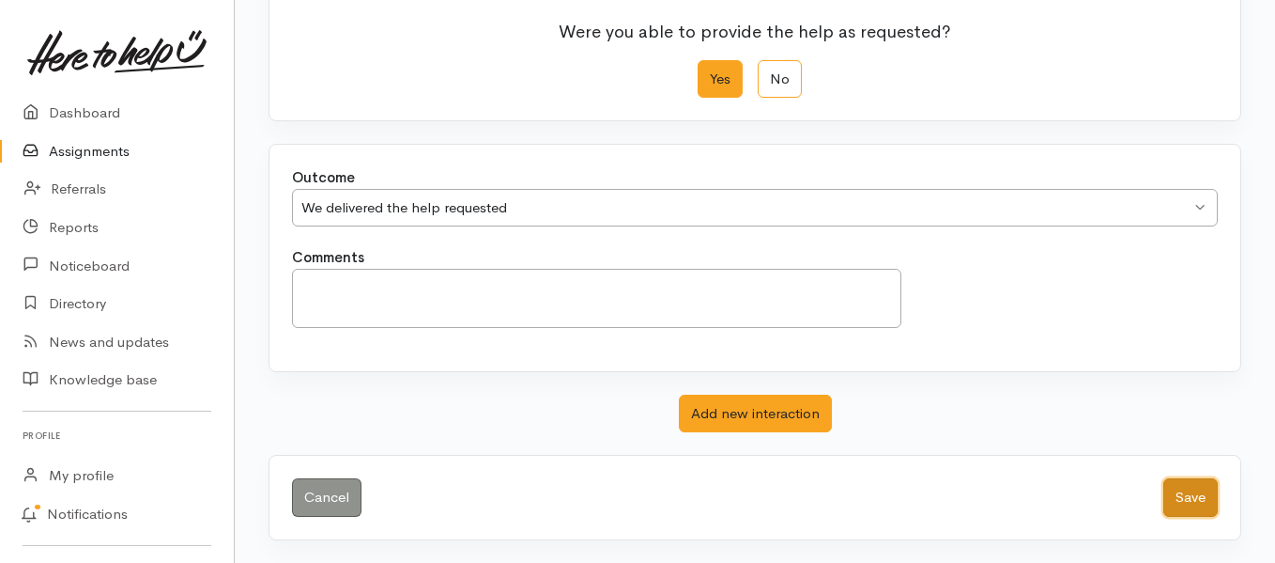
click at [1198, 493] on button "Save" at bounding box center [1191, 497] width 54 height 39
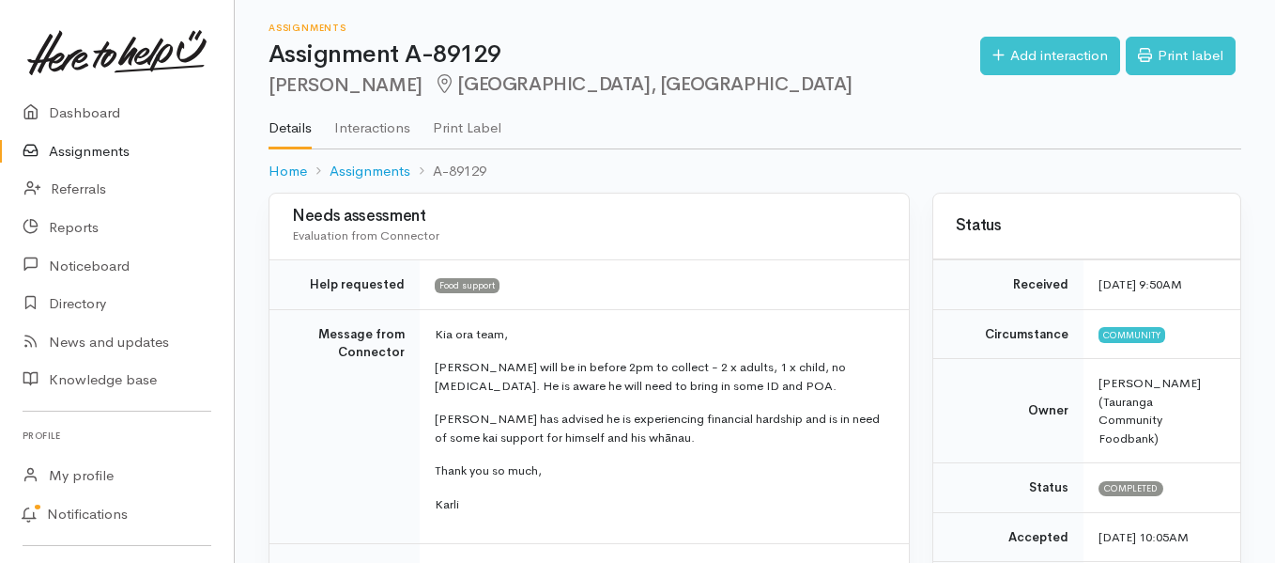
click at [123, 152] on link "Assignments" at bounding box center [117, 151] width 234 height 39
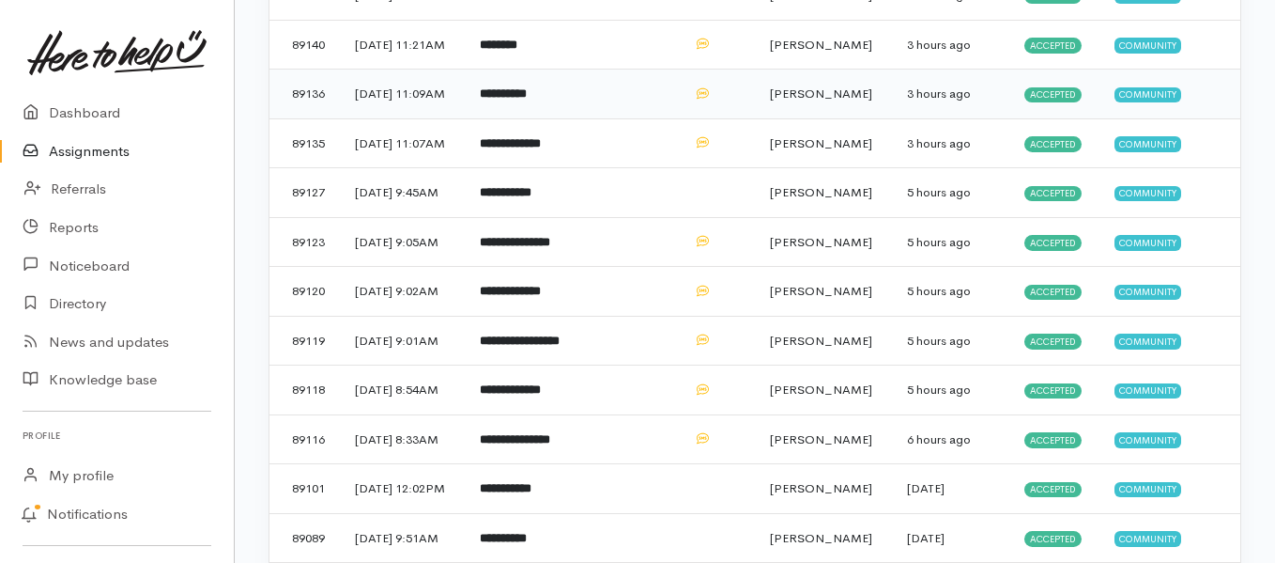
scroll to position [470, 0]
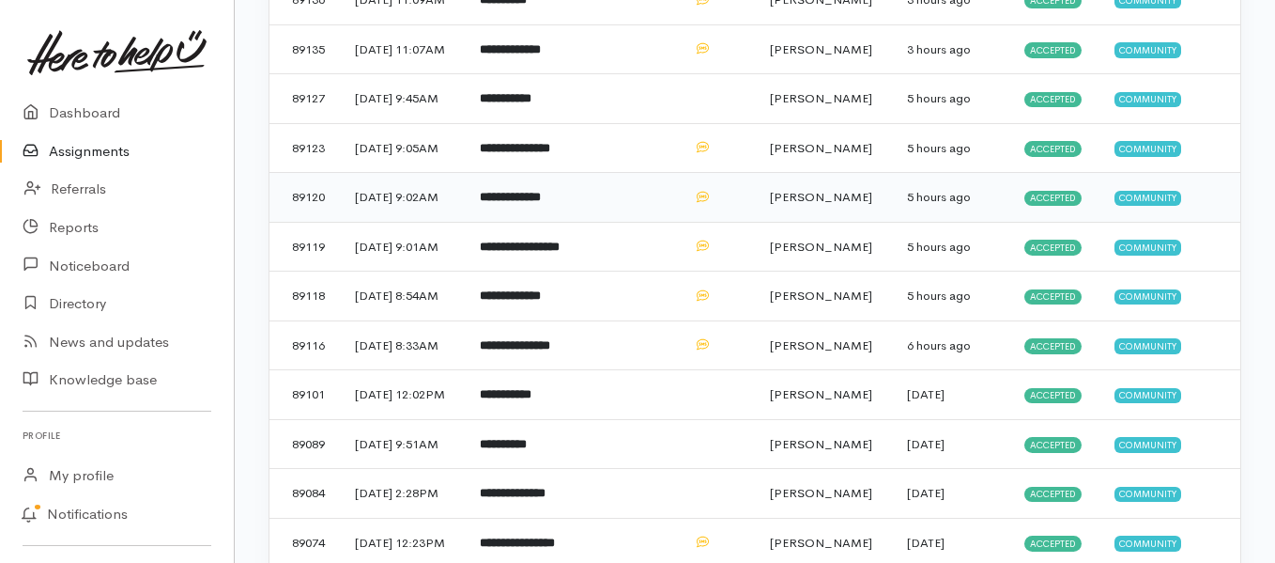
click at [541, 203] on b "**********" at bounding box center [510, 197] width 61 height 12
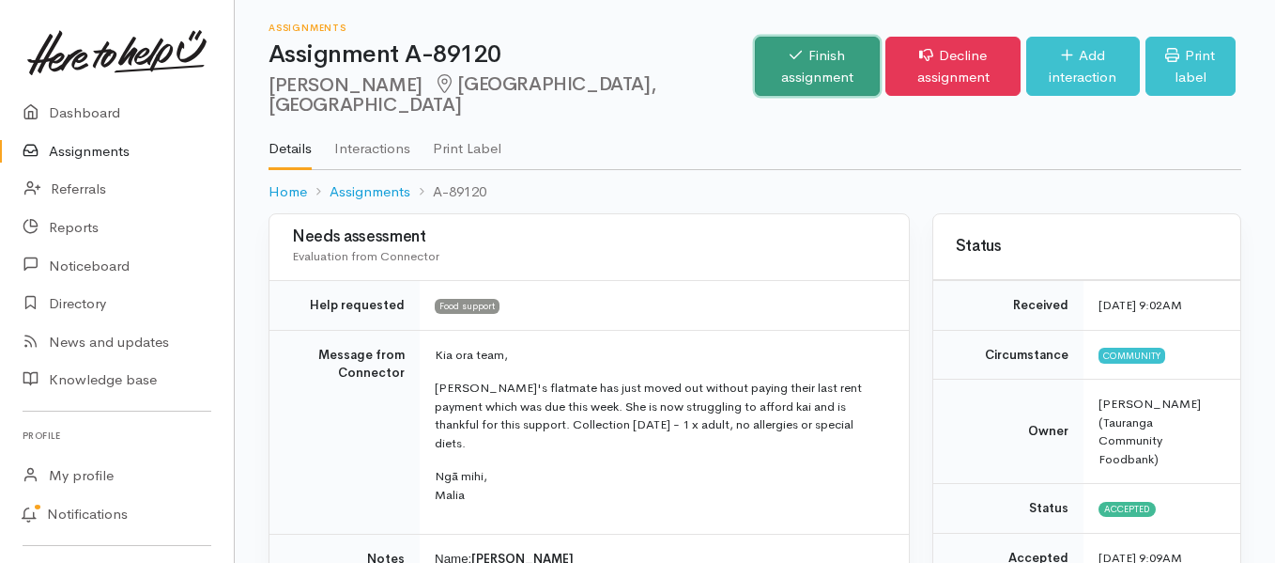
click at [755, 77] on link "Finish assignment" at bounding box center [817, 66] width 125 height 59
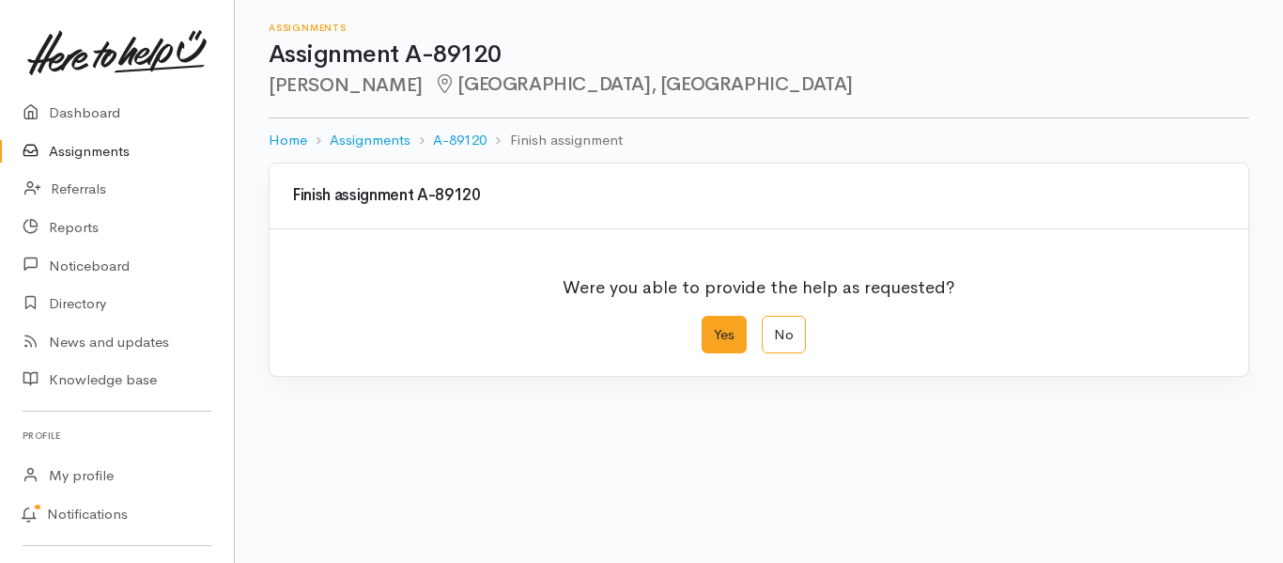
click at [724, 322] on label "Yes" at bounding box center [724, 335] width 45 height 39
click at [714, 322] on input "Yes" at bounding box center [708, 322] width 12 height 12
radio input "true"
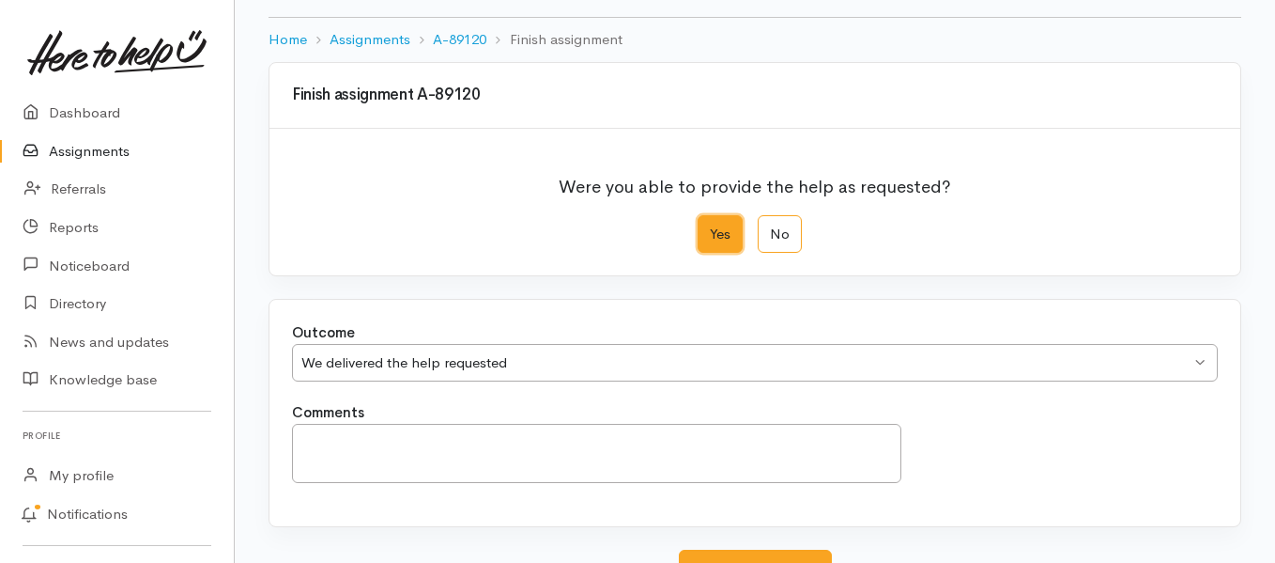
scroll to position [255, 0]
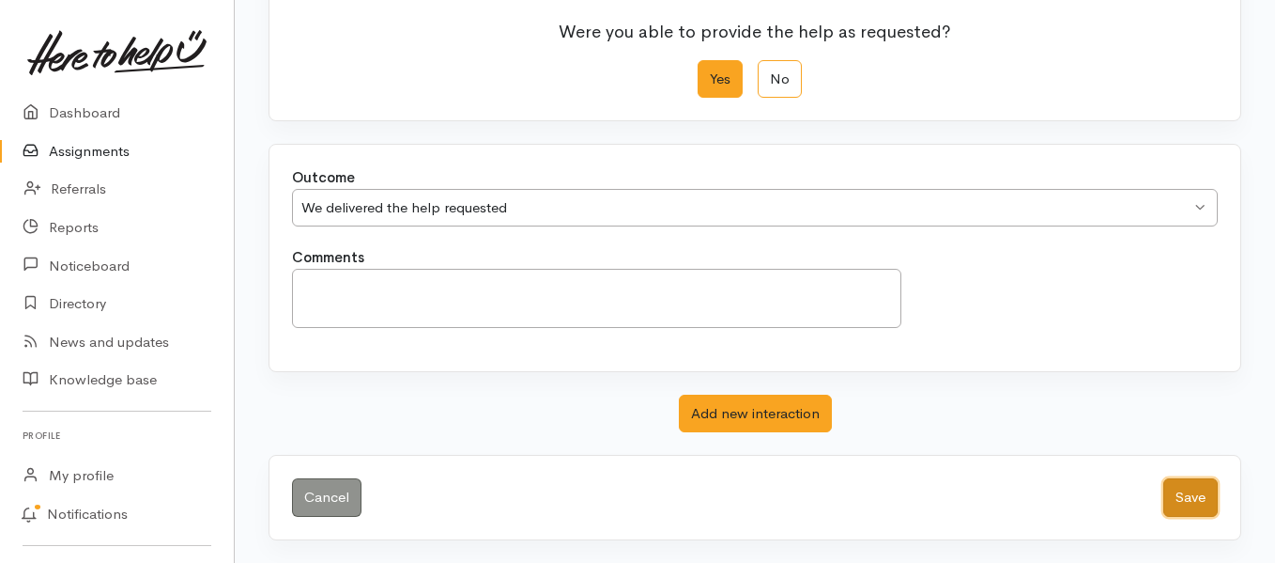
click at [1184, 491] on button "Save" at bounding box center [1191, 497] width 54 height 39
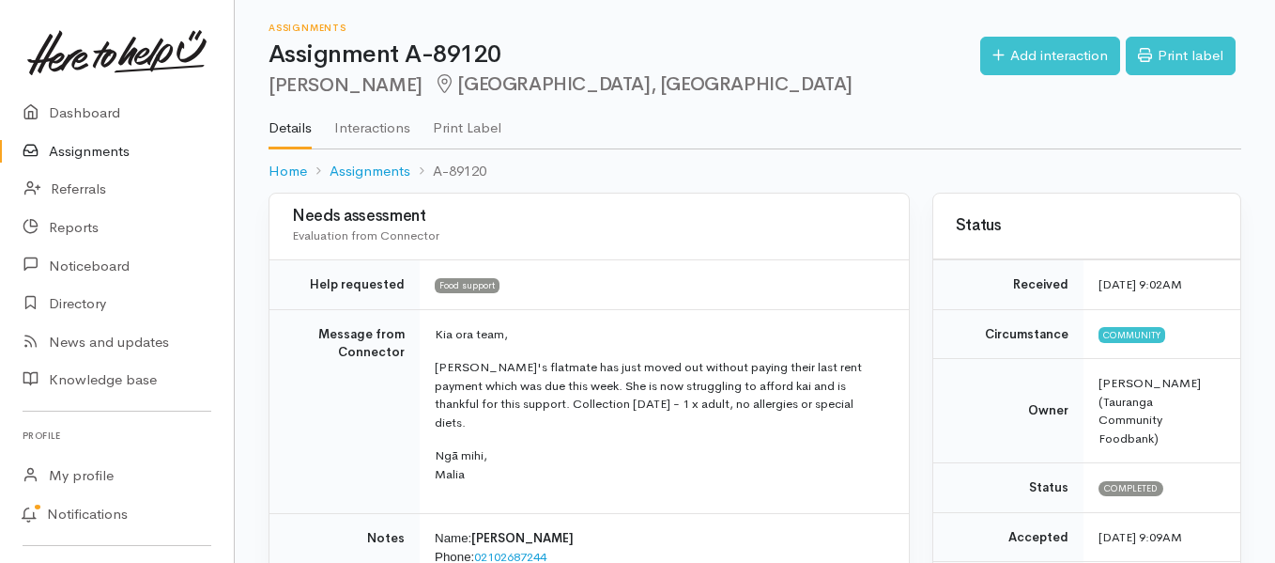
click at [89, 143] on link "Assignments" at bounding box center [117, 151] width 234 height 39
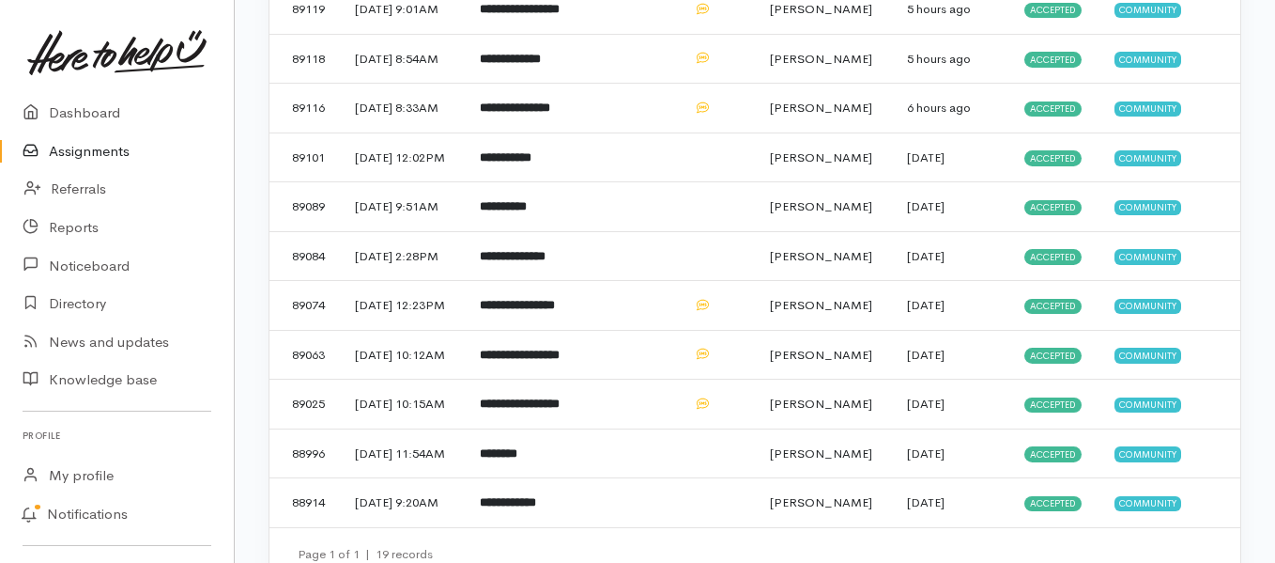
scroll to position [751, 0]
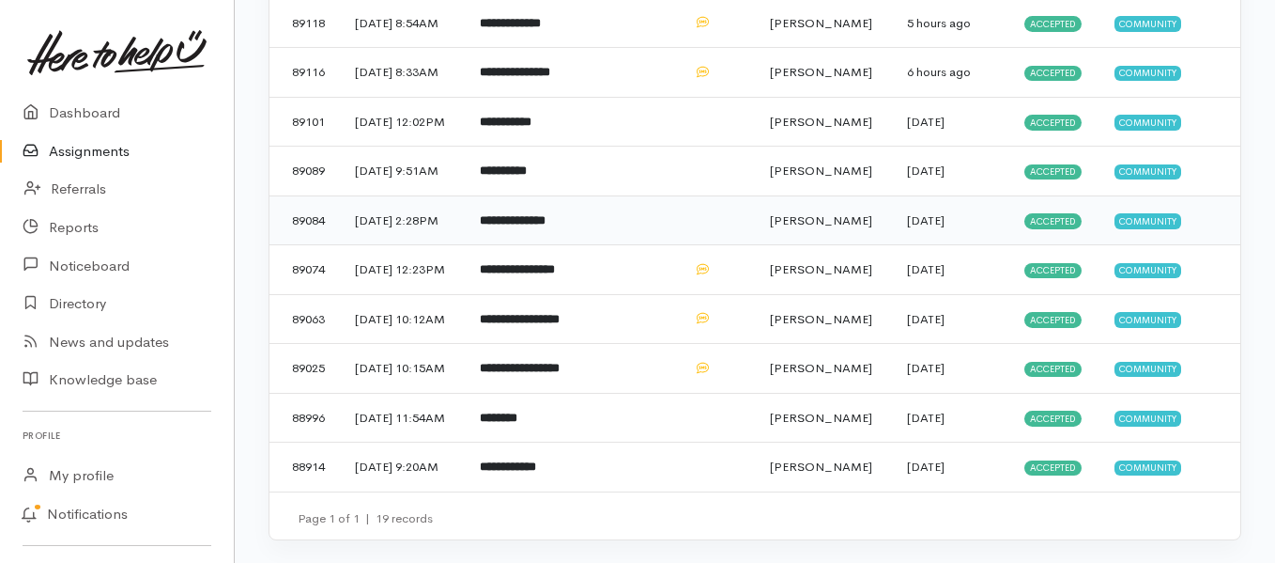
click at [533, 245] on td "**********" at bounding box center [522, 220] width 114 height 50
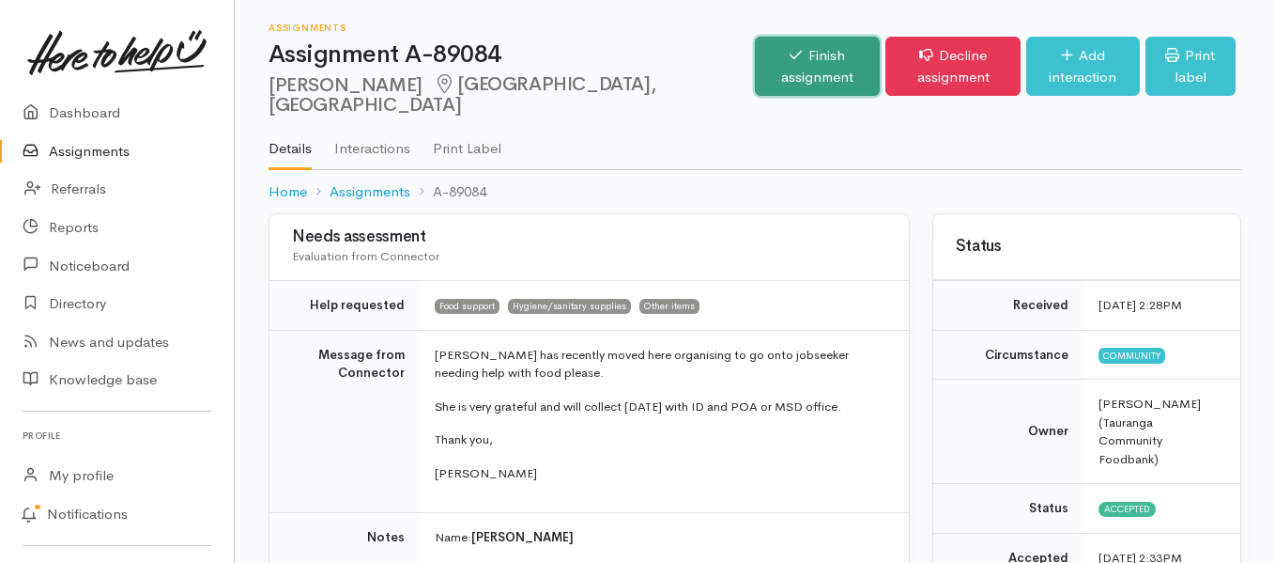
click at [755, 55] on link "Finish assignment" at bounding box center [817, 66] width 125 height 59
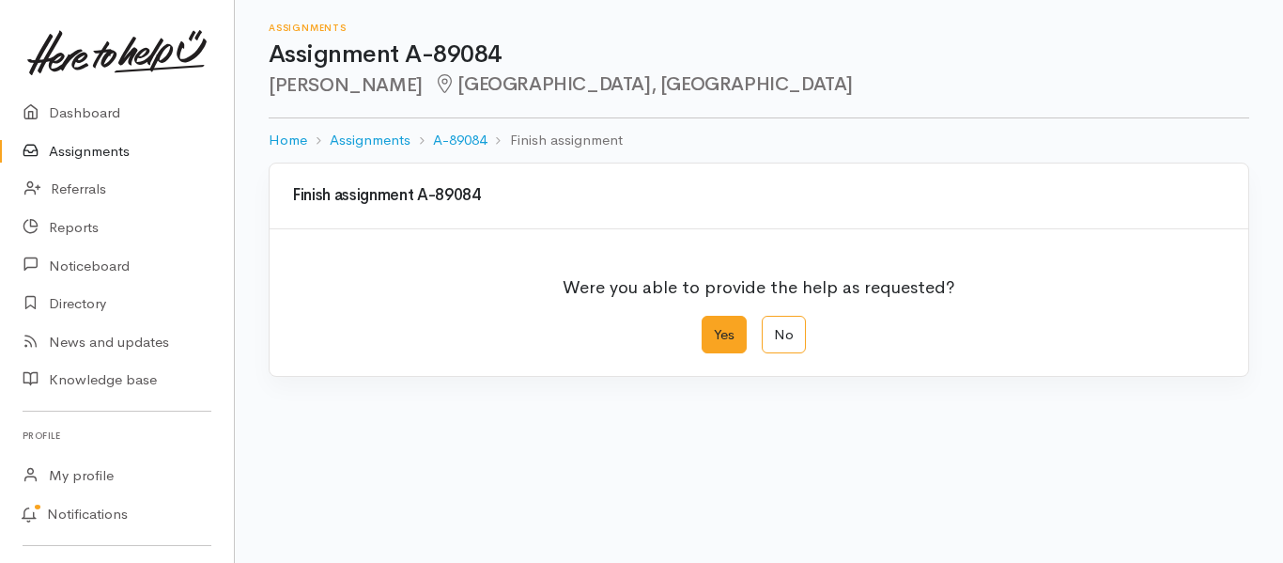
click at [705, 326] on label "Yes" at bounding box center [724, 335] width 45 height 39
click at [705, 326] on input "Yes" at bounding box center [708, 322] width 12 height 12
radio input "true"
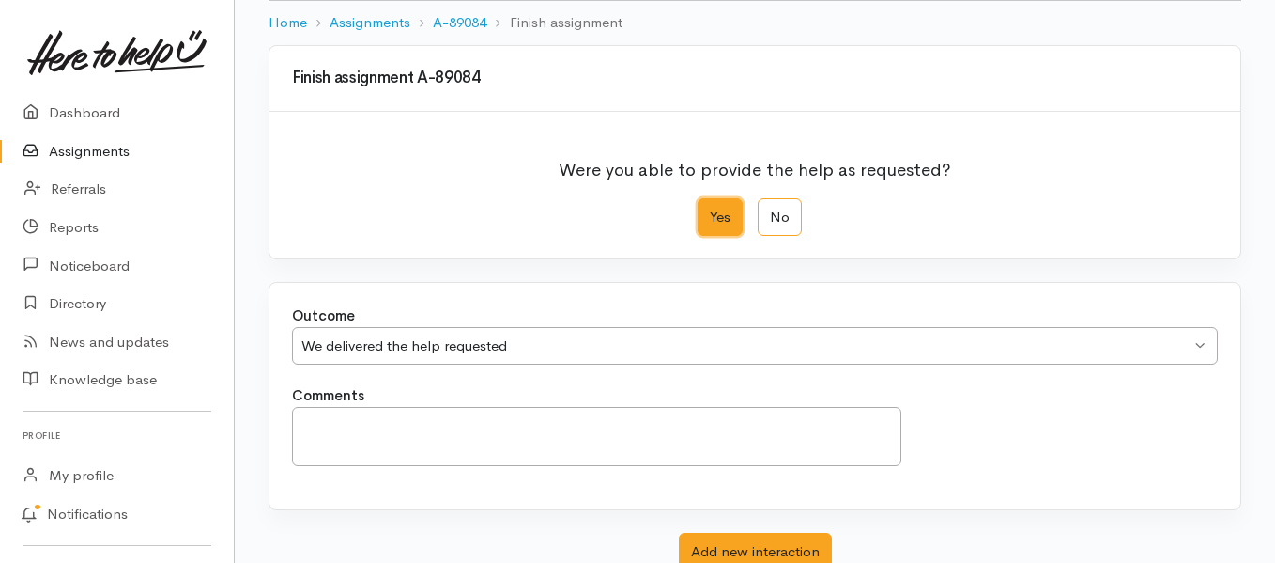
scroll to position [255, 0]
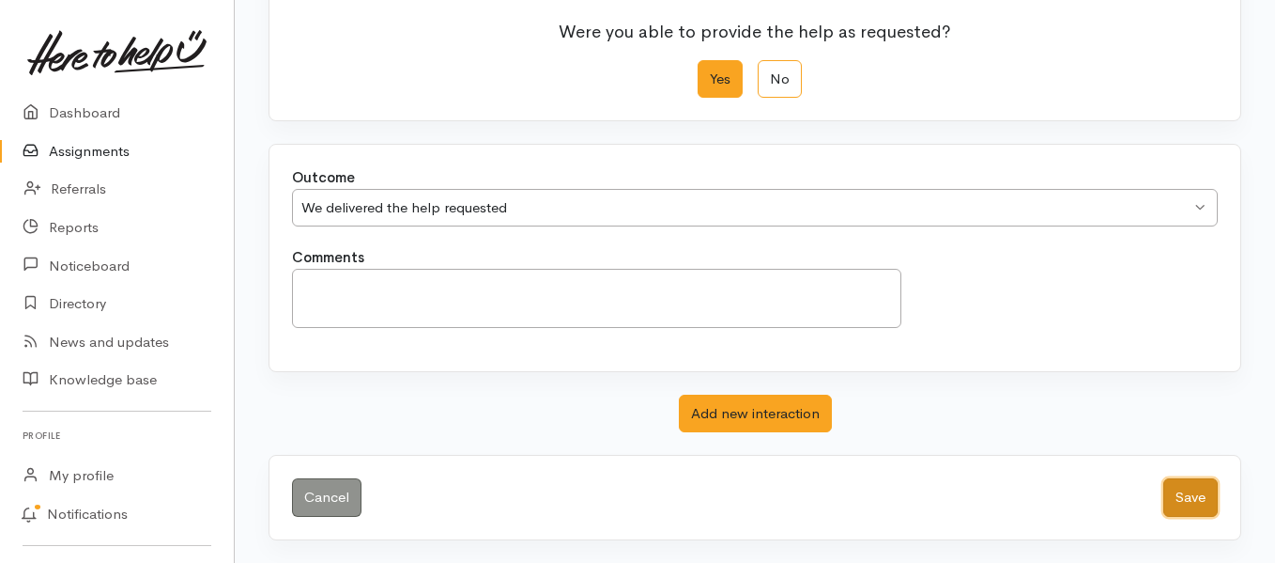
click at [1179, 490] on button "Save" at bounding box center [1191, 497] width 54 height 39
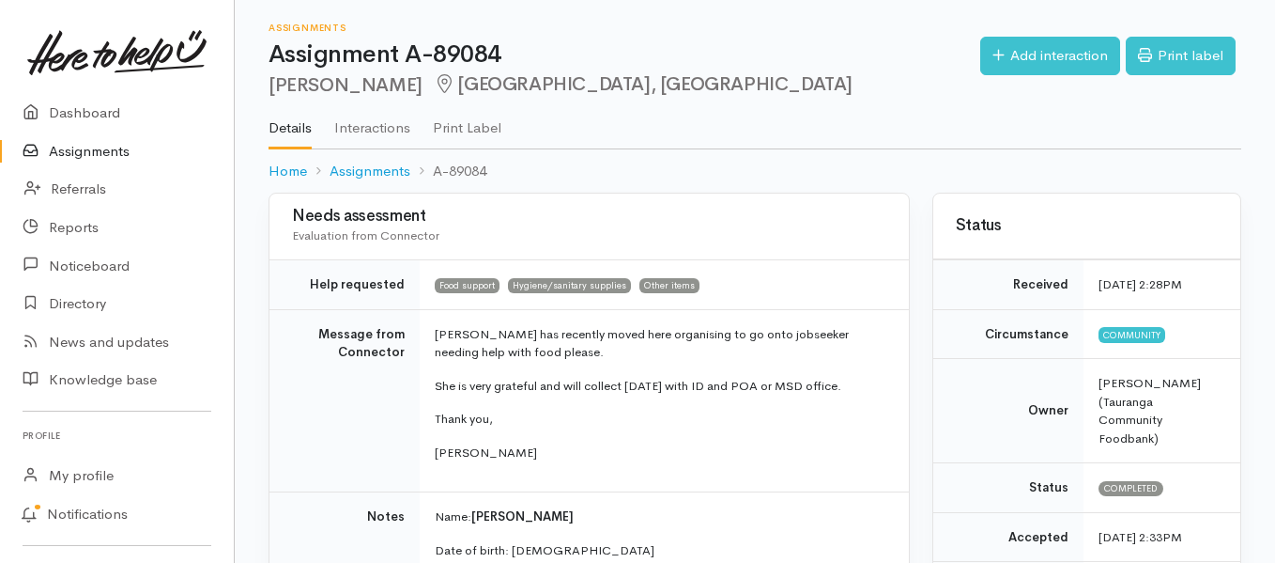
click at [112, 154] on link "Assignments" at bounding box center [117, 151] width 234 height 39
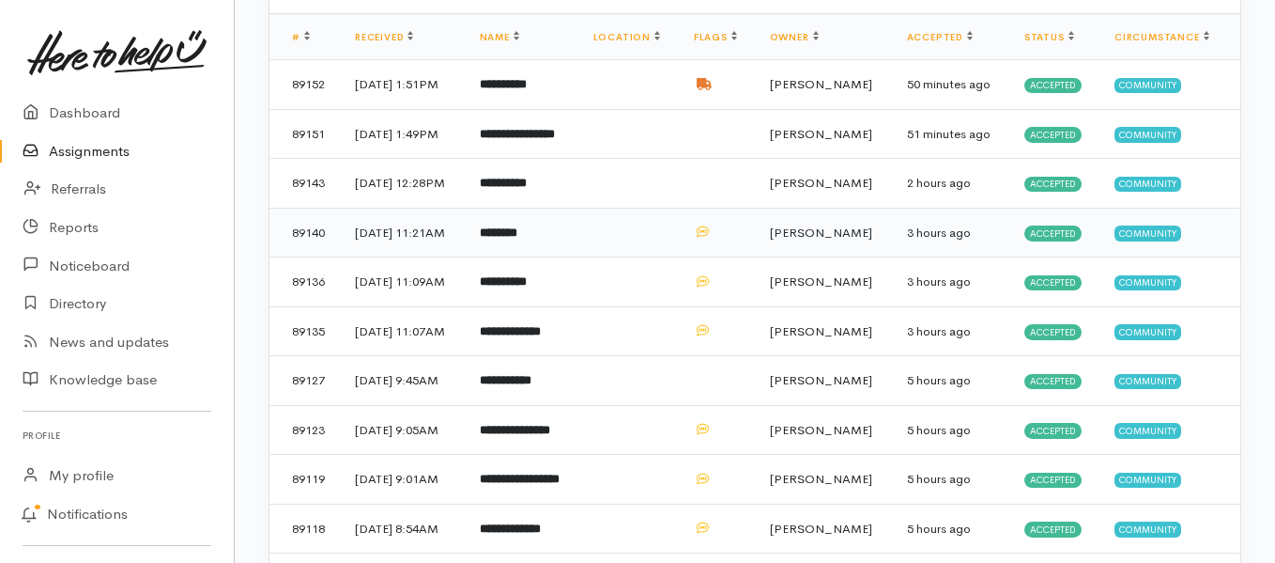
scroll to position [282, 0]
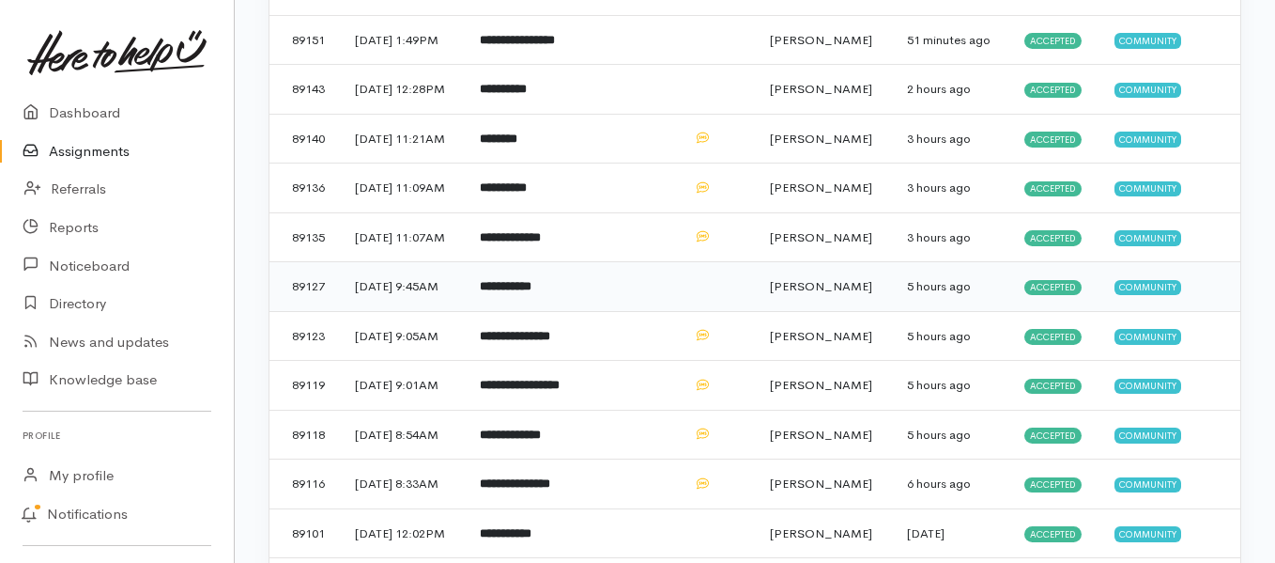
click at [532, 292] on b "**********" at bounding box center [506, 286] width 52 height 12
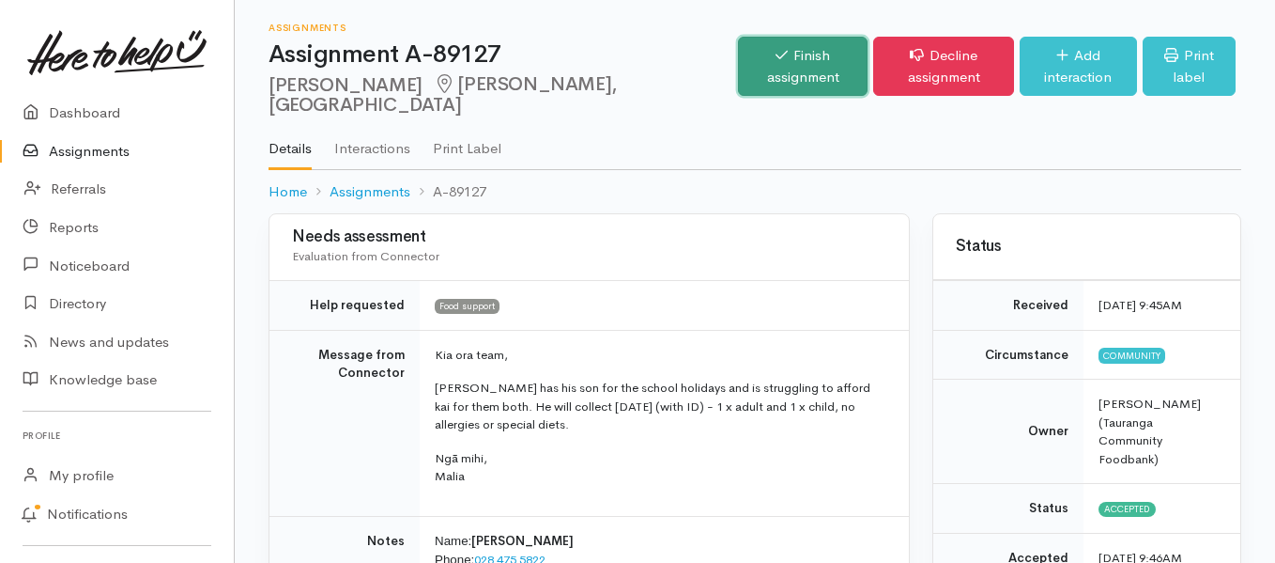
click at [738, 51] on link "Finish assignment" at bounding box center [803, 66] width 130 height 59
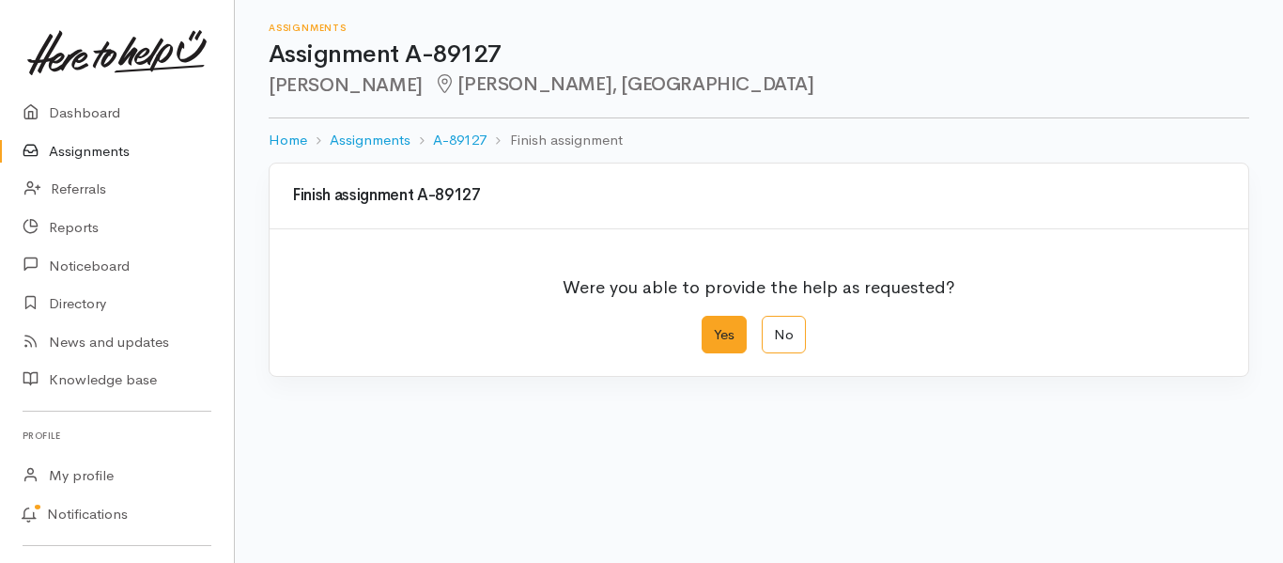
drag, startPoint x: 724, startPoint y: 339, endPoint x: 648, endPoint y: 267, distance: 105.0
click at [723, 338] on label "Yes" at bounding box center [724, 335] width 45 height 39
click at [714, 328] on input "Yes" at bounding box center [708, 322] width 12 height 12
radio input "true"
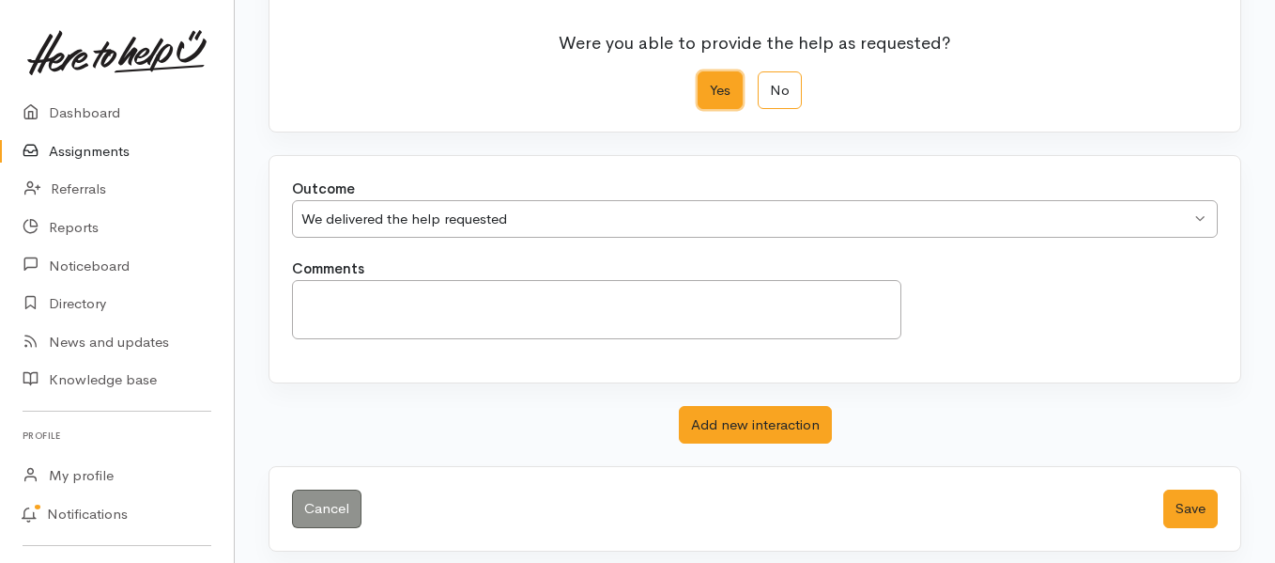
scroll to position [255, 0]
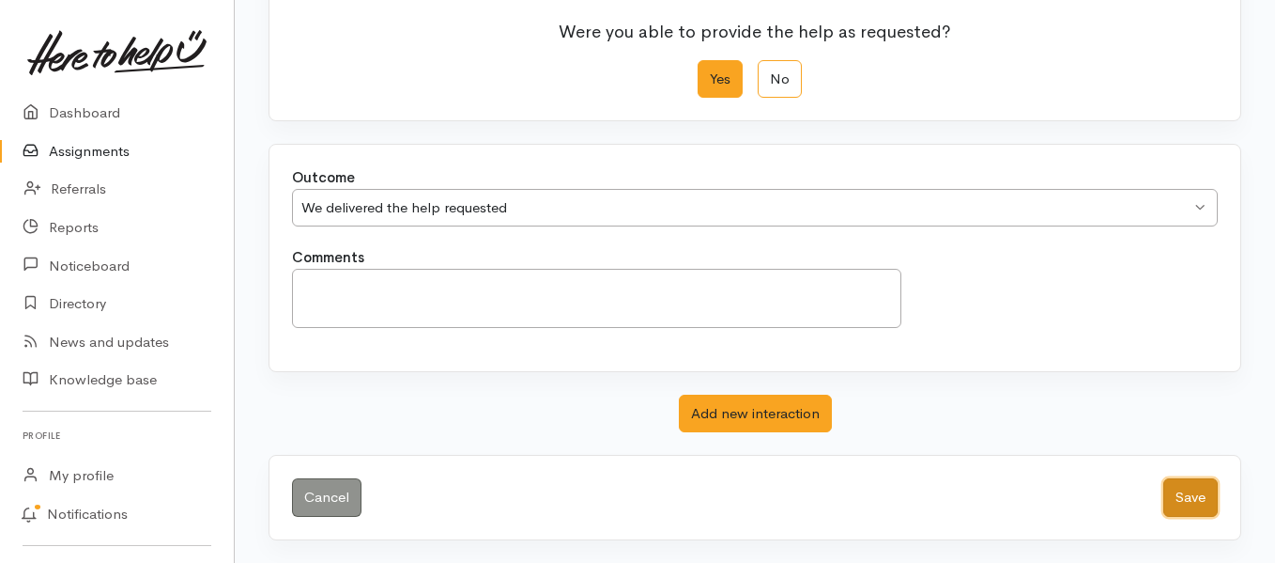
click at [1175, 489] on button "Save" at bounding box center [1191, 497] width 54 height 39
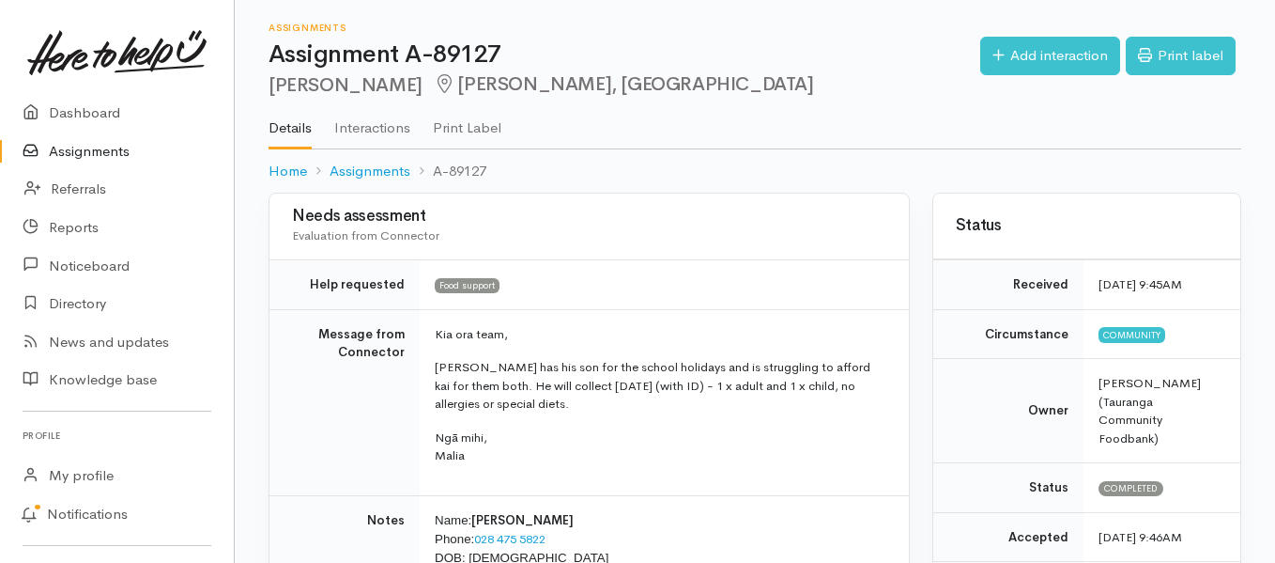
click at [100, 158] on link "Assignments" at bounding box center [117, 151] width 234 height 39
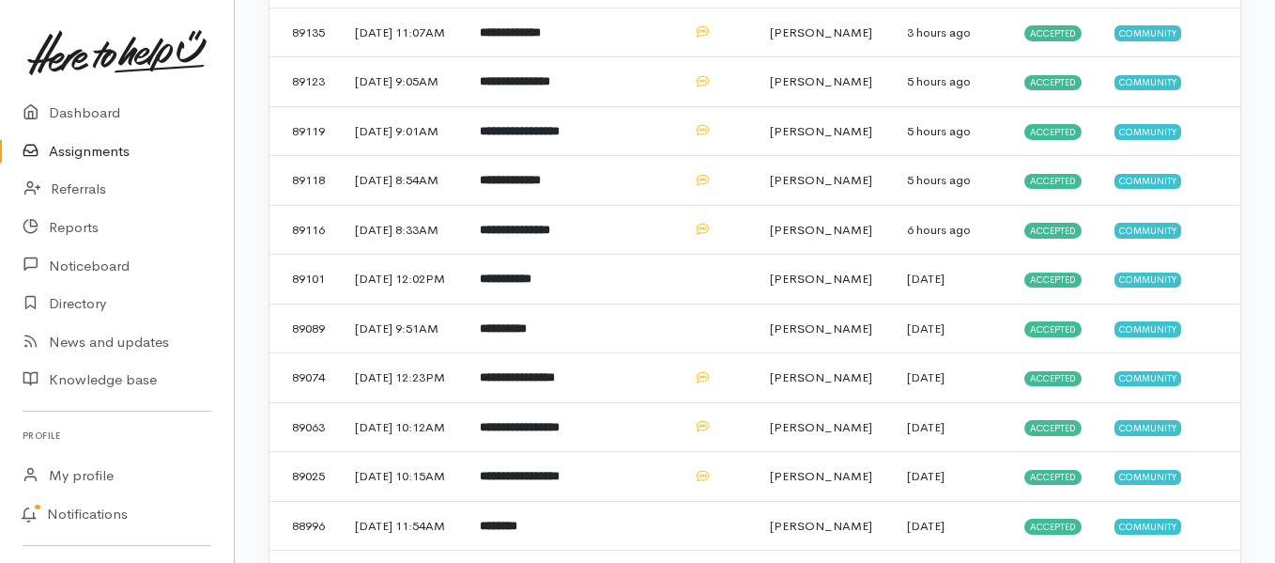
scroll to position [564, 0]
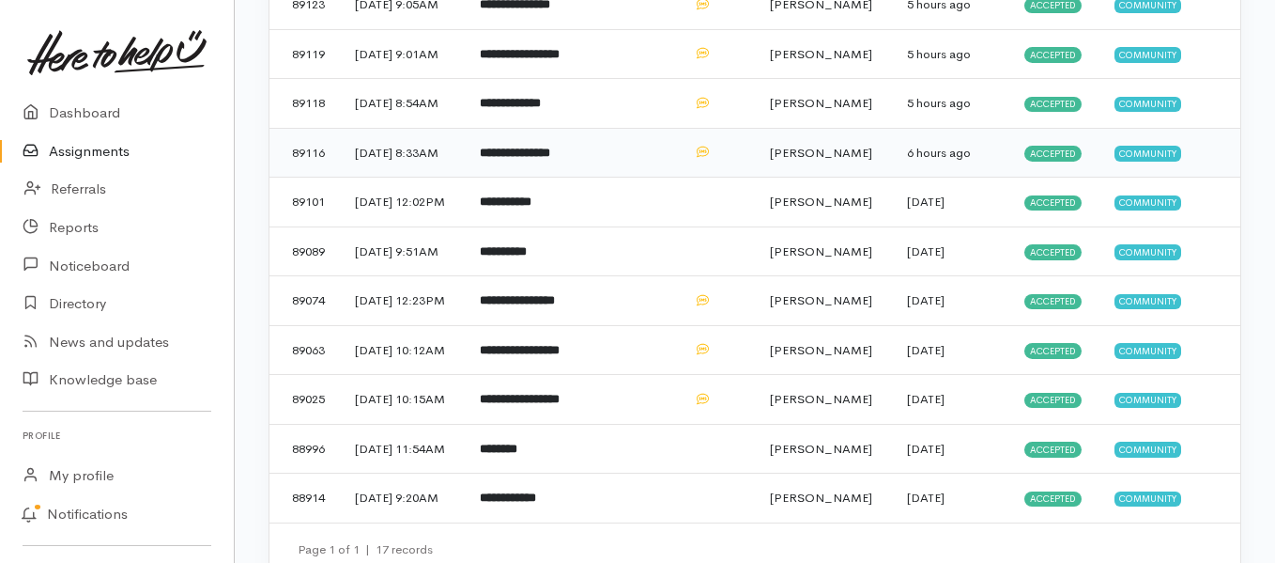
click at [579, 178] on td "**********" at bounding box center [522, 153] width 114 height 50
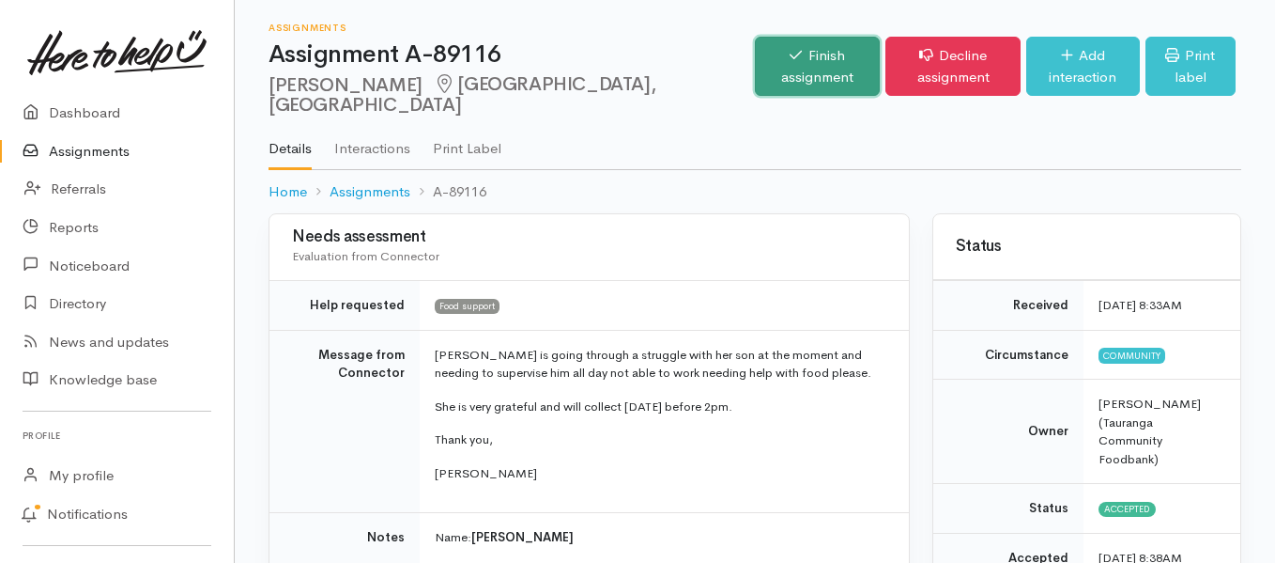
click at [755, 61] on link "Finish assignment" at bounding box center [817, 66] width 125 height 59
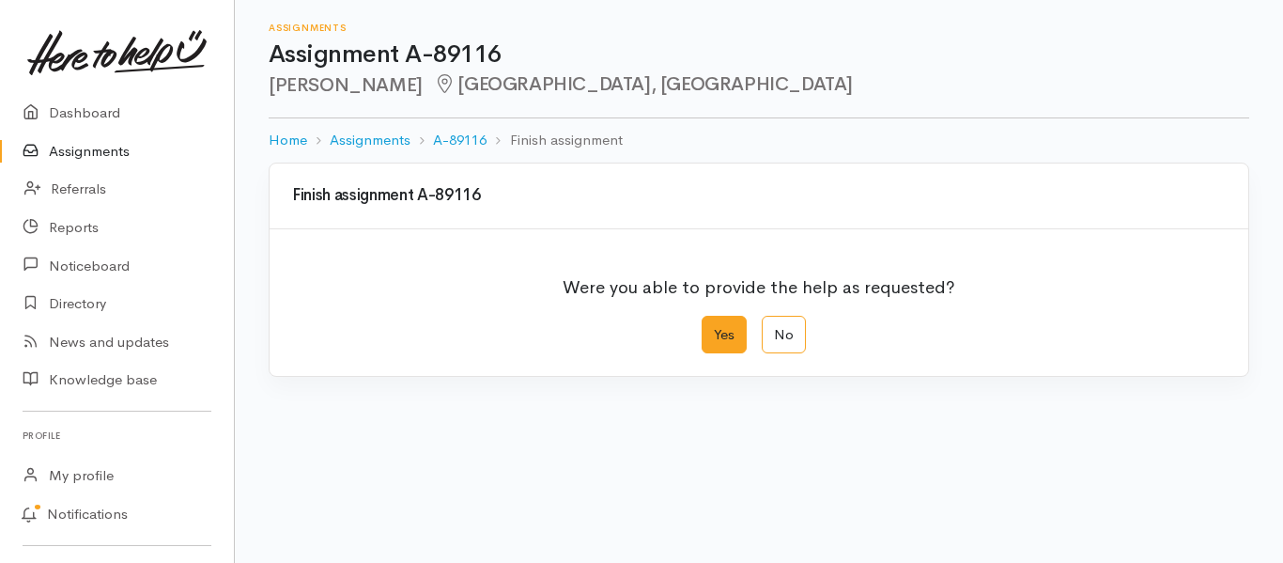
click at [721, 326] on label "Yes" at bounding box center [724, 335] width 45 height 39
click at [714, 326] on input "Yes" at bounding box center [708, 322] width 12 height 12
radio input "true"
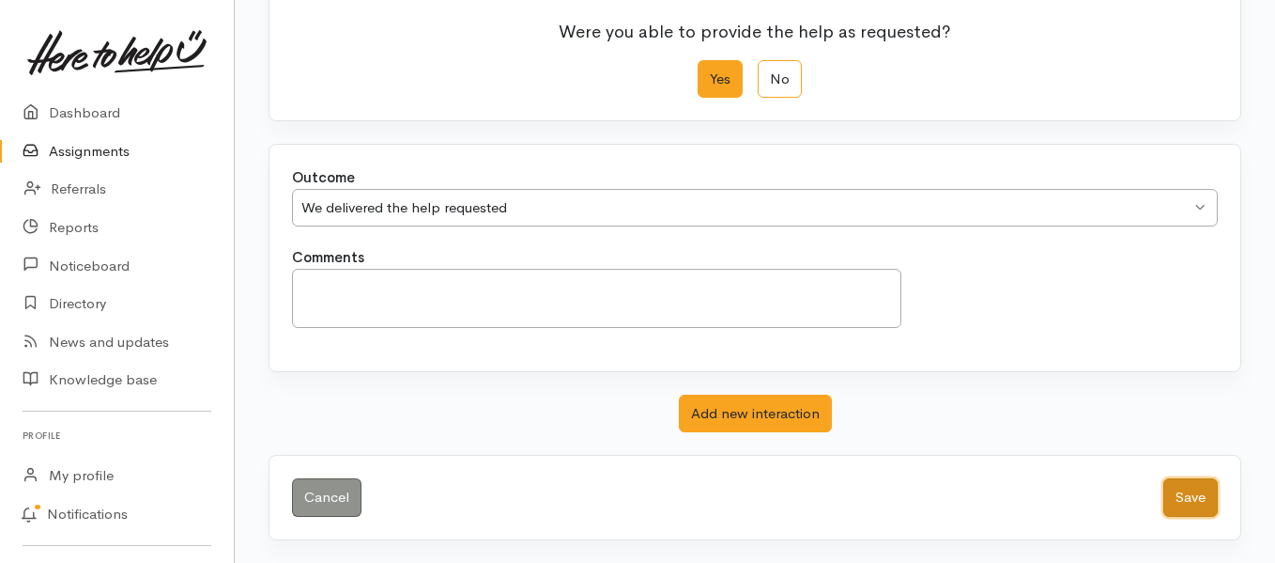
click at [1172, 498] on button "Save" at bounding box center [1191, 497] width 54 height 39
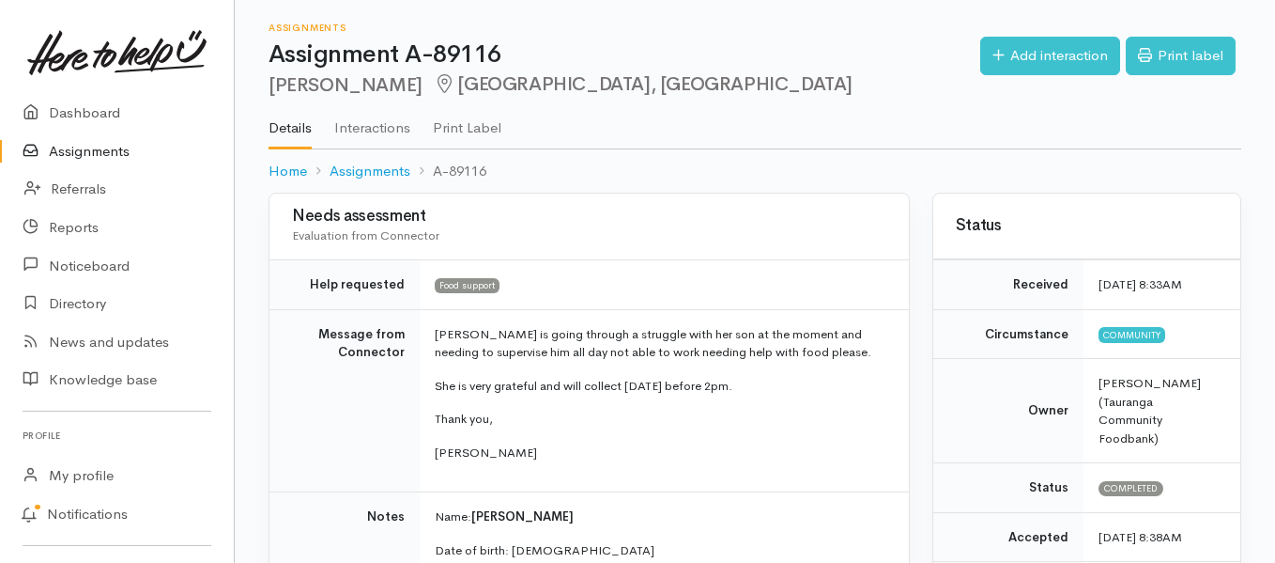
click at [72, 154] on link "Assignments" at bounding box center [117, 151] width 234 height 39
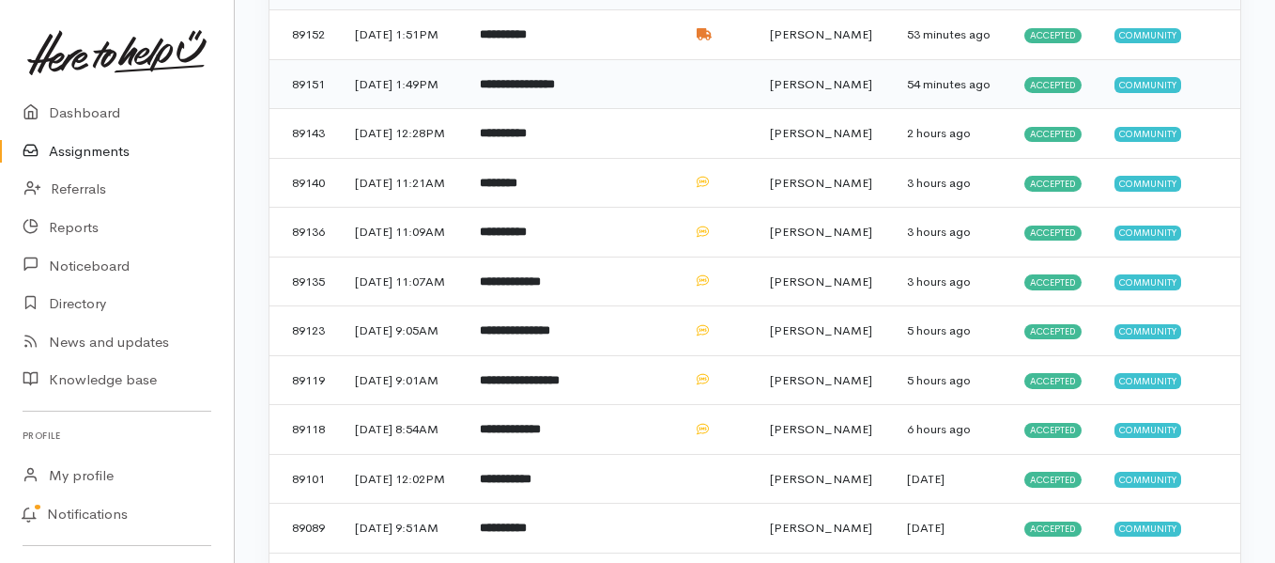
scroll to position [282, 0]
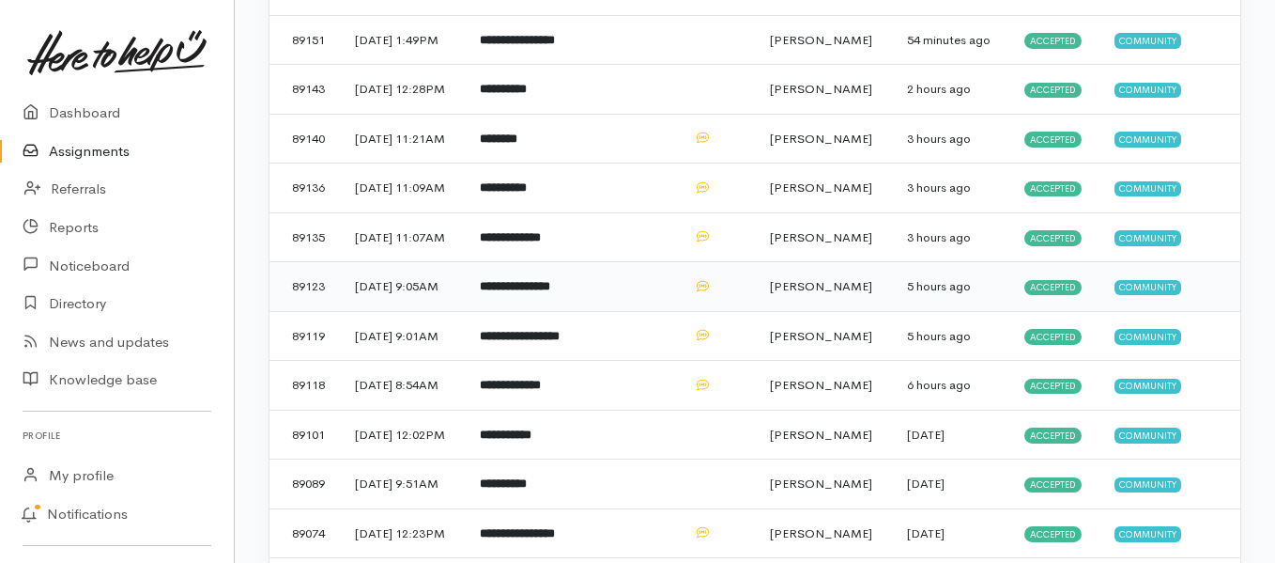
click at [512, 292] on b "**********" at bounding box center [515, 286] width 70 height 12
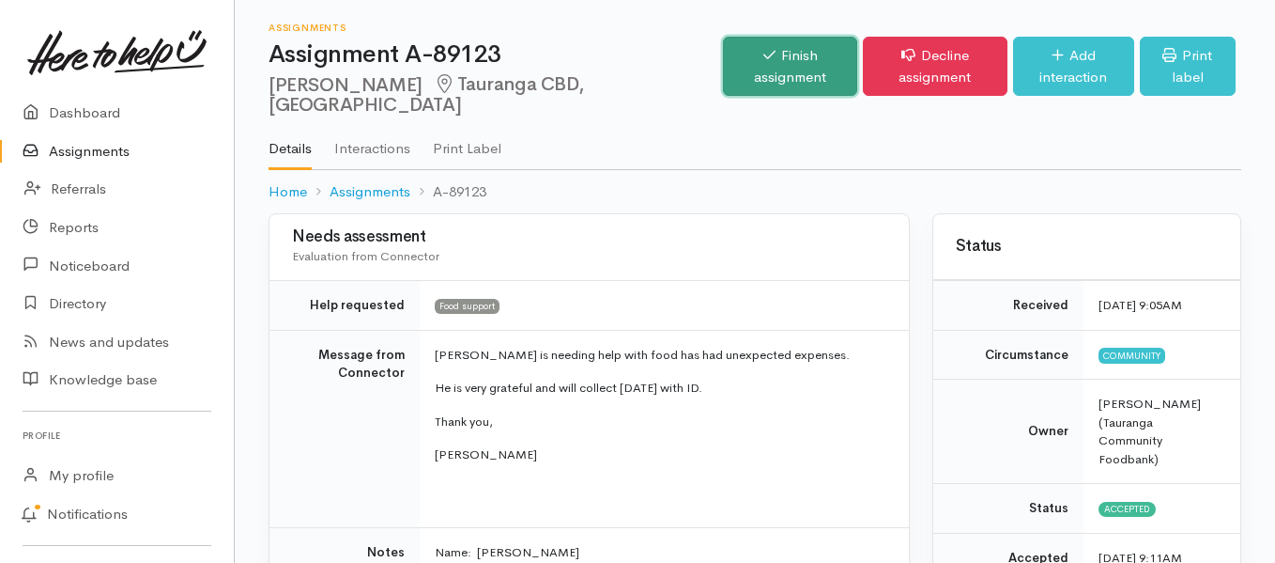
click at [723, 77] on link "Finish assignment" at bounding box center [789, 66] width 133 height 59
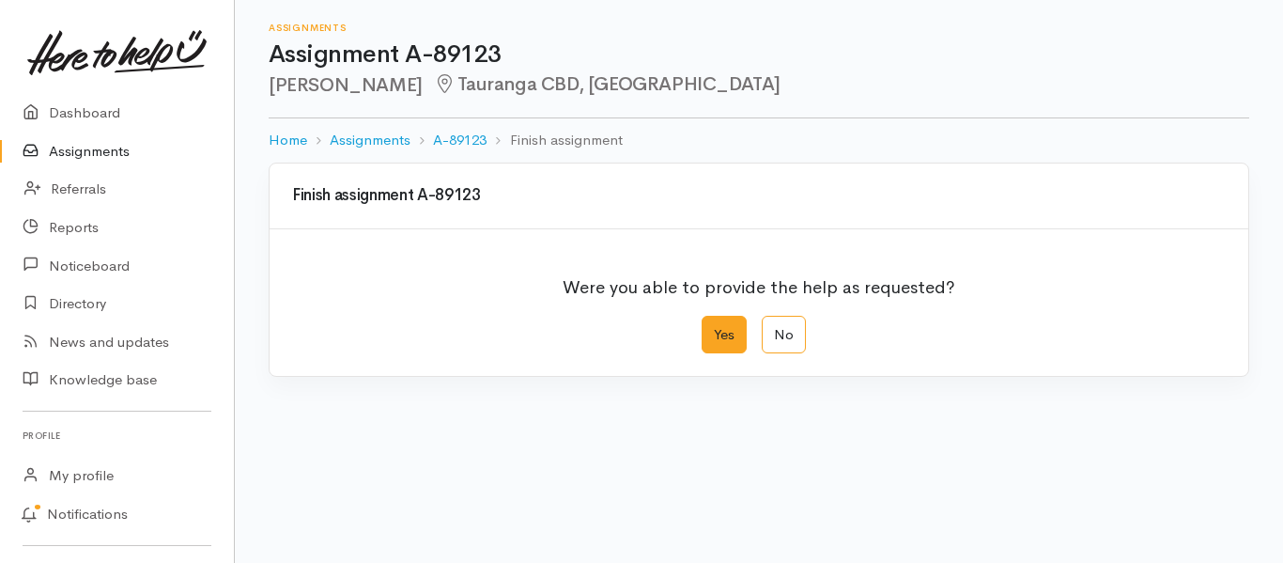
click at [715, 332] on label "Yes" at bounding box center [724, 335] width 45 height 39
click at [714, 328] on input "Yes" at bounding box center [708, 322] width 12 height 12
radio input "true"
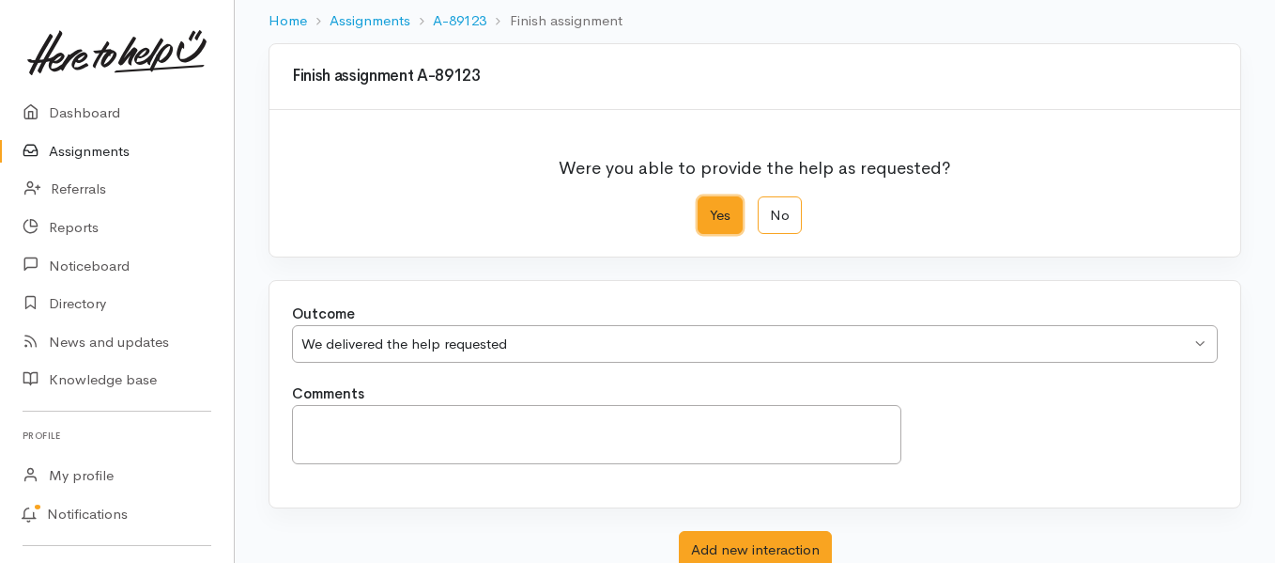
scroll to position [255, 0]
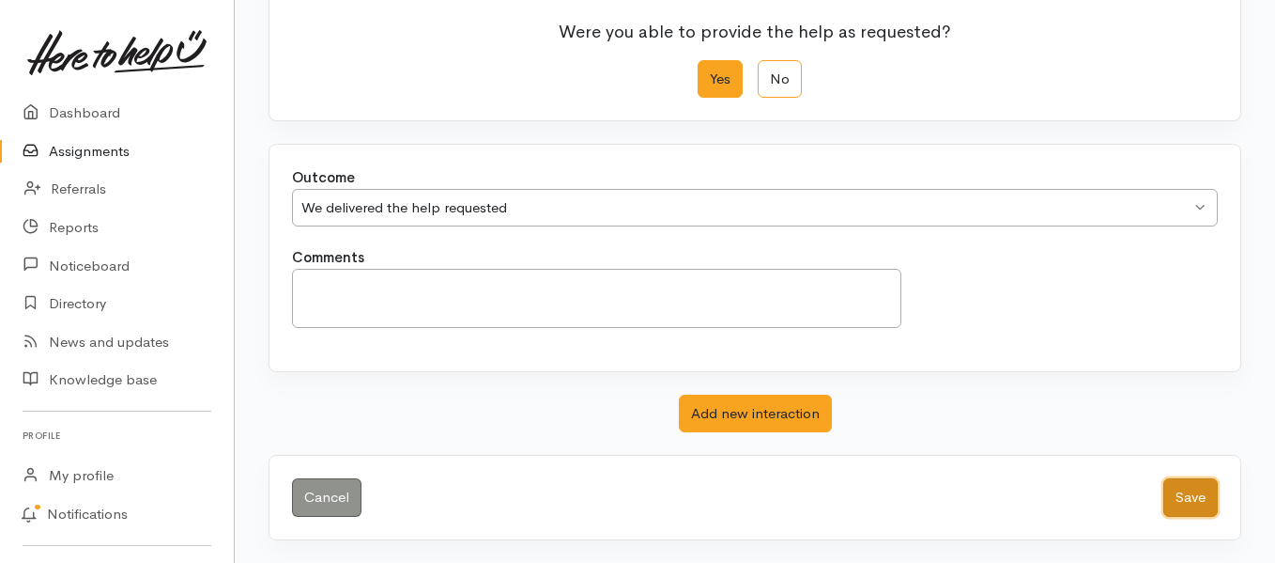
click at [1187, 487] on button "Save" at bounding box center [1191, 497] width 54 height 39
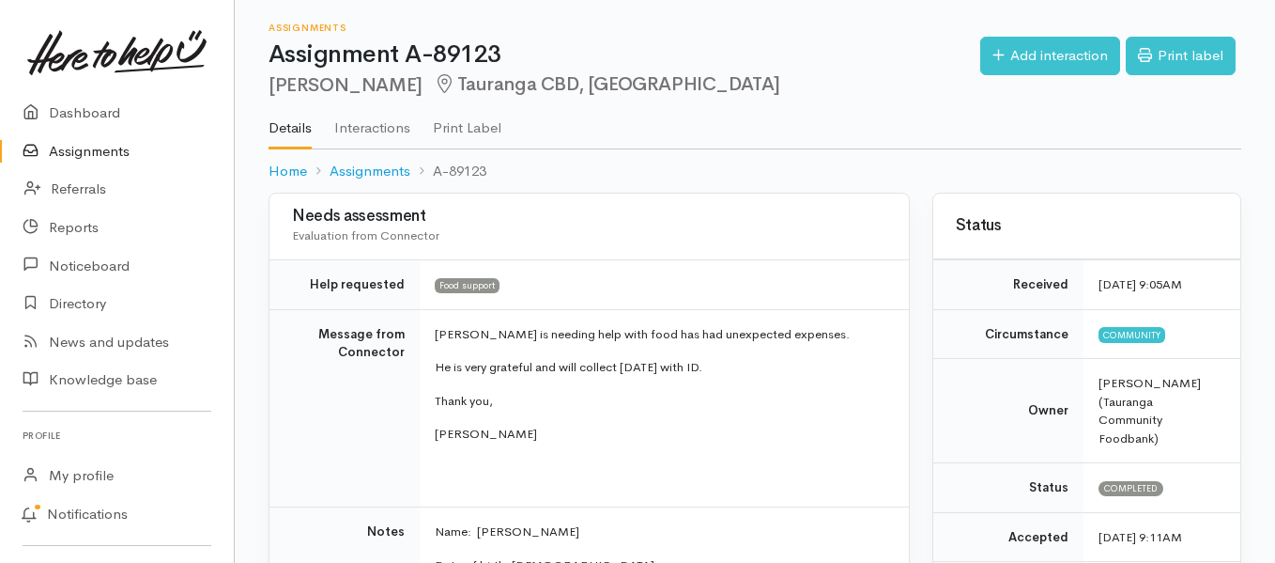
click at [90, 149] on link "Assignments" at bounding box center [117, 151] width 234 height 39
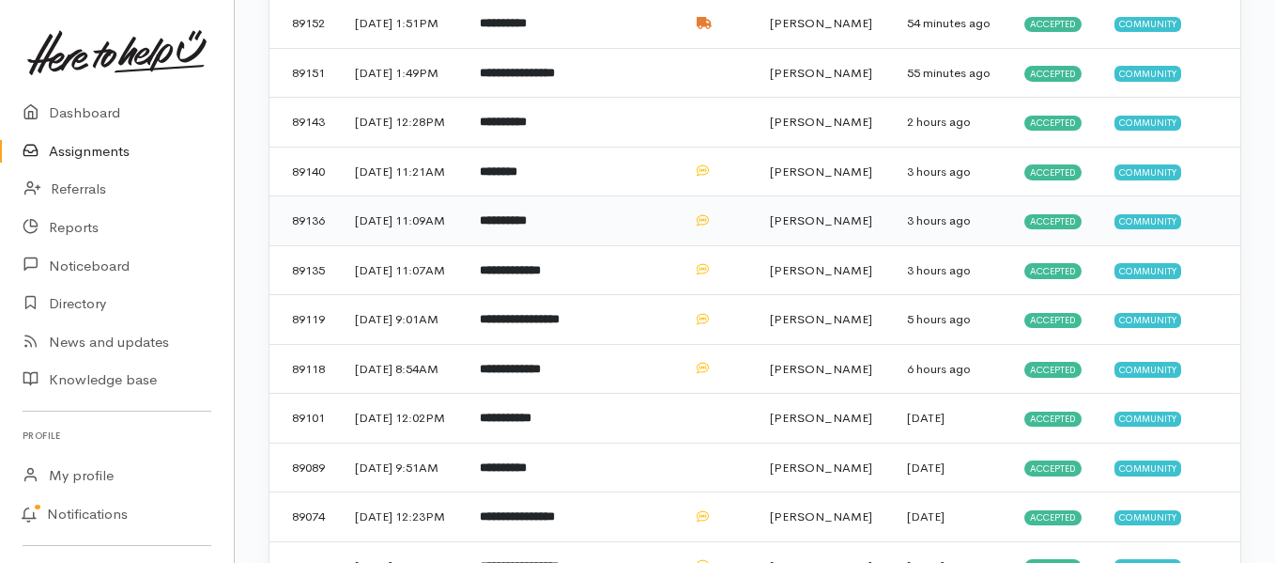
scroll to position [282, 0]
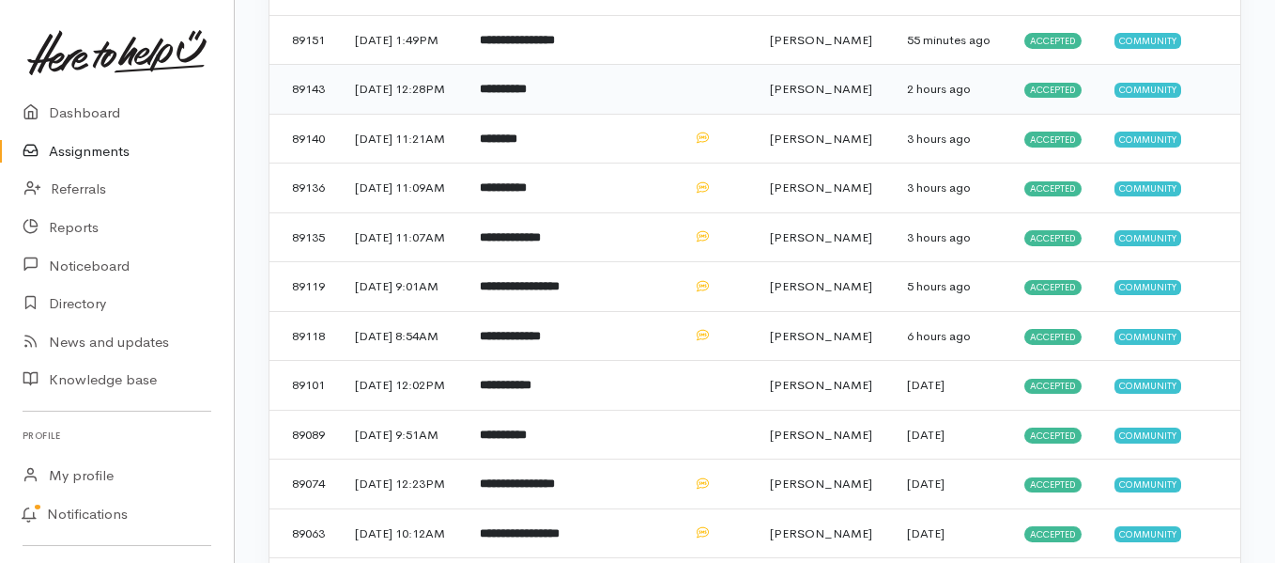
click at [520, 95] on b "**********" at bounding box center [503, 89] width 47 height 12
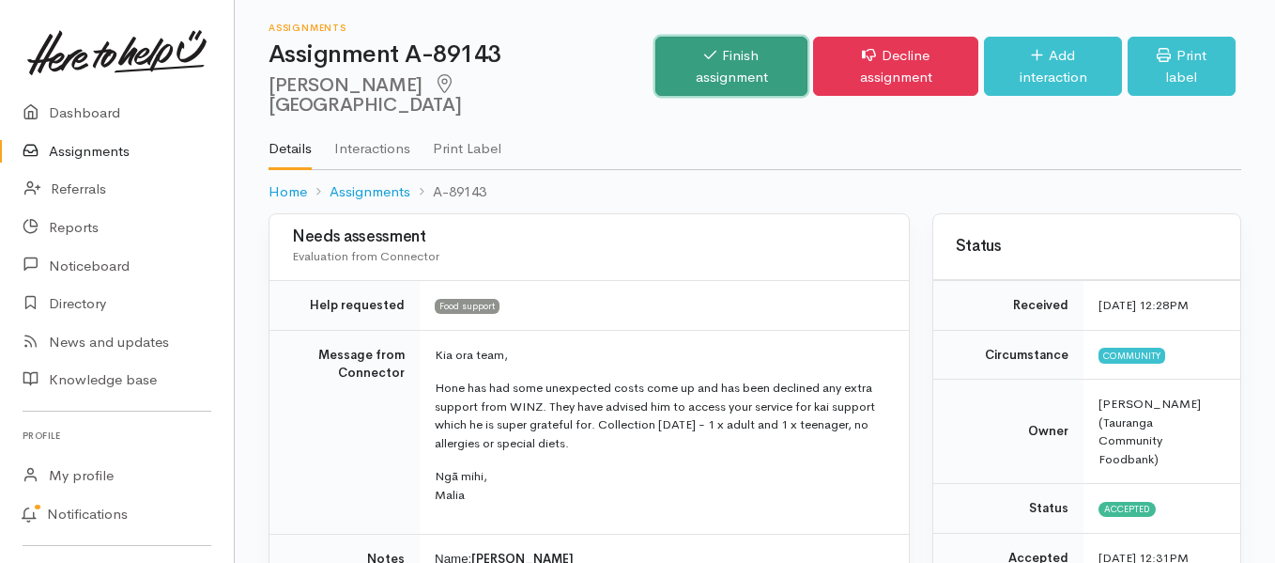
click at [687, 45] on link "Finish assignment" at bounding box center [732, 66] width 152 height 59
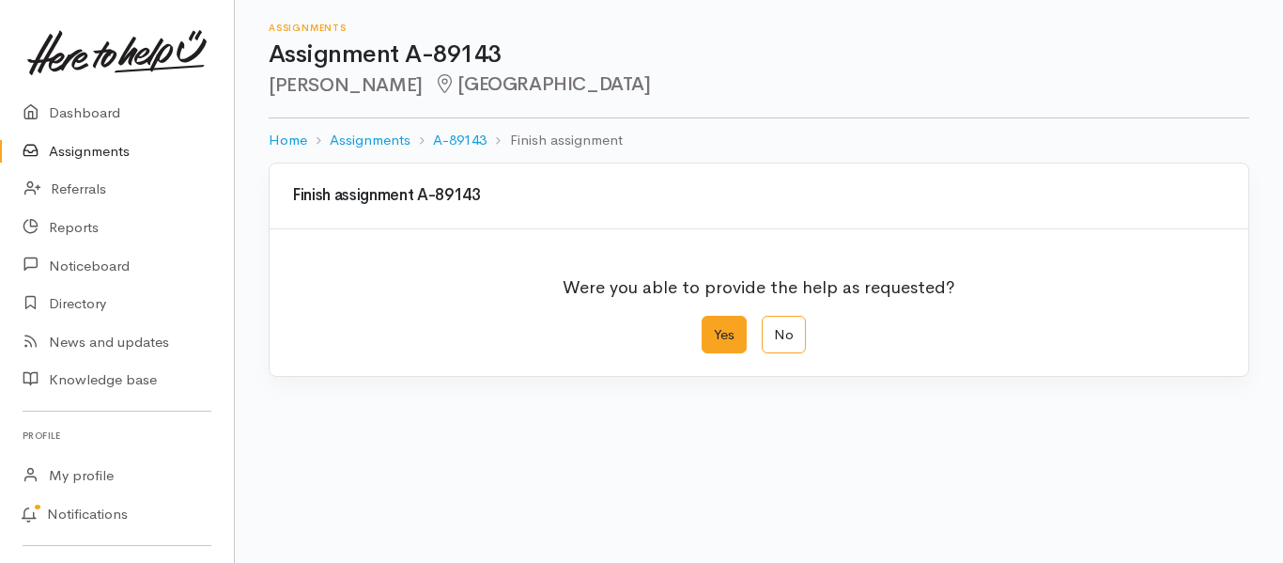
click at [718, 334] on label "Yes" at bounding box center [724, 335] width 45 height 39
click at [714, 328] on input "Yes" at bounding box center [708, 322] width 12 height 12
radio input "true"
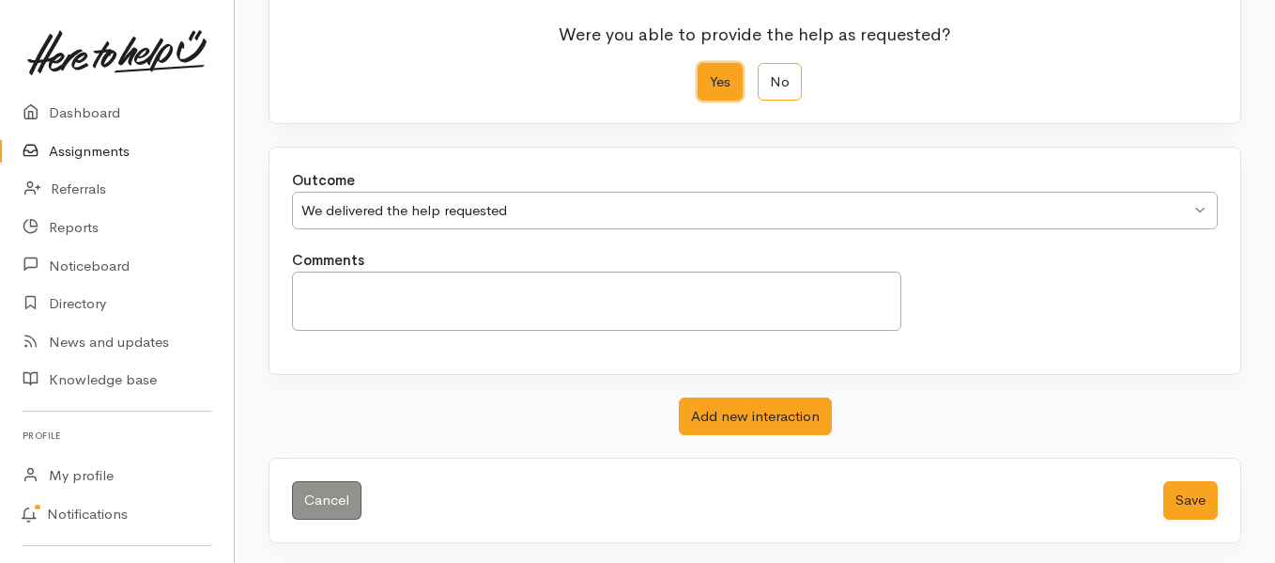
scroll to position [255, 0]
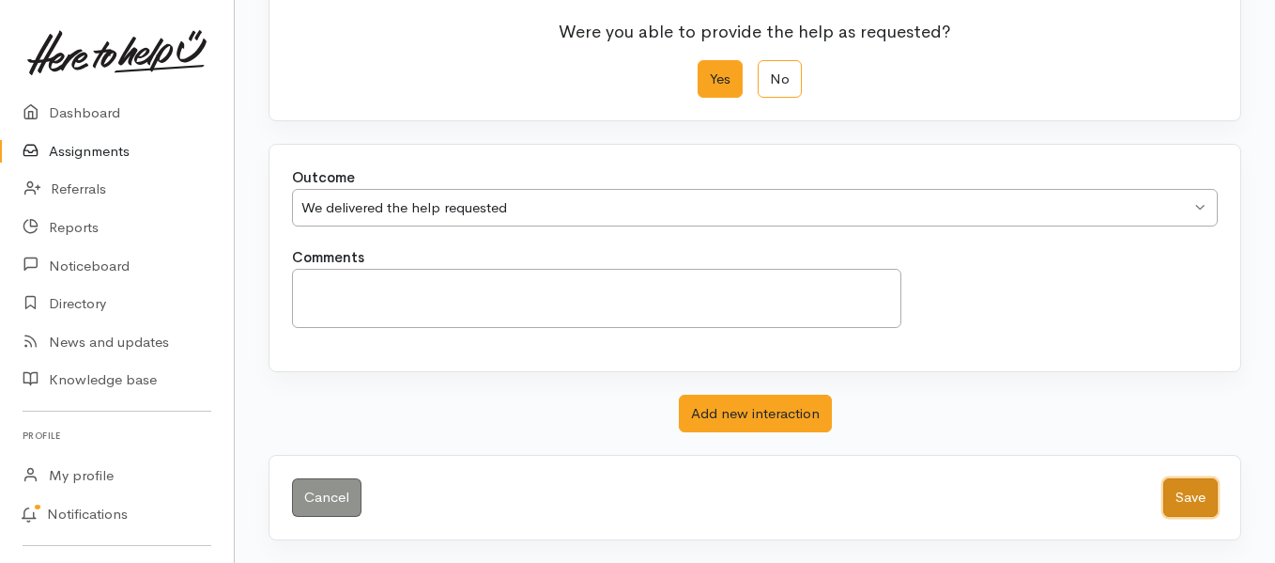
click at [1178, 495] on button "Save" at bounding box center [1191, 497] width 54 height 39
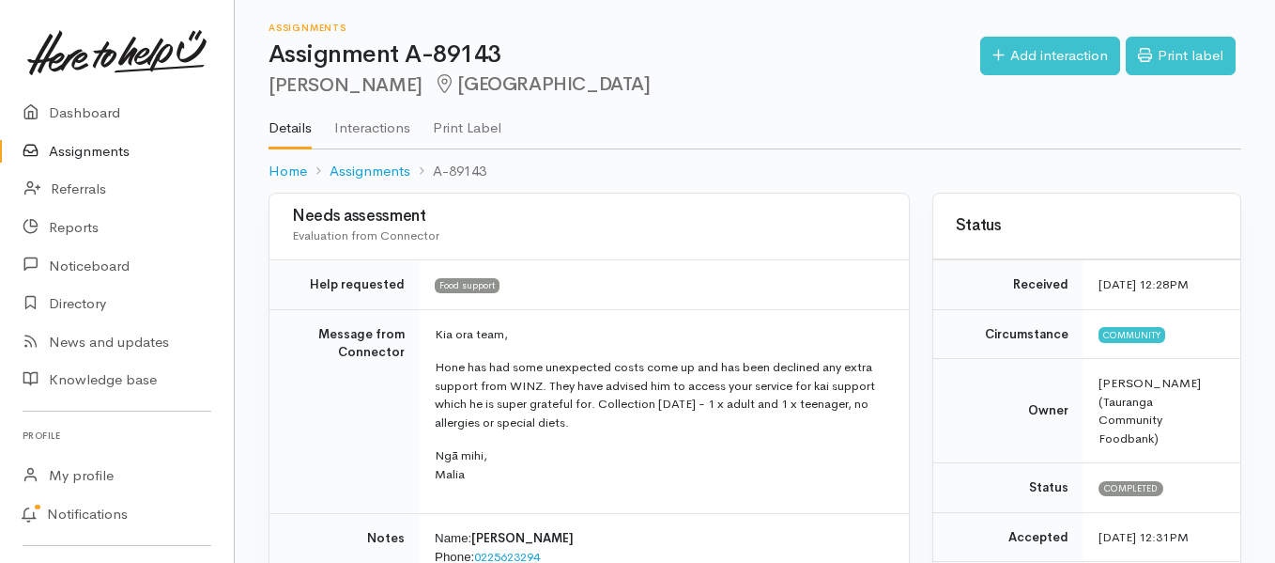
click at [98, 148] on link "Assignments" at bounding box center [117, 151] width 234 height 39
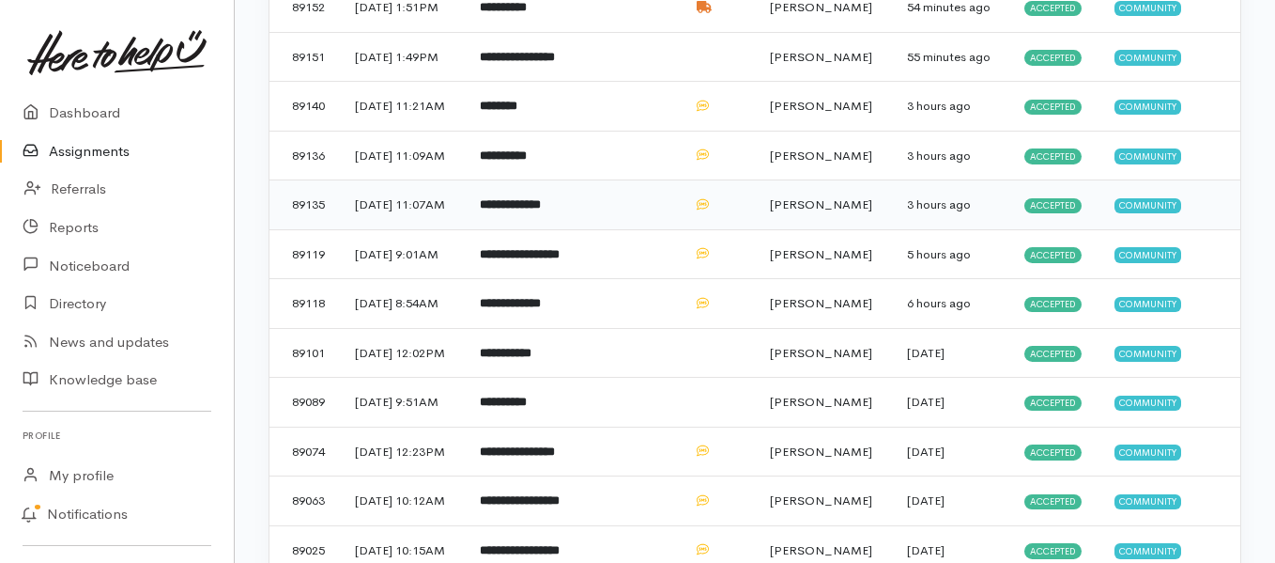
scroll to position [234, 0]
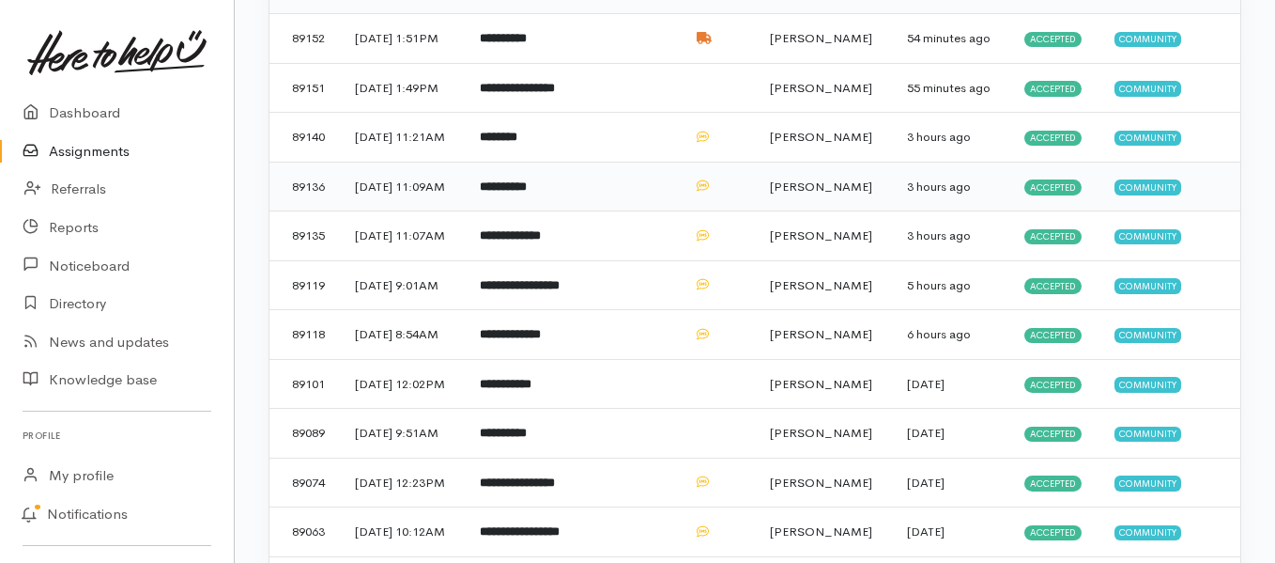
drag, startPoint x: 538, startPoint y: 256, endPoint x: 523, endPoint y: 252, distance: 15.7
click at [527, 193] on b "**********" at bounding box center [503, 186] width 47 height 12
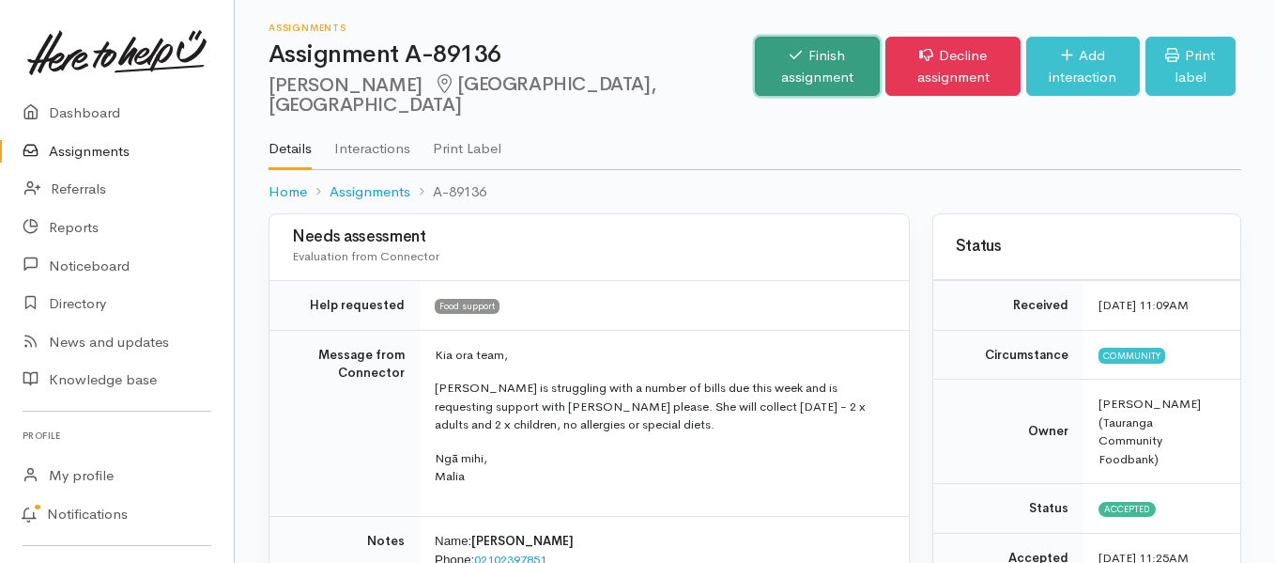
click at [755, 67] on link "Finish assignment" at bounding box center [817, 66] width 125 height 59
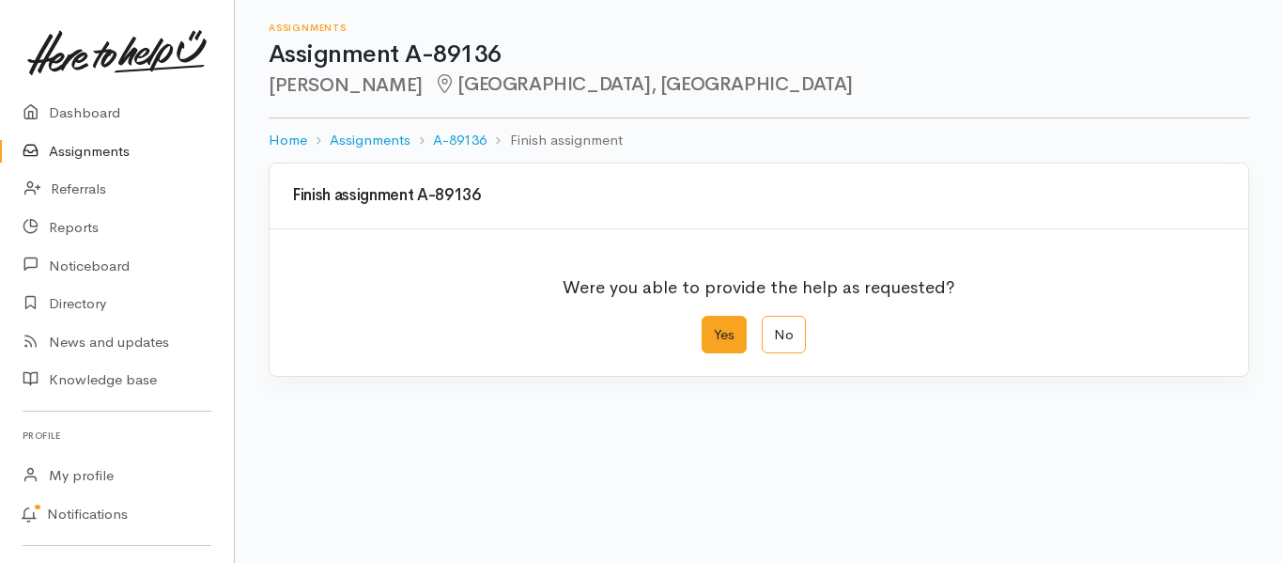
click at [712, 340] on label "Yes" at bounding box center [724, 335] width 45 height 39
click at [712, 328] on input "Yes" at bounding box center [708, 322] width 12 height 12
radio input "true"
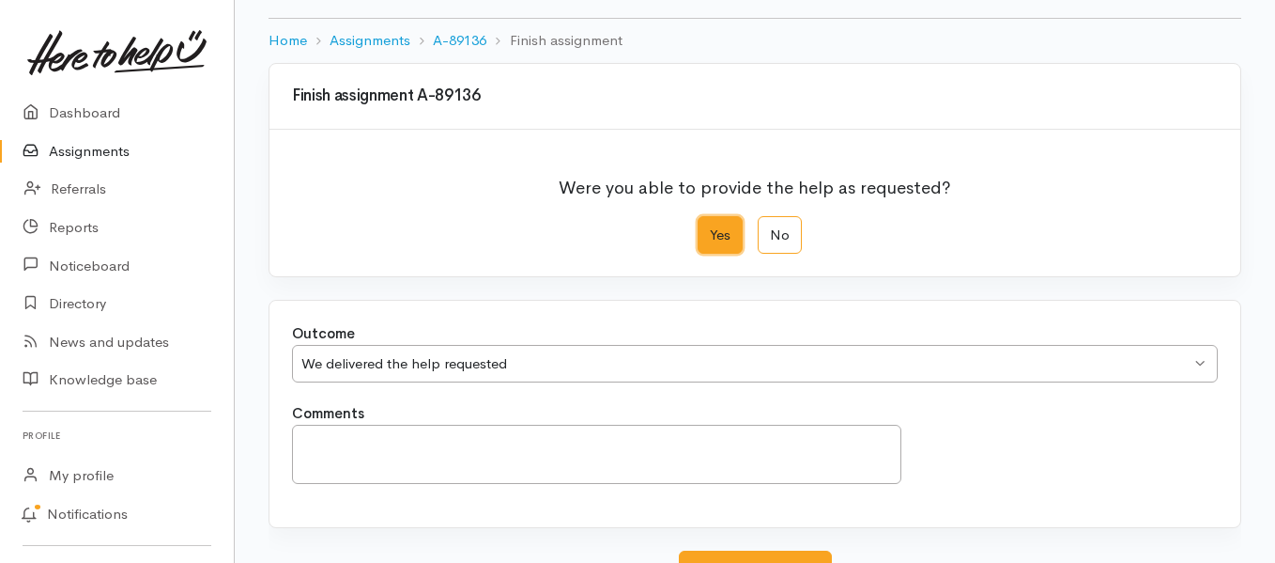
scroll to position [255, 0]
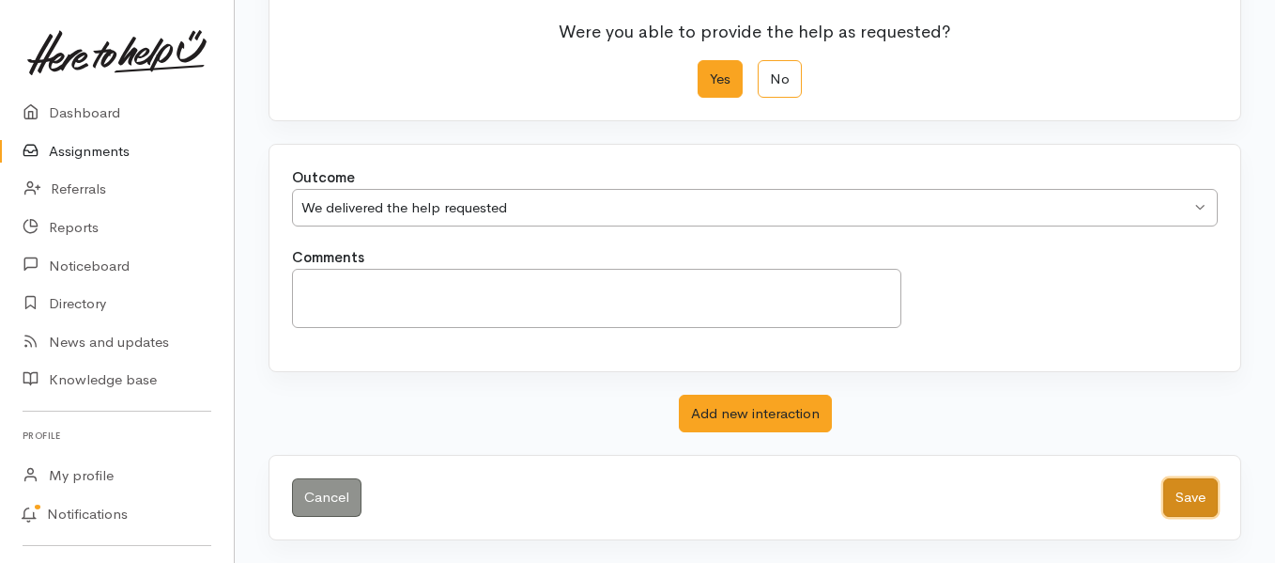
click at [1182, 488] on button "Save" at bounding box center [1191, 497] width 54 height 39
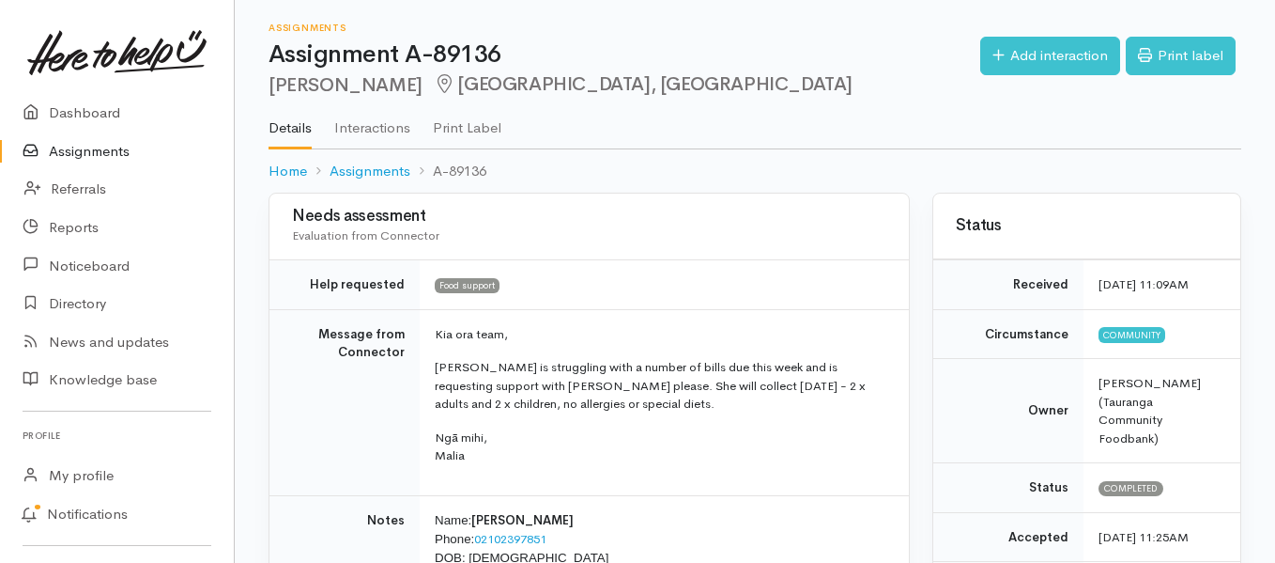
click at [88, 149] on link "Assignments" at bounding box center [117, 151] width 234 height 39
